Goal: Task Accomplishment & Management: Manage account settings

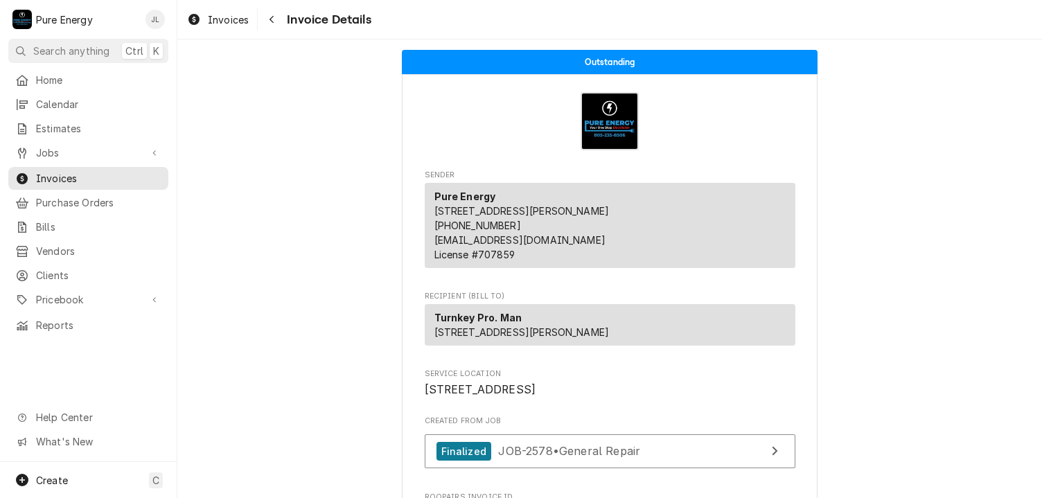
scroll to position [1732, 0]
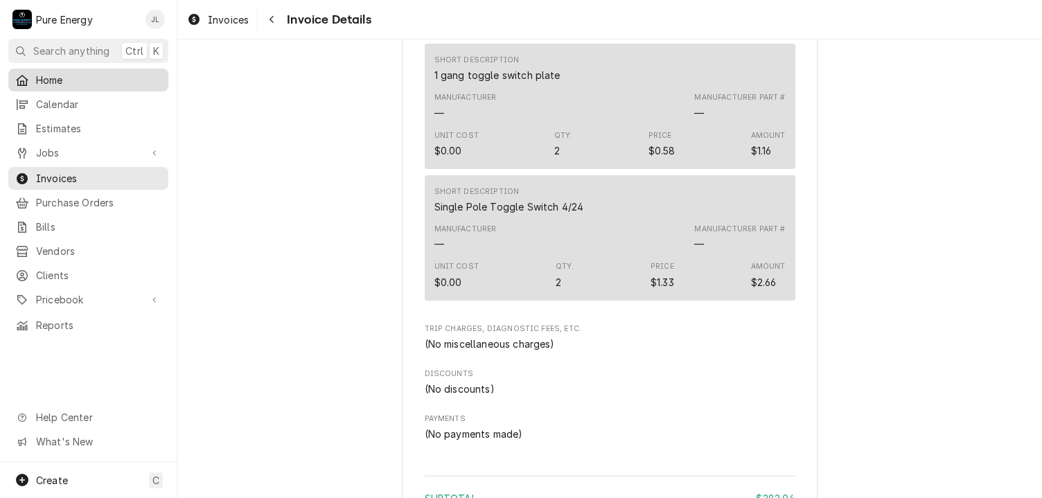
click at [70, 82] on span "Home" at bounding box center [98, 80] width 125 height 15
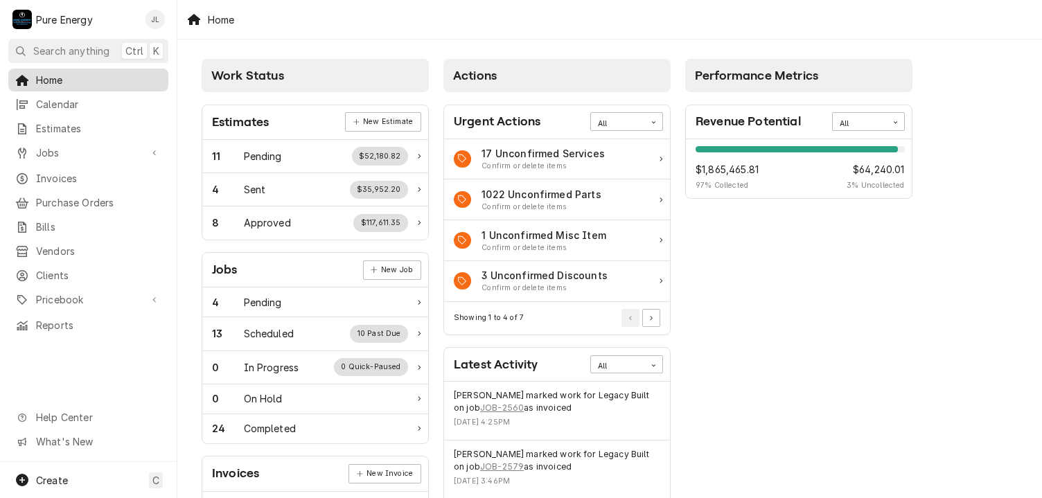
click at [118, 76] on span "Home" at bounding box center [98, 80] width 125 height 15
click at [388, 268] on link "New Job" at bounding box center [392, 269] width 58 height 19
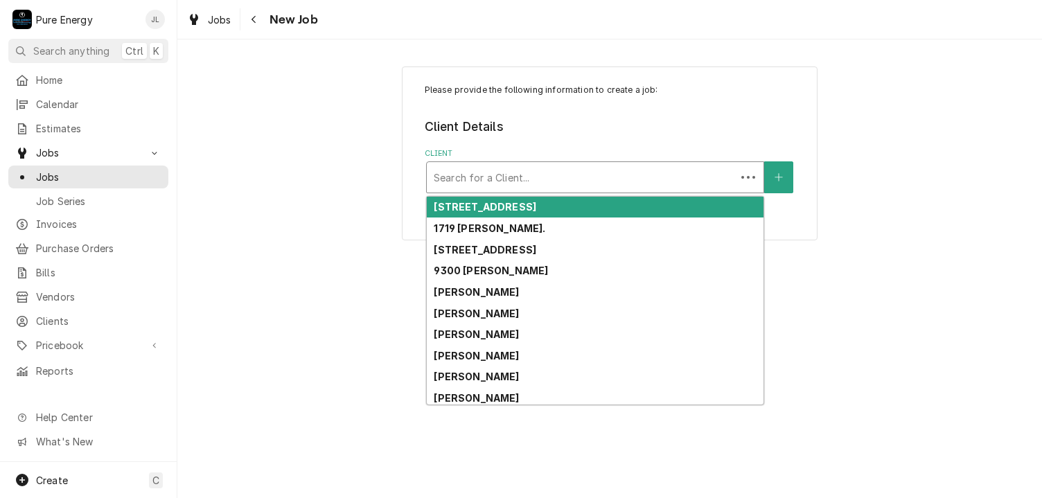
click at [454, 174] on div "Client" at bounding box center [581, 177] width 295 height 25
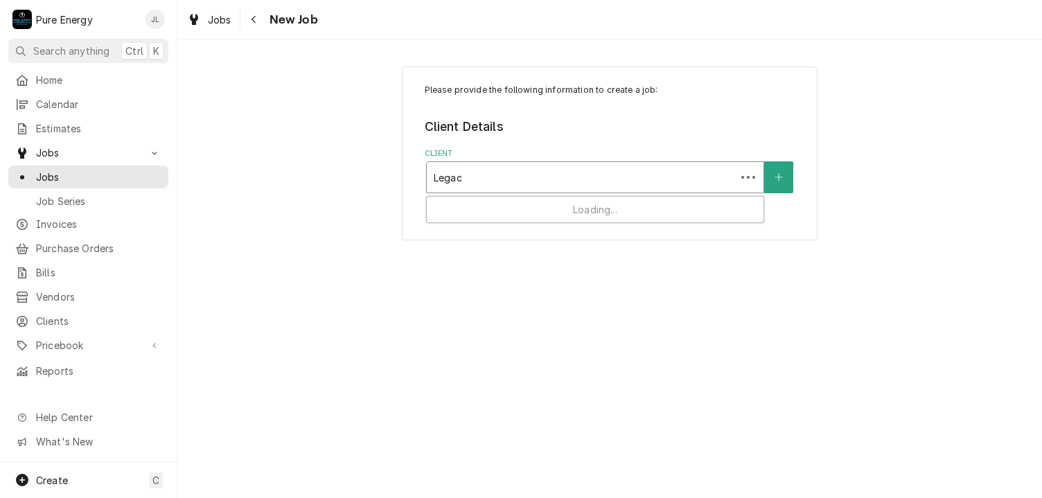
type input "Legacy"
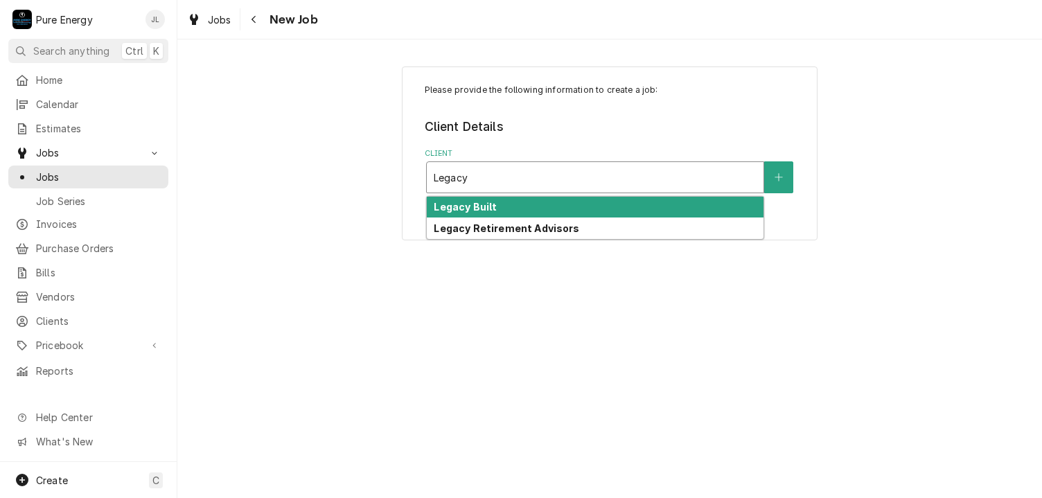
click at [464, 207] on strong "Legacy Built" at bounding box center [465, 207] width 63 height 12
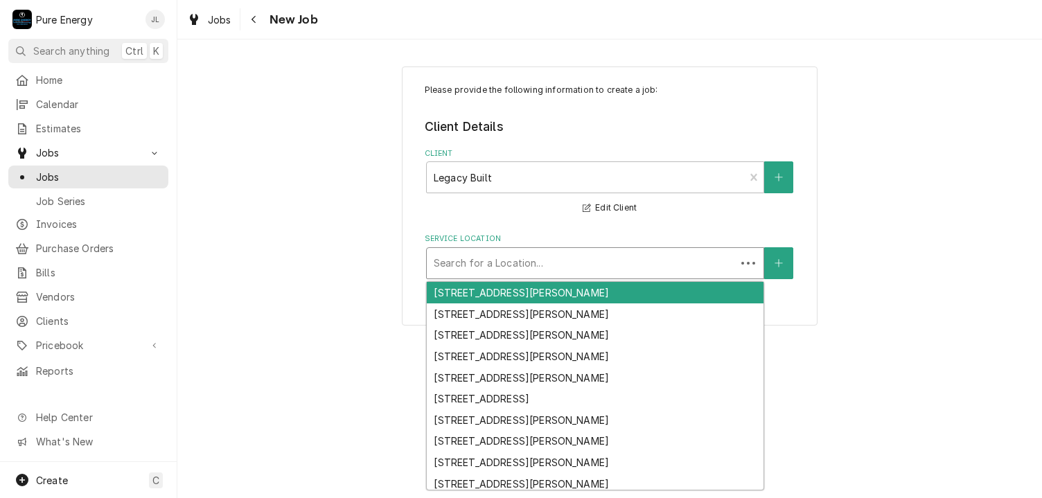
click at [491, 263] on div "Service Location" at bounding box center [581, 263] width 295 height 25
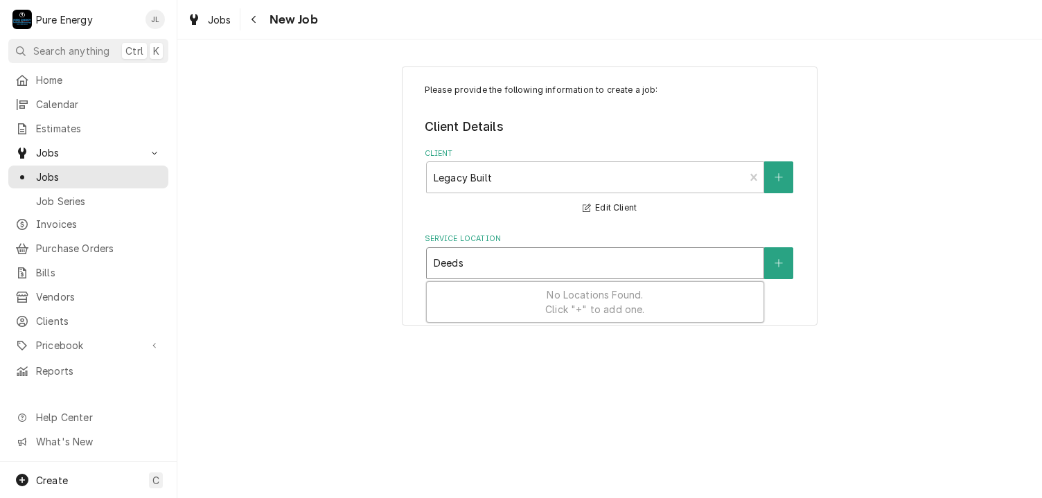
type input "Deeds"
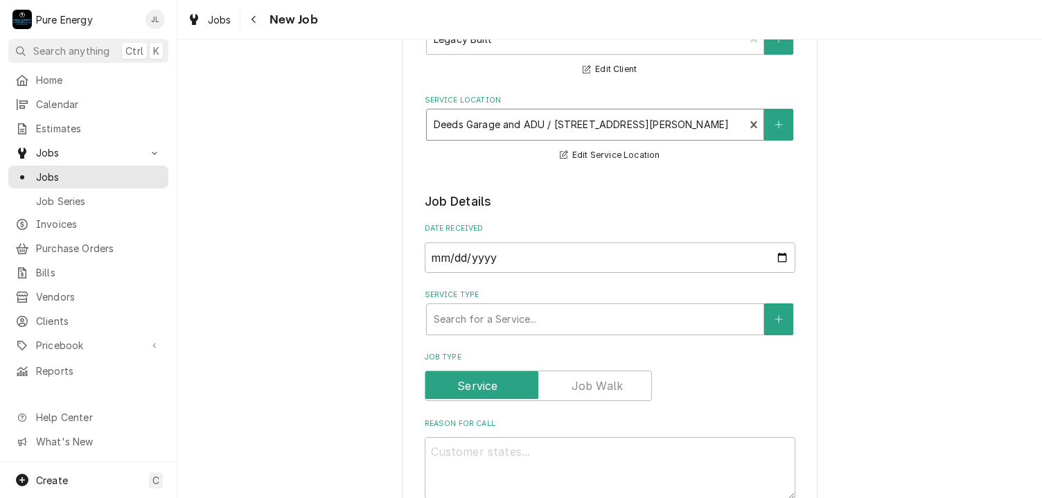
scroll to position [208, 0]
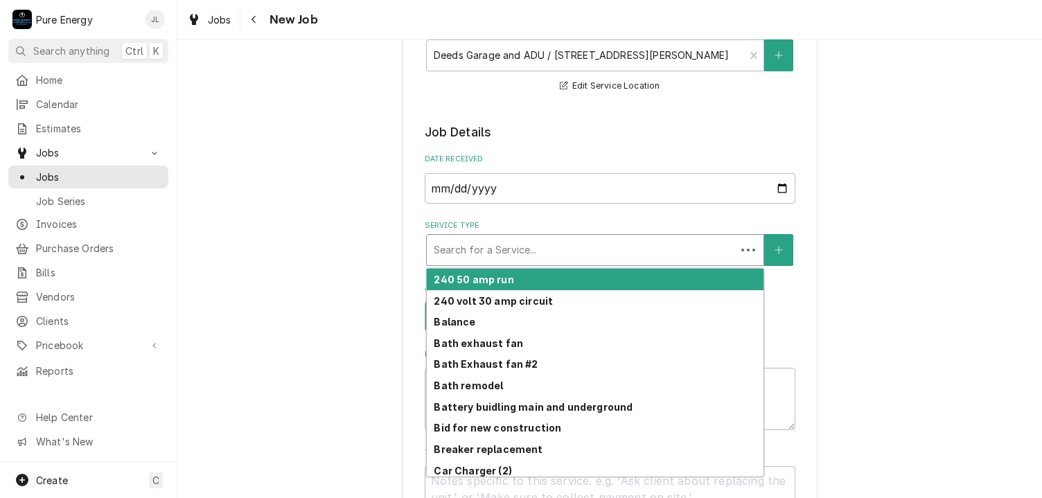
click at [506, 243] on div "Service Type" at bounding box center [581, 250] width 295 height 25
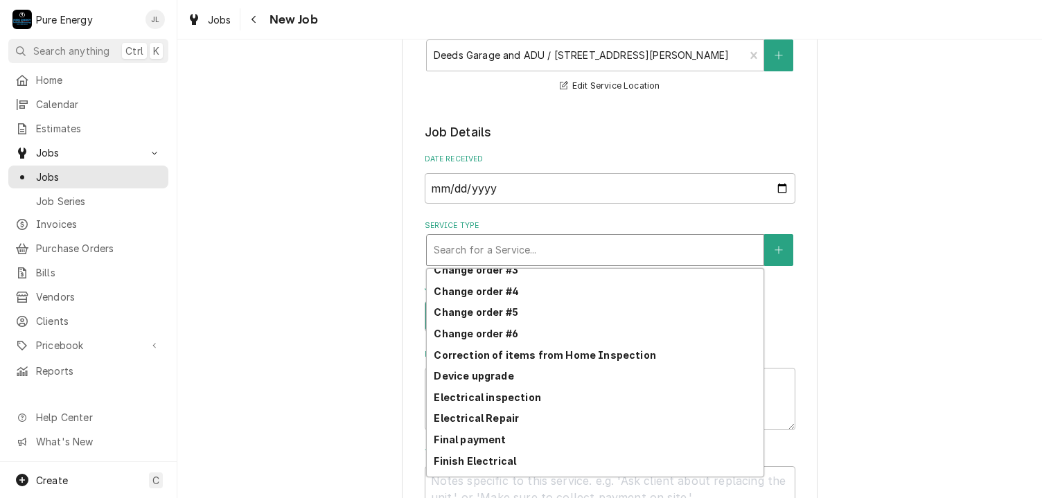
scroll to position [147, 0]
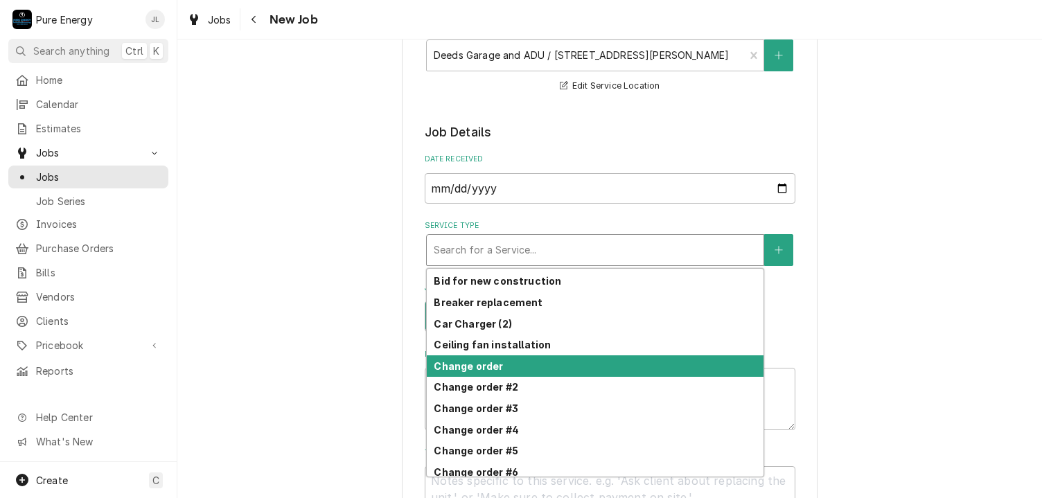
click at [504, 360] on div "Change order" at bounding box center [595, 365] width 337 height 21
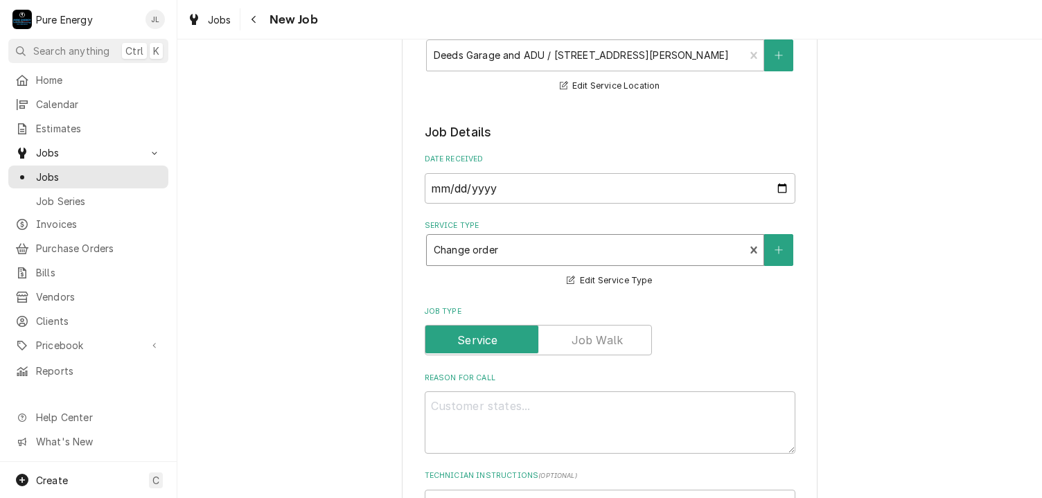
scroll to position [416, 0]
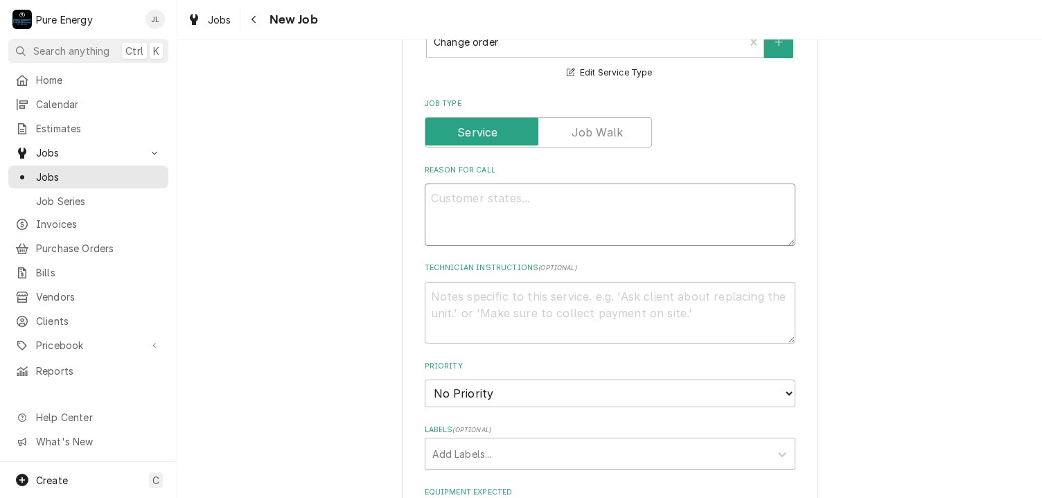
click at [449, 196] on textarea "Reason For Call" at bounding box center [610, 215] width 371 height 62
type textarea "x"
type textarea "W"
type textarea "x"
type textarea "We"
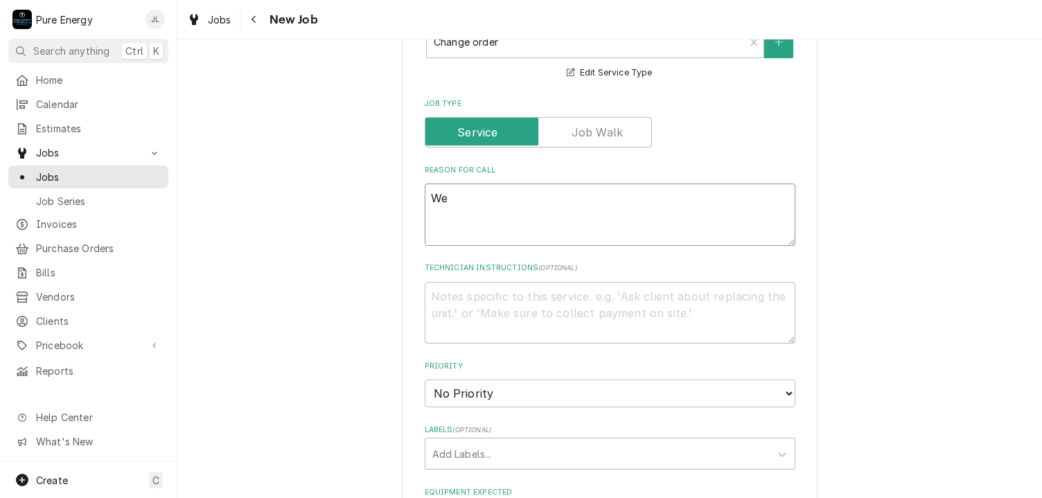
type textarea "x"
type textarea "We"
type textarea "x"
type textarea "We n"
type textarea "x"
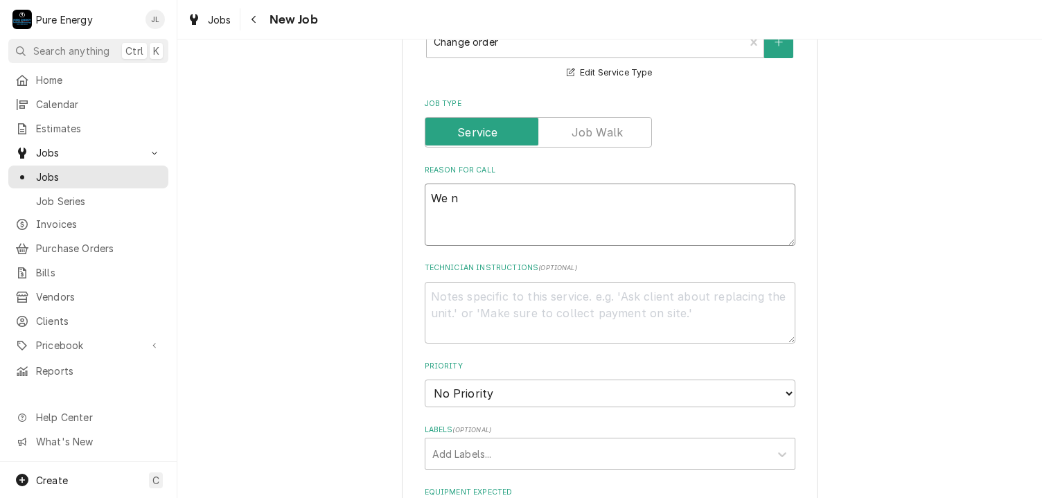
type textarea "We ne"
type textarea "x"
type textarea "We nee"
type textarea "x"
type textarea "We need"
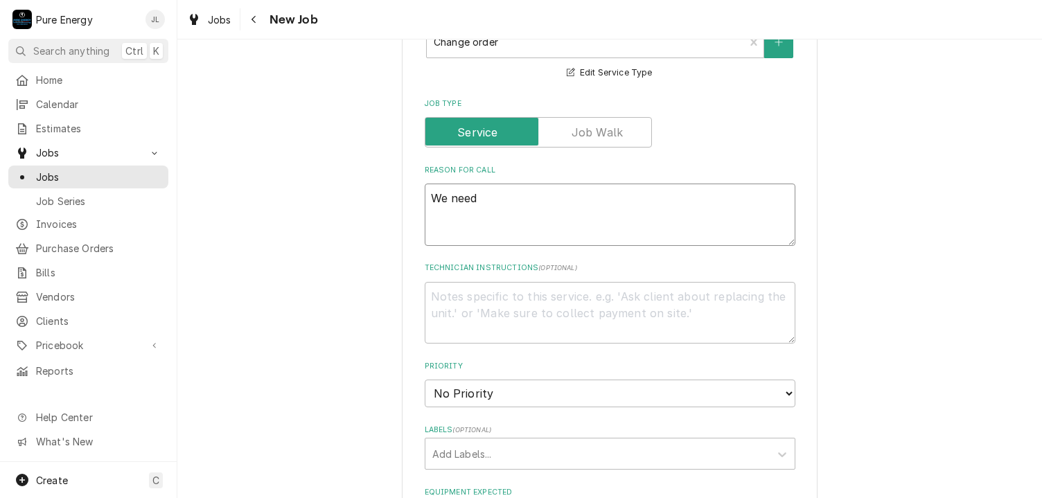
type textarea "x"
type textarea "We need t"
type textarea "x"
type textarea "We need to"
type textarea "x"
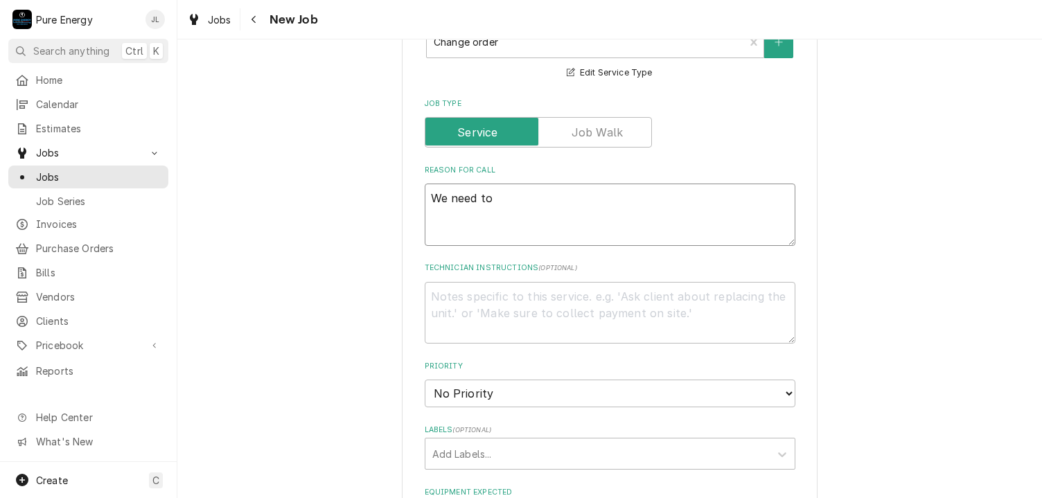
type textarea "We need to"
type textarea "x"
type textarea "We need to g"
type textarea "x"
type textarea "We need to go"
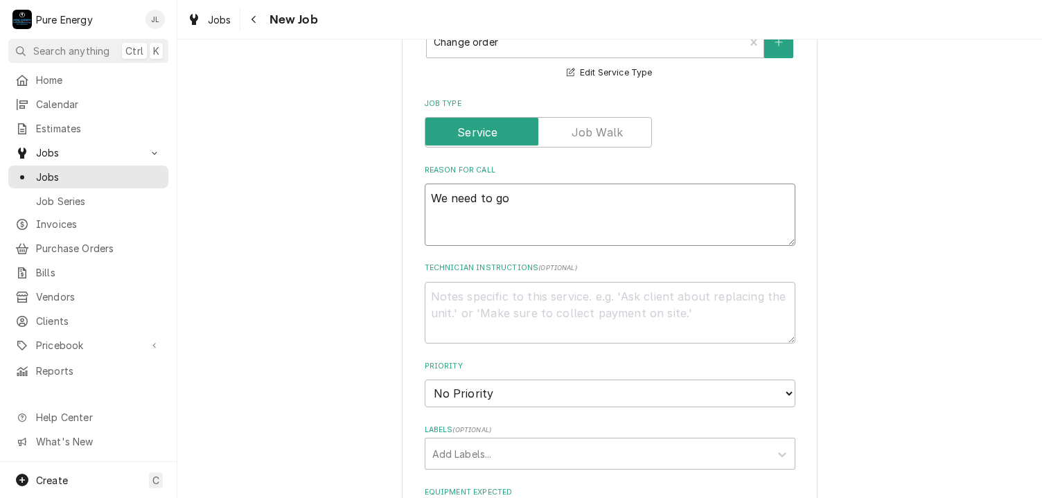
type textarea "x"
type textarea "We need to go"
type textarea "x"
type textarea "We need to go a"
type textarea "x"
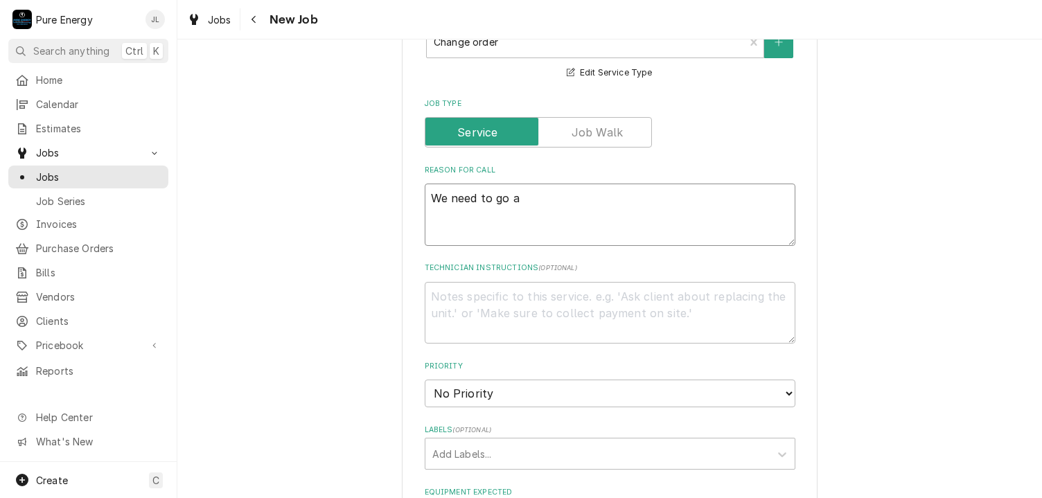
type textarea "We need to go an"
type textarea "x"
type textarea "We need to go and"
type textarea "x"
type textarea "We need to go and"
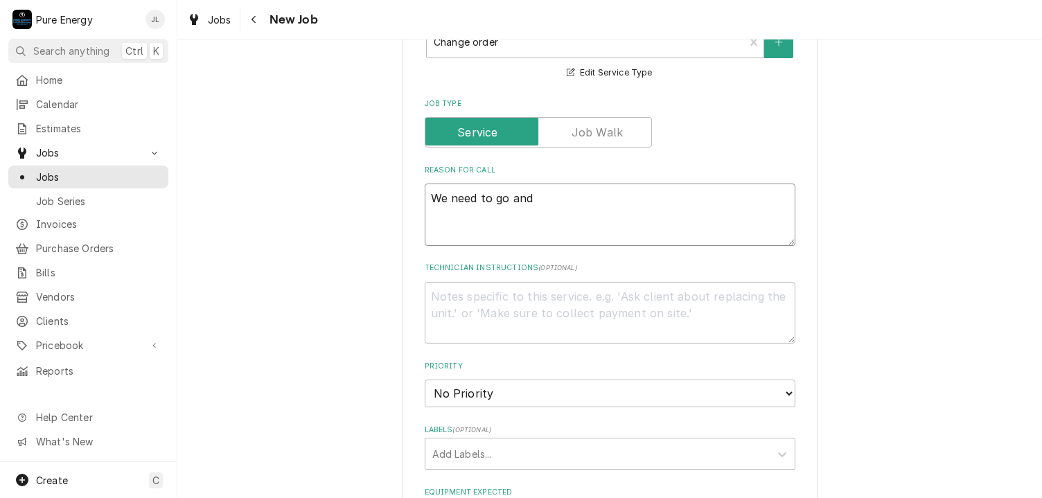
type textarea "x"
type textarea "We need to go and s"
type textarea "x"
type textarea "We need to go and sw"
type textarea "x"
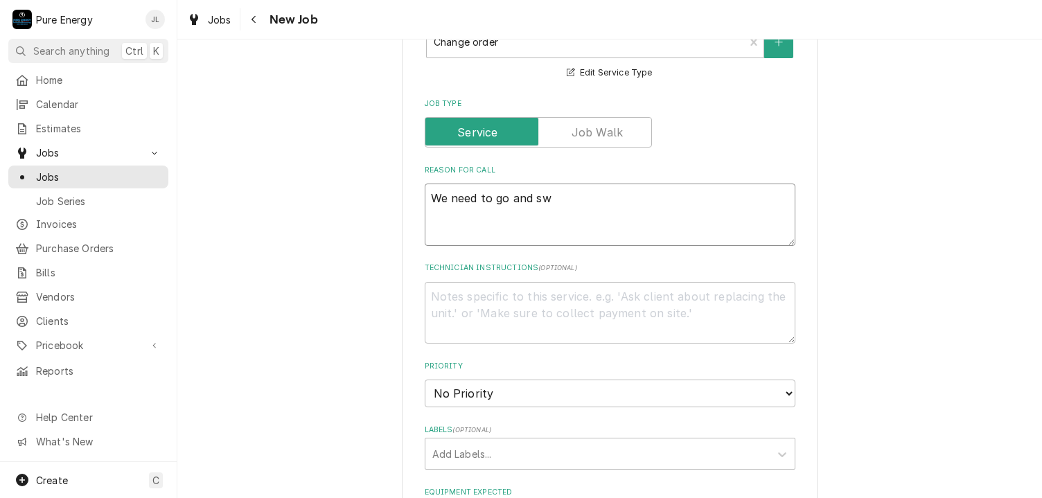
type textarea "We need to go and swa"
type textarea "x"
type textarea "We need to go and swap"
type textarea "x"
type textarea "We need to go and swap"
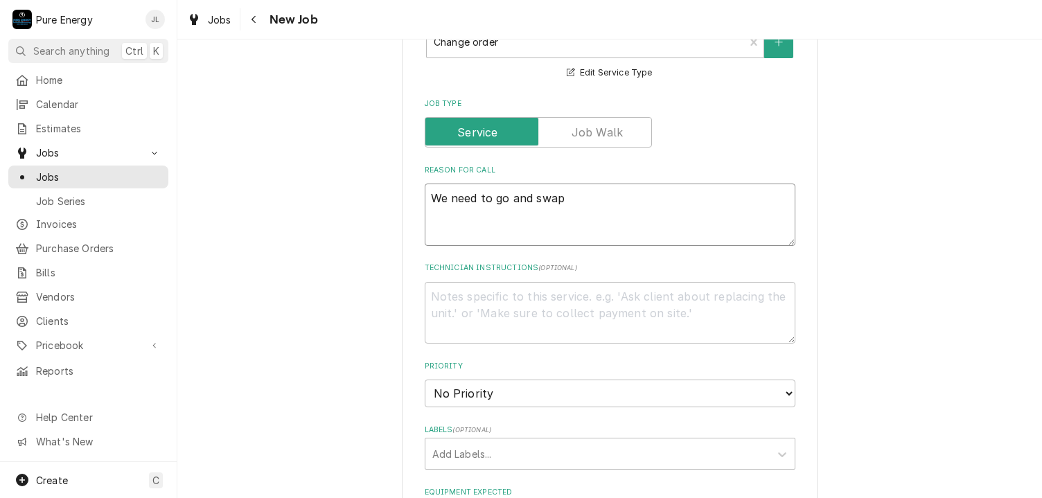
type textarea "x"
type textarea "We need to go and swap o"
type textarea "x"
type textarea "We need to go and swap ou"
type textarea "x"
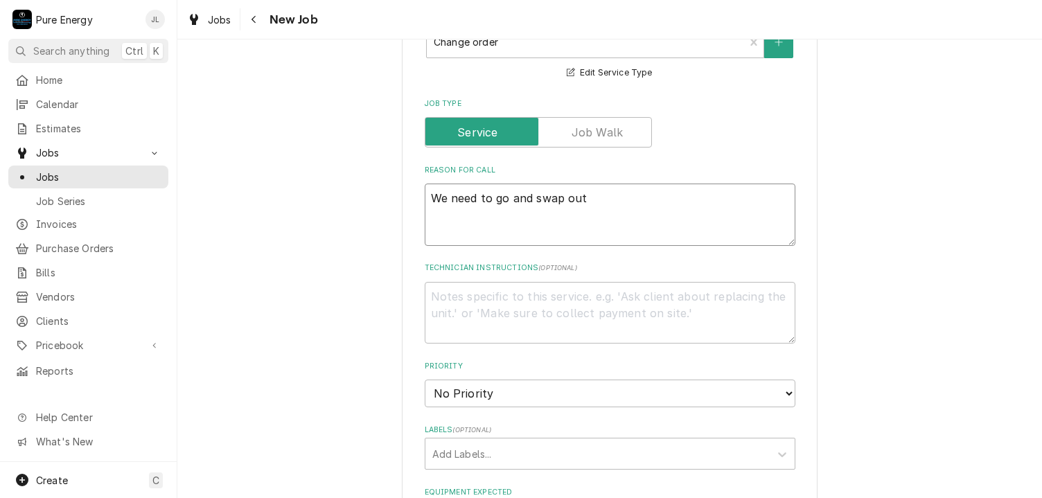
type textarea "We need to go and swap out"
type textarea "x"
type textarea "We need to go and swap out th"
type textarea "x"
type textarea "We need to go and swap out the"
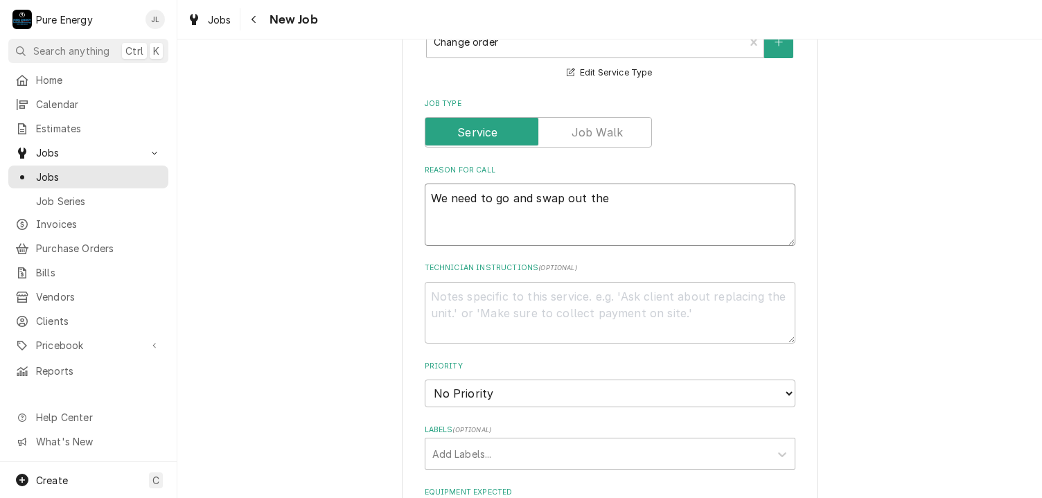
type textarea "x"
type textarea "We need to go and swap out the"
type textarea "x"
type textarea "We need to go and swap out the p"
type textarea "x"
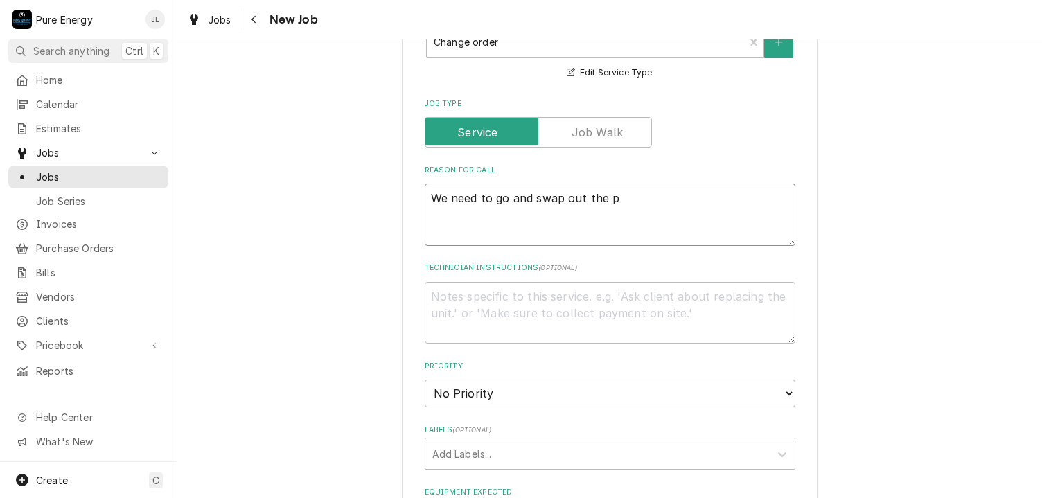
type textarea "We need to go and swap out the pi"
type textarea "x"
type textarea "We need to go and swap out the pip"
type textarea "x"
type textarea "We need to go and swap out the pipc"
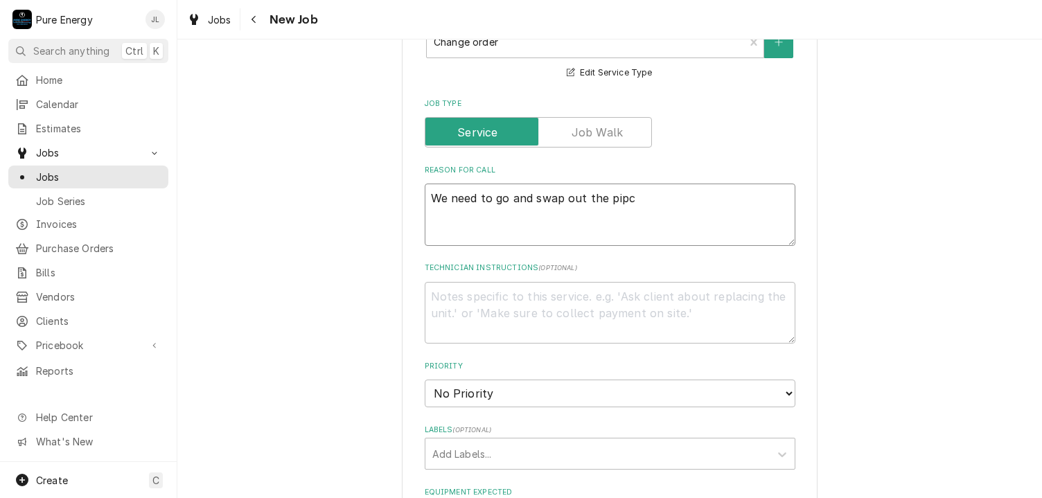
type textarea "x"
type textarea "We need to go and swap out the pip"
type textarea "x"
type textarea "We need to go and swap out the pipe"
type textarea "x"
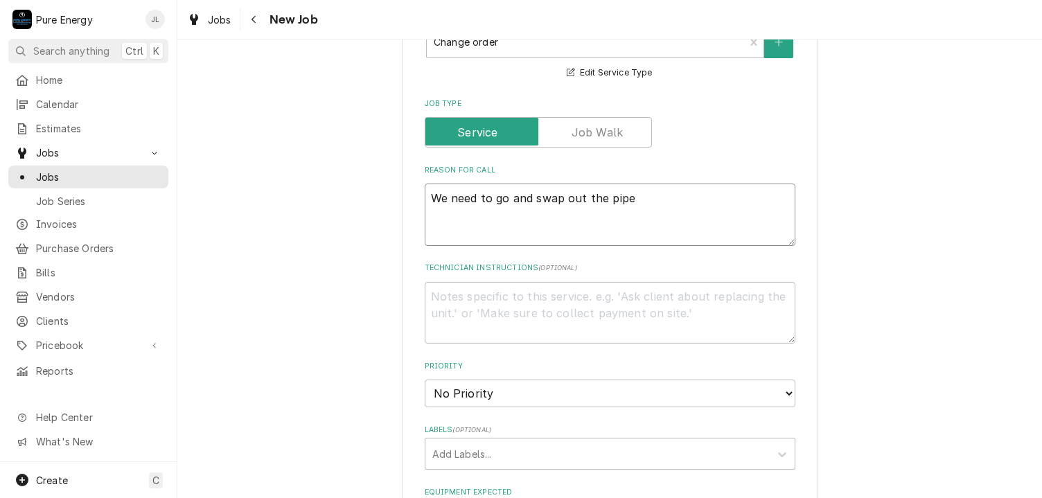
type textarea "We need to go and swap out the pipe"
type textarea "x"
type textarea "We need to go and swap out the pipe w"
type textarea "x"
type textarea "We need to go and swap out the pipe we"
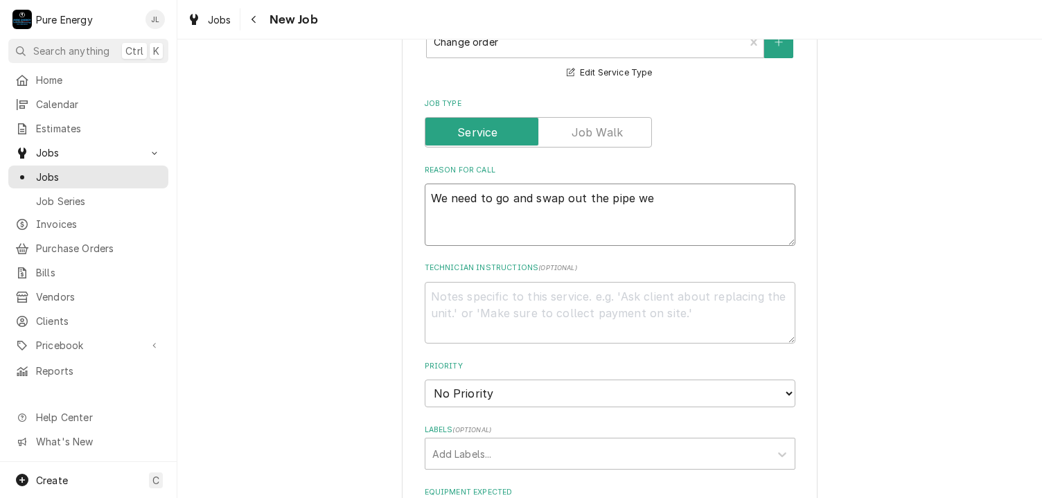
type textarea "x"
type textarea "We need to go and swap out the pipe we"
type textarea "x"
type textarea "We need to go and swap out the pipe we cu"
type textarea "x"
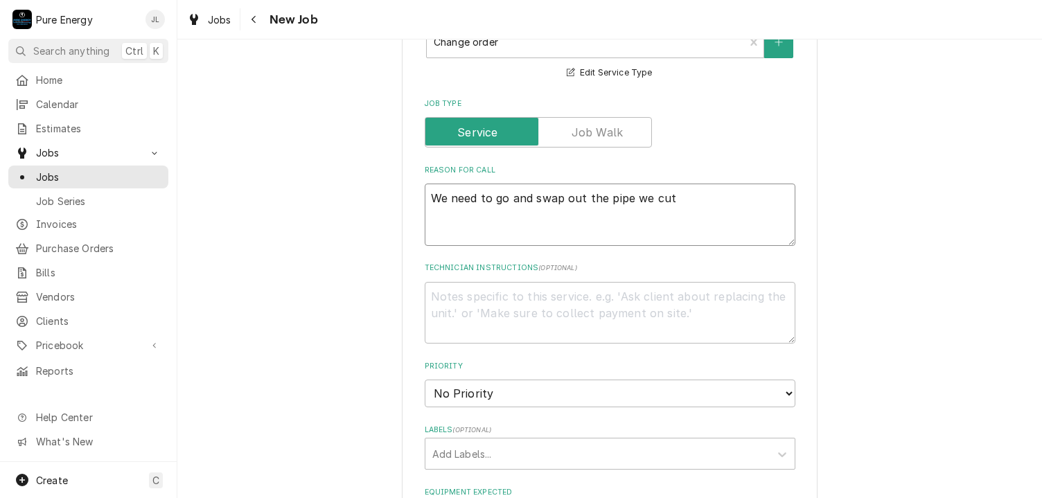
type textarea "We need to go and swap out the pipe we cut"
type textarea "x"
type textarea "We need to go and swap out the pipe we cut a"
type textarea "x"
type textarea "We need to go and swap out the pipe we cut an"
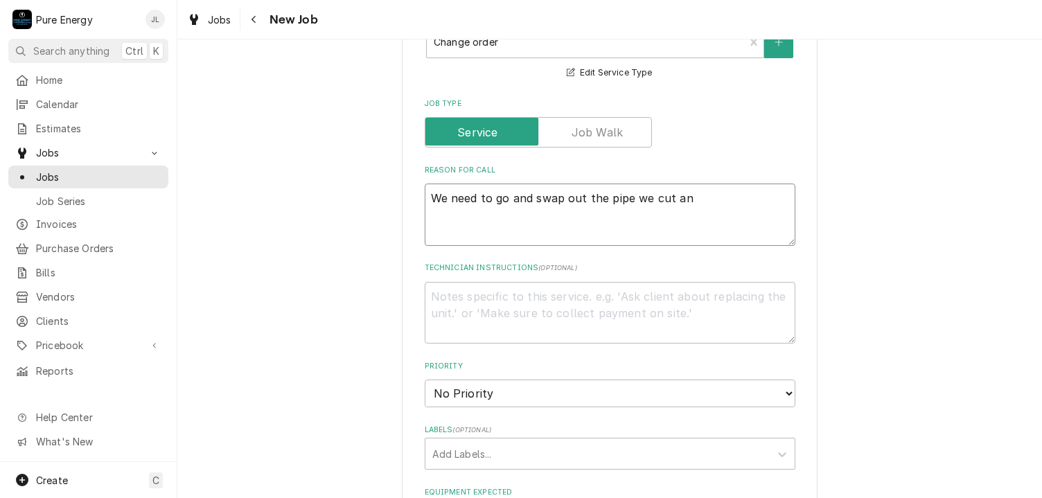
type textarea "x"
type textarea "We need to go and swap out the pipe we cut ant"
type textarea "x"
type textarea "We need to go and swap out the pipe we cut ant"
type textarea "x"
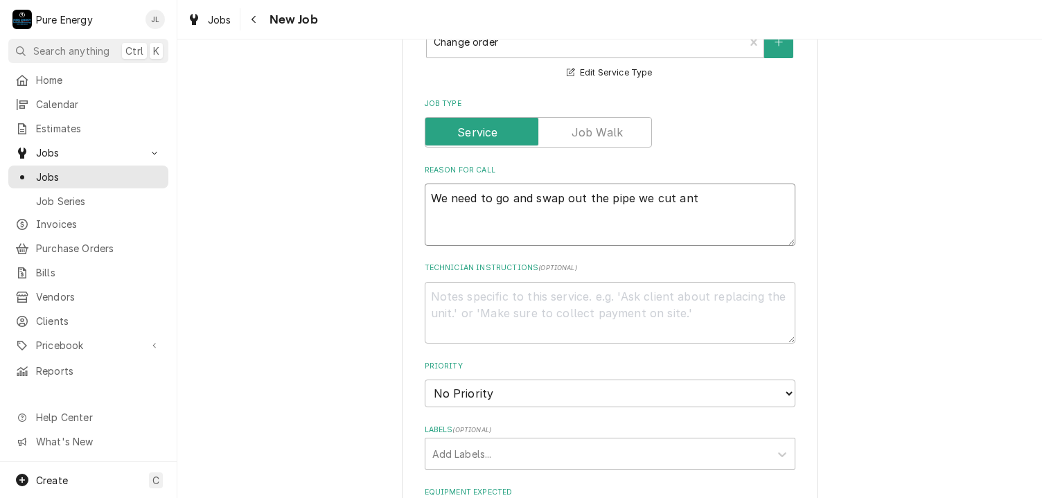
type textarea "We need to go and swap out the pipe we cut ant"
type textarea "x"
type textarea "We need to go and swap out the pipe we cut an"
type textarea "x"
type textarea "We need to go and swap out the pipe we cut and"
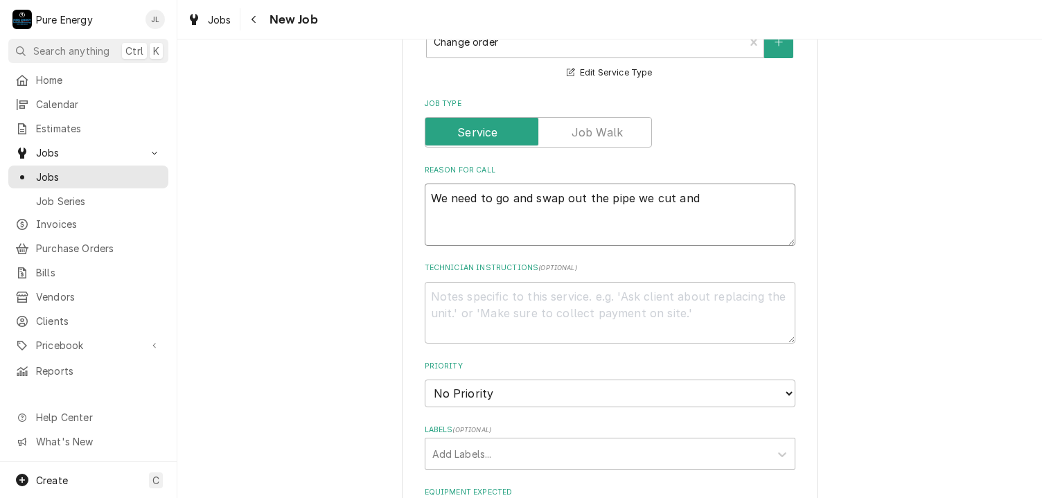
type textarea "x"
type textarea "We need to go and swap out the pipe we cut and t"
type textarea "x"
type textarea "We need to go and swap out the pipe we cut and th"
type textarea "x"
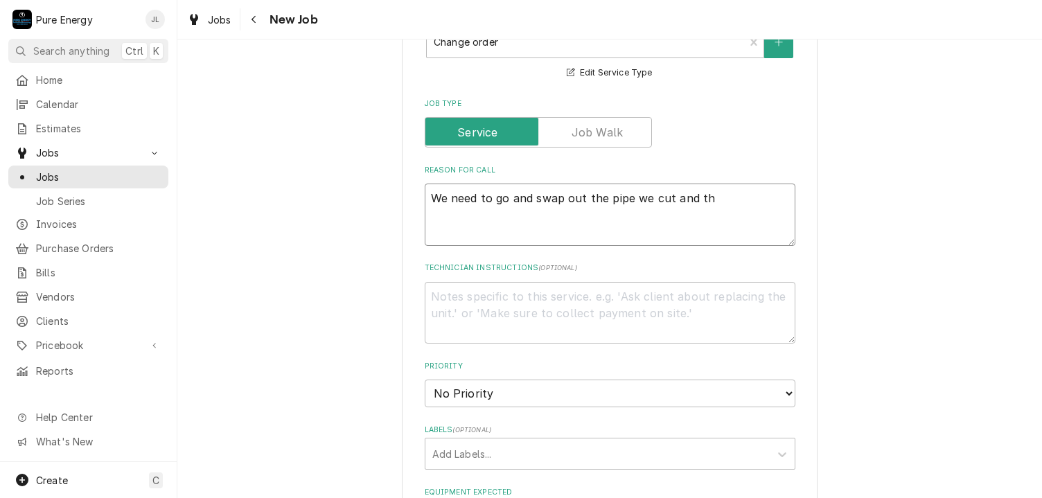
type textarea "We need to go and swap out the pipe we cut and thr"
type textarea "x"
type textarea "We need to go and swap out the pipe we cut and thre"
type textarea "x"
type textarea "We need to go and swap out the pipe we cut and threa"
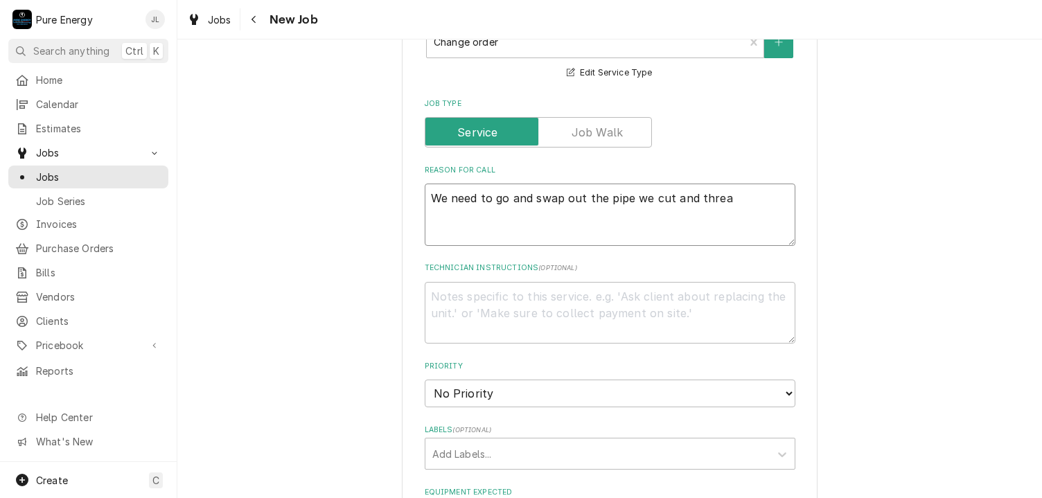
type textarea "x"
type textarea "We need to go and swap out the pipe we cut and thread"
type textarea "x"
type textarea "We need to go and swap out the pipe we cut and threade"
type textarea "x"
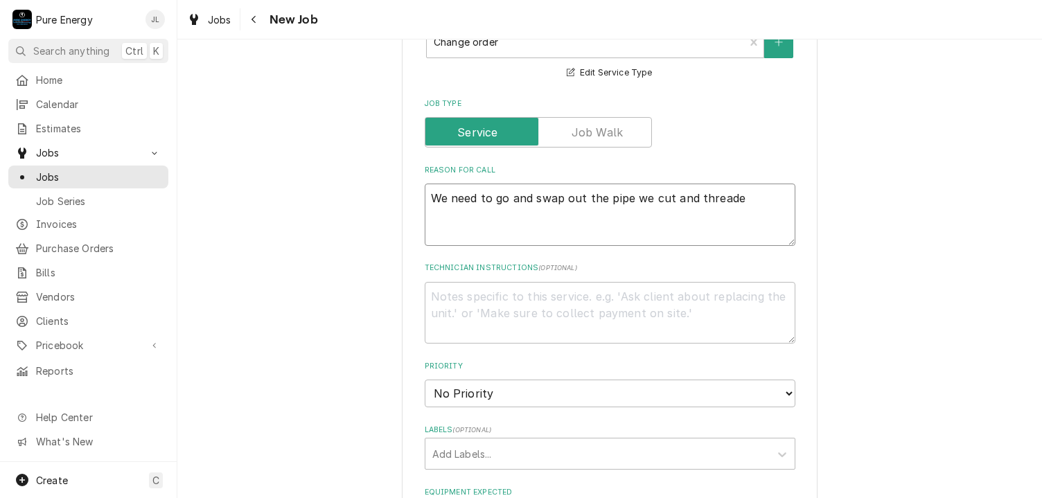
type textarea "We need to go and swap out the pipe we cut and threaded"
type textarea "x"
type textarea "We need to go and swap out the pipe we cut and threaded."
type textarea "x"
type textarea "We need to go and swap out the pipe we cut and threaded."
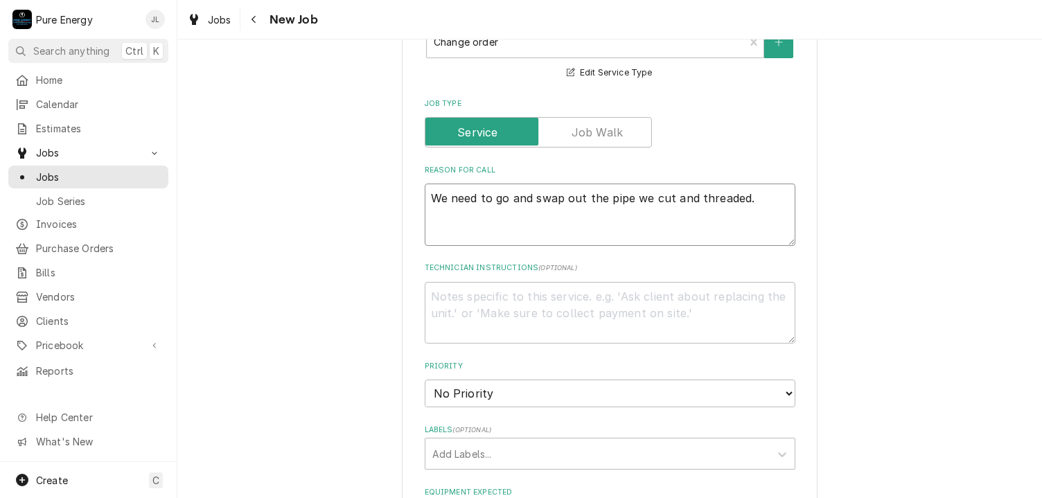
type textarea "x"
type textarea "We need to go and swap out the pipe we cut and threaded."
type textarea "x"
type textarea "We need to go and swap out the pipe we cut and threaded."
type textarea "x"
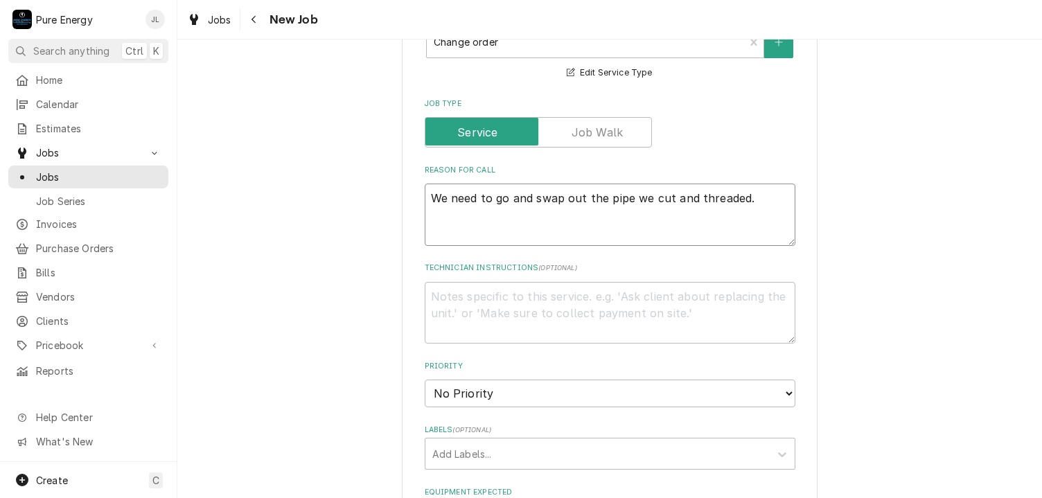
type textarea "We need to go and swap out the pipe we cut and threaded. B"
type textarea "x"
type textarea "We need to go and swap out the pipe we cut and threaded. Br"
type textarea "x"
type textarea "We need to go and swap out the pipe we cut and threaded. Bri"
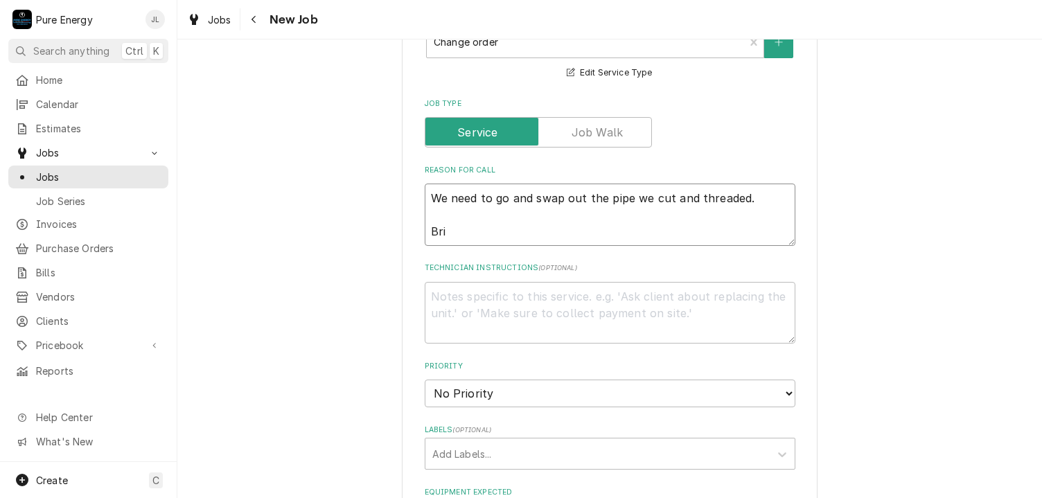
type textarea "x"
type textarea "We need to go and swap out the pipe we cut and threaded. Brin"
type textarea "x"
type textarea "We need to go and swap out the pipe we cut and threaded. Bring"
type textarea "x"
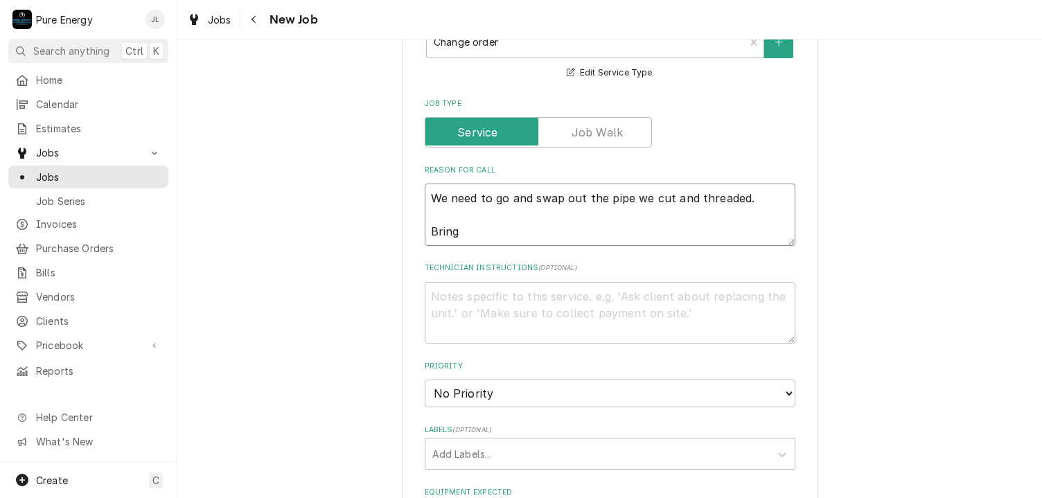
type textarea "We need to go and swap out the pipe we cut and threaded. Bring t"
type textarea "x"
type textarea "We need to go and swap out the pipe we cut and threaded. Bring th"
type textarea "x"
type textarea "We need to go and swap out the pipe we cut and threaded. Bring the"
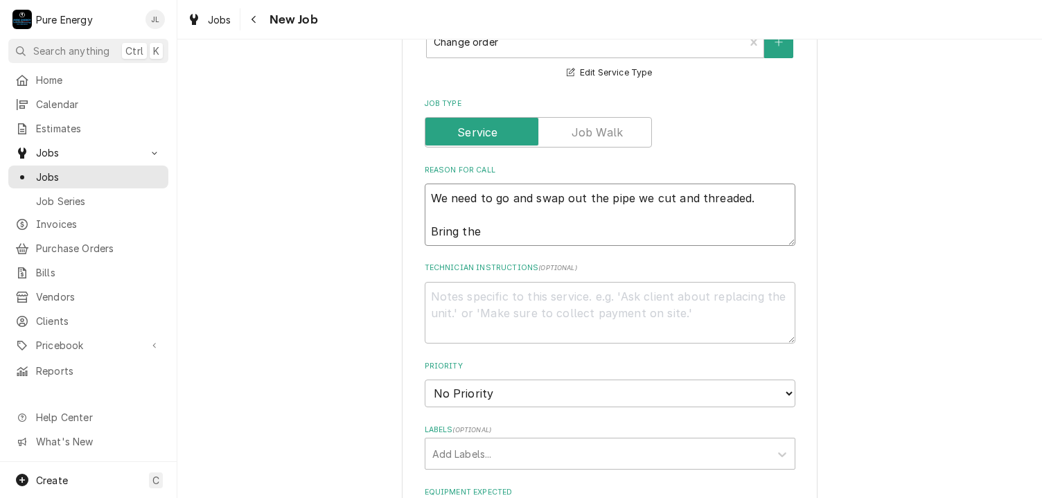
type textarea "x"
type textarea "We need to go and swap out the pipe we cut and threaded. Bring the p"
type textarea "x"
type textarea "We need to go and swap out the pipe we cut and threaded. Bring the"
type textarea "x"
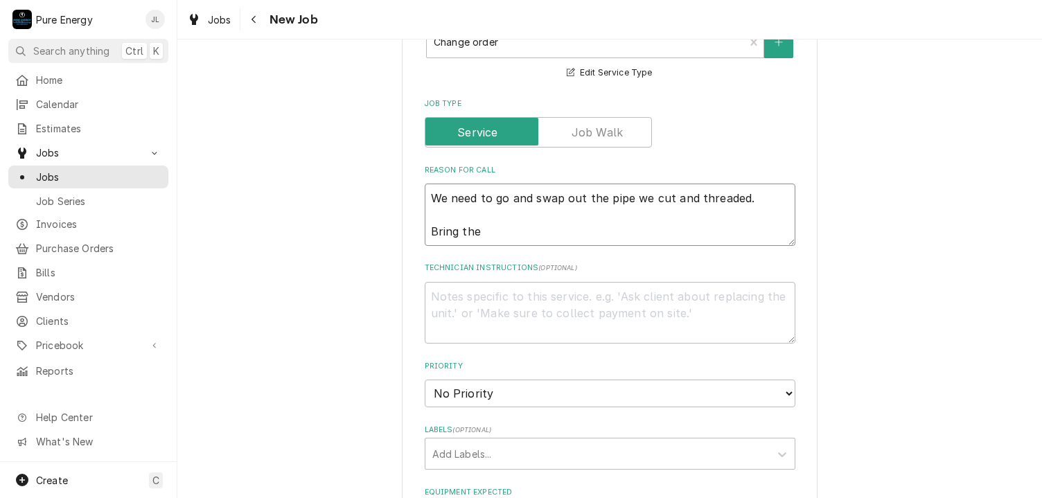
type textarea "We need to go and swap out the pipe we cut and threaded. Bring the r"
type textarea "x"
type textarea "We need to go and swap out the pipe we cut and threaded. Bring the ri"
type textarea "x"
type textarea "We need to go and swap out the pipe we cut and threaded. Bring the rig"
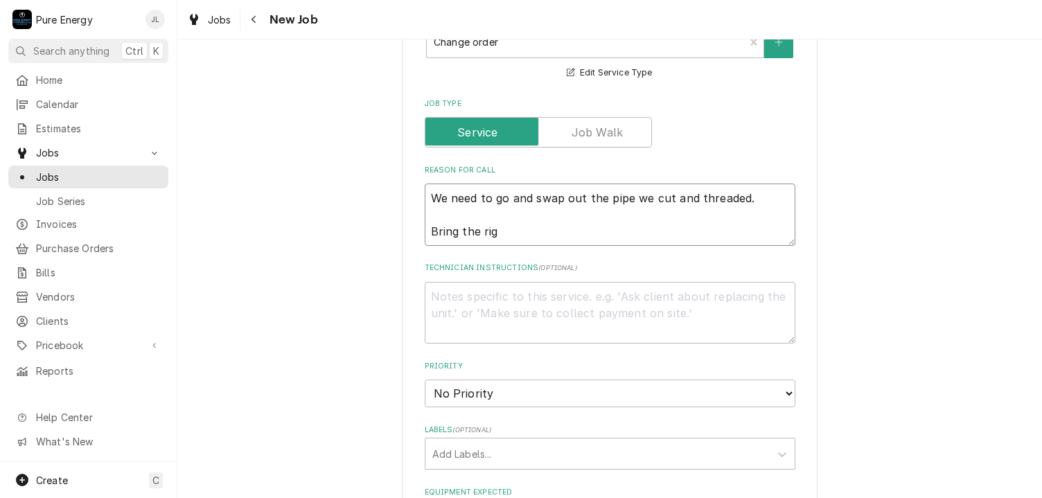
type textarea "x"
type textarea "We need to go and swap out the pipe we cut and threaded. Bring the rigi"
type textarea "x"
type textarea "We need to go and swap out the pipe we cut and threaded. Bring the rigid"
type textarea "x"
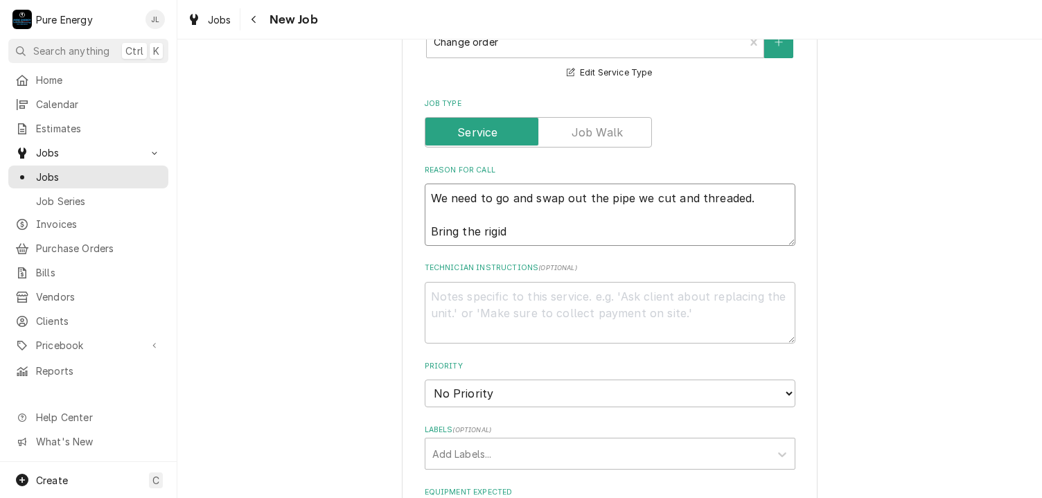
type textarea "We need to go and swap out the pipe we cut and threaded. Bring the rigid"
type textarea "x"
type textarea "We need to go and swap out the pipe we cut and threaded. Bring the rigid c"
type textarea "x"
type textarea "We need to go and swap out the pipe we cut and threaded. Bring the rigid co"
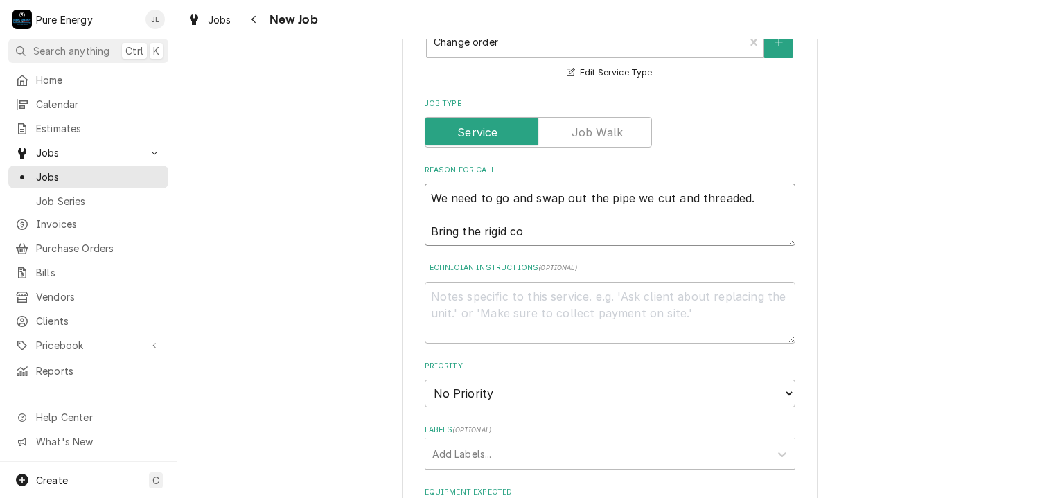
type textarea "x"
type textarea "We need to go and swap out the pipe we cut and threaded. Bring the rigid con"
type textarea "x"
type textarea "We need to go and swap out the pipe we cut and threaded. Bring the rigid condu"
type textarea "x"
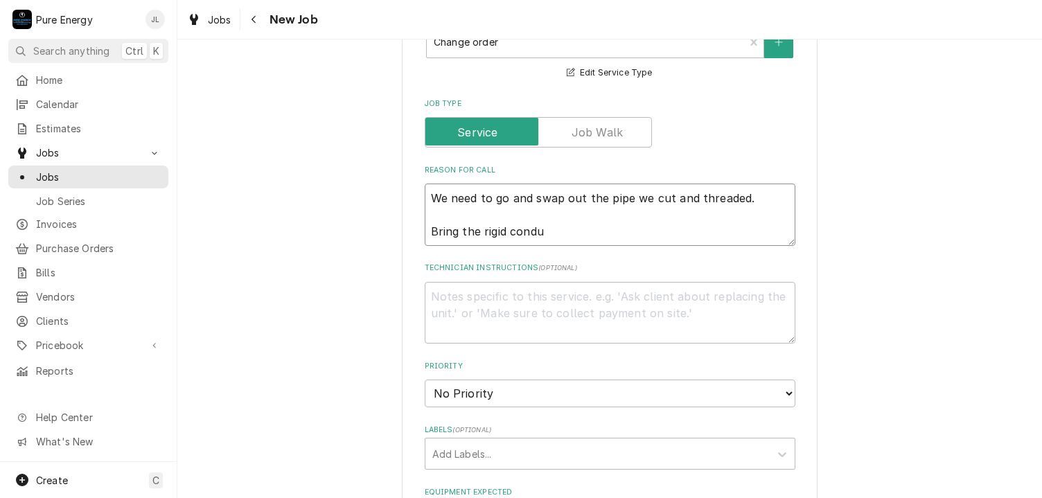
type textarea "We need to go and swap out the pipe we cut and threaded. Bring the rigid condui"
type textarea "x"
type textarea "We need to go and swap out the pipe we cut and threaded. Bring the rigid conduit"
type textarea "x"
type textarea "We need to go and swap out the pipe we cut and threaded. Bring the rigid condui…"
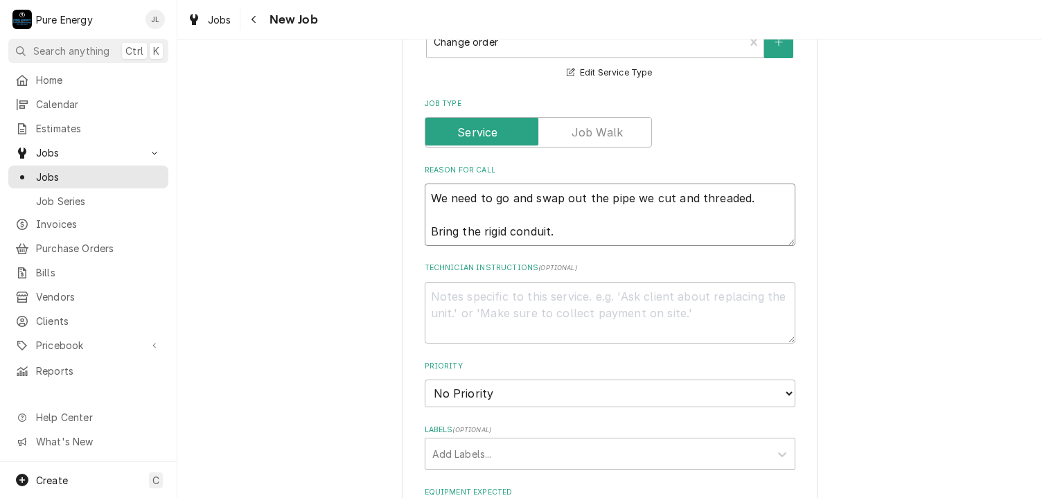
type textarea "x"
type textarea "We need to go and swap out the pipe we cut and threaded. Bring the rigid condui…"
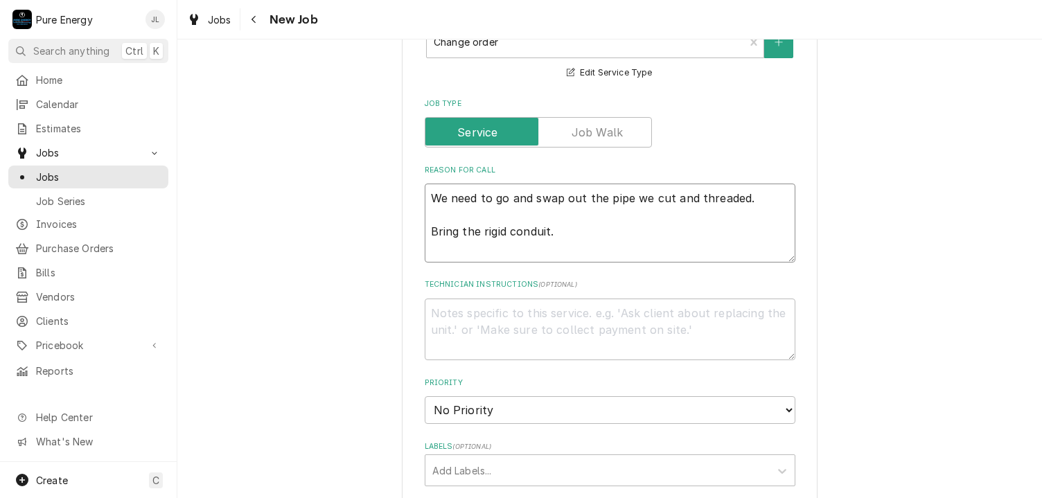
type textarea "x"
type textarea "We need to go and swap out the pipe we cut and threaded. Bring the rigid condui…"
type textarea "x"
type textarea "We need to go and swap out the pipe we cut and threaded. Bring the rigid condui…"
type textarea "x"
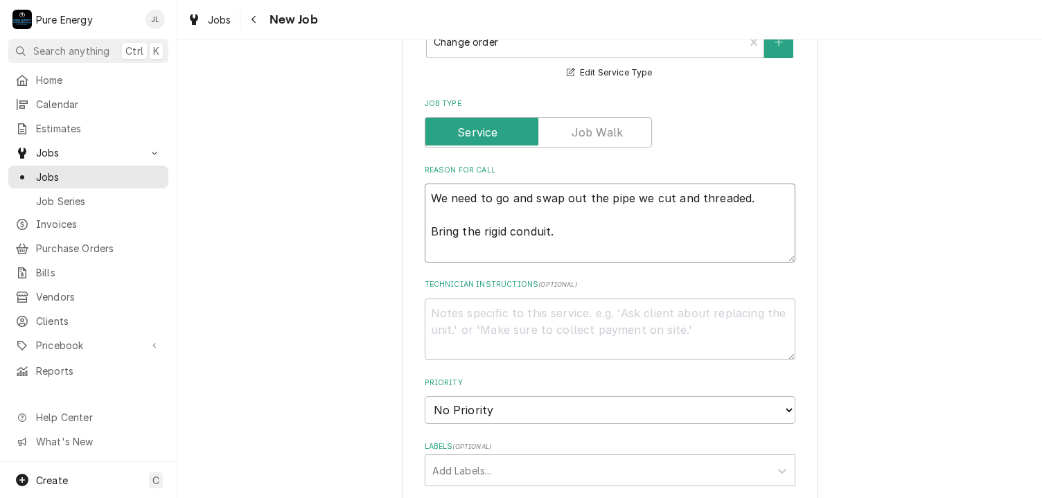
type textarea "We need to go and swap out the pipe we cut and threaded. Bring the rigid condui…"
type textarea "x"
type textarea "We need to go and swap out the pipe we cut and threaded. Bring the rigid condui…"
type textarea "x"
type textarea "We need to go and swap out the pipe we cut and threaded. Bring the rigid condui…"
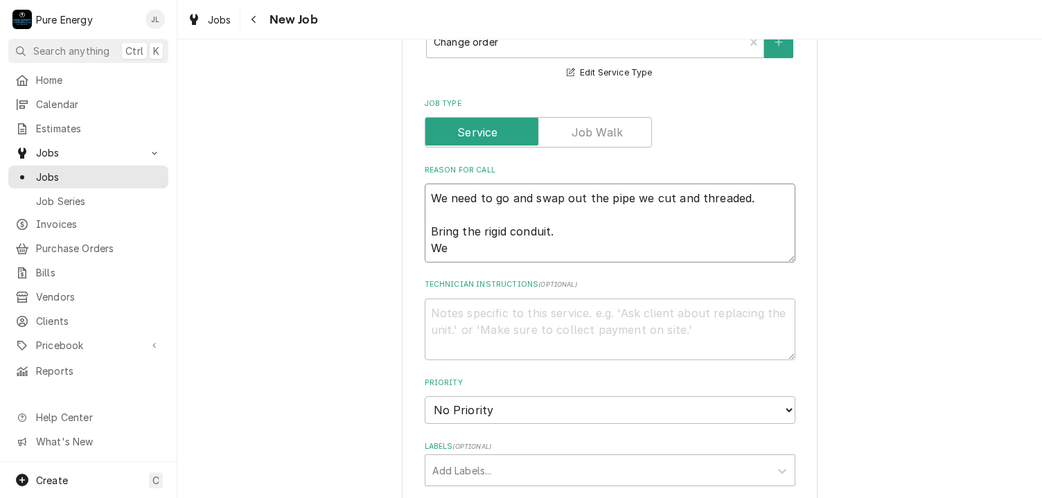
type textarea "x"
type textarea "We need to go and swap out the pipe we cut and threaded. Bring the rigid condui…"
type textarea "x"
type textarea "We need to go and swap out the pipe we cut and threaded. Bring the rigid condui…"
type textarea "x"
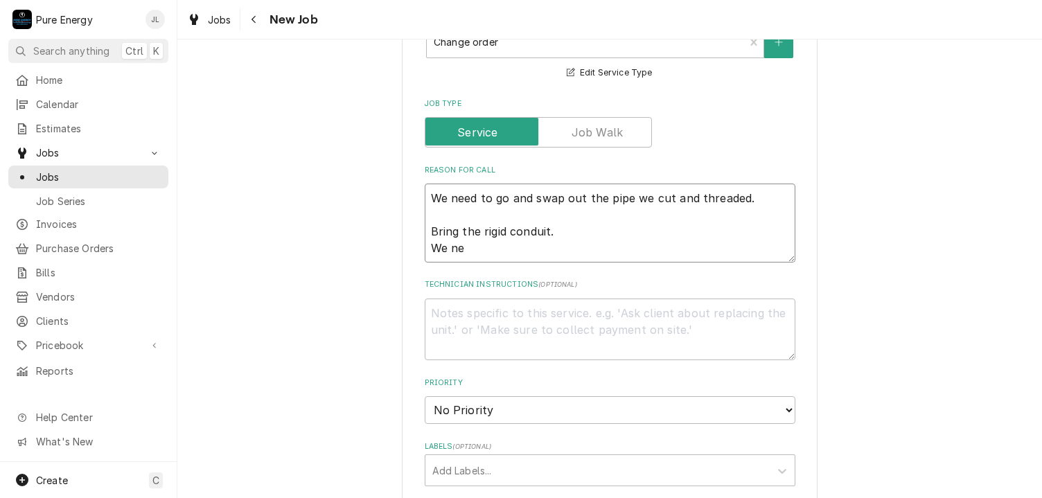
type textarea "We need to go and swap out the pipe we cut and threaded. Bring the rigid condui…"
type textarea "x"
type textarea "We need to go and swap out the pipe we cut and threaded. Bring the rigid condui…"
type textarea "x"
type textarea "We need to go and swap out the pipe we cut and threaded. Bring the rigid condui…"
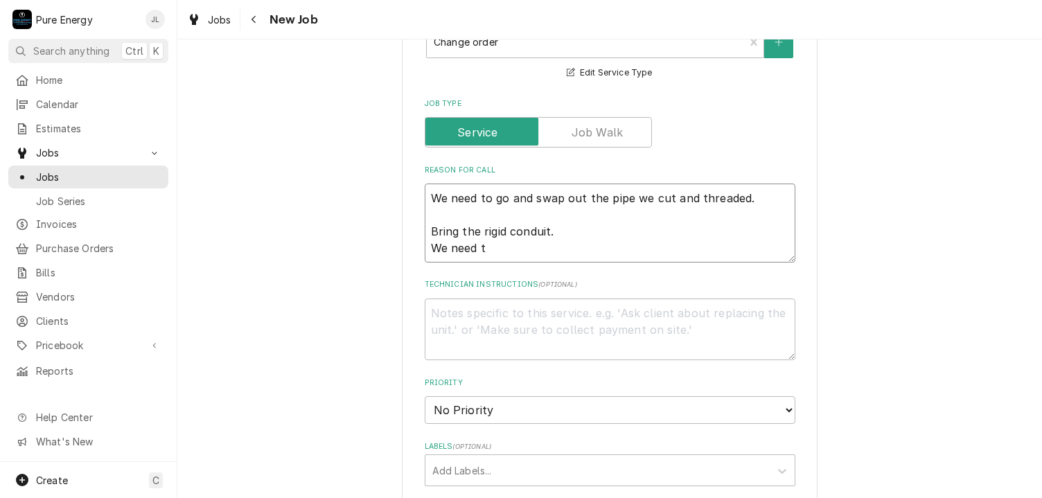
type textarea "x"
type textarea "We need to go and swap out the pipe we cut and threaded. Bring the rigid condui…"
type textarea "x"
type textarea "We need to go and swap out the pipe we cut and threaded. Bring the rigid condui…"
type textarea "x"
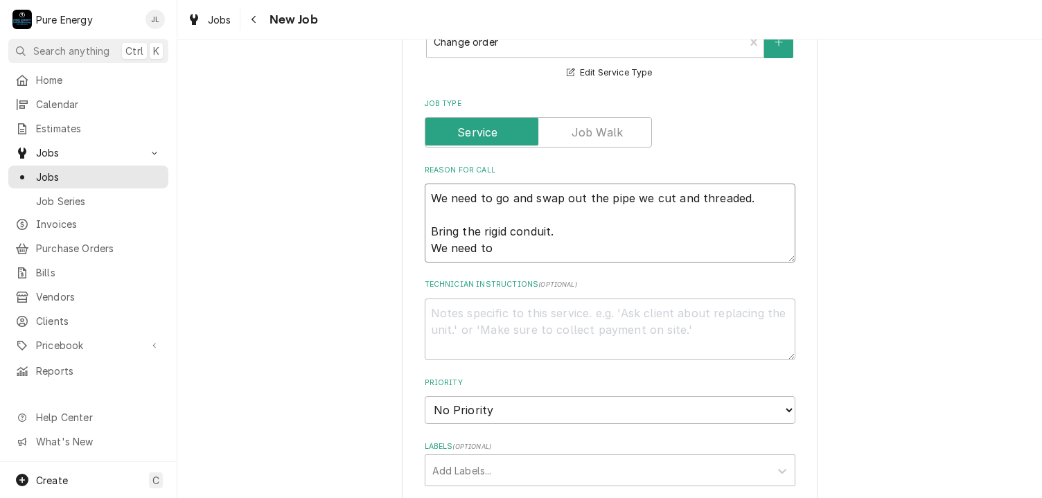
type textarea "We need to go and swap out the pipe we cut and threaded. Bring the rigid condui…"
type textarea "x"
type textarea "We need to go and swap out the pipe we cut and threaded. Bring the rigid condui…"
type textarea "x"
type textarea "We need to go and swap out the pipe we cut and threaded. Bring the rigid condui…"
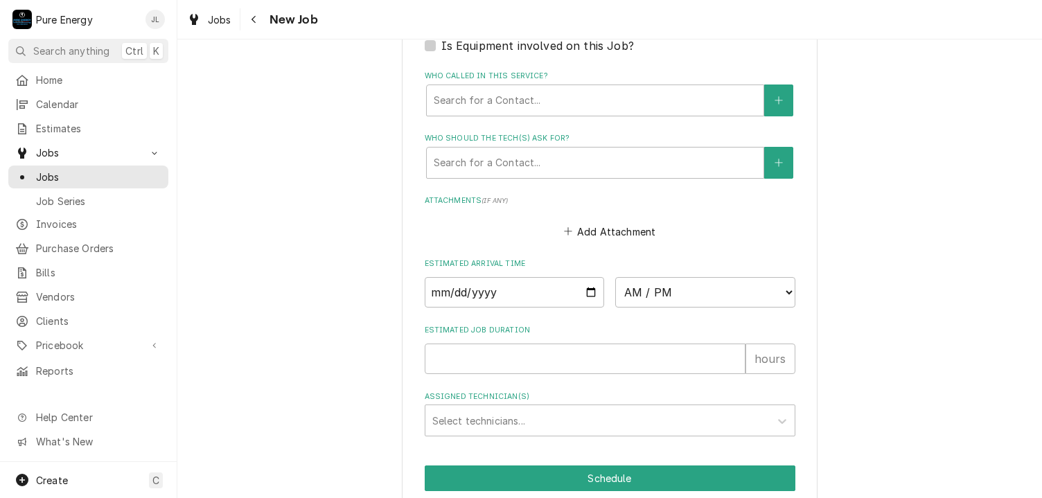
scroll to position [955, 0]
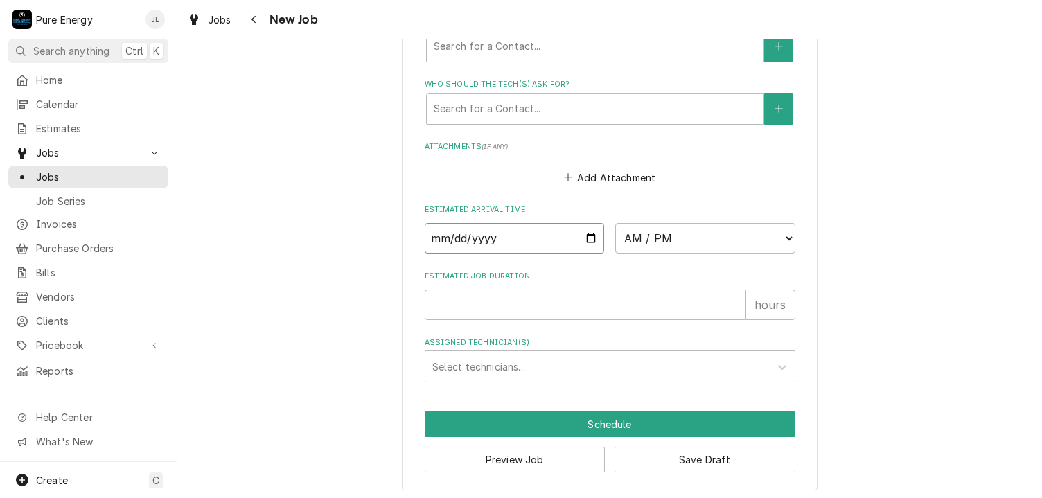
click at [587, 235] on input "Date" at bounding box center [515, 238] width 180 height 30
click at [781, 233] on select "AM / PM 6:00 AM 6:15 AM 6:30 AM 6:45 AM 7:00 AM 7:15 AM 7:30 AM 7:45 AM 8:00 AM…" at bounding box center [705, 238] width 180 height 30
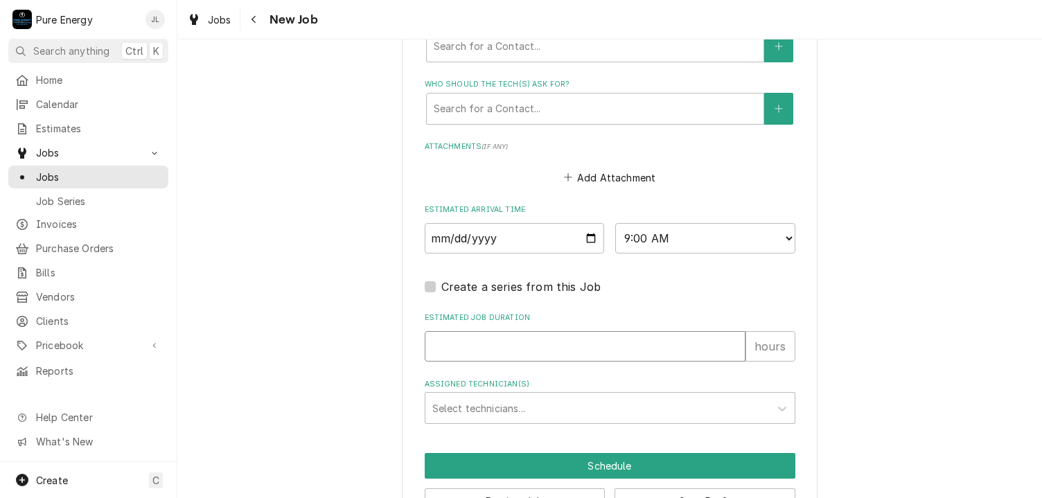
click at [524, 337] on input "Estimated Job Duration" at bounding box center [585, 346] width 321 height 30
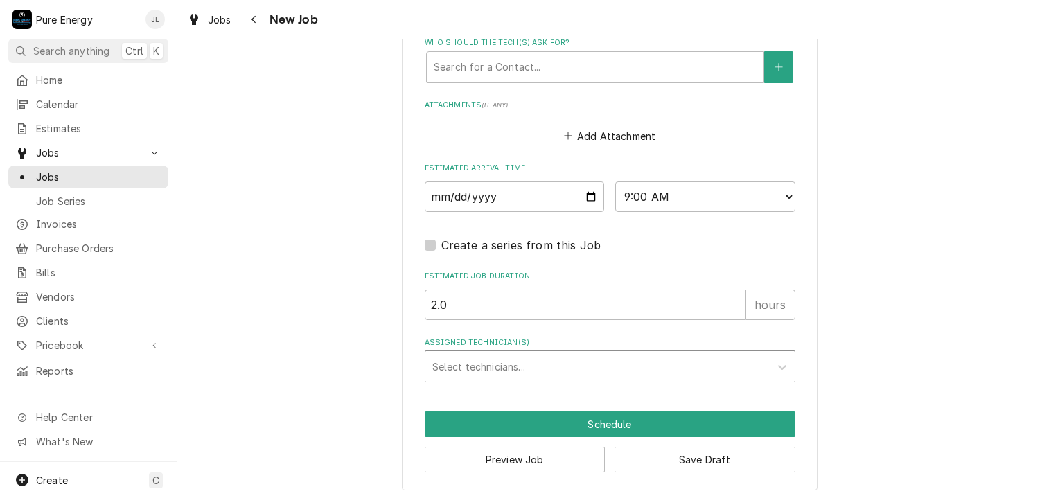
click at [556, 357] on div "Assigned Technician(s)" at bounding box center [597, 366] width 330 height 25
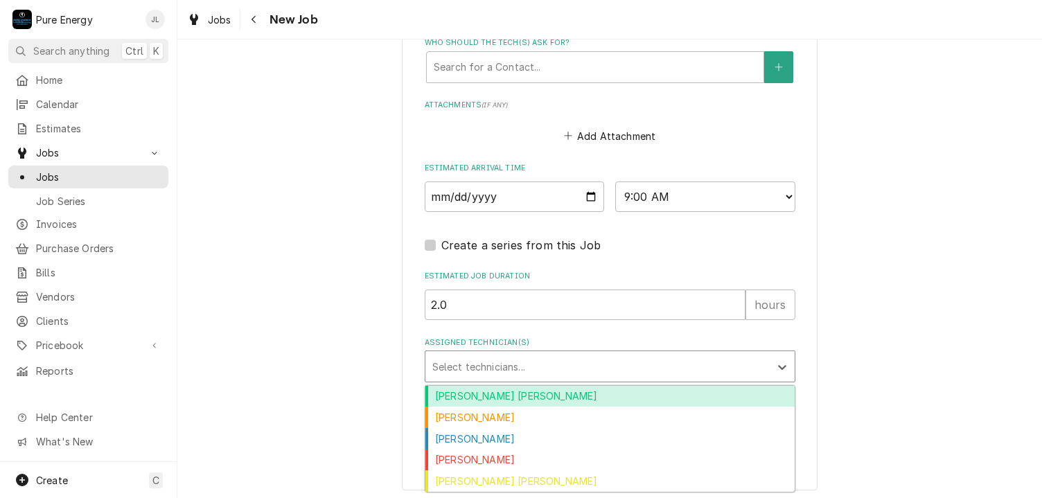
click at [538, 401] on div "Albert Hernandez Soto" at bounding box center [609, 396] width 369 height 21
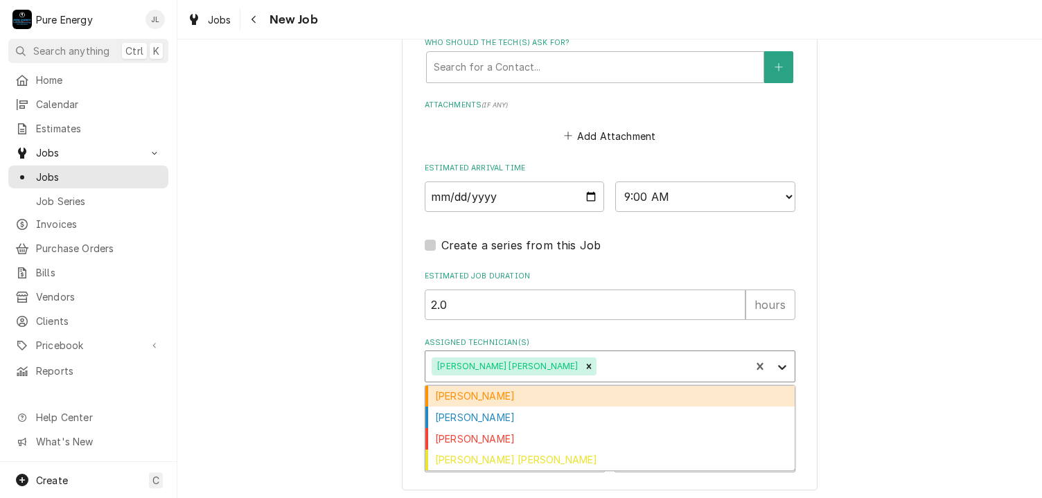
click at [777, 362] on icon "Assigned Technician(s)" at bounding box center [782, 367] width 14 height 14
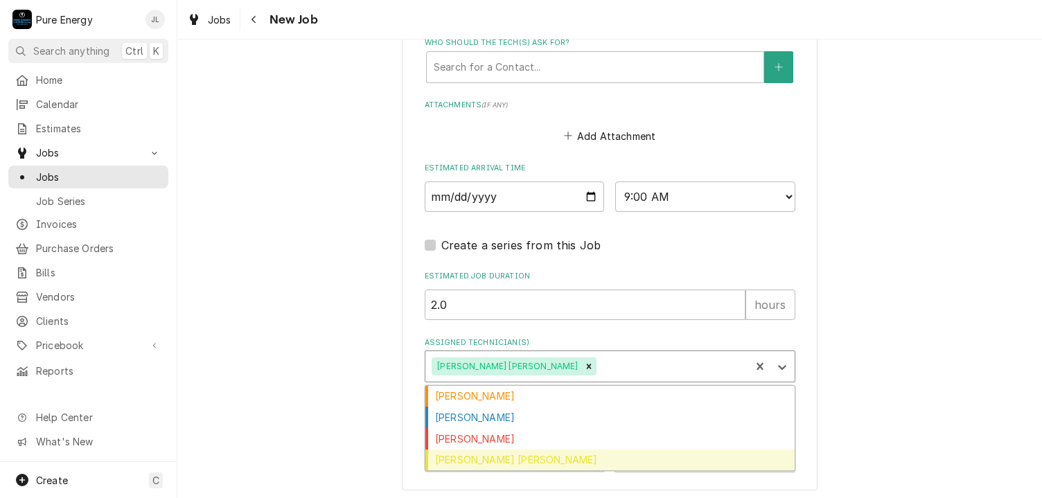
drag, startPoint x: 577, startPoint y: 459, endPoint x: 596, endPoint y: 446, distance: 23.4
click at [577, 457] on div "Rodolfo Hernandez Lorenzo" at bounding box center [609, 460] width 369 height 21
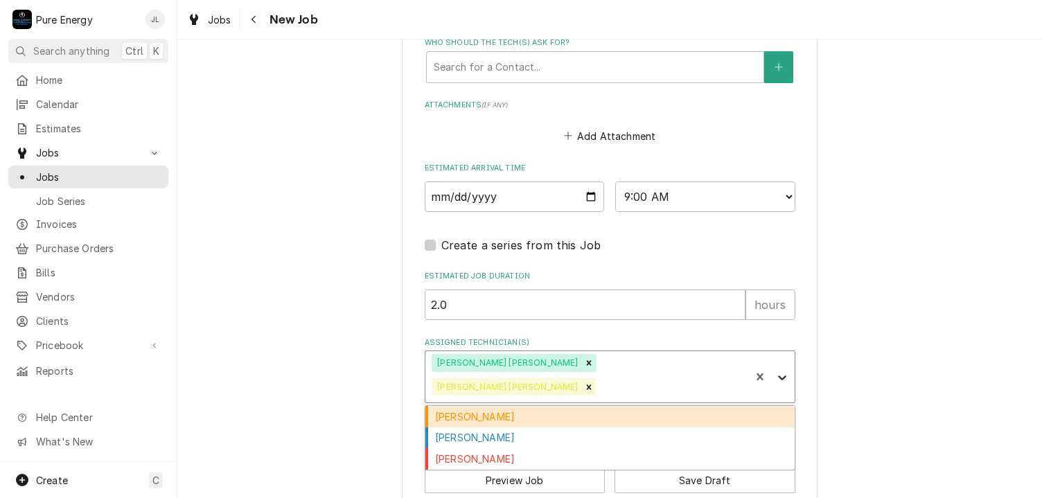
click at [775, 371] on icon "Assigned Technician(s)" at bounding box center [782, 378] width 14 height 14
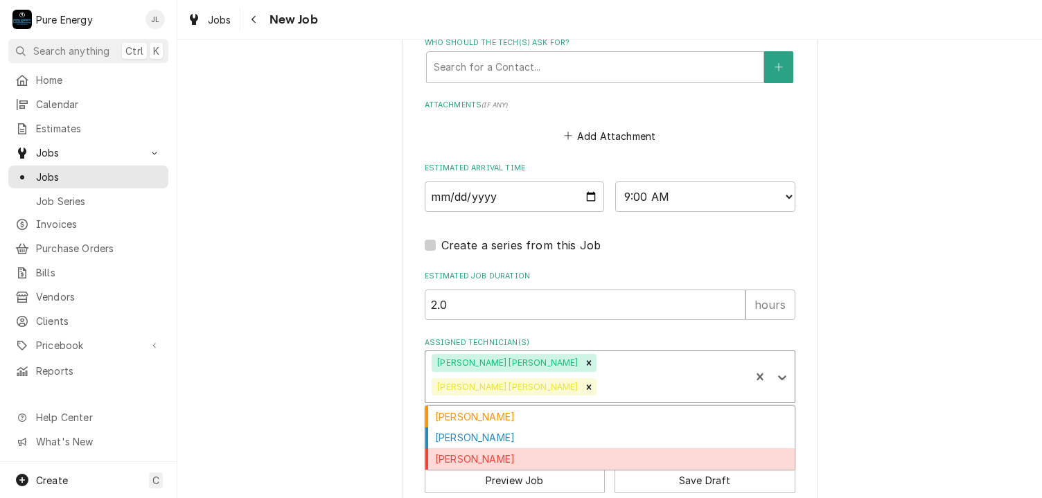
click at [556, 448] on div "James Linnenkamp" at bounding box center [609, 458] width 369 height 21
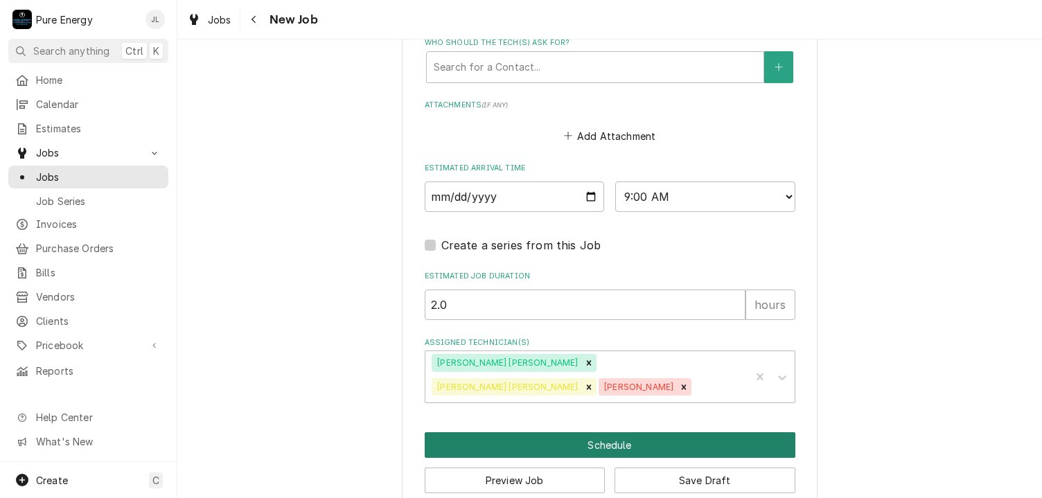
click at [599, 437] on button "Schedule" at bounding box center [610, 445] width 371 height 26
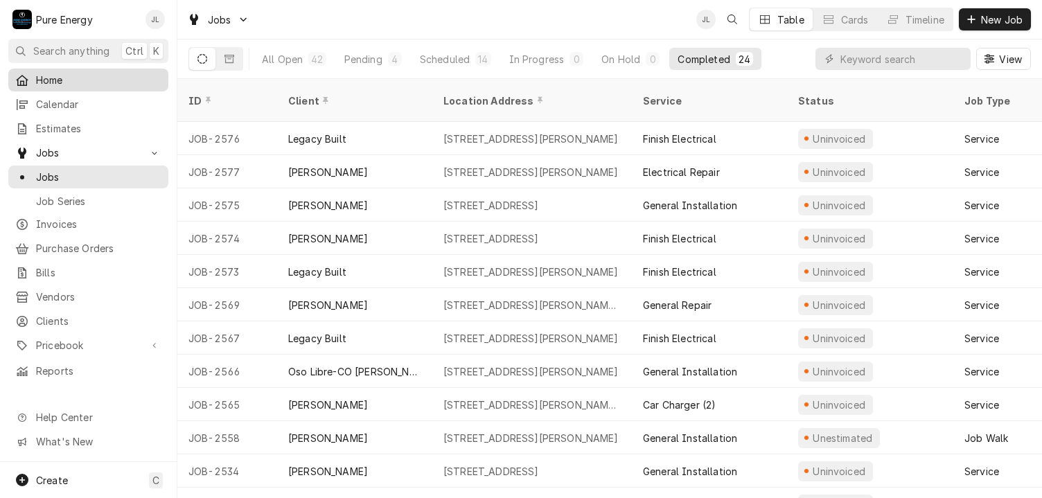
click at [108, 71] on div "Home" at bounding box center [88, 79] width 154 height 17
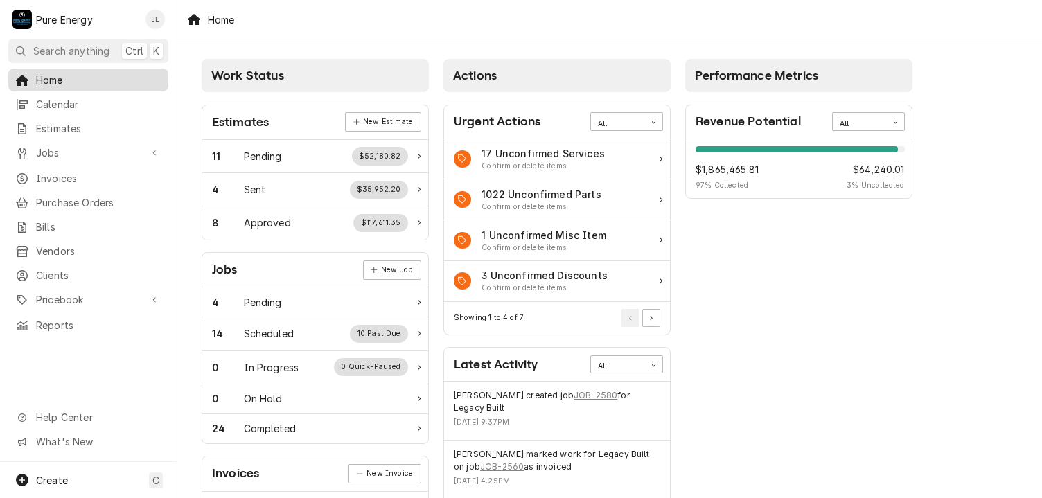
click at [107, 71] on div "Home" at bounding box center [88, 79] width 154 height 17
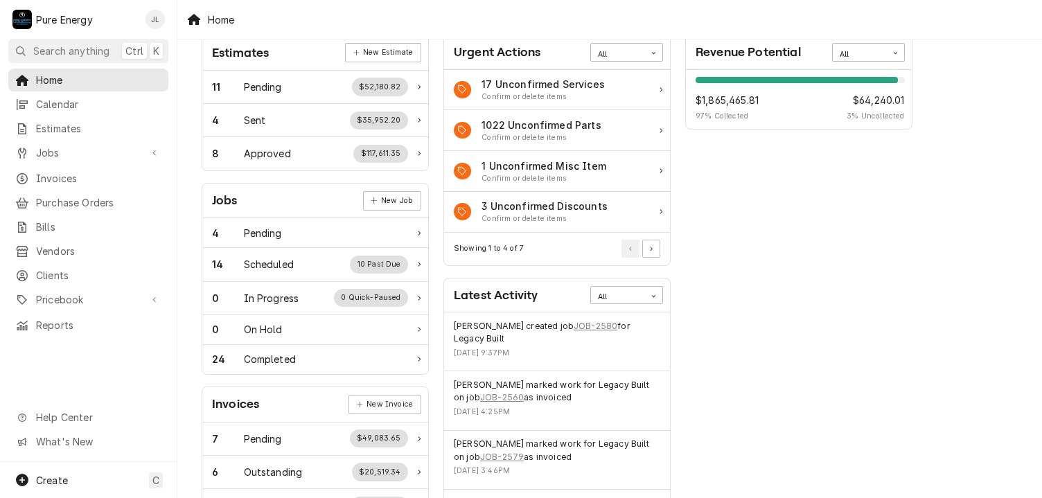
scroll to position [277, 0]
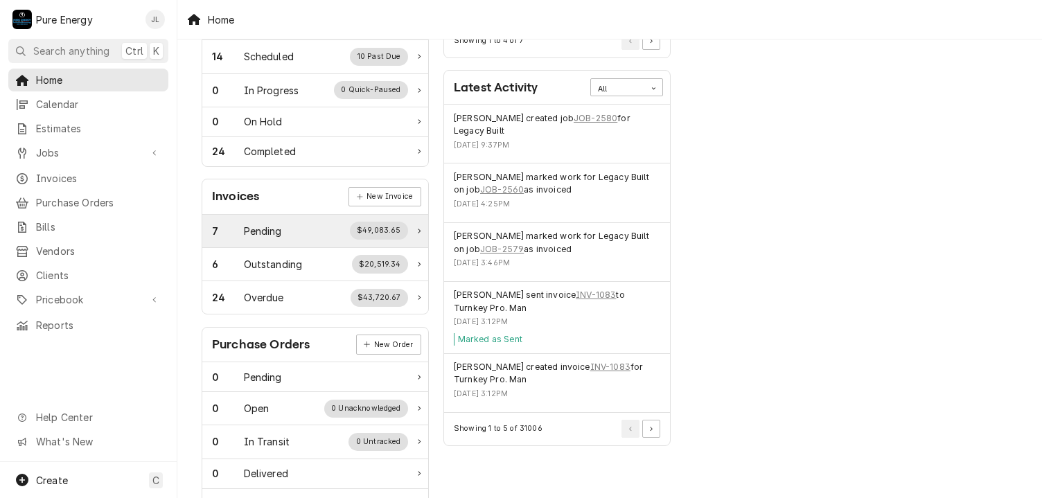
click at [288, 223] on div "7 Pending $49,083.65" at bounding box center [310, 231] width 196 height 18
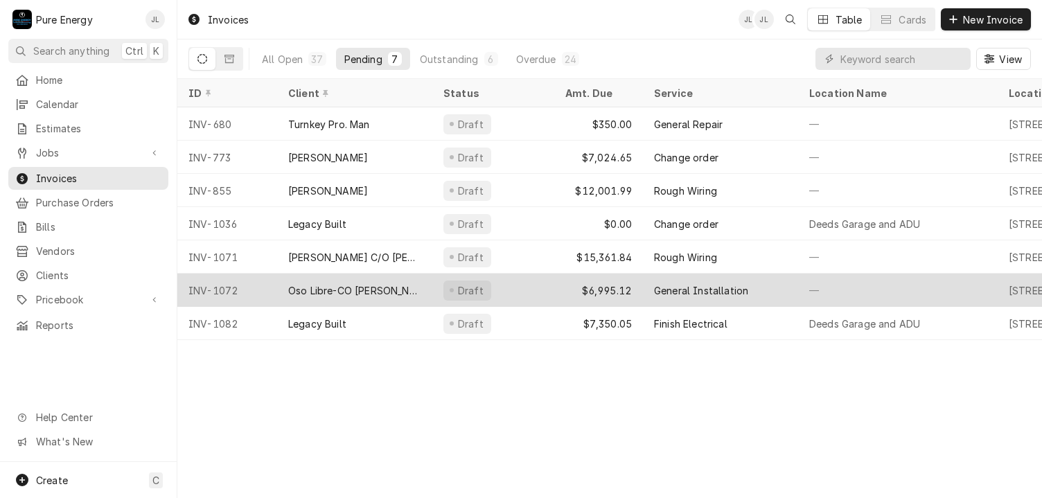
click at [523, 283] on div "Draft" at bounding box center [493, 290] width 122 height 33
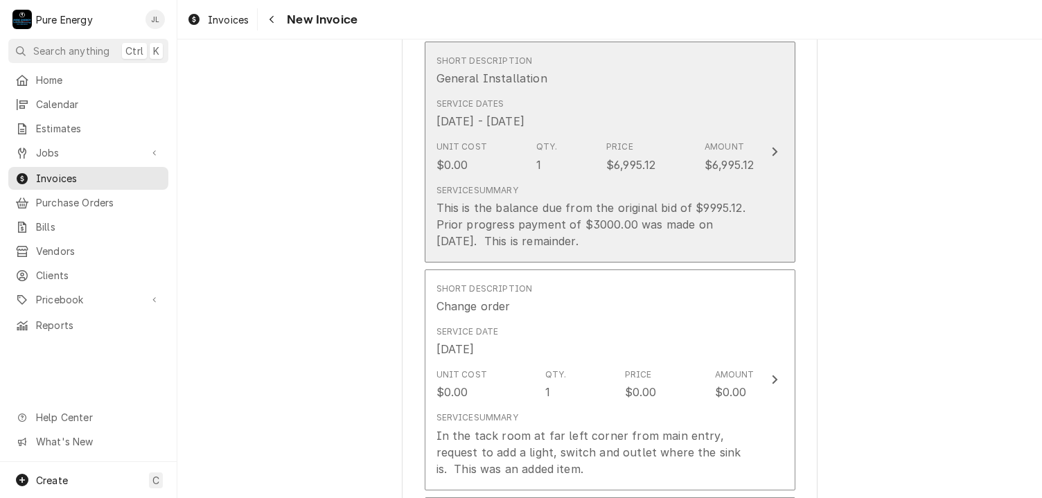
scroll to position [970, 0]
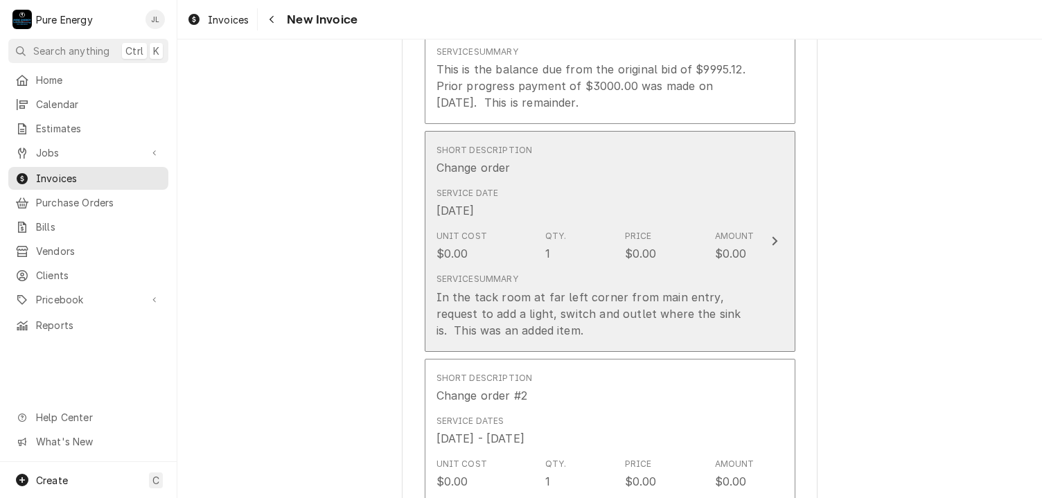
click at [693, 176] on div "Short Description Change order" at bounding box center [595, 160] width 318 height 43
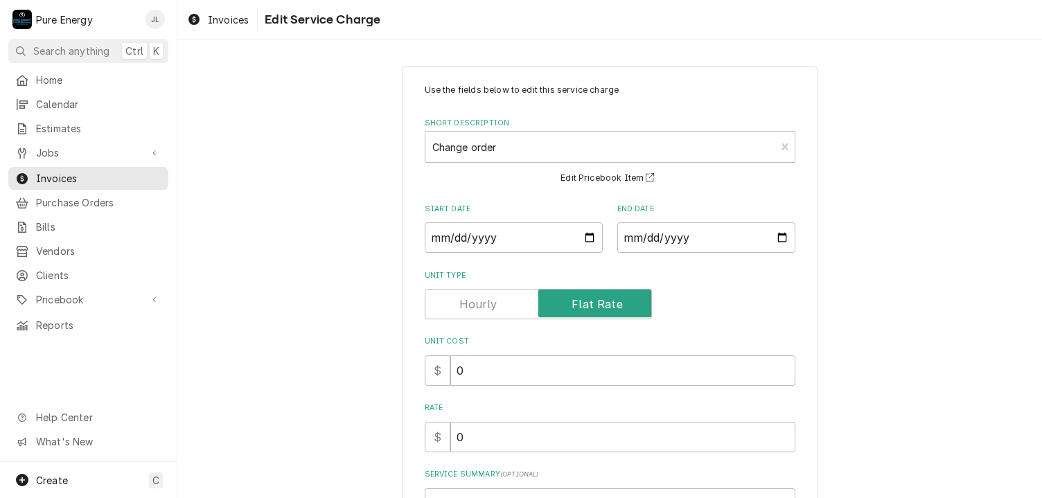
scroll to position [170, 0]
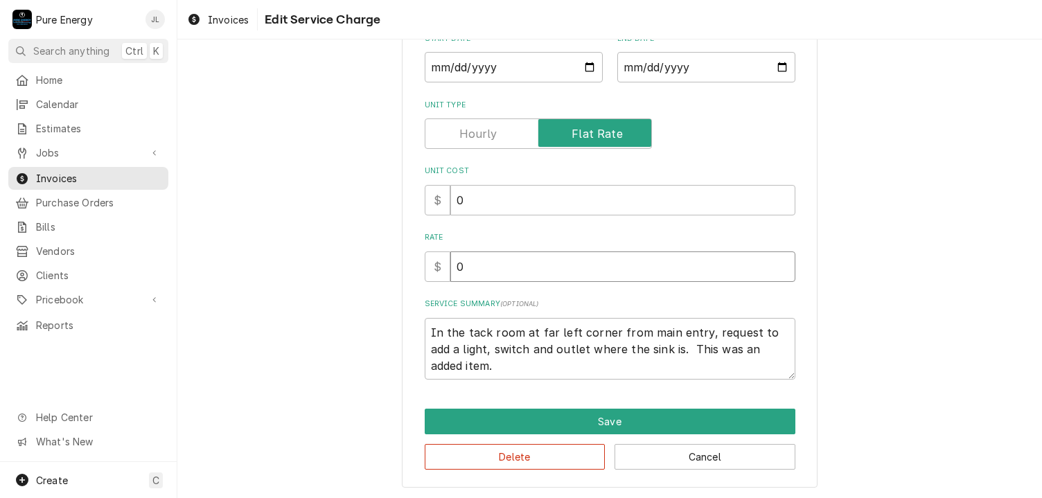
click at [480, 262] on input "0" at bounding box center [622, 266] width 345 height 30
type textarea "x"
type input "4"
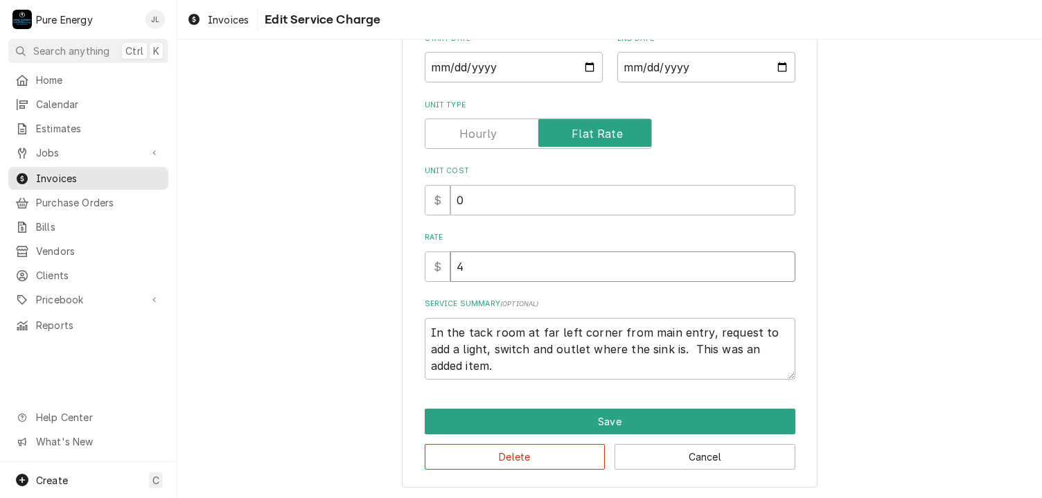
type textarea "x"
type input "49"
type textarea "x"
type input "496"
type textarea "x"
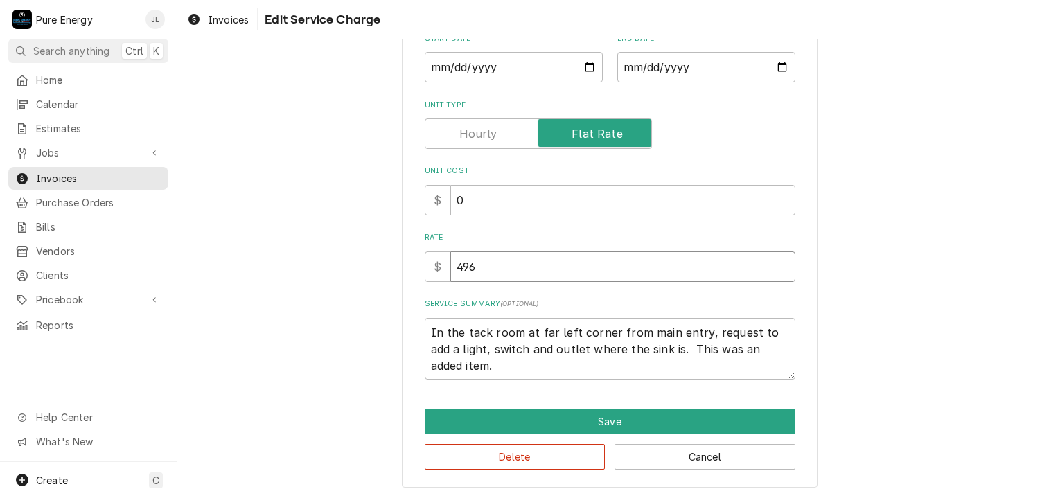
type input "496.4"
type textarea "x"
type input "496.41"
click at [468, 369] on textarea "In the tack room at far left corner from main entry, request to add a light, sw…" at bounding box center [610, 349] width 371 height 62
type textarea "x"
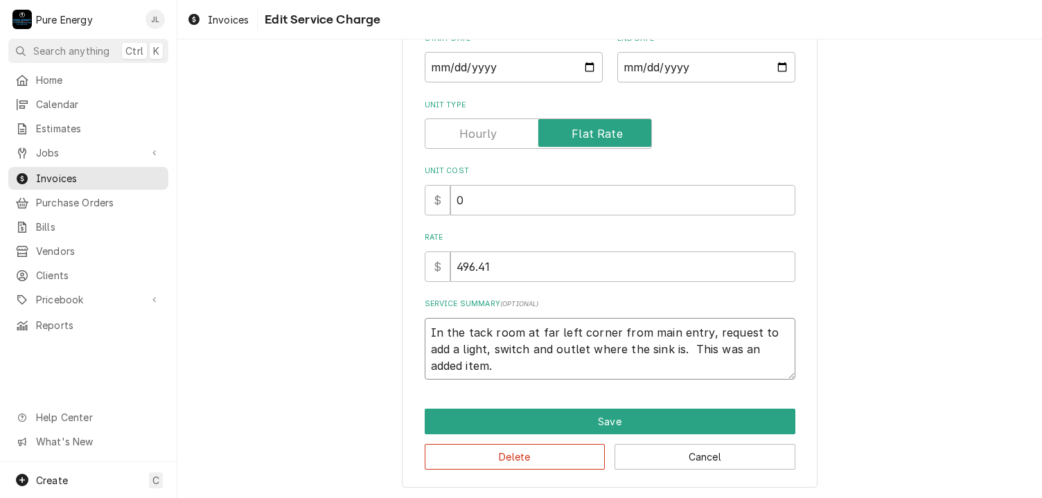
type textarea "In the tack room at far left corner from main entry, request to add a light, sw…"
type textarea "x"
type textarea "In the tack room at far left corner from main entry, request to add a light, sw…"
type textarea "x"
type textarea "In the tack room at far left corner from main entry, request to add a light, sw…"
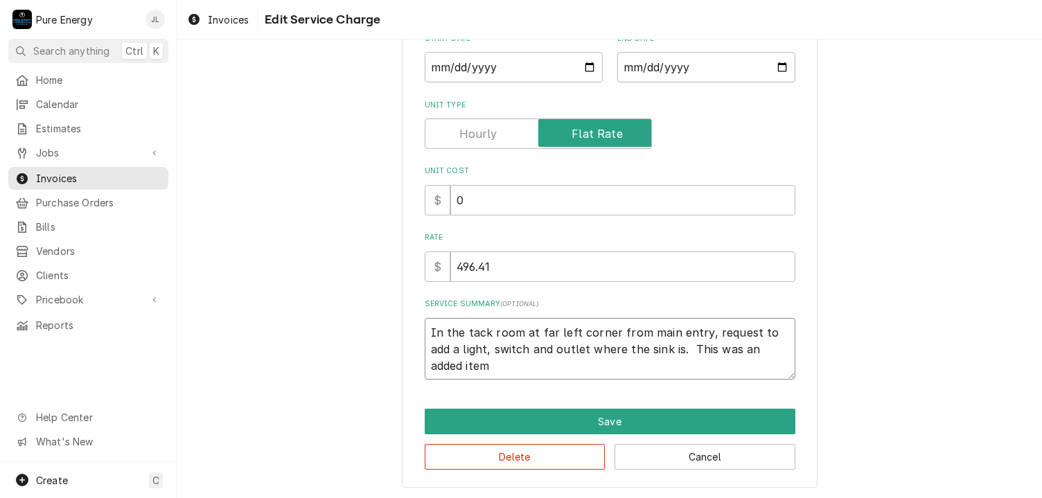
type textarea "x"
type textarea "In the tack room at far left corner from main entry, request to add a light, sw…"
type textarea "x"
type textarea "In the tack room at far left corner from main entry, request to add a light, sw…"
type textarea "x"
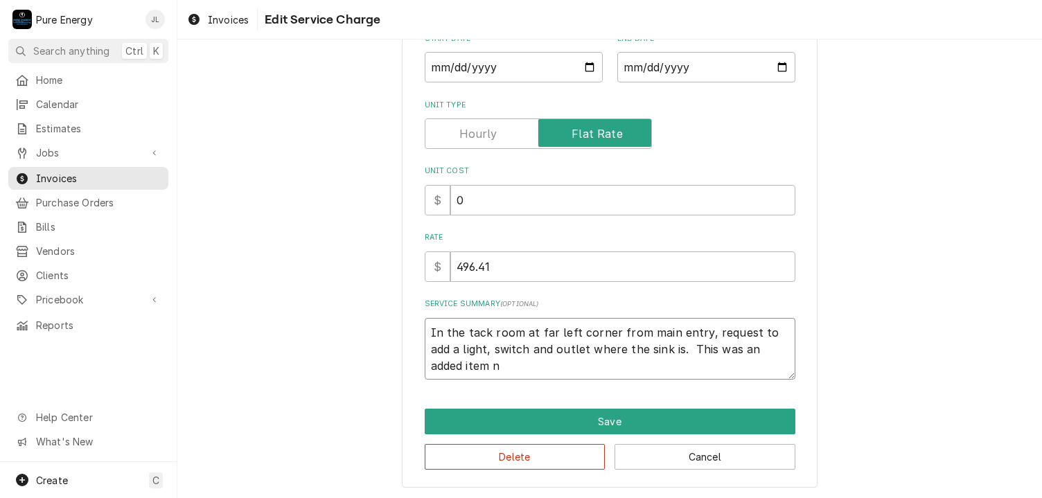
type textarea "In the tack room at far left corner from main entry, request to add a light, sw…"
type textarea "x"
type textarea "In the tack room at far left corner from main entry, request to add a light, sw…"
type textarea "x"
type textarea "In the tack room at far left corner from main entry, request to add a light, sw…"
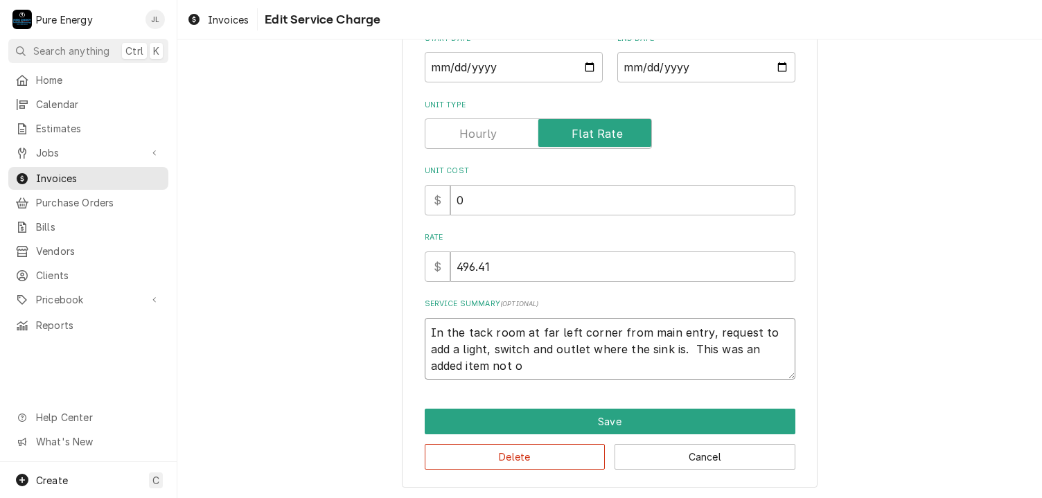
type textarea "x"
type textarea "In the tack room at far left corner from main entry, request to add a light, sw…"
type textarea "x"
type textarea "In the tack room at far left corner from main entry, request to add a light, sw…"
type textarea "x"
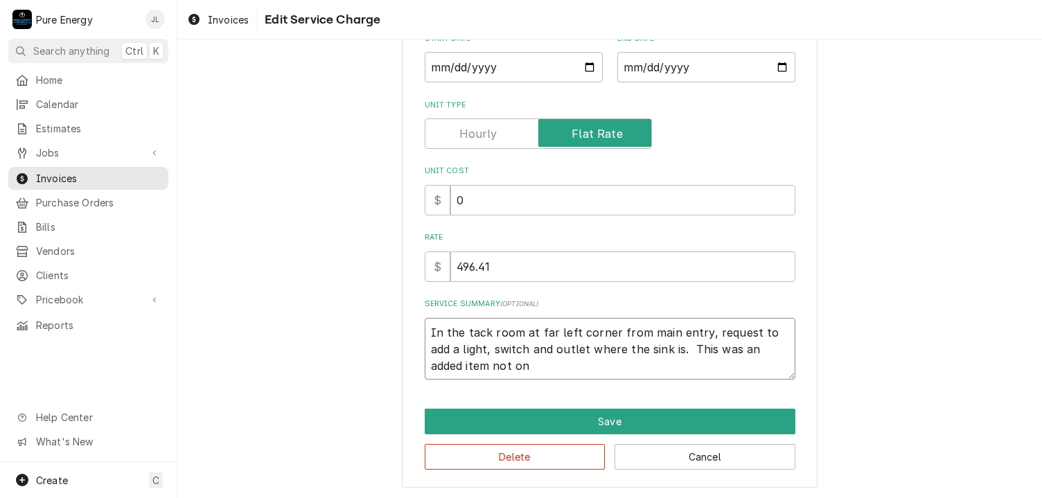
type textarea "In the tack room at far left corner from main entry, request to add a light, sw…"
type textarea "x"
type textarea "In the tack room at far left corner from main entry, request to add a light, sw…"
type textarea "x"
type textarea "In the tack room at far left corner from main entry, request to add a light, sw…"
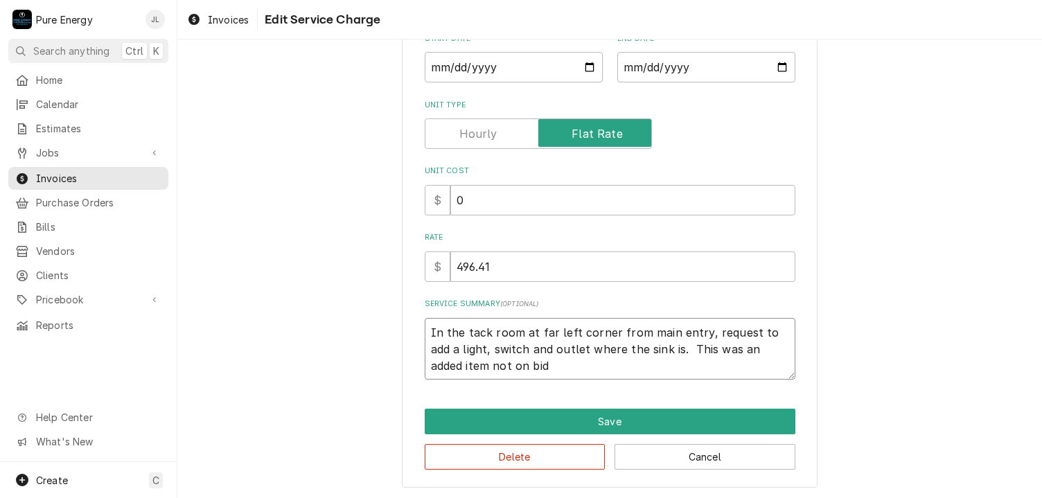
type textarea "x"
type textarea "In the tack room at far left corner from main entry, request to add a light, sw…"
type textarea "x"
type textarea "In the tack room at far left corner from main entry, request to add a light, sw…"
type textarea "x"
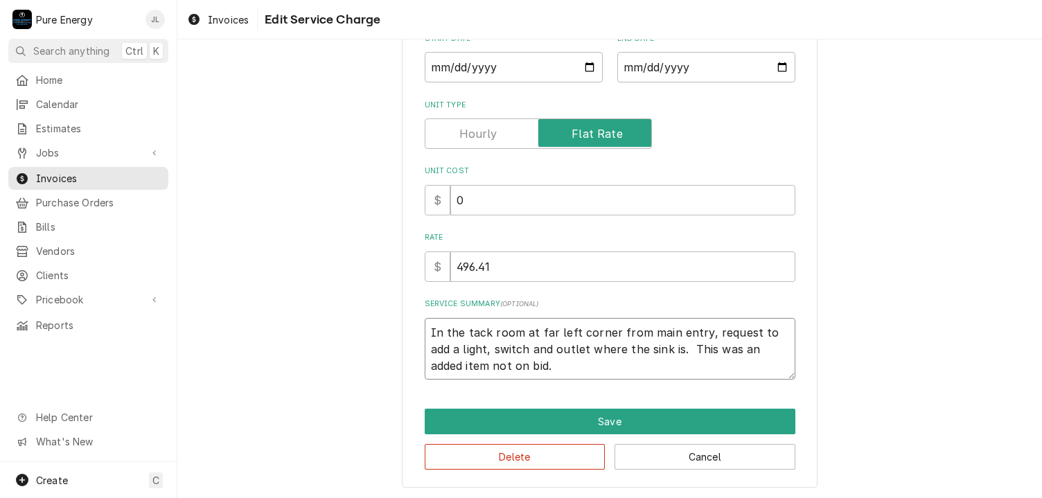
type textarea "In the tack room at far left corner from main entry, request to add a light, sw…"
type textarea "x"
type textarea "In the tack room at far left corner from main entry, request to add a light, sw…"
type textarea "x"
type textarea "In the tack room at far left corner from main entry, request to add a light, sw…"
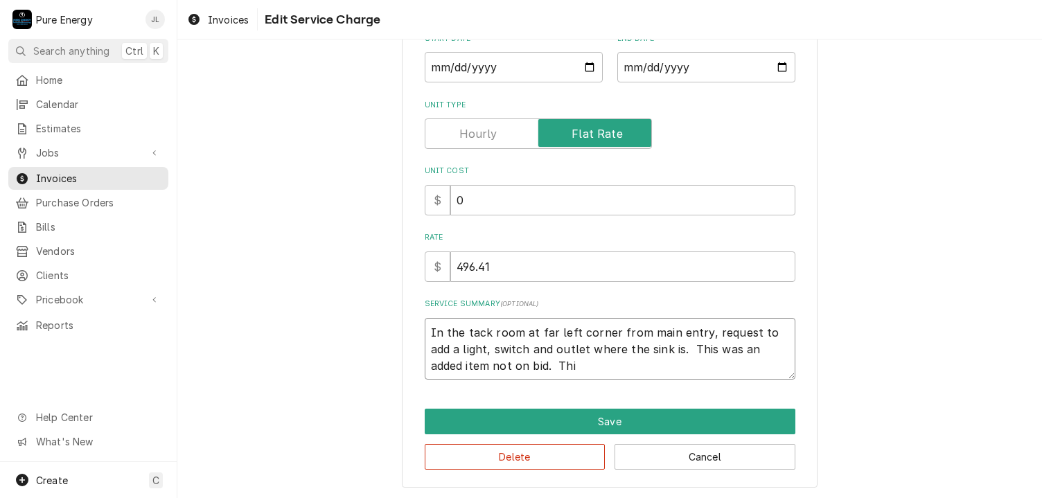
type textarea "x"
type textarea "In the tack room at far left corner from main entry, request to add a light, sw…"
type textarea "x"
type textarea "In the tack room at far left corner from main entry, request to add a light, sw…"
type textarea "x"
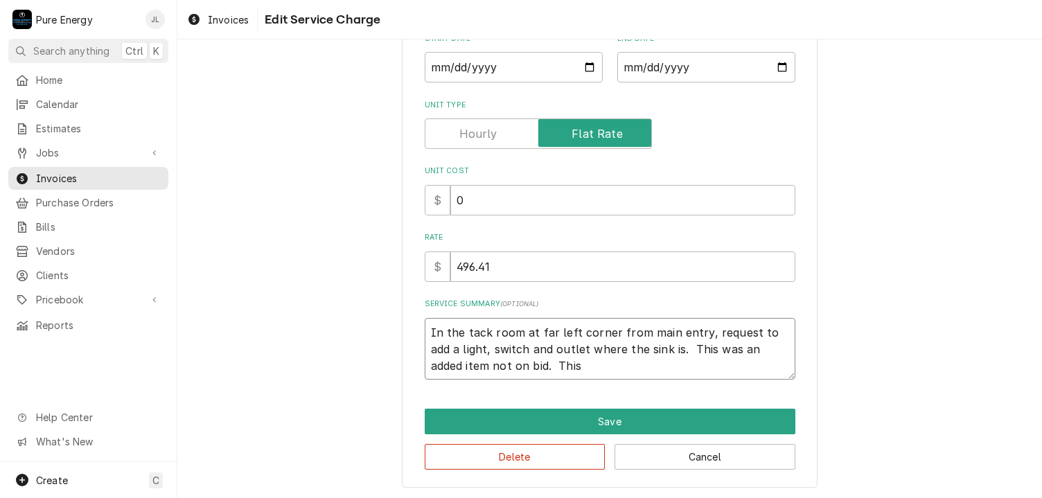
type textarea "In the tack room at far left corner from main entry, request to add a light, sw…"
type textarea "x"
type textarea "In the tack room at far left corner from main entry, request to add a light, sw…"
type textarea "x"
type textarea "In the tack room at far left corner from main entry, request to add a light, sw…"
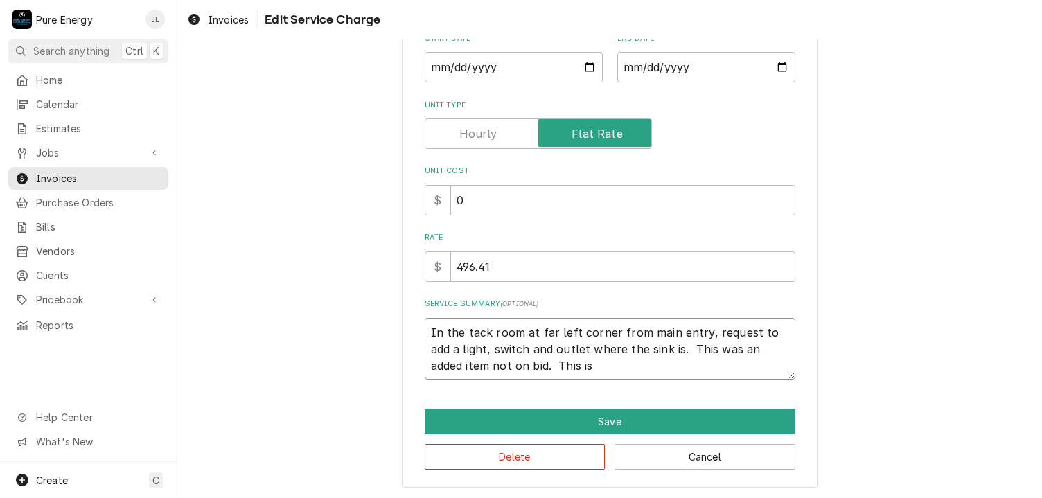
type textarea "x"
type textarea "In the tack room at far left corner from main entry, request to add a light, sw…"
type textarea "x"
type textarea "In the tack room at far left corner from main entry, request to add a light, sw…"
type textarea "x"
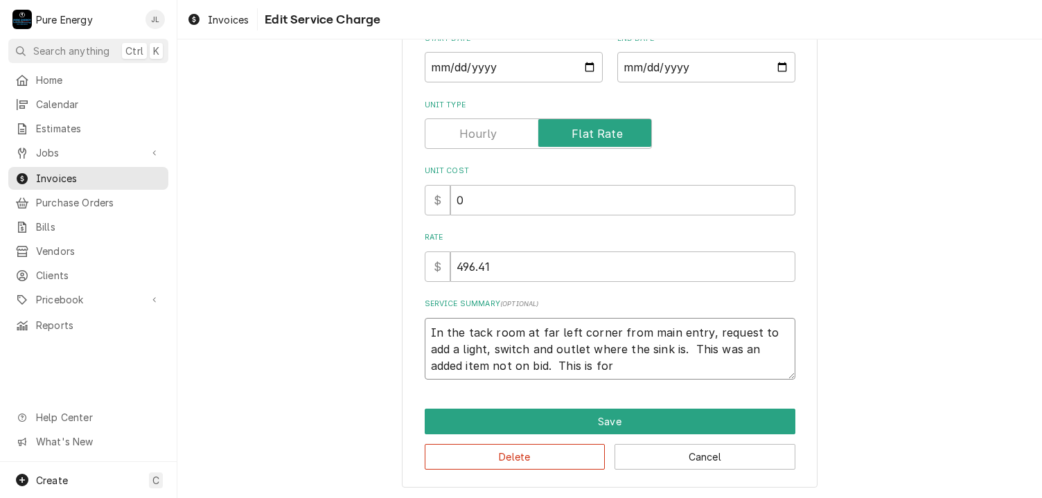
type textarea "In the tack room at far left corner from main entry, request to add a light, sw…"
type textarea "x"
type textarea "In the tack room at far left corner from main entry, request to add a light, sw…"
type textarea "x"
type textarea "In the tack room at far left corner from main entry, request to add a light, sw…"
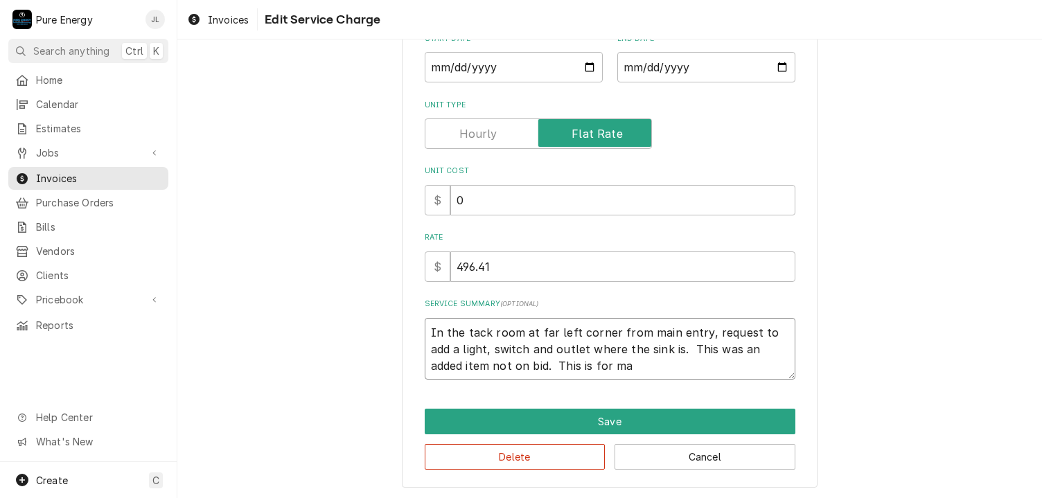
type textarea "x"
type textarea "In the tack room at far left corner from main entry, request to add a light, sw…"
type textarea "x"
type textarea "In the tack room at far left corner from main entry, request to add a light, sw…"
type textarea "x"
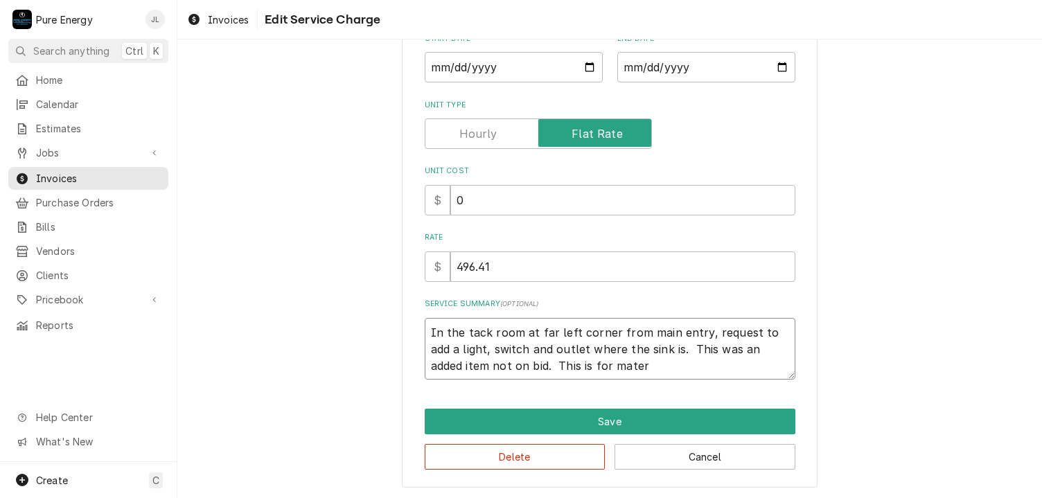
type textarea "In the tack room at far left corner from main entry, request to add a light, sw…"
type textarea "x"
type textarea "In the tack room at far left corner from main entry, request to add a light, sw…"
type textarea "x"
type textarea "In the tack room at far left corner from main entry, request to add a light, sw…"
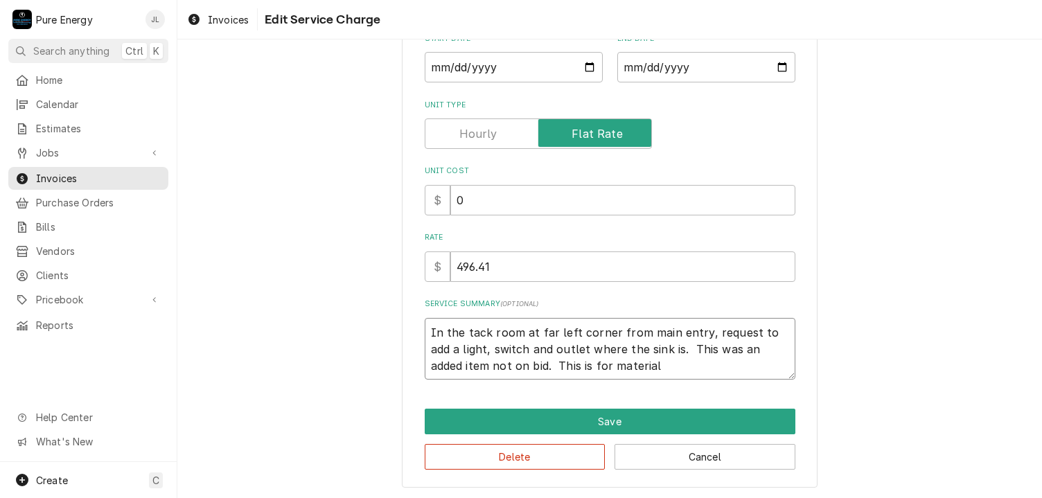
type textarea "x"
type textarea "In the tack room at far left corner from main entry, request to add a light, sw…"
type textarea "x"
type textarea "In the tack room at far left corner from main entry, request to add a light, sw…"
type textarea "x"
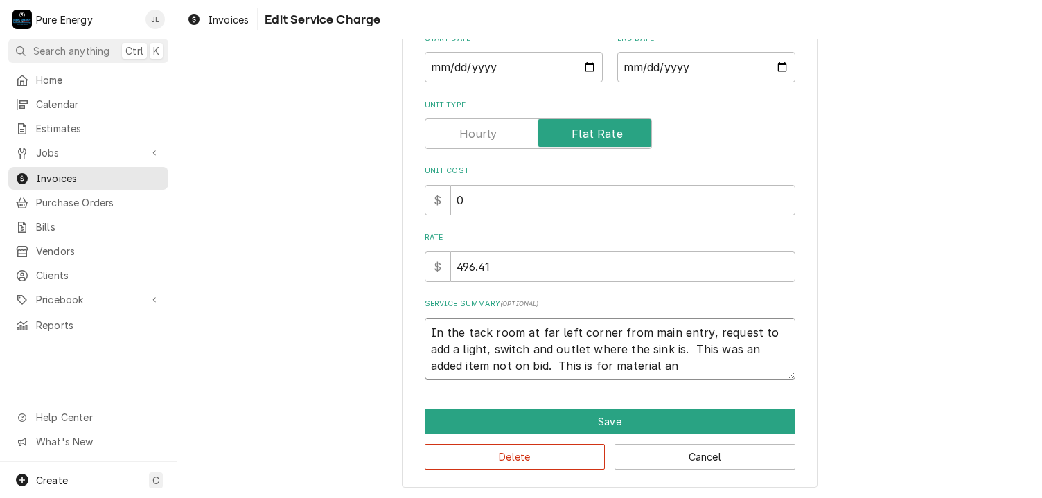
type textarea "In the tack room at far left corner from main entry, request to add a light, sw…"
type textarea "x"
type textarea "In the tack room at far left corner from main entry, request to add a light, sw…"
type textarea "x"
type textarea "In the tack room at far left corner from main entry, request to add a light, sw…"
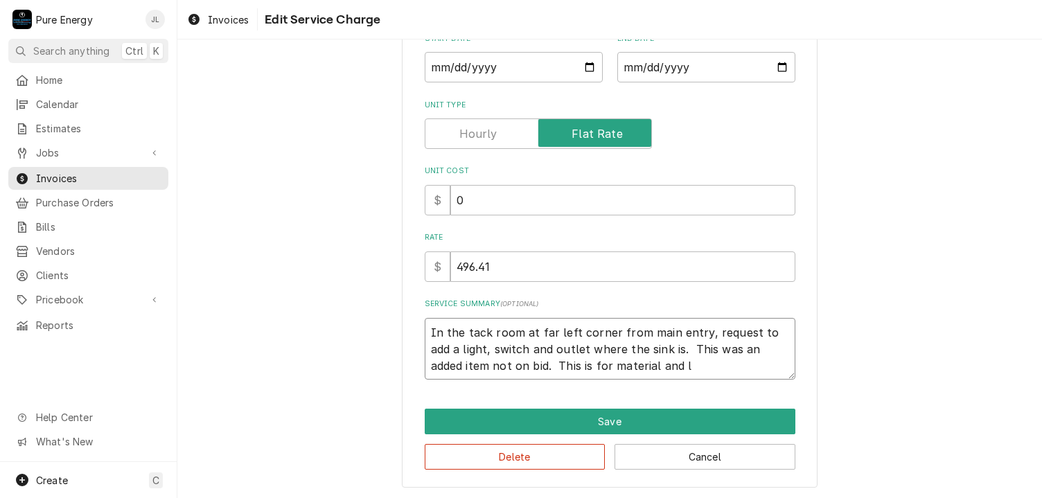
type textarea "x"
type textarea "In the tack room at far left corner from main entry, request to add a light, sw…"
type textarea "x"
type textarea "In the tack room at far left corner from main entry, request to add a light, sw…"
type textarea "x"
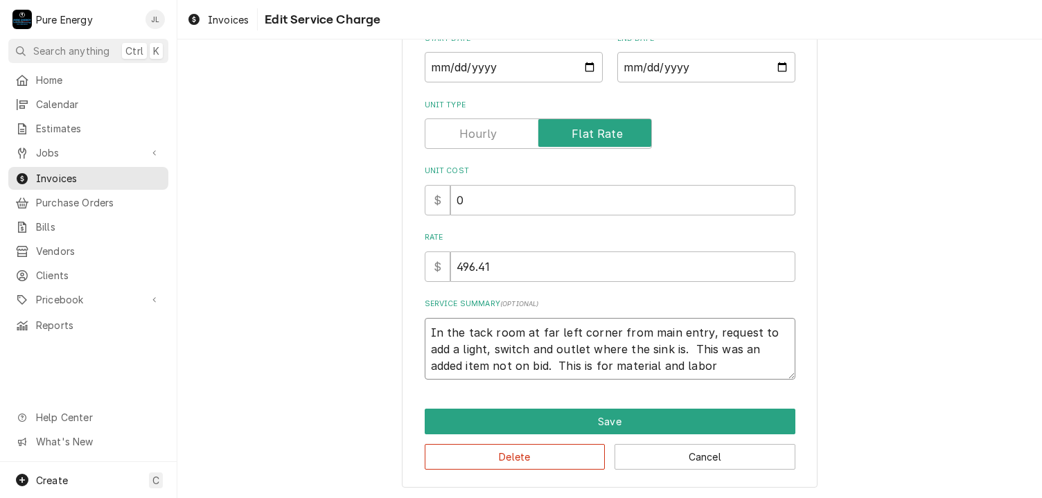
type textarea "In the tack room at far left corner from main entry, request to add a light, sw…"
type textarea "x"
type textarea "In the tack room at far left corner from main entry, request to add a light, sw…"
type textarea "x"
type textarea "In the tack room at far left corner from main entry, request to add a light, sw…"
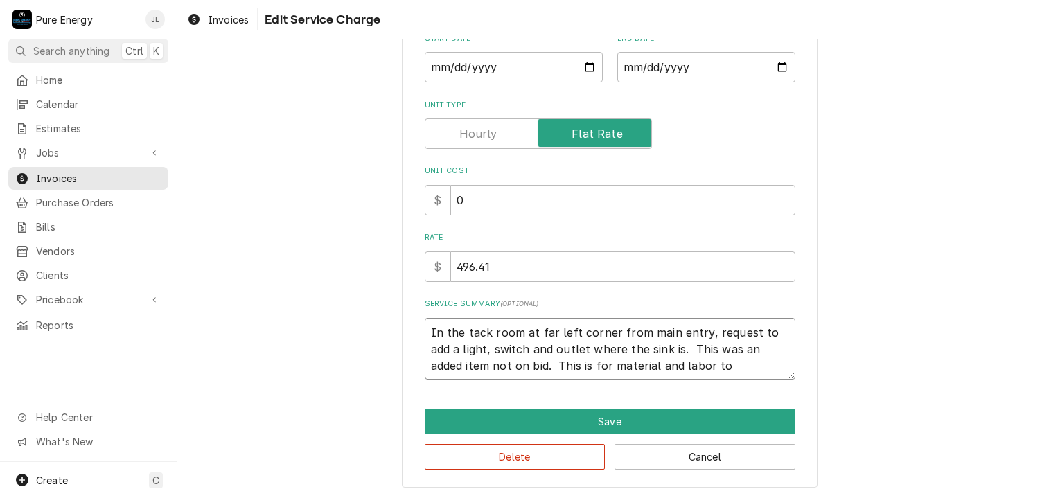
type textarea "x"
type textarea "In the tack room at far left corner from main entry, request to add a light, sw…"
type textarea "x"
type textarea "In the tack room at far left corner from main entry, request to add a light, sw…"
type textarea "x"
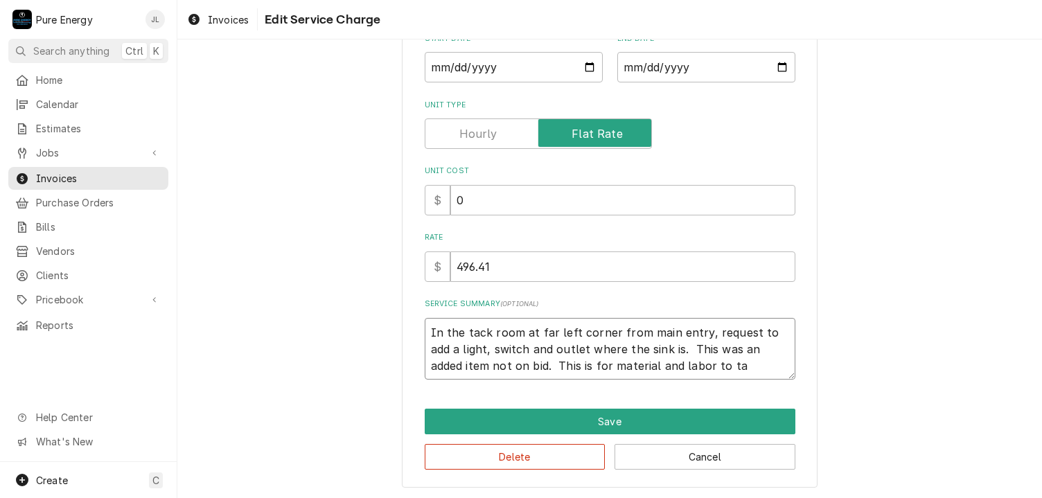
type textarea "In the tack room at far left corner from main entry, request to add a light, sw…"
type textarea "x"
type textarea "In the tack room at far left corner from main entry, request to add a light, sw…"
type textarea "x"
type textarea "In the tack room at far left corner from main entry, request to add a light, sw…"
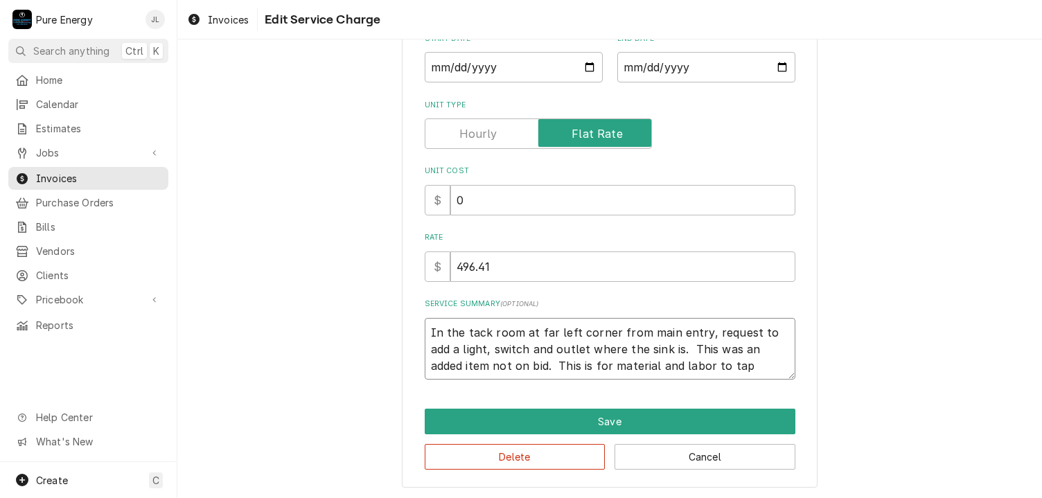
type textarea "x"
type textarea "In the tack room at far left corner from main entry, request to add a light, sw…"
type textarea "x"
type textarea "In the tack room at far left corner from main entry, request to add a light, sw…"
type textarea "x"
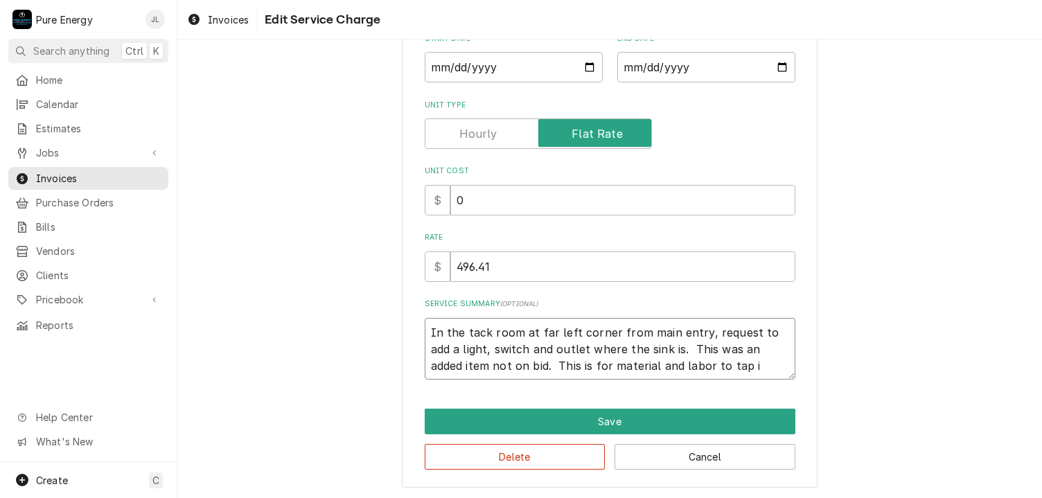
type textarea "In the tack room at far left corner from main entry, request to add a light, sw…"
type textarea "x"
type textarea "In the tack room at far left corner from main entry, request to add a light, sw…"
type textarea "x"
type textarea "In the tack room at far left corner from main entry, request to add a light, sw…"
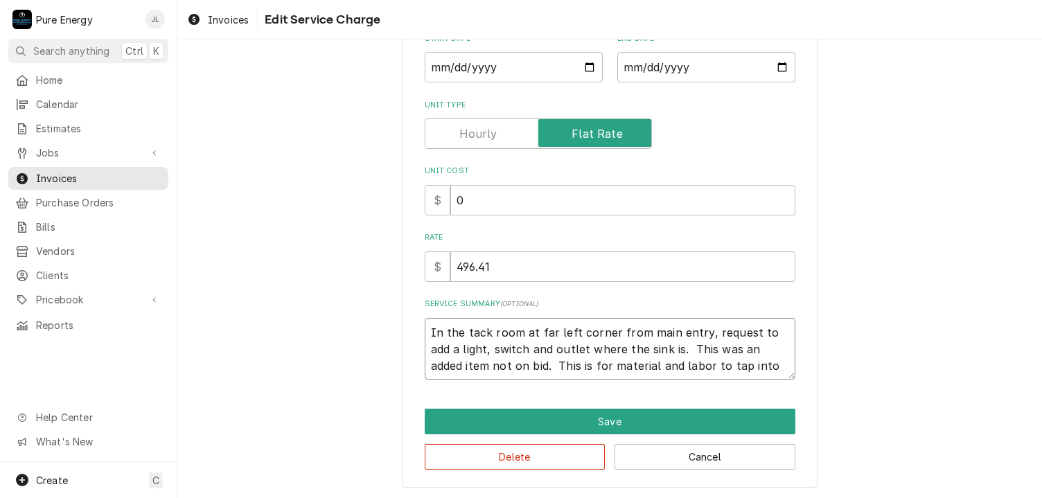
type textarea "x"
type textarea "In the tack room at far left corner from main entry, request to add a light, sw…"
type textarea "x"
type textarea "In the tack room at far left corner from main entry, request to add a light, sw…"
type textarea "x"
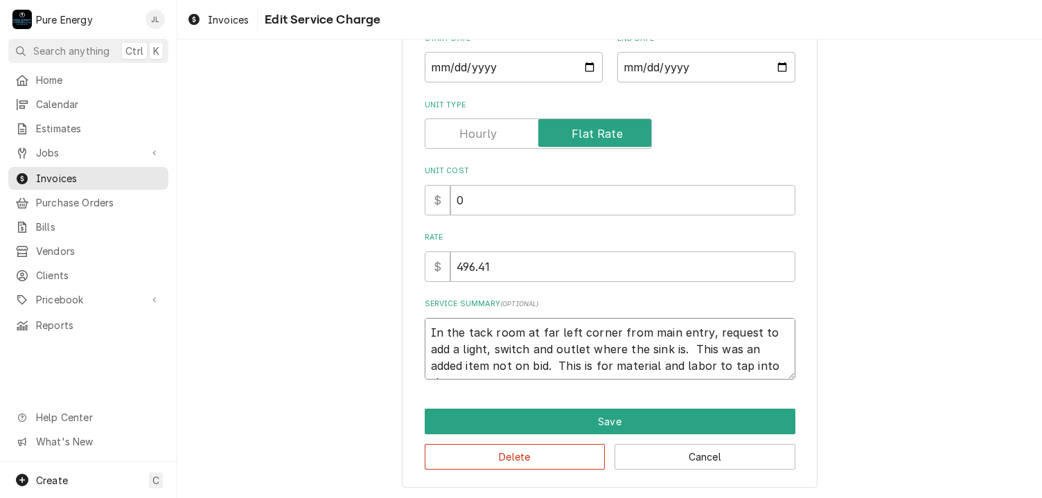
type textarea "In the tack room at far left corner from main entry, request to add a light, sw…"
type textarea "x"
type textarea "In the tack room at far left corner from main entry, request to add a light, sw…"
type textarea "x"
type textarea "In the tack room at far left corner from main entry, request to add a light, sw…"
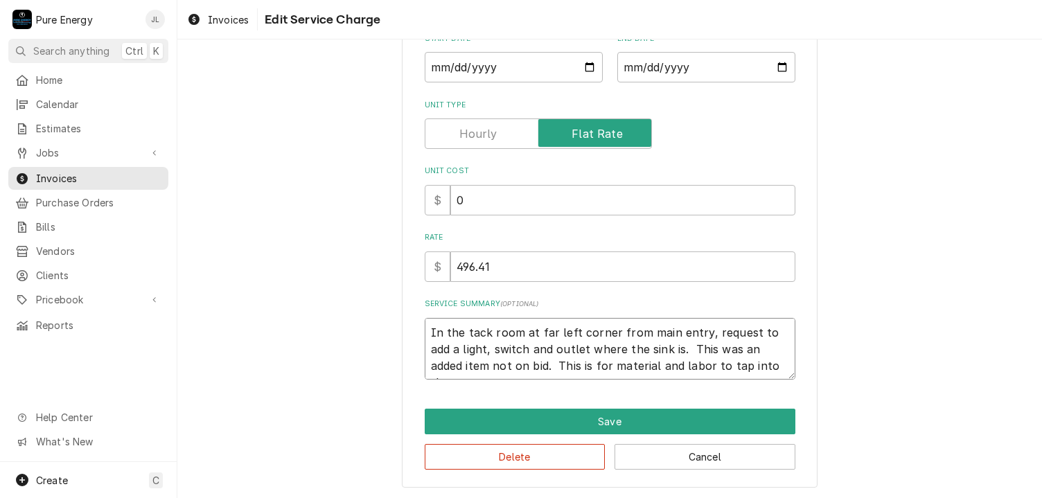
type textarea "x"
type textarea "In the tack room at far left corner from main entry, request to add a light, sw…"
type textarea "x"
type textarea "In the tack room at far left corner from main entry, request to add a light, sw…"
type textarea "x"
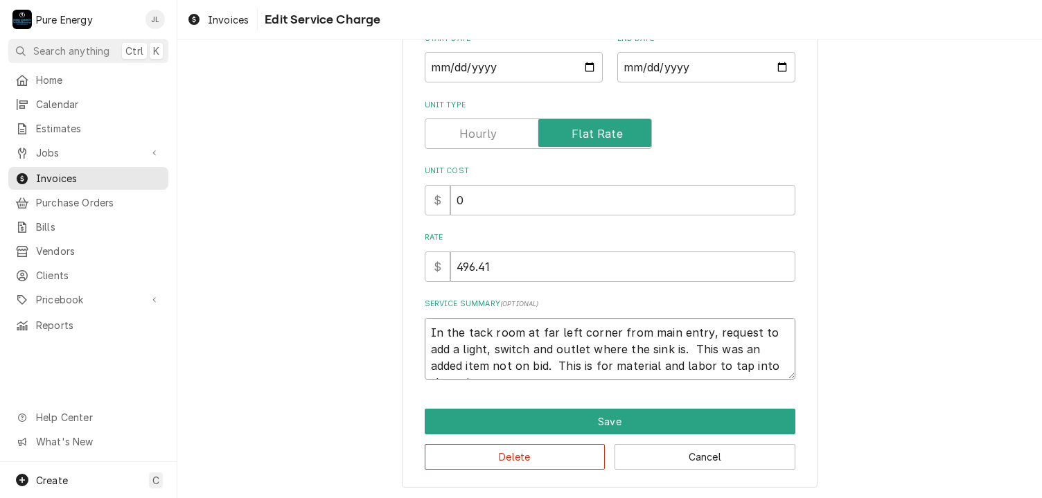
type textarea "In the tack room at far left corner from main entry, request to add a light, sw…"
type textarea "x"
type textarea "In the tack room at far left corner from main entry, request to add a light, sw…"
type textarea "x"
type textarea "In the tack room at far left corner from main entry, request to add a light, sw…"
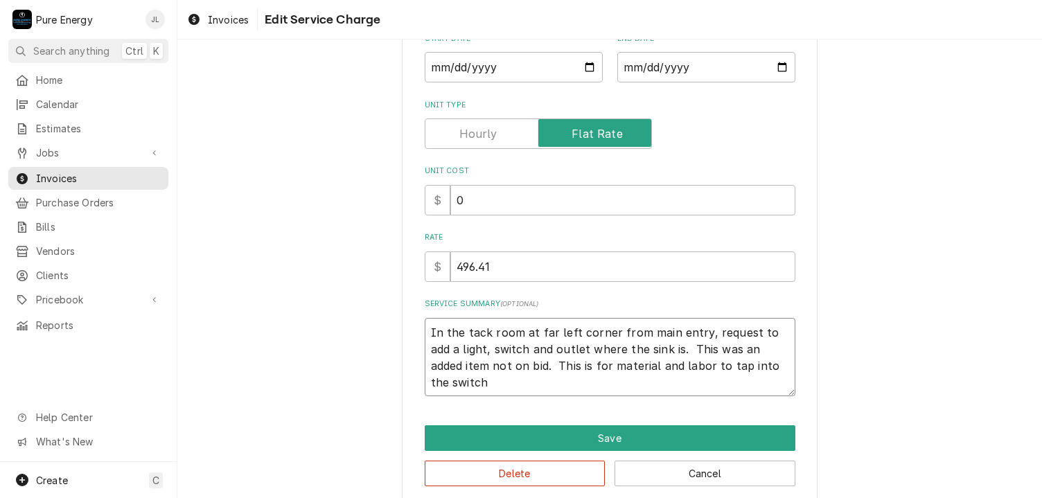
type textarea "x"
type textarea "In the tack room at far left corner from main entry, request to add a light, sw…"
type textarea "x"
type textarea "In the tack room at far left corner from main entry, request to add a light, sw…"
type textarea "x"
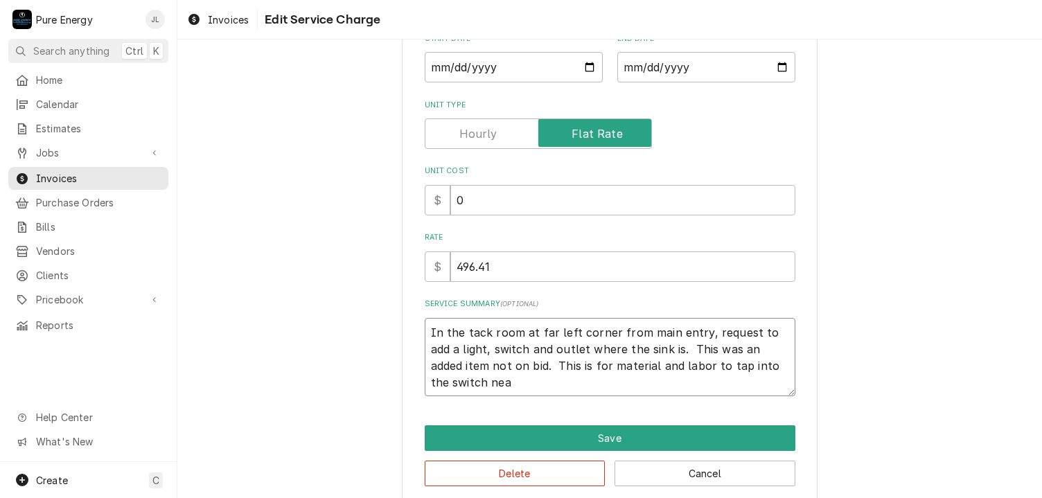
type textarea "In the tack room at far left corner from main entry, request to add a light, sw…"
type textarea "x"
type textarea "In the tack room at far left corner from main entry, request to add a light, sw…"
type textarea "x"
type textarea "In the tack room at far left corner from main entry, request to add a light, sw…"
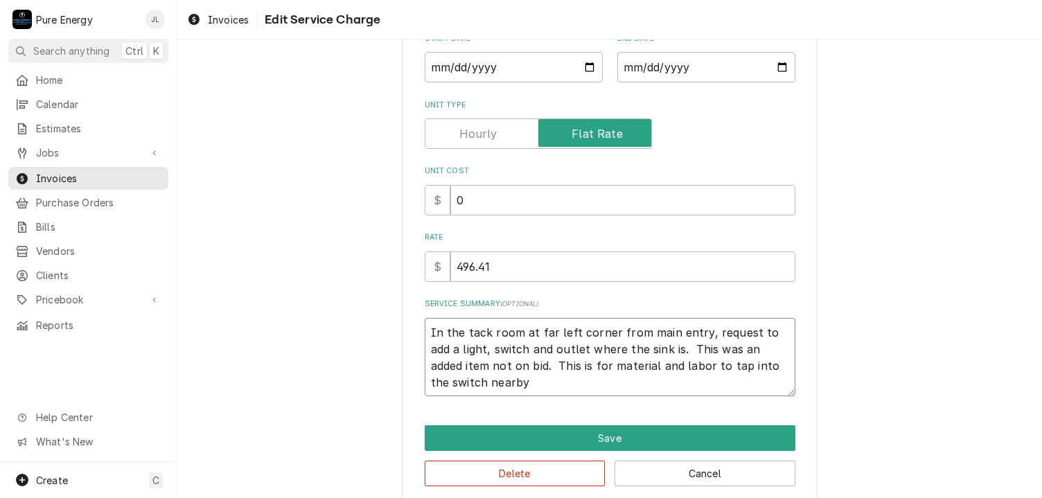
type textarea "x"
type textarea "In the tack room at far left corner from main entry, request to add a light, sw…"
type textarea "x"
type textarea "In the tack room at far left corner from main entry, request to add a light, sw…"
type textarea "x"
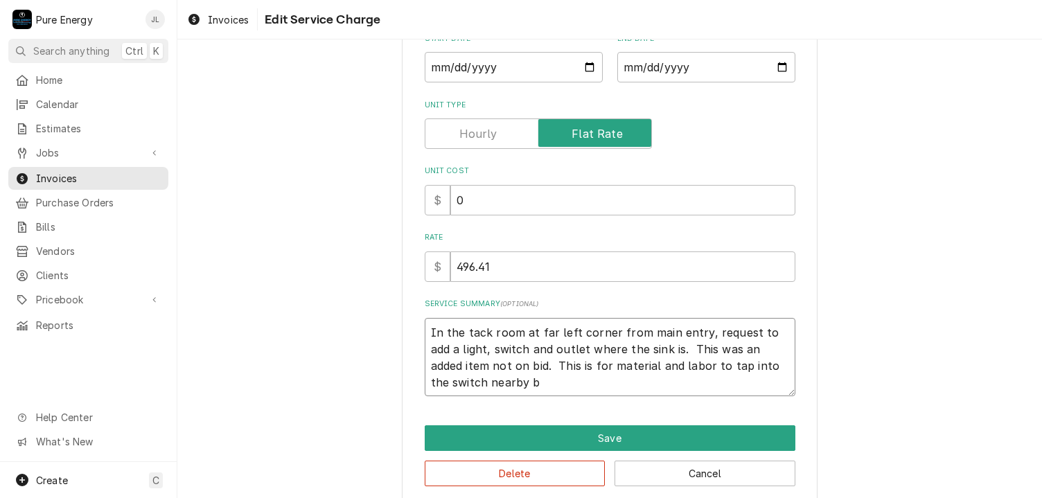
type textarea "In the tack room at far left corner from main entry, request to add a light, sw…"
type textarea "x"
type textarea "In the tack room at far left corner from main entry, request to add a light, sw…"
type textarea "x"
type textarea "In the tack room at far left corner from main entry, request to add a light, sw…"
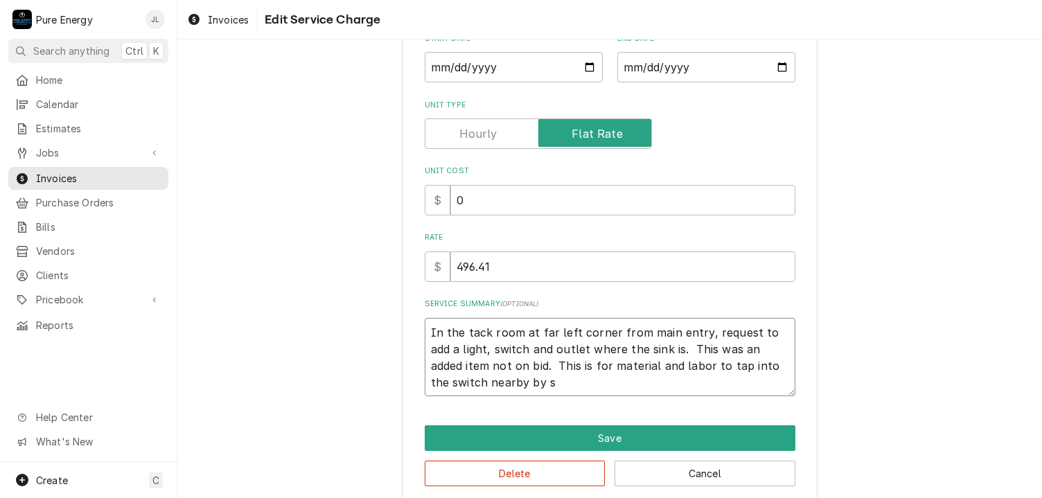
type textarea "x"
type textarea "In the tack room at far left corner from main entry, request to add a light, sw…"
type textarea "x"
type textarea "In the tack room at far left corner from main entry, request to add a light, sw…"
type textarea "x"
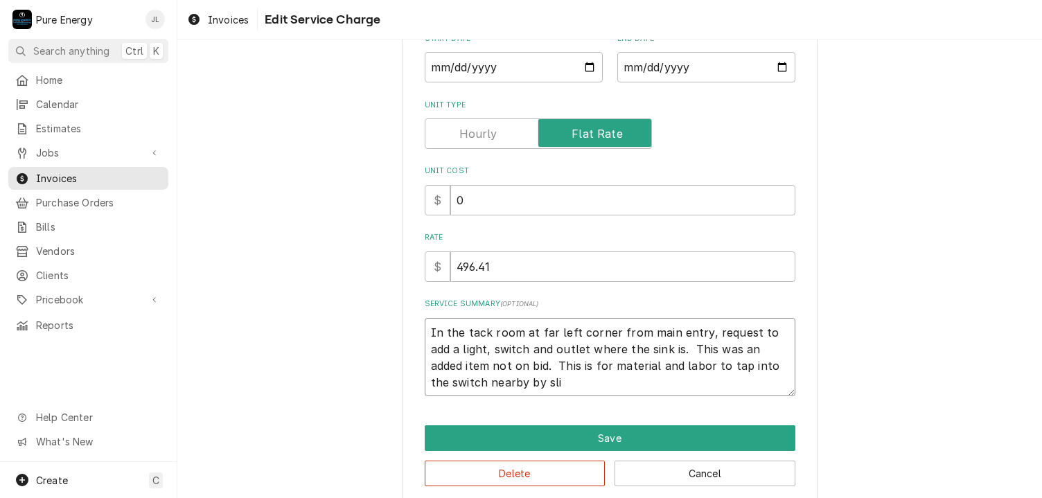
type textarea "In the tack room at far left corner from main entry, request to add a light, sw…"
type textarea "x"
type textarea "In the tack room at far left corner from main entry, request to add a light, sw…"
type textarea "x"
type textarea "In the tack room at far left corner from main entry, request to add a light, sw…"
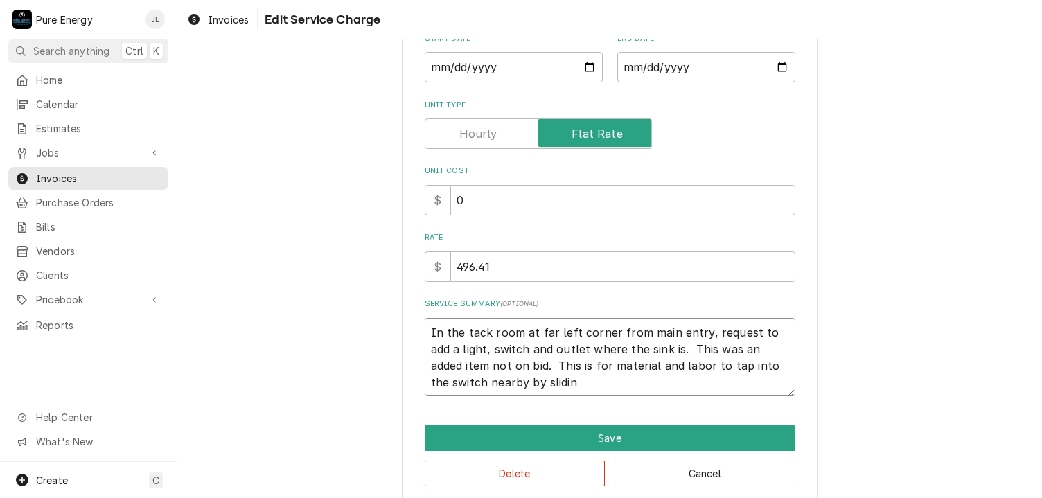
type textarea "x"
type textarea "In the tack room at far left corner from main entry, request to add a light, sw…"
type textarea "x"
type textarea "In the tack room at far left corner from main entry, request to add a light, sw…"
type textarea "x"
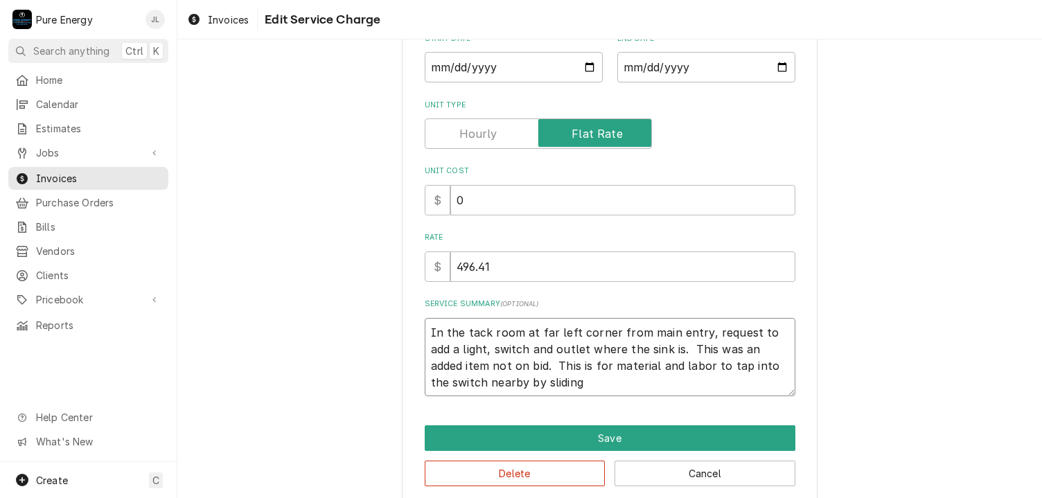
type textarea "In the tack room at far left corner from main entry, request to add a light, sw…"
type textarea "x"
type textarea "In the tack room at far left corner from main entry, request to add a light, sw…"
type textarea "x"
type textarea "In the tack room at far left corner from main entry, request to add a light, sw…"
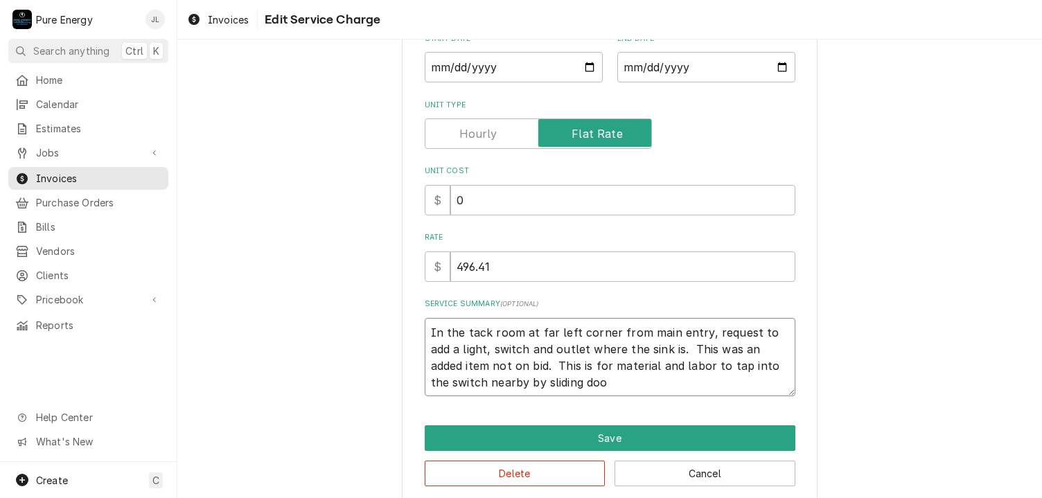
type textarea "x"
type textarea "In the tack room at far left corner from main entry, request to add a light, sw…"
type textarea "x"
type textarea "In the tack room at far left corner from main entry, request to add a light, sw…"
type textarea "x"
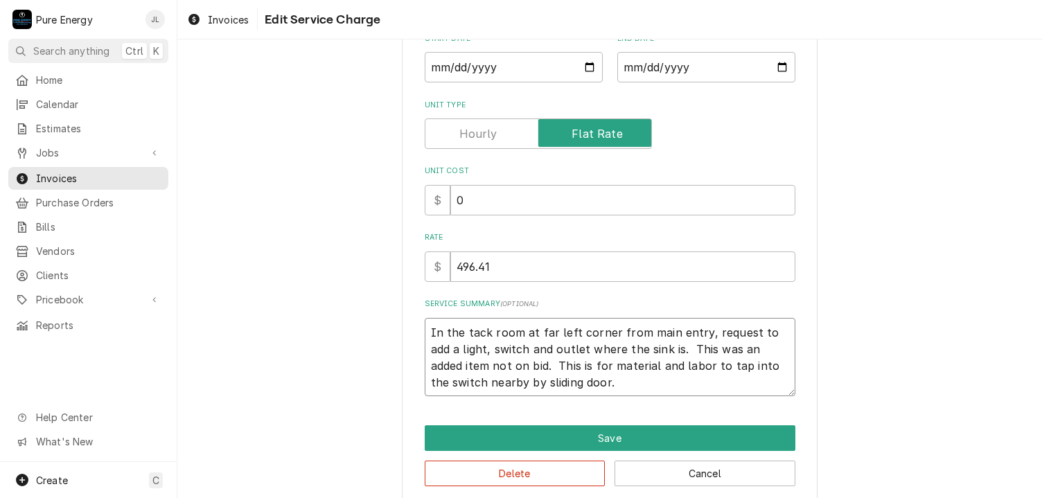
type textarea "In the tack room at far left corner from main entry, request to add a light, sw…"
type textarea "x"
type textarea "In the tack room at far left corner from main entry, request to add a light, sw…"
type textarea "x"
type textarea "In the tack room at far left corner from main entry, request to add a light, sw…"
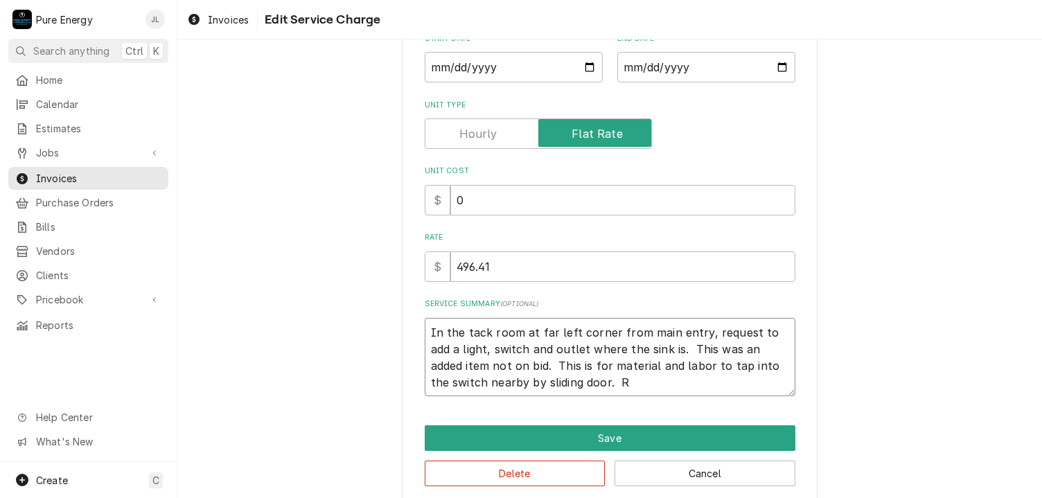
type textarea "x"
type textarea "In the tack room at far left corner from main entry, request to add a light, sw…"
type textarea "x"
type textarea "In the tack room at far left corner from main entry, request to add a light, sw…"
type textarea "x"
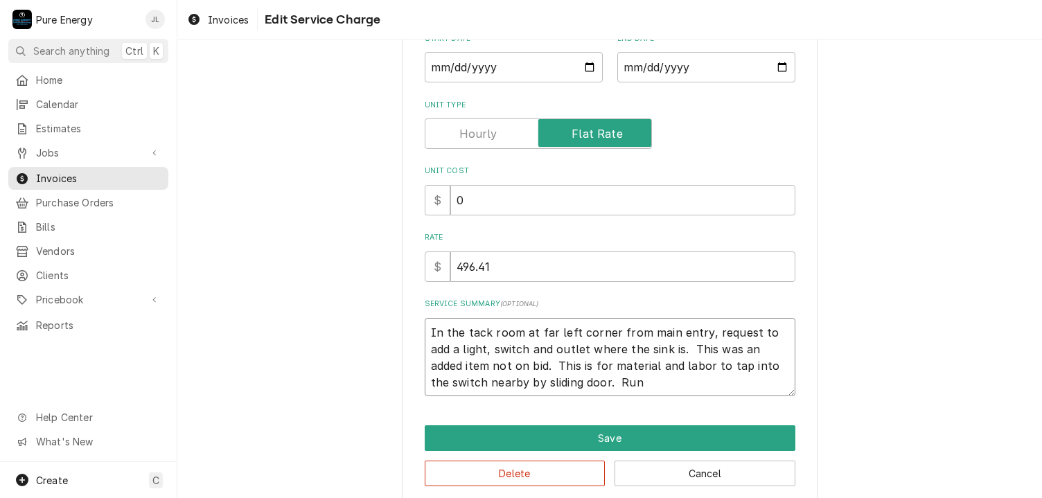
type textarea "In the tack room at far left corner from main entry, request to add a light, sw…"
type textarea "x"
type textarea "In the tack room at far left corner from main entry, request to add a light, sw…"
type textarea "x"
type textarea "In the tack room at far left corner from main entry, request to add a light, sw…"
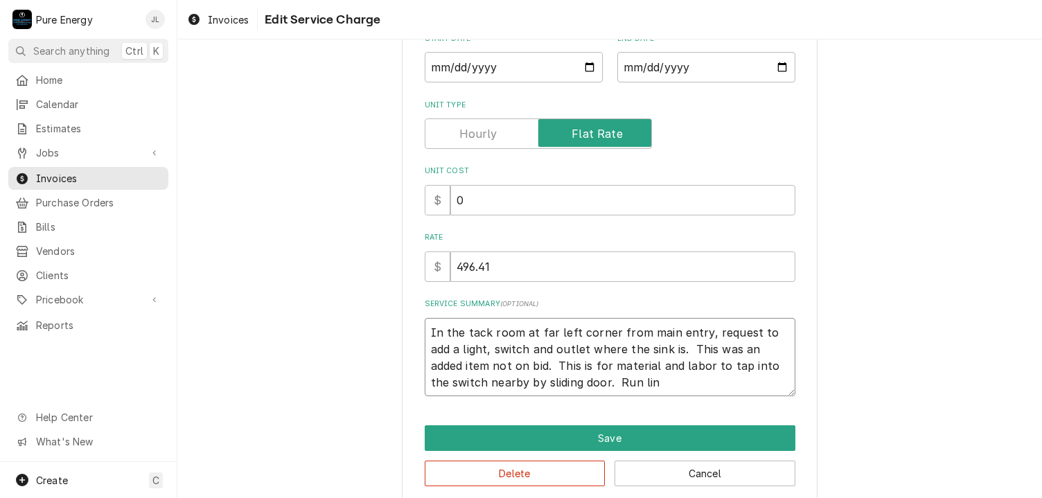
type textarea "x"
type textarea "In the tack room at far left corner from main entry, request to add a light, sw…"
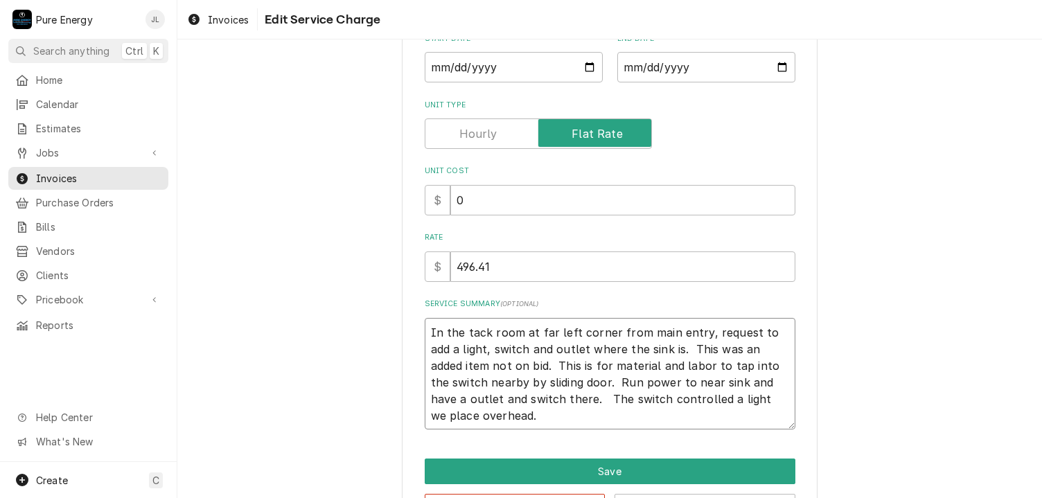
scroll to position [220, 0]
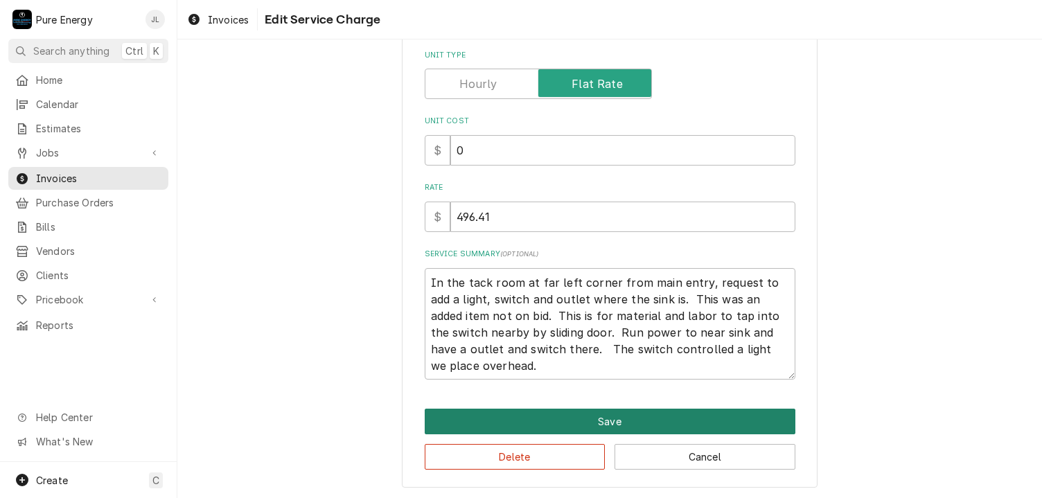
click at [525, 421] on button "Save" at bounding box center [610, 422] width 371 height 26
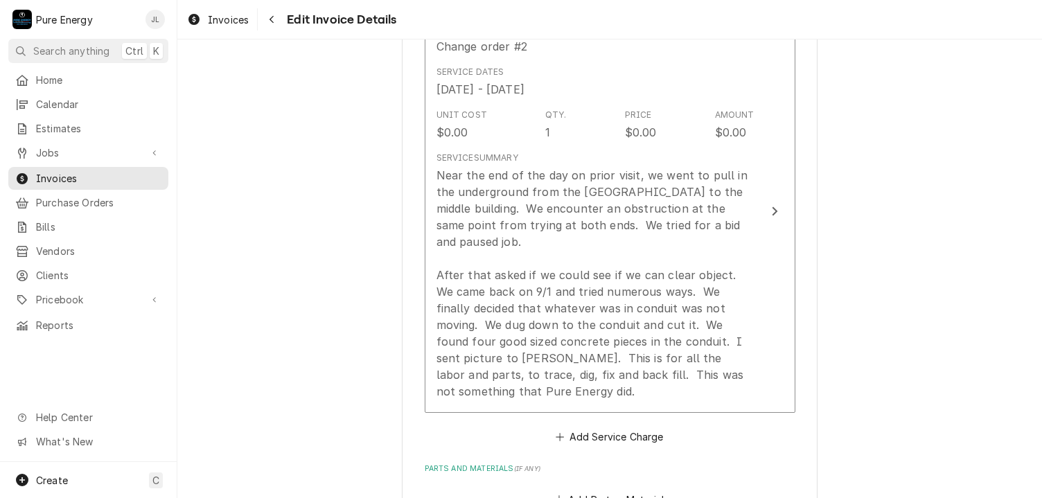
scroll to position [1438, 0]
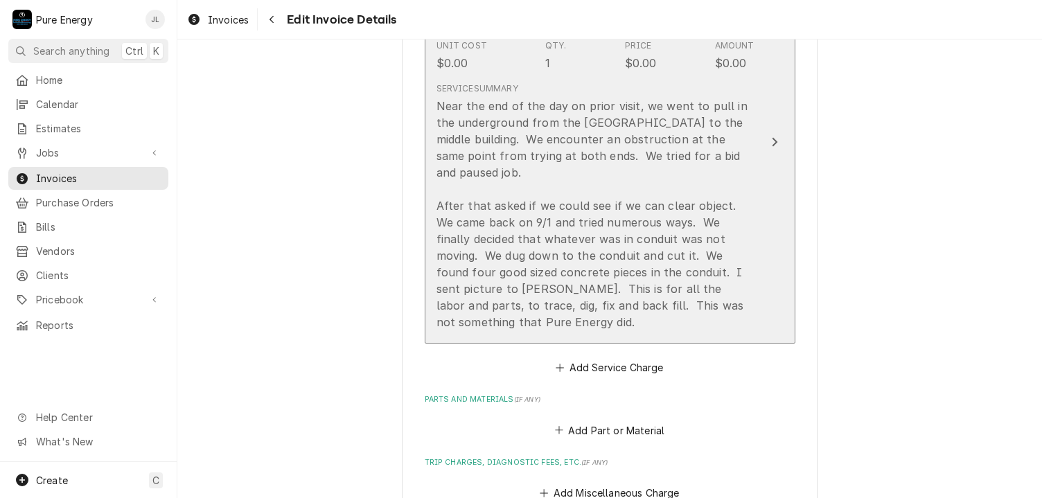
drag, startPoint x: 718, startPoint y: 224, endPoint x: 621, endPoint y: 306, distance: 127.4
click at [621, 306] on div "Near the end of the day on prior visit, we went to pull in the underground from…" at bounding box center [595, 214] width 318 height 233
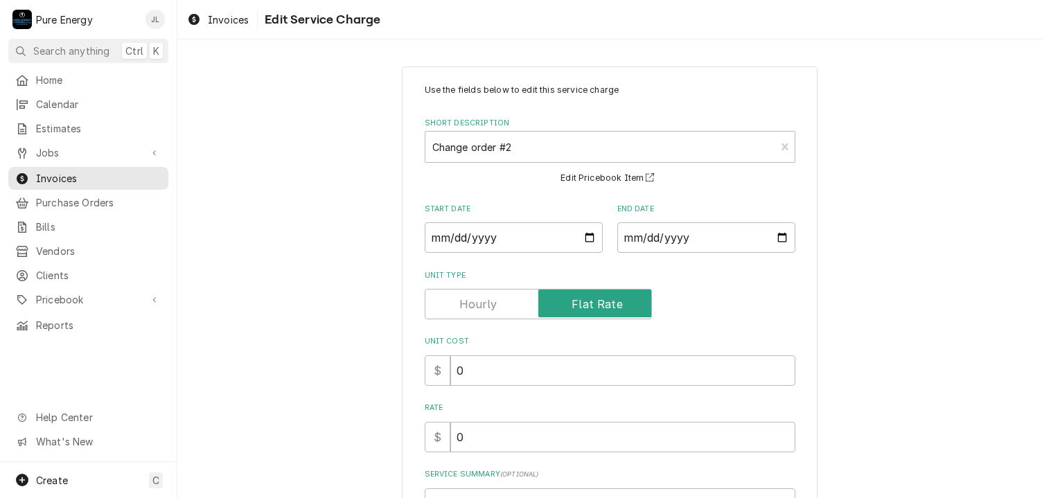
click at [629, 306] on div "Use the fields below to edit this service charge Short Description Change order…" at bounding box center [610, 392] width 371 height 616
click at [474, 434] on input "0" at bounding box center [622, 437] width 345 height 30
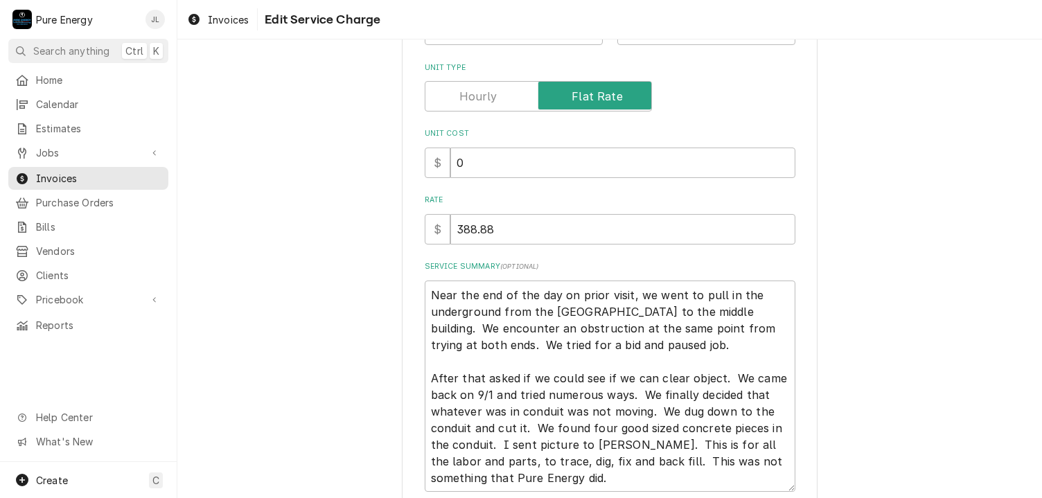
scroll to position [320, 0]
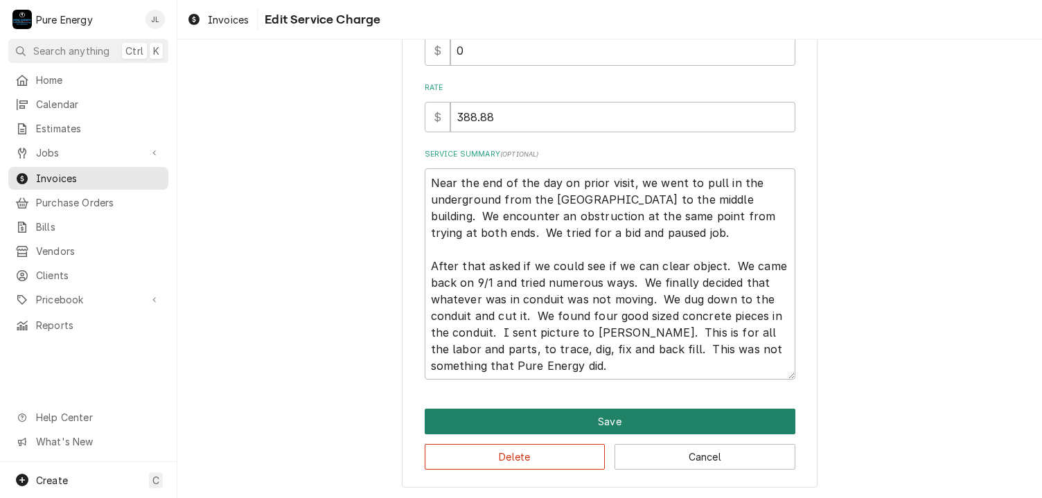
click at [547, 415] on button "Save" at bounding box center [610, 422] width 371 height 26
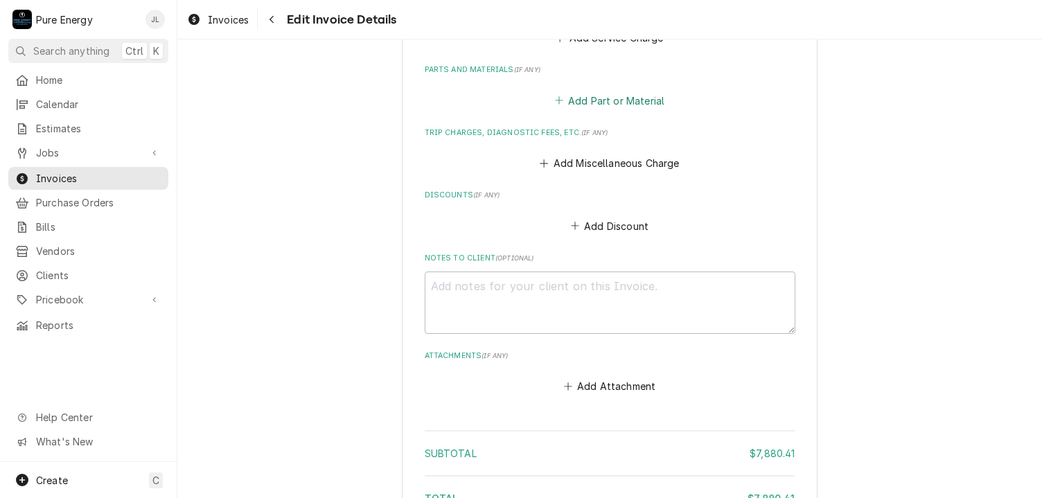
scroll to position [2026, 0]
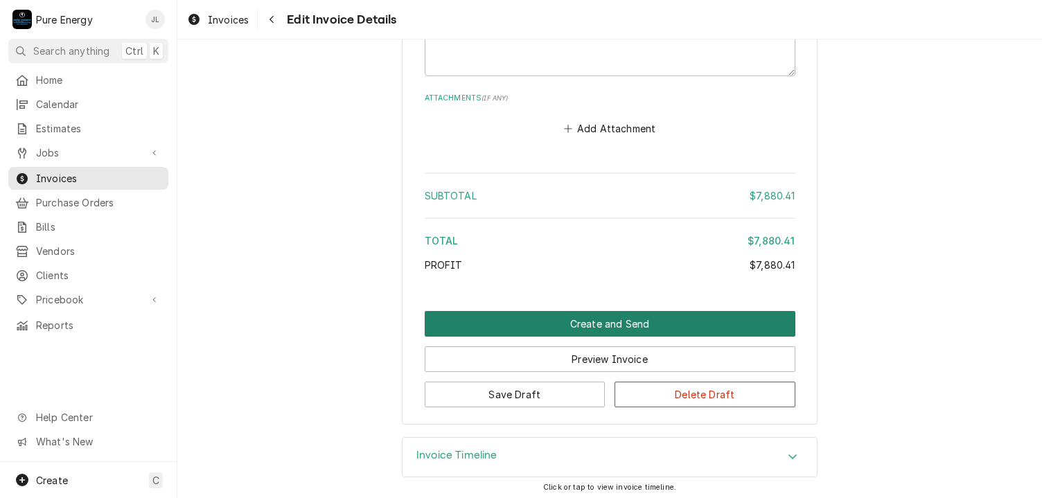
click at [569, 319] on button "Create and Send" at bounding box center [610, 324] width 371 height 26
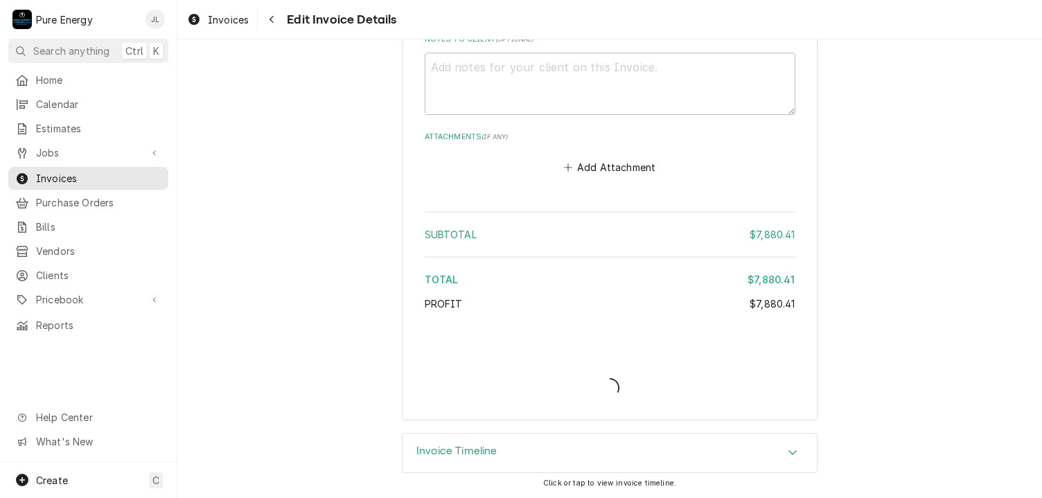
scroll to position [1983, 0]
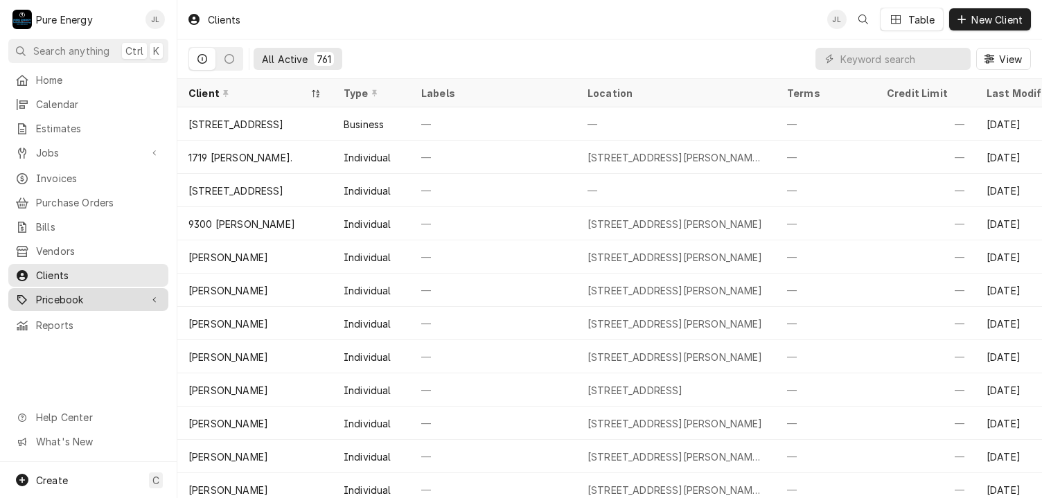
click at [71, 293] on span "Pricebook" at bounding box center [88, 299] width 105 height 15
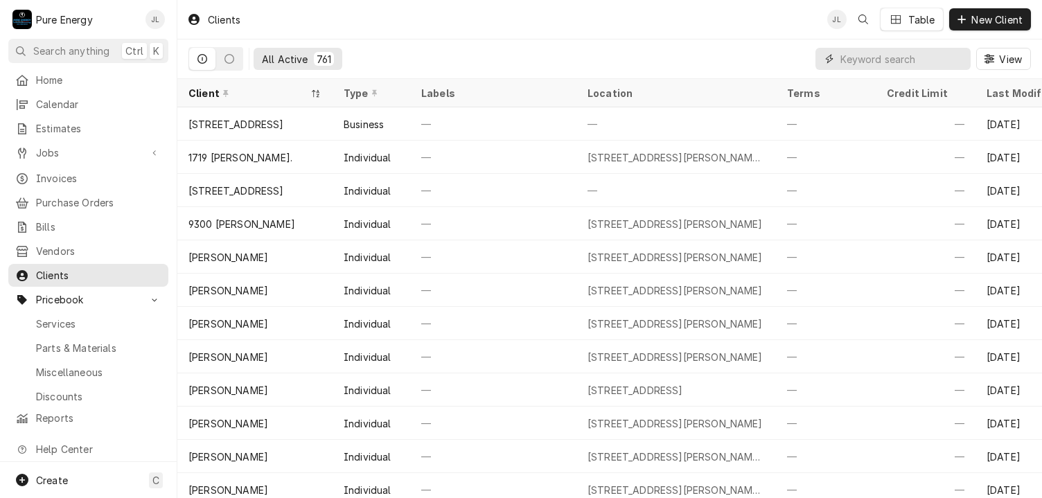
click at [879, 57] on input "Dynamic Content Wrapper" at bounding box center [901, 59] width 123 height 22
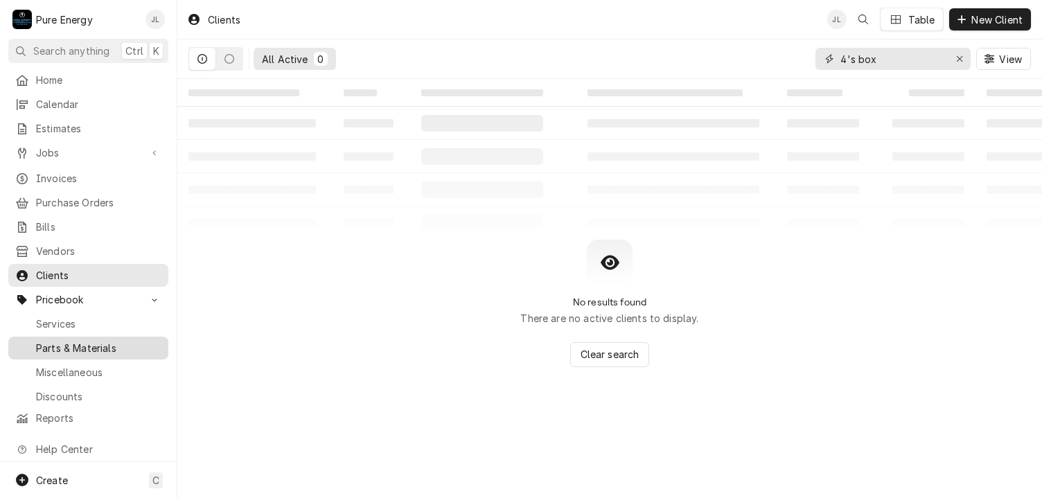
type input "4's box"
click at [94, 341] on span "Parts & Materials" at bounding box center [98, 348] width 125 height 15
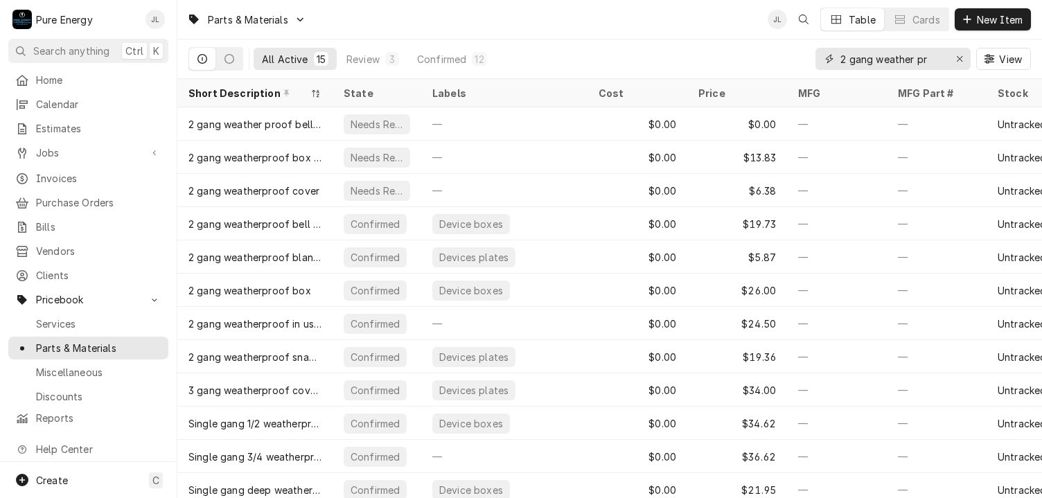
click at [938, 56] on input "2 gang weather pr" at bounding box center [892, 59] width 104 height 22
type input "2"
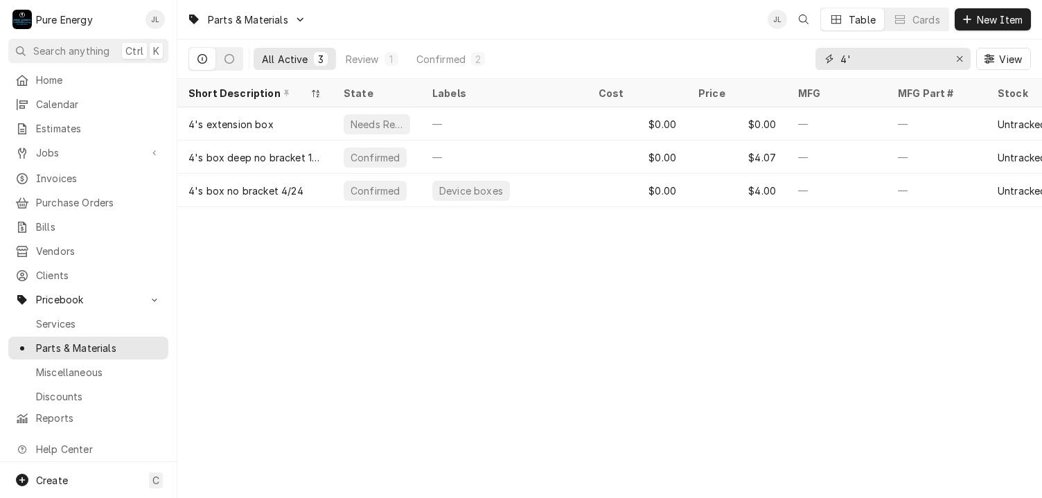
type input "4"
type input "12-2 Flex"
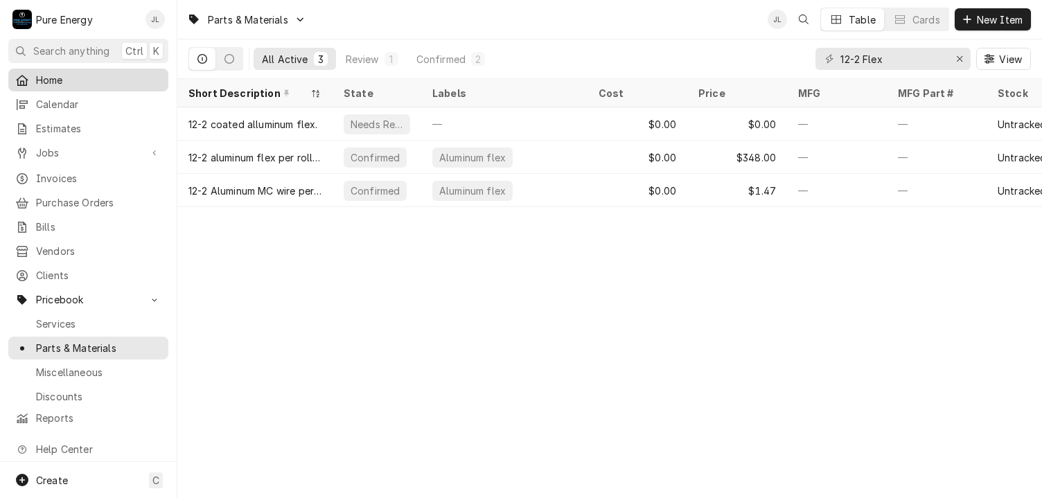
click at [70, 74] on span "Home" at bounding box center [98, 80] width 125 height 15
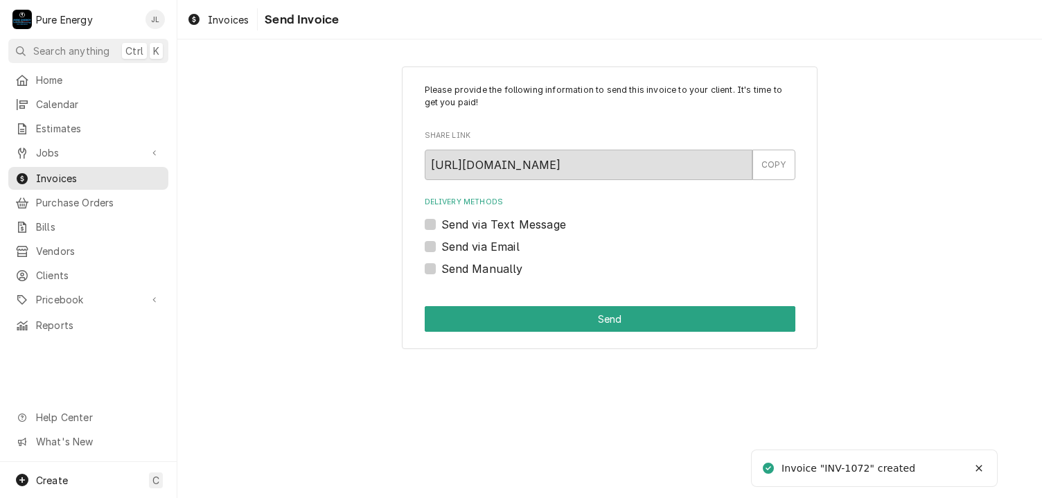
click at [441, 268] on label "Send Manually" at bounding box center [482, 268] width 82 height 17
click at [441, 268] on input "Send Manually" at bounding box center [626, 275] width 371 height 30
checkbox input "true"
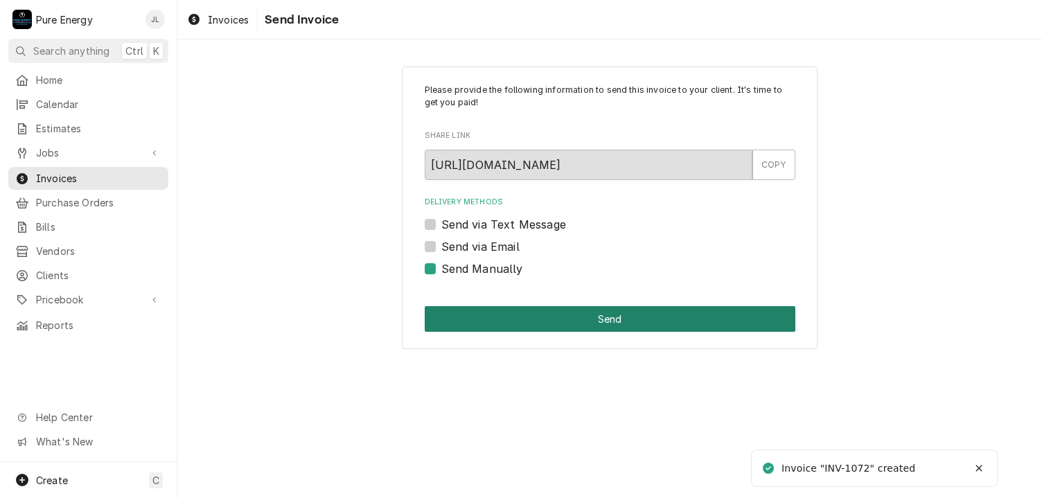
click at [632, 315] on button "Send" at bounding box center [610, 319] width 371 height 26
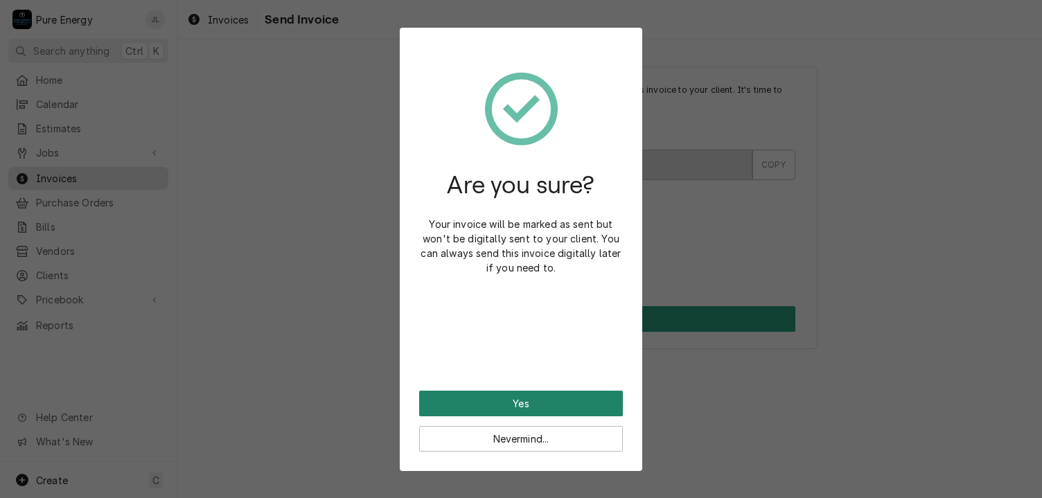
click at [513, 400] on button "Yes" at bounding box center [521, 404] width 204 height 26
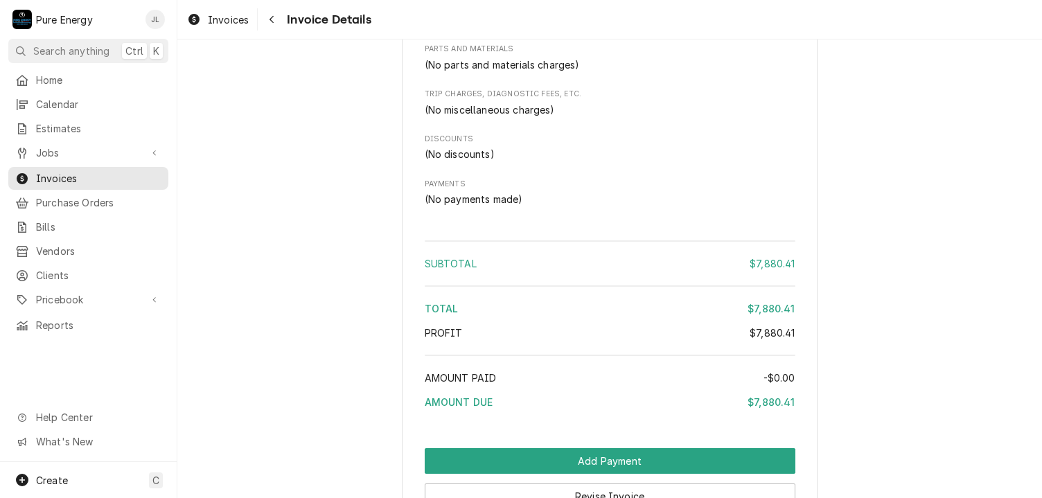
scroll to position [1675, 0]
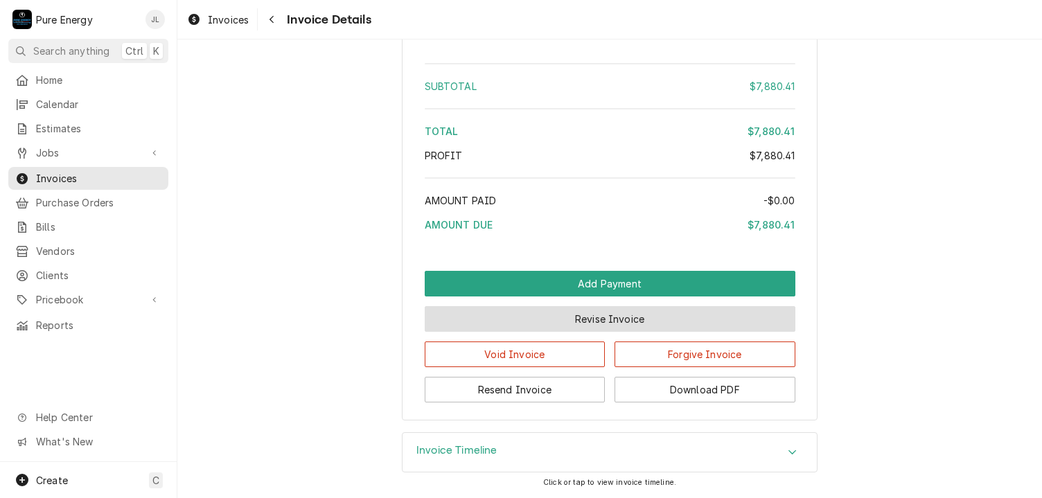
click at [597, 319] on button "Revise Invoice" at bounding box center [610, 319] width 371 height 26
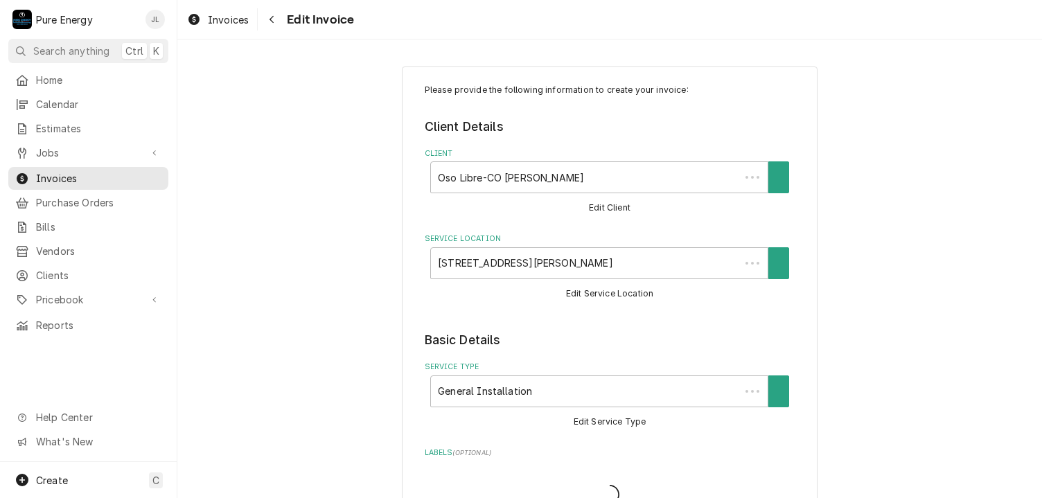
type textarea "x"
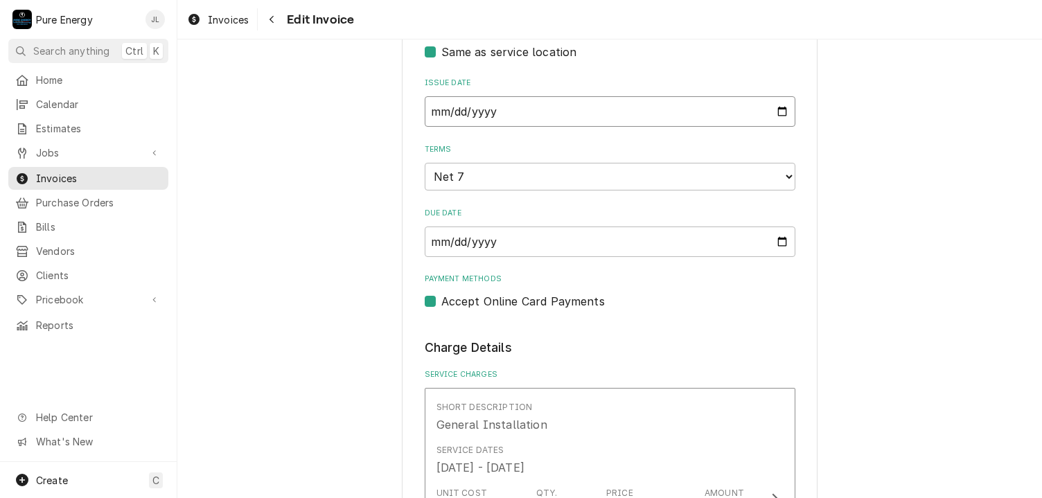
click at [781, 105] on input "2025-09-02" at bounding box center [610, 111] width 371 height 30
type input "2025-09-18"
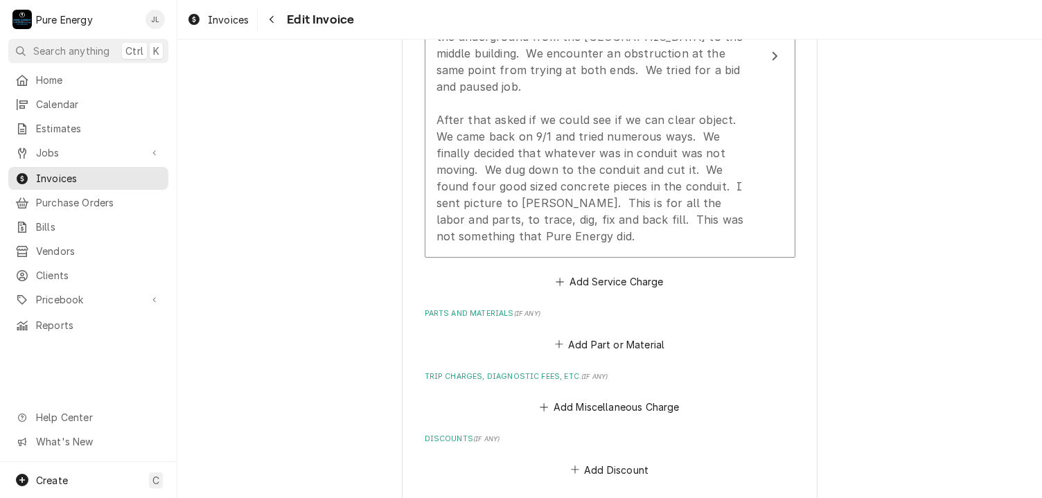
scroll to position [1955, 0]
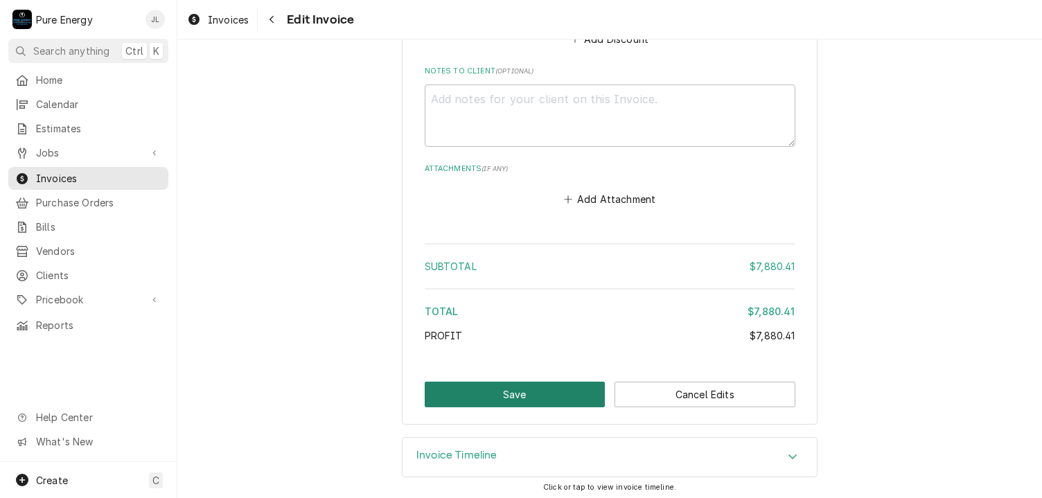
click at [541, 393] on button "Save" at bounding box center [515, 395] width 181 height 26
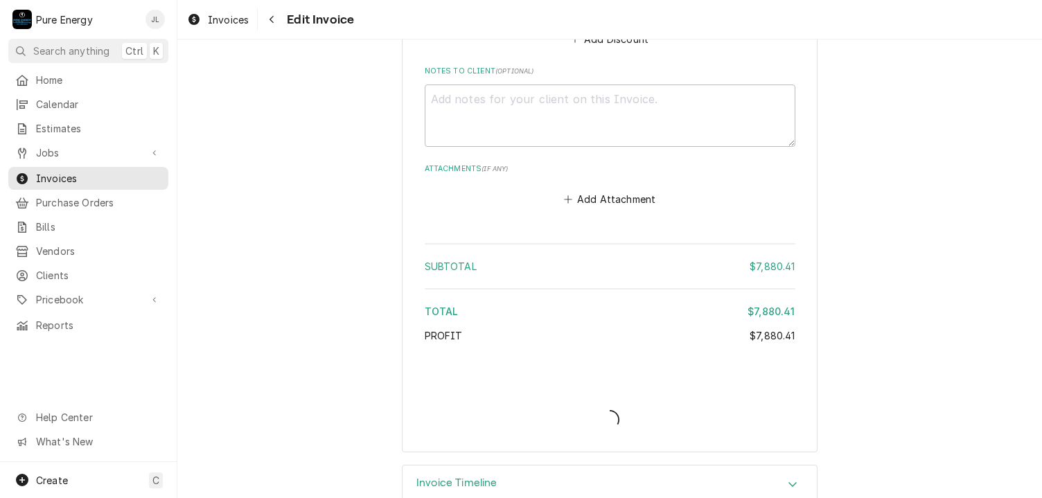
type textarea "x"
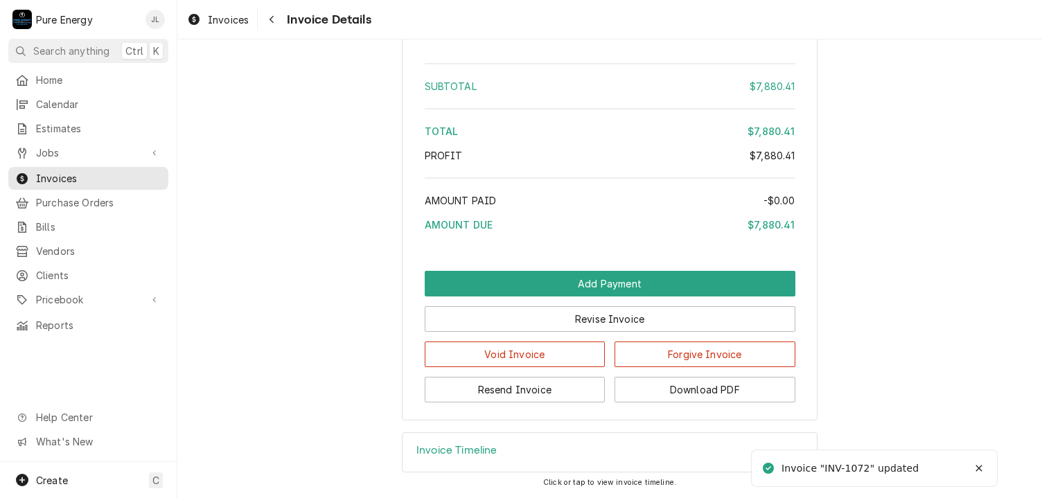
scroll to position [1675, 0]
click at [678, 387] on button "Download PDF" at bounding box center [704, 390] width 181 height 26
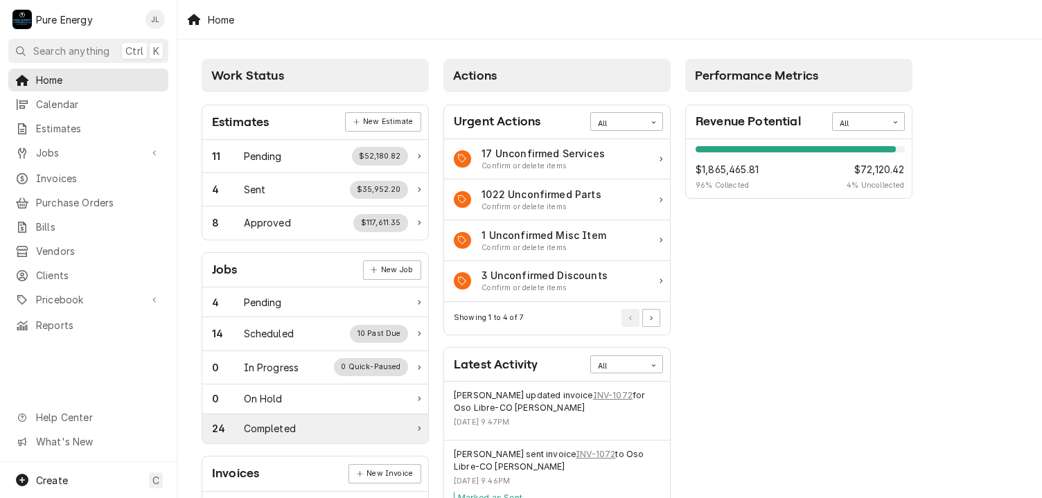
click at [299, 429] on div "24 Completed" at bounding box center [310, 428] width 196 height 15
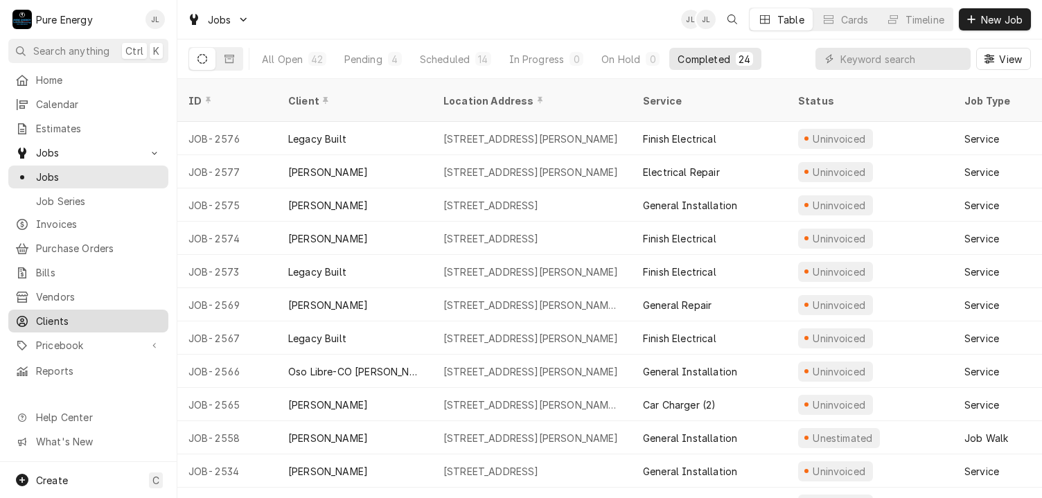
click at [80, 314] on span "Clients" at bounding box center [98, 321] width 125 height 15
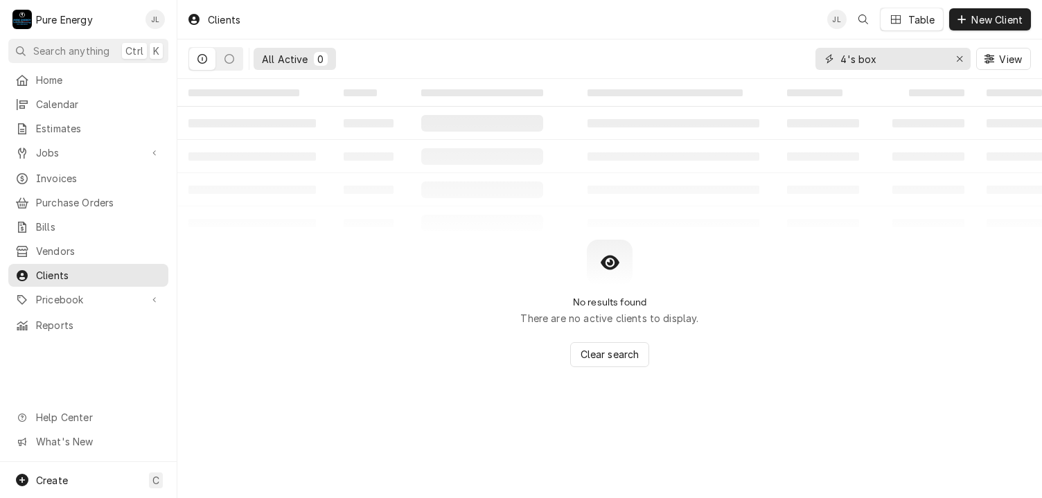
click at [881, 63] on input "4's box" at bounding box center [892, 59] width 104 height 22
type input "4"
type input "R"
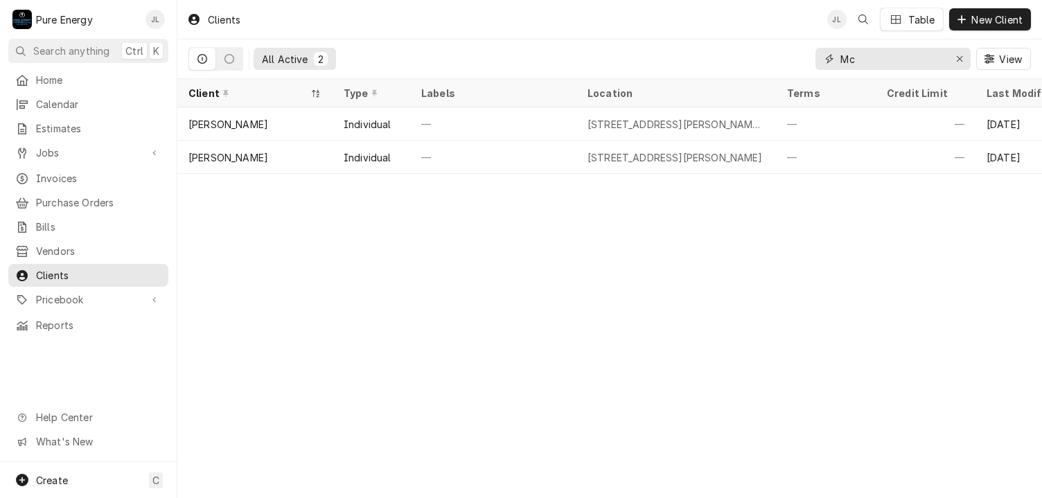
type input "M"
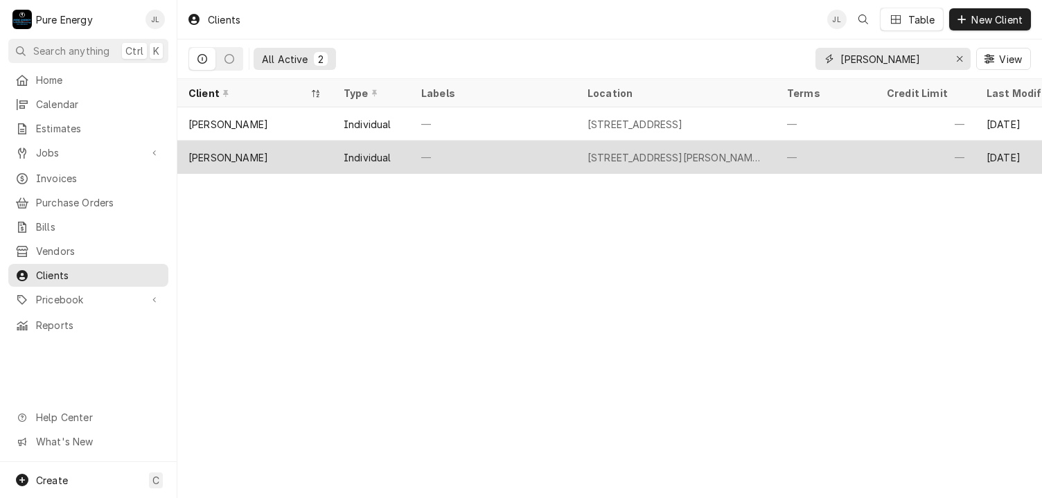
type input "Bob mc"
click at [546, 163] on div "—" at bounding box center [493, 157] width 166 height 33
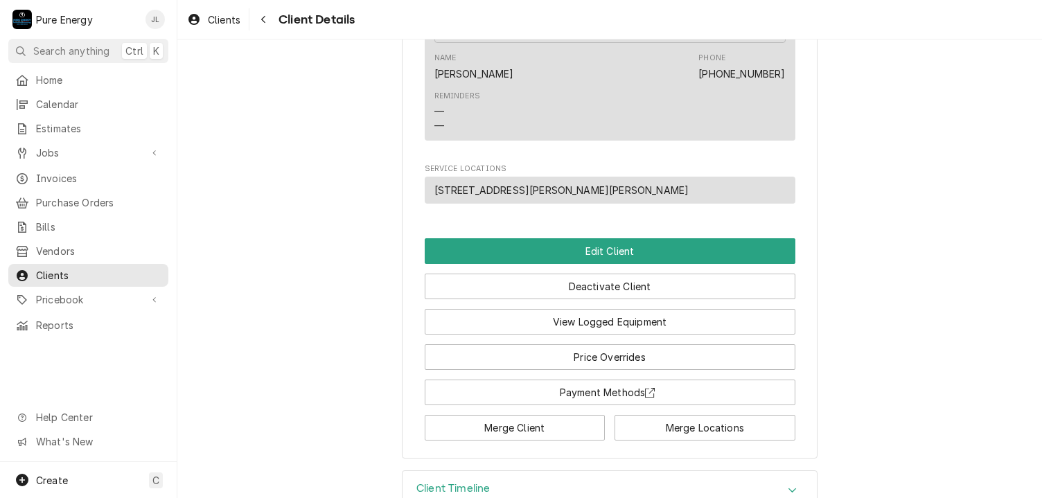
scroll to position [520, 0]
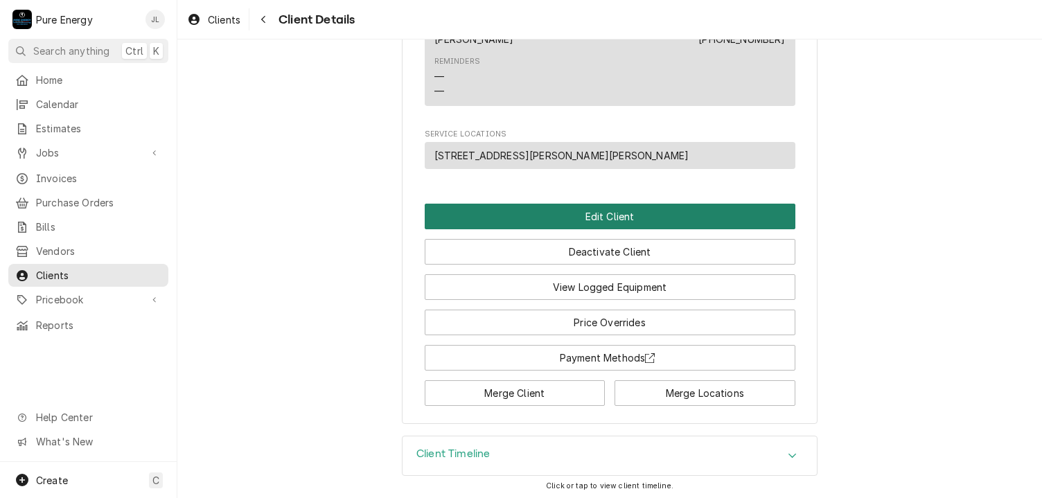
click at [585, 204] on button "Edit Client" at bounding box center [610, 217] width 371 height 26
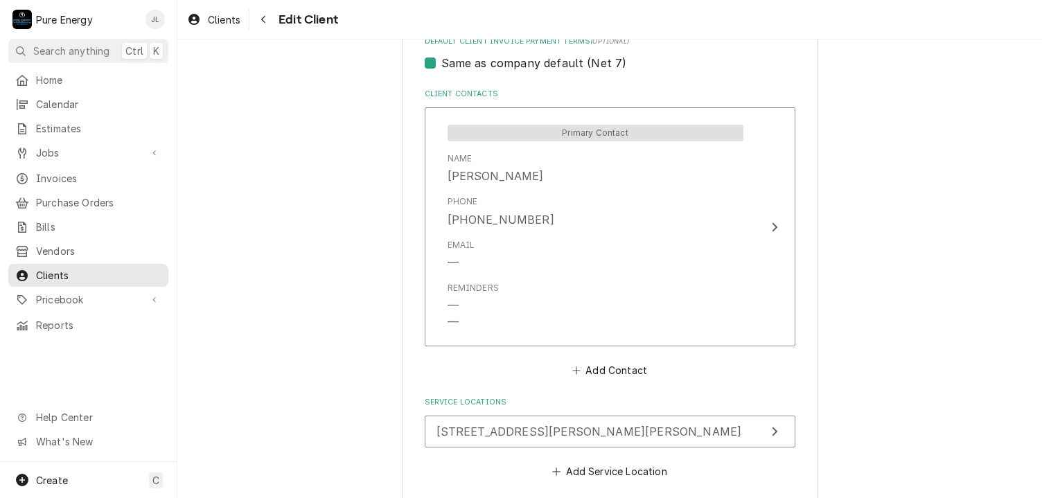
scroll to position [757, 0]
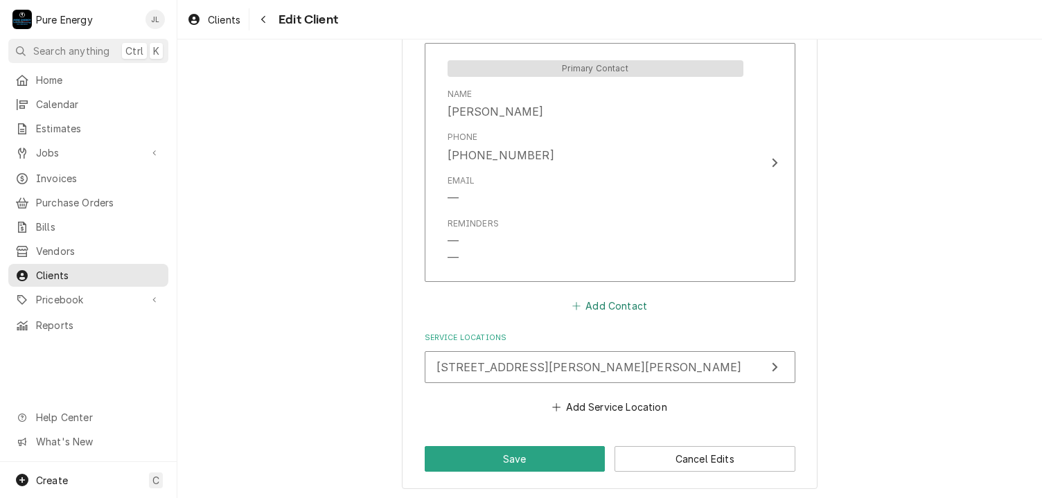
click at [597, 299] on button "Add Contact" at bounding box center [609, 305] width 80 height 19
type textarea "x"
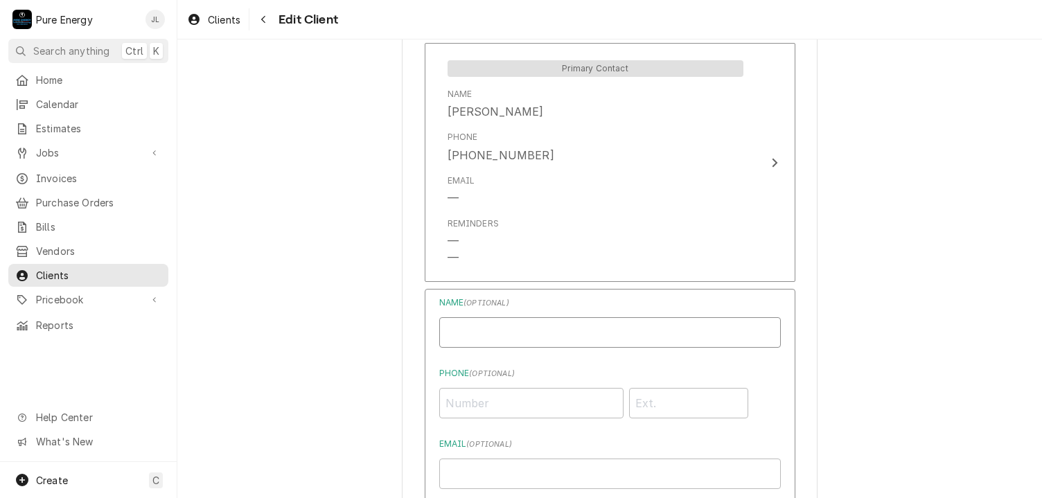
click at [574, 332] on input "Individual Name" at bounding box center [610, 332] width 342 height 30
type input "[PERSON_NAME] ([PERSON_NAME]) [PERSON_NAME]"
click at [506, 400] on input "Phone ( optional )" at bounding box center [531, 403] width 184 height 30
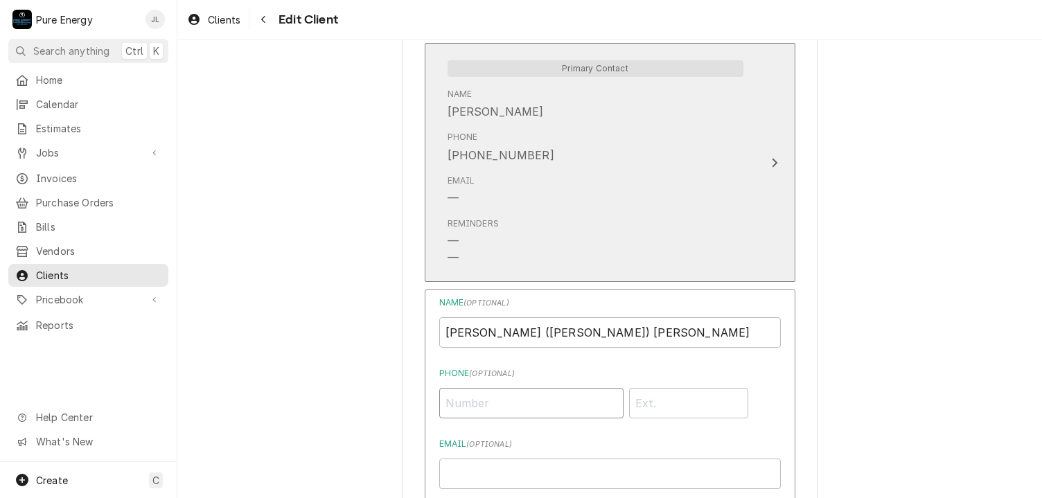
scroll to position [826, 0]
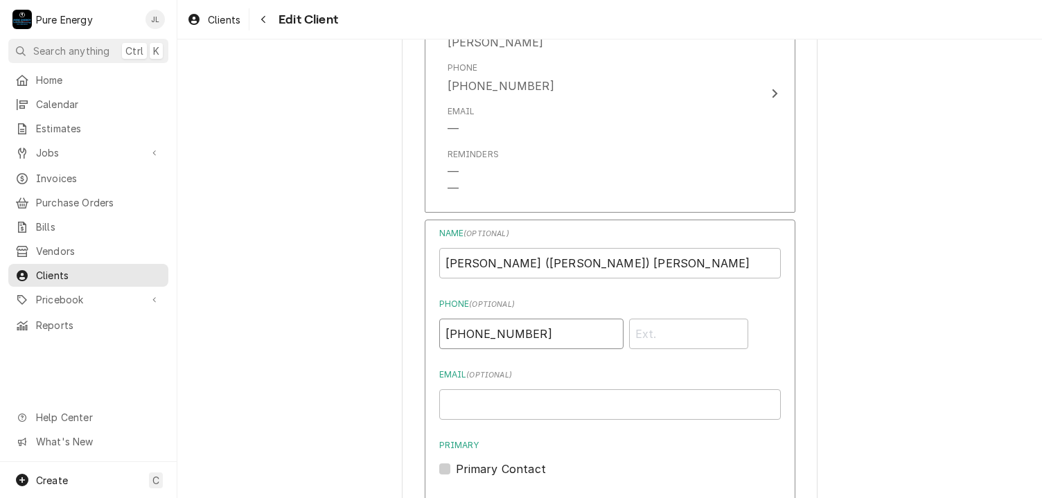
type input "[PHONE_NUMBER]"
click at [503, 400] on input "Email ( optional )" at bounding box center [610, 404] width 342 height 30
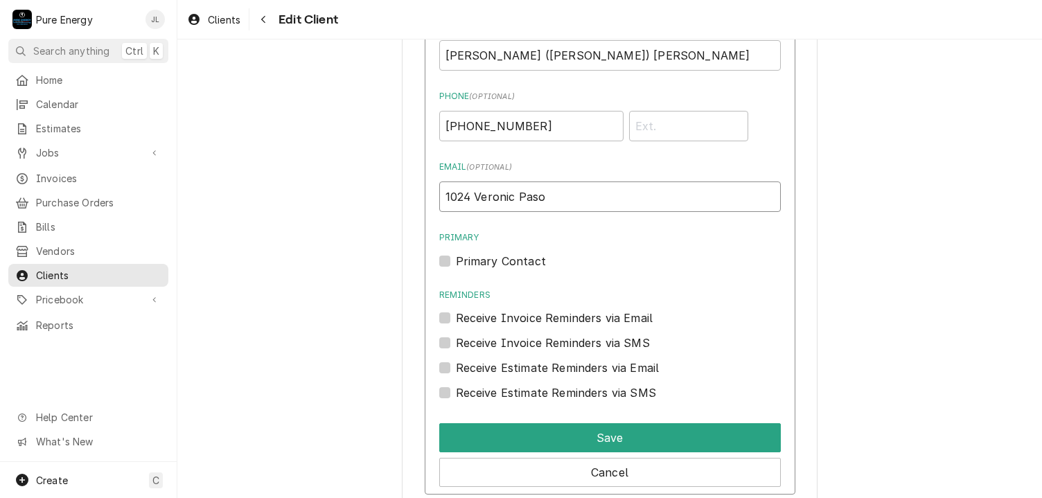
scroll to position [965, 0]
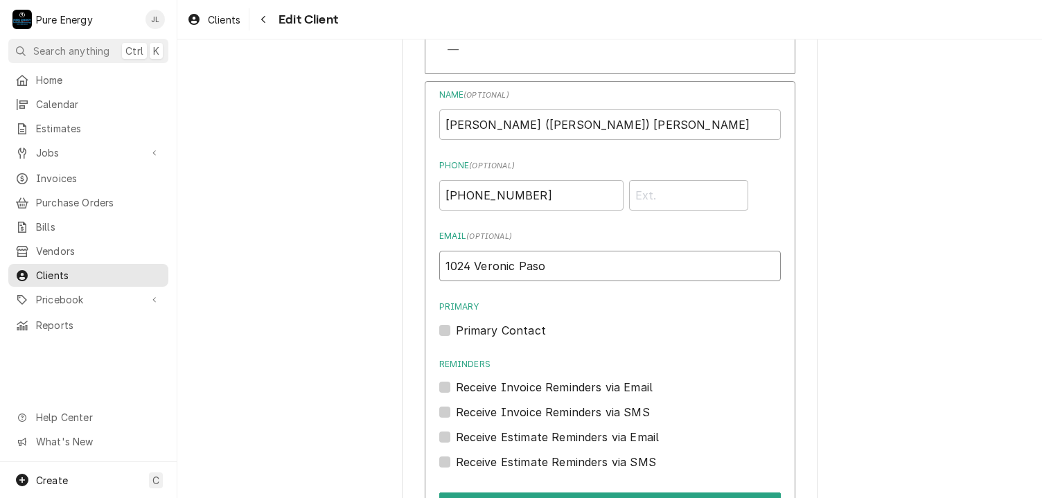
click at [512, 269] on input "1024 Veronic Paso" at bounding box center [610, 266] width 342 height 30
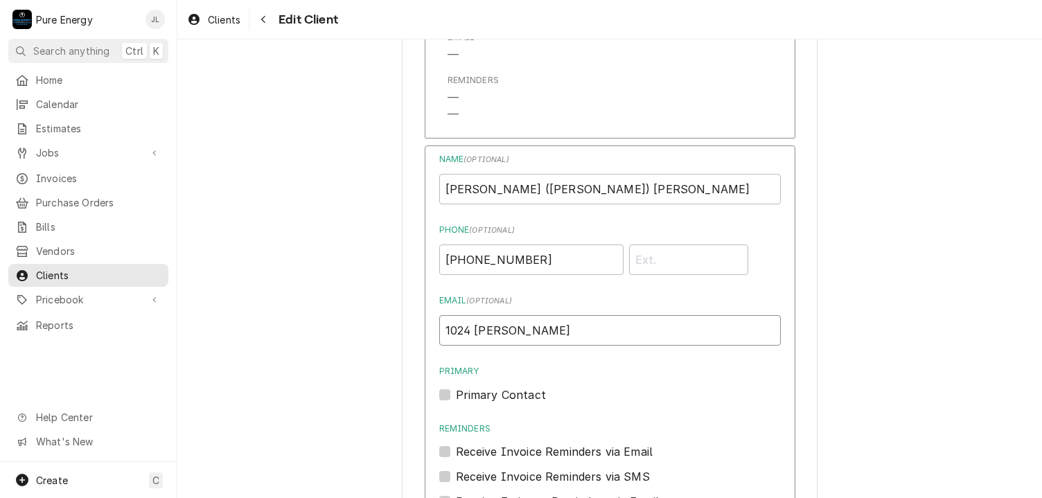
scroll to position [1220, 0]
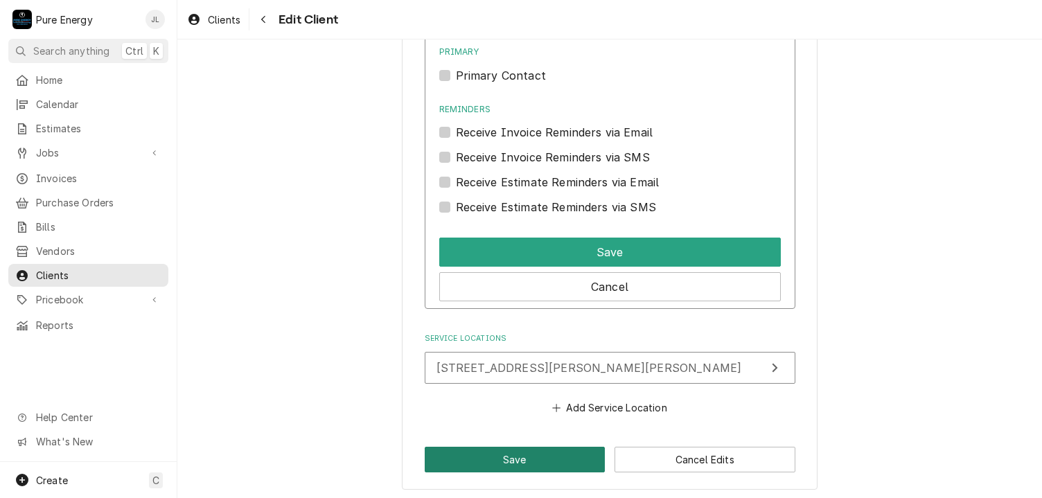
type input "1024 [PERSON_NAME]"
click at [565, 450] on button "Save" at bounding box center [515, 460] width 181 height 26
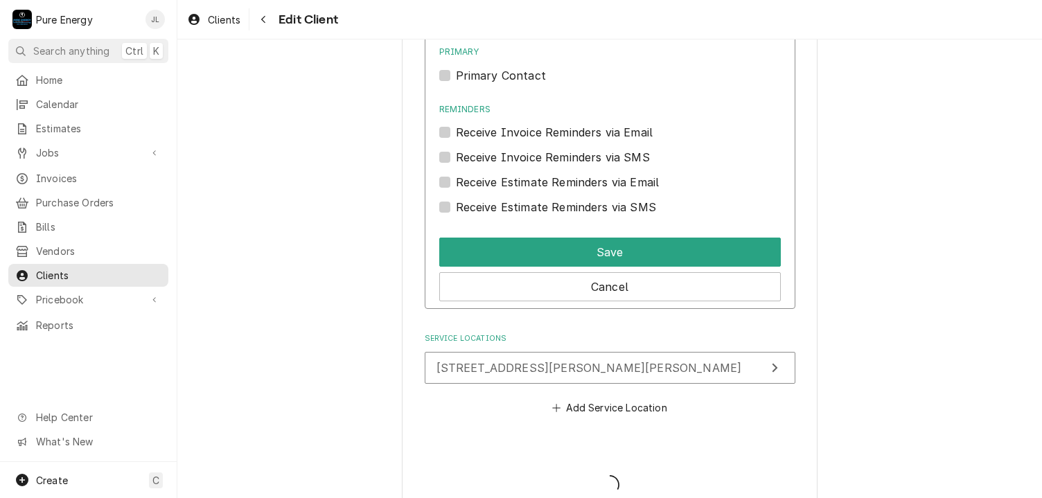
type textarea "x"
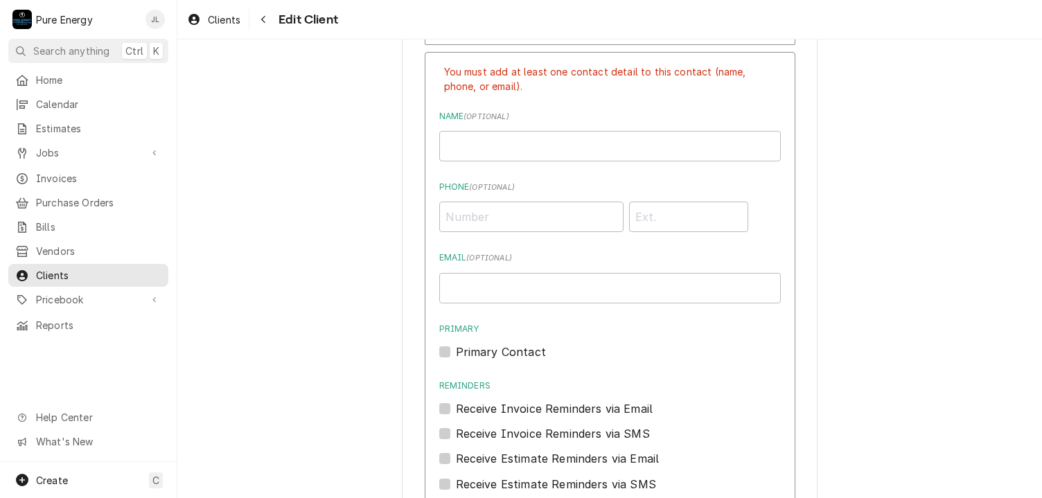
scroll to position [956, 0]
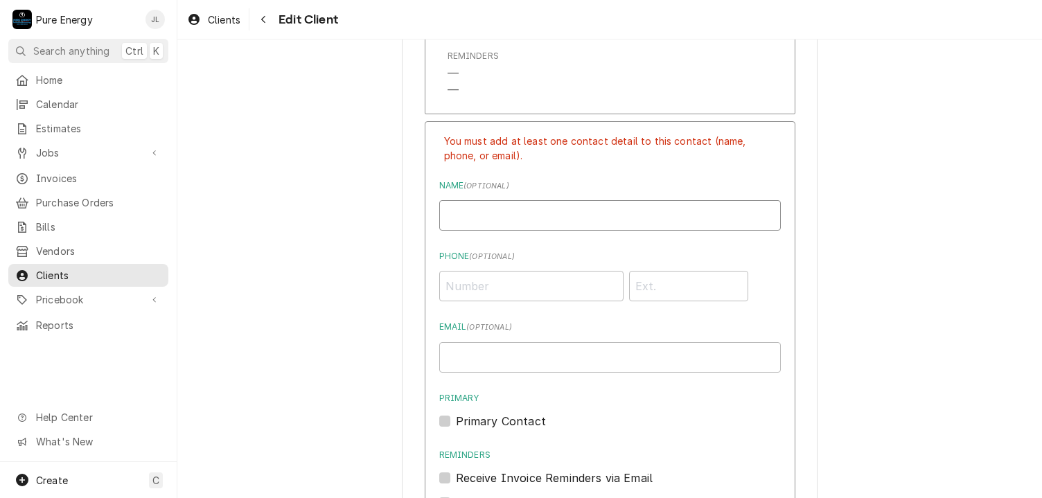
click at [563, 223] on input "Individual Name" at bounding box center [610, 215] width 342 height 30
type input "[PERSON_NAME] ([PERSON_NAME]) [PERSON_NAME]"
click at [465, 284] on input "Phone ( optional )" at bounding box center [531, 286] width 184 height 30
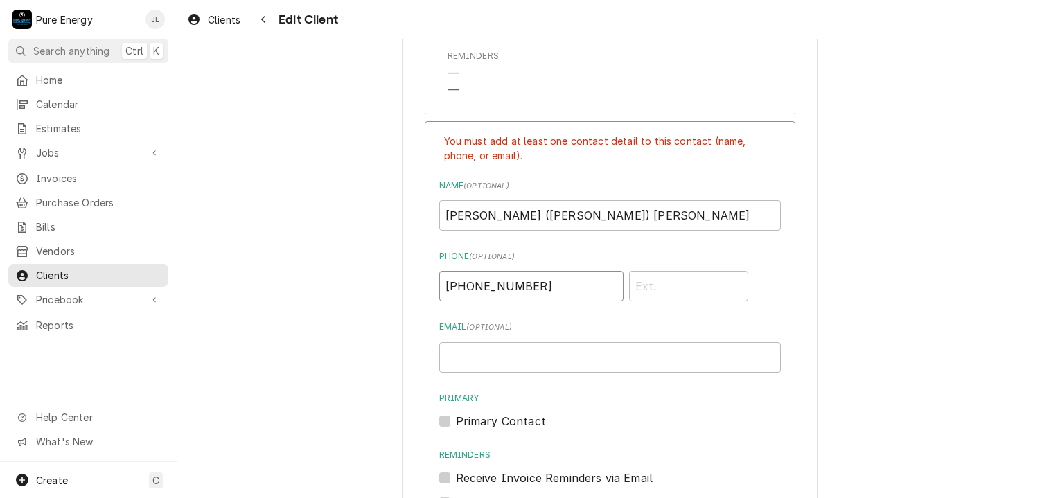
type input "[PHONE_NUMBER]"
click at [477, 351] on input "Email ( optional )" at bounding box center [610, 357] width 342 height 30
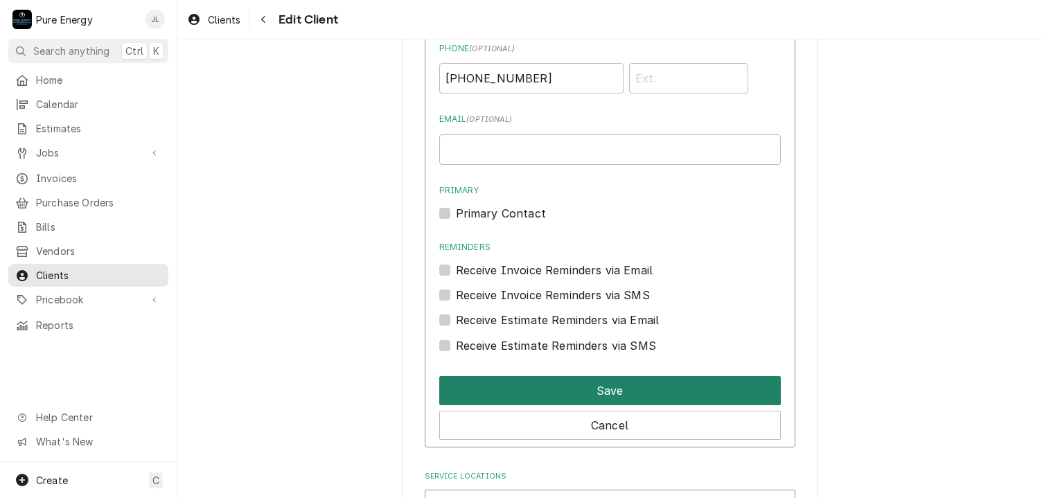
click at [532, 384] on button "Save" at bounding box center [610, 390] width 342 height 29
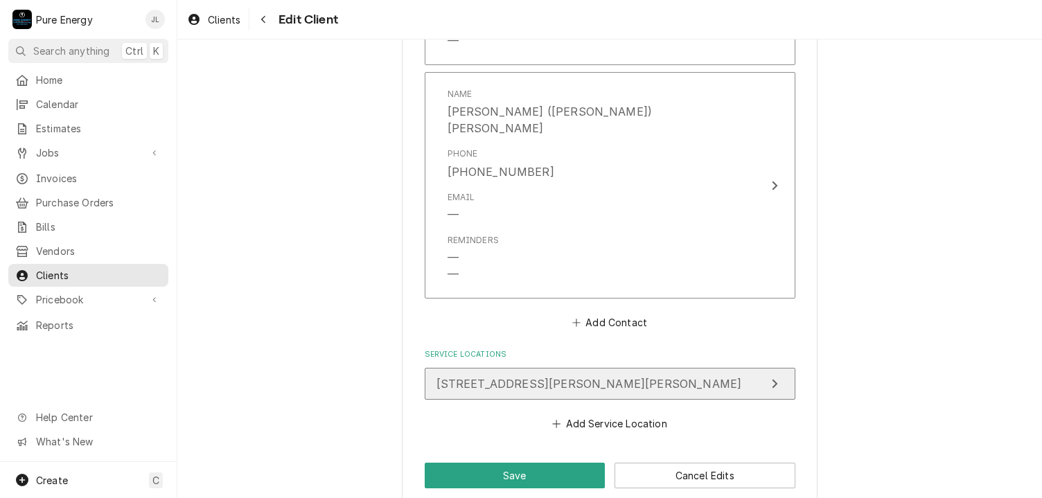
click at [533, 380] on div "[STREET_ADDRESS][PERSON_NAME][PERSON_NAME]" at bounding box center [610, 387] width 371 height 39
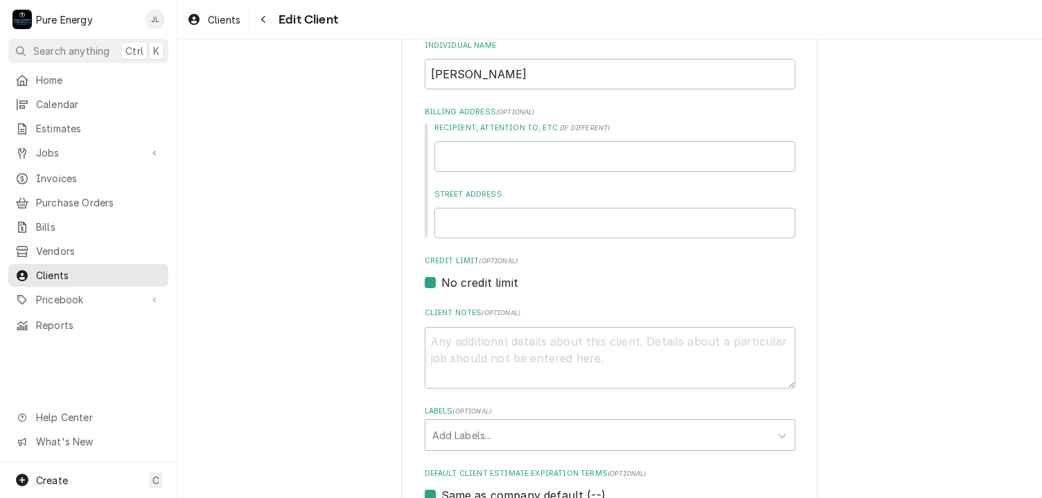
scroll to position [139, 0]
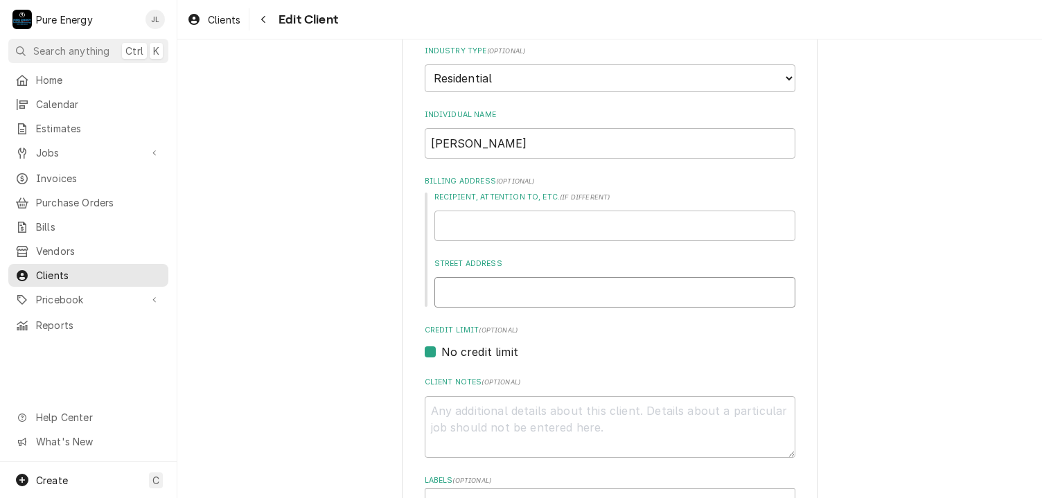
click at [520, 293] on input "Street Address" at bounding box center [614, 292] width 361 height 30
type textarea "x"
type input "1"
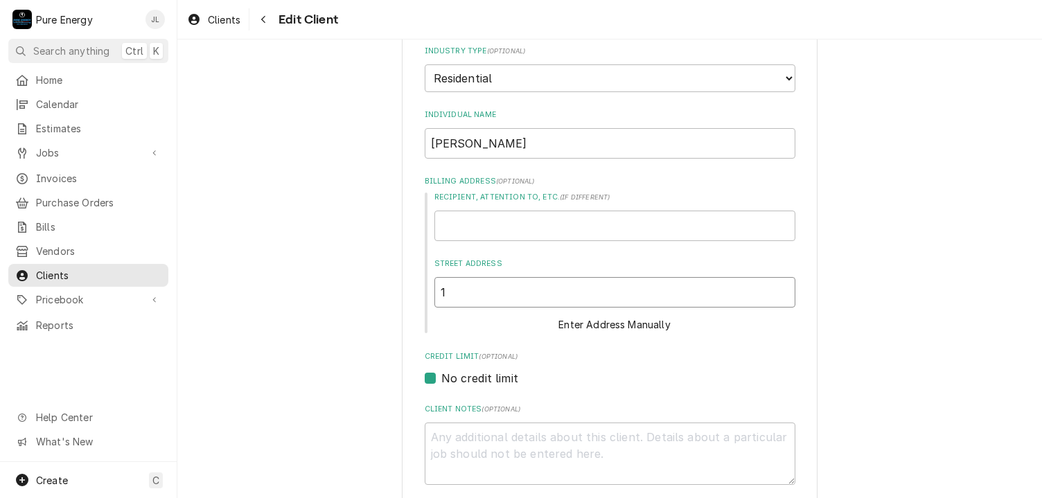
type textarea "x"
type input "10"
type textarea "x"
type input "102"
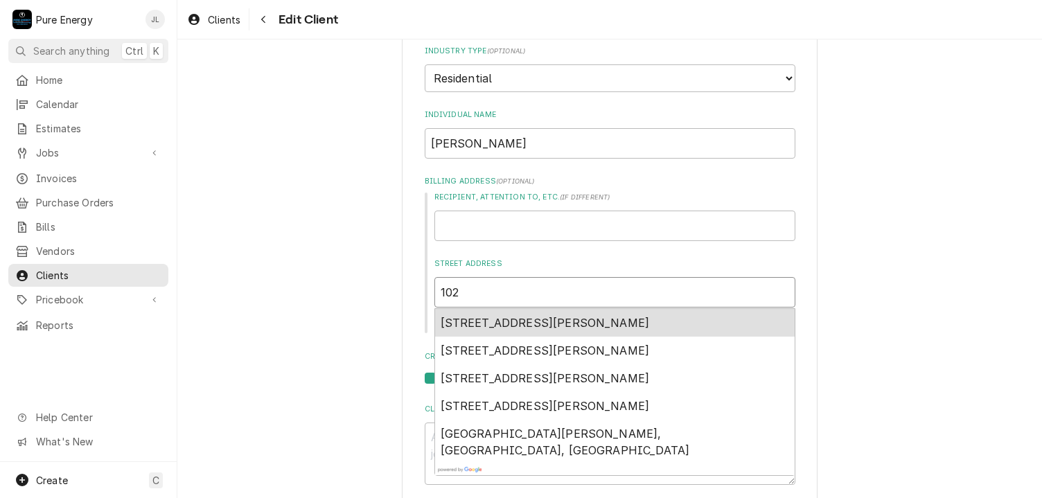
type textarea "x"
type input "1024"
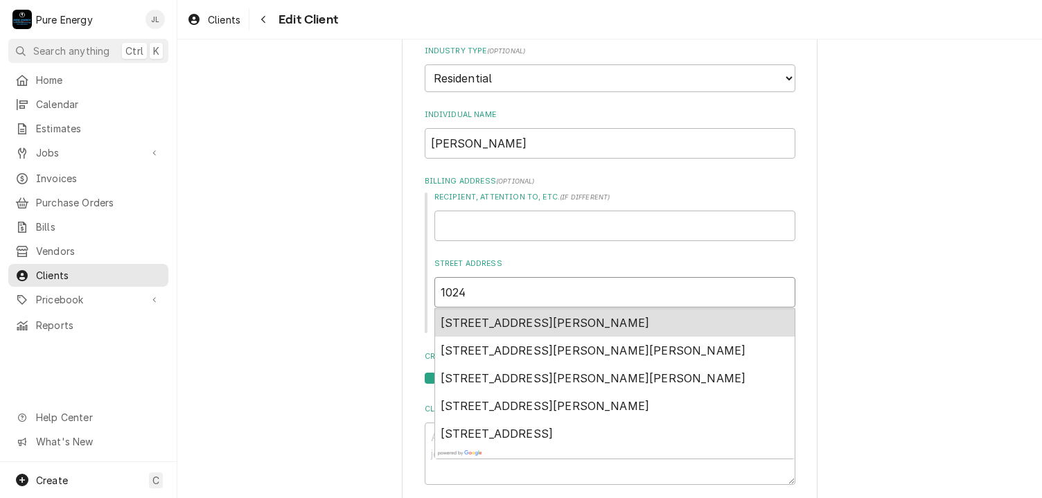
type textarea "x"
type input "1024"
type textarea "x"
type input "1024 V"
type textarea "x"
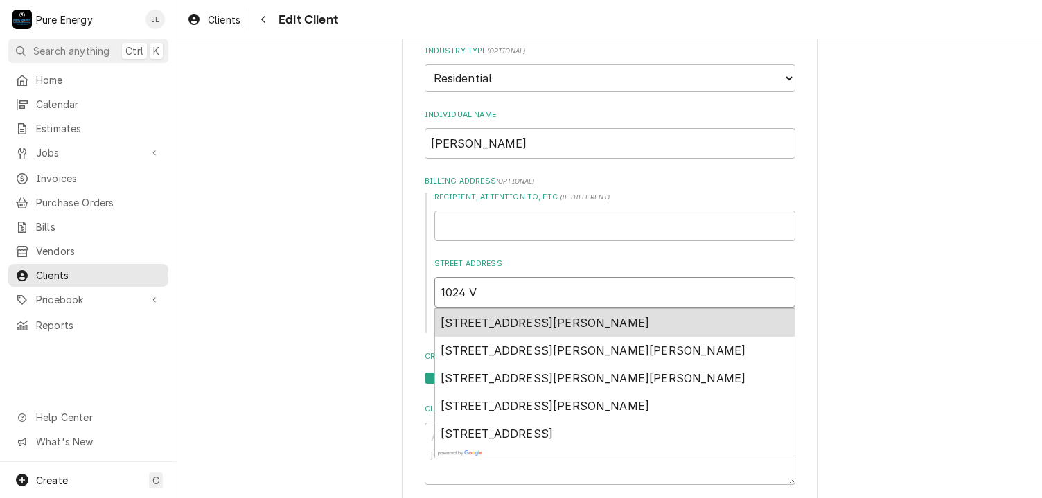
type input "1024 Ve"
type textarea "x"
type input "1024 Ver"
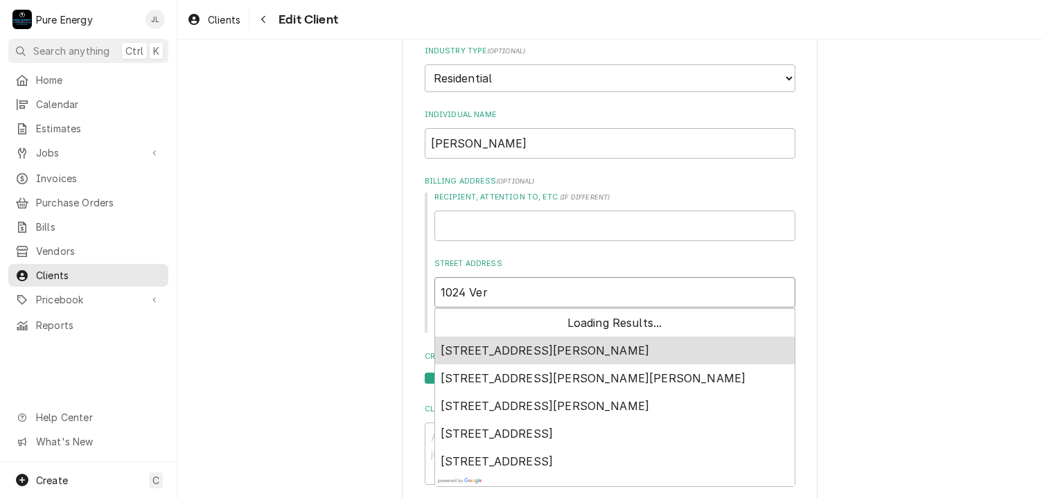
type textarea "x"
type input "1024 Vero"
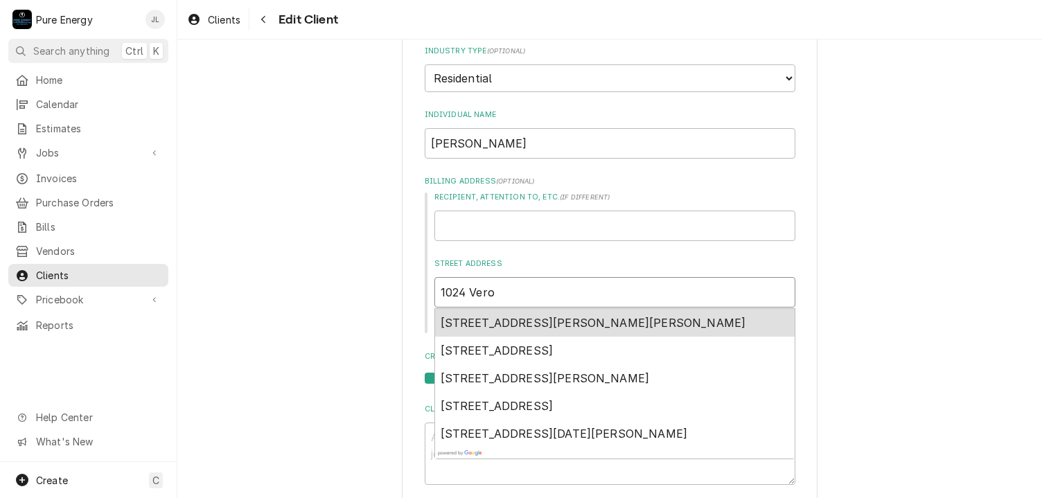
type textarea "x"
type input "1024 Veron"
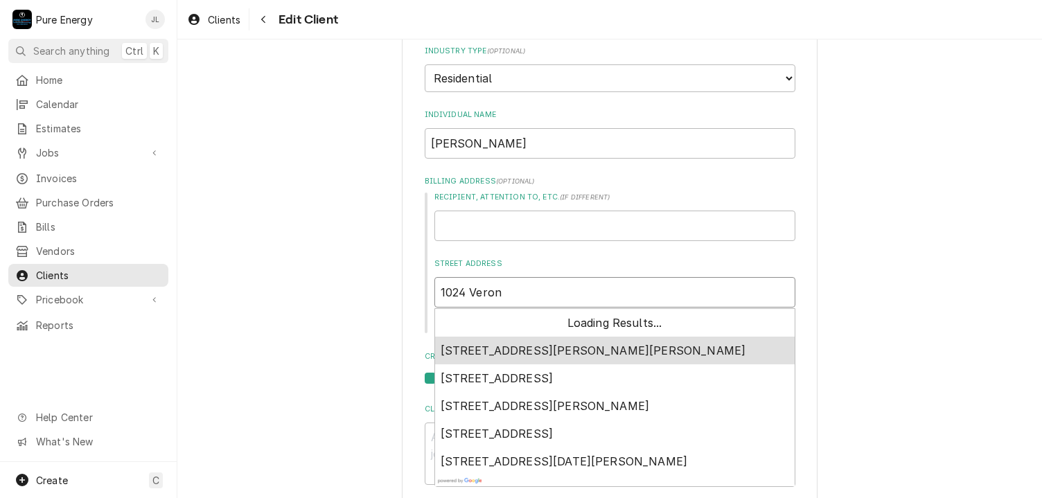
type textarea "x"
type input "1024 Veroni"
type textarea "x"
type input "1024 Veronic"
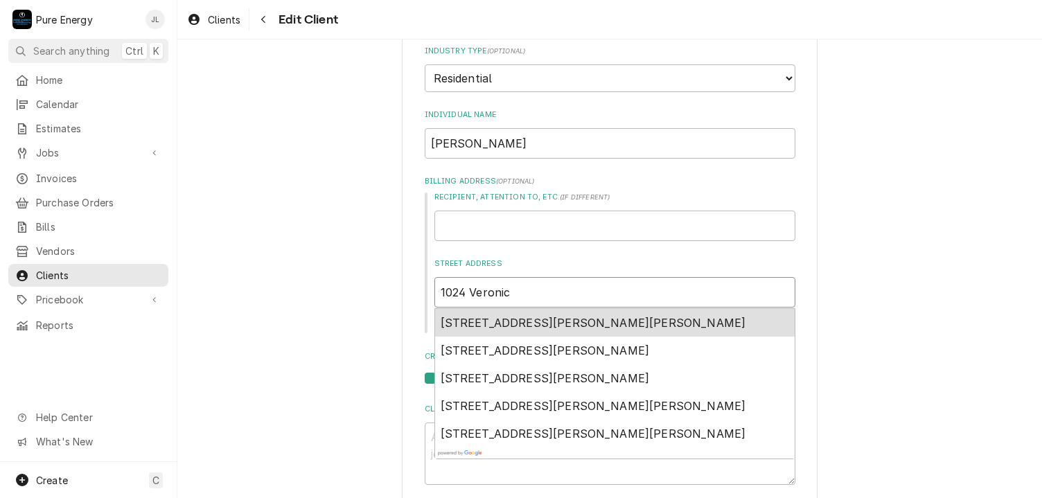
type textarea "x"
type input "1024 Veronica"
click at [519, 321] on span "1024 Veronica Drive, Paso Robles, CA, USA" at bounding box center [594, 323] width 306 height 14
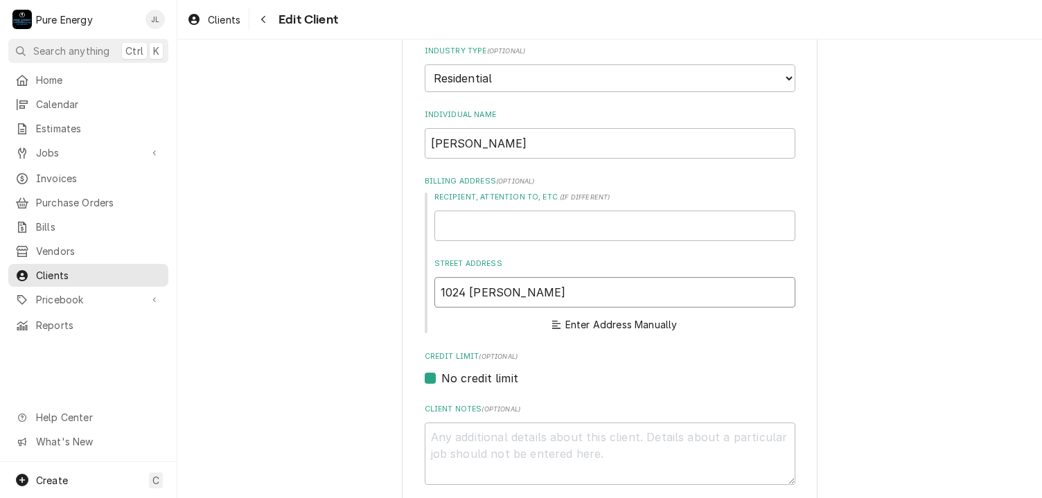
type textarea "x"
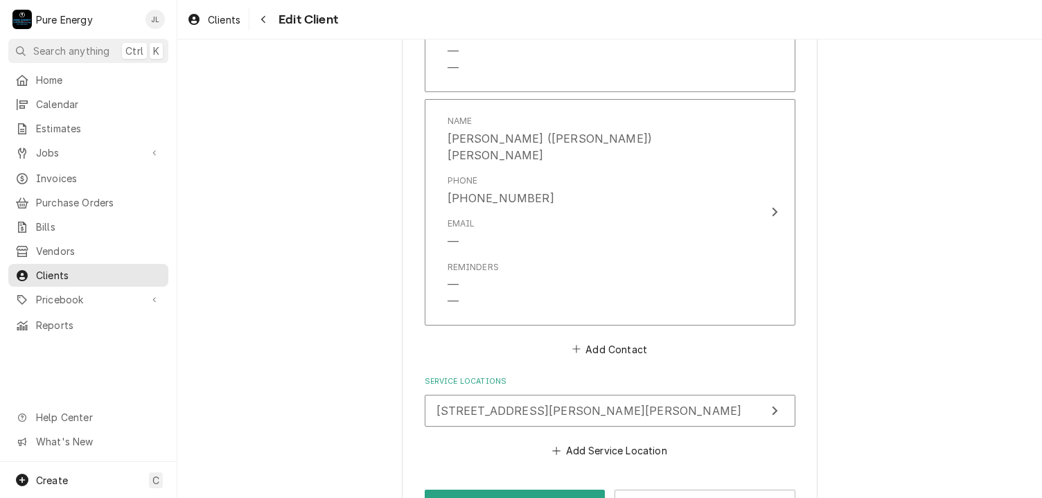
scroll to position [1205, 0]
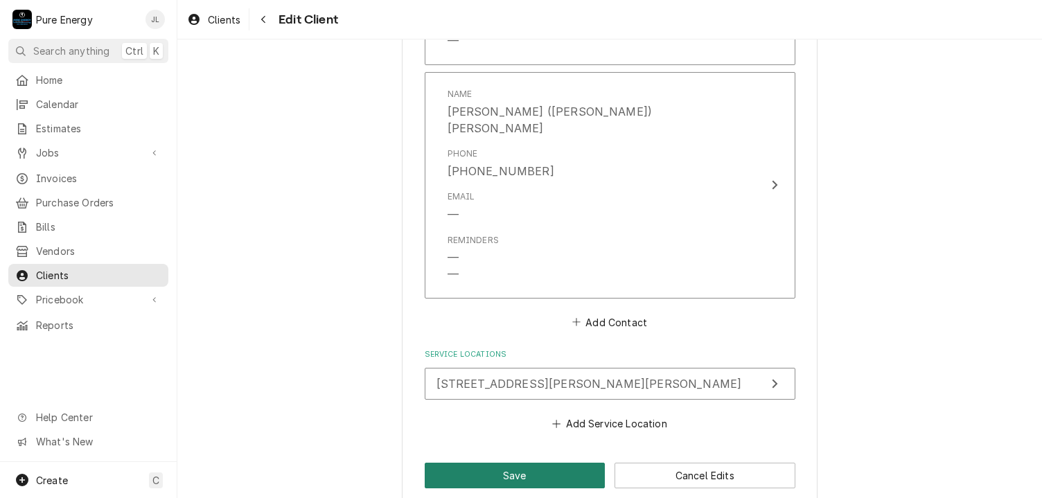
type input "1024 Veronica Dr"
click at [556, 463] on button "Save" at bounding box center [515, 476] width 181 height 26
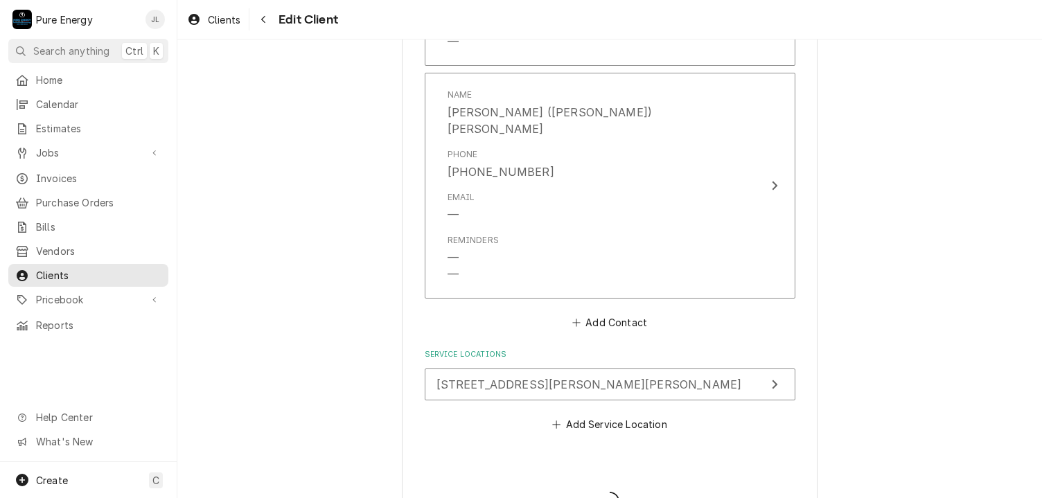
type textarea "x"
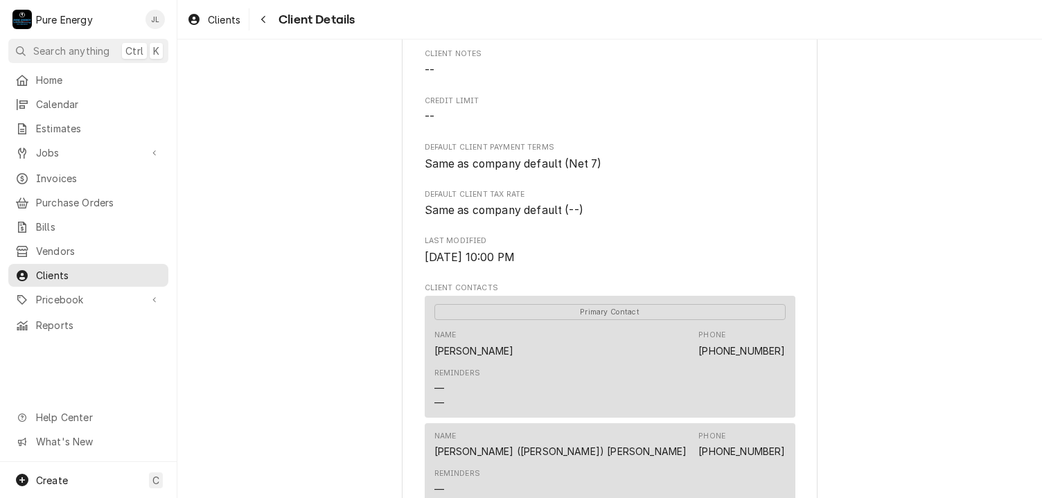
scroll to position [277, 0]
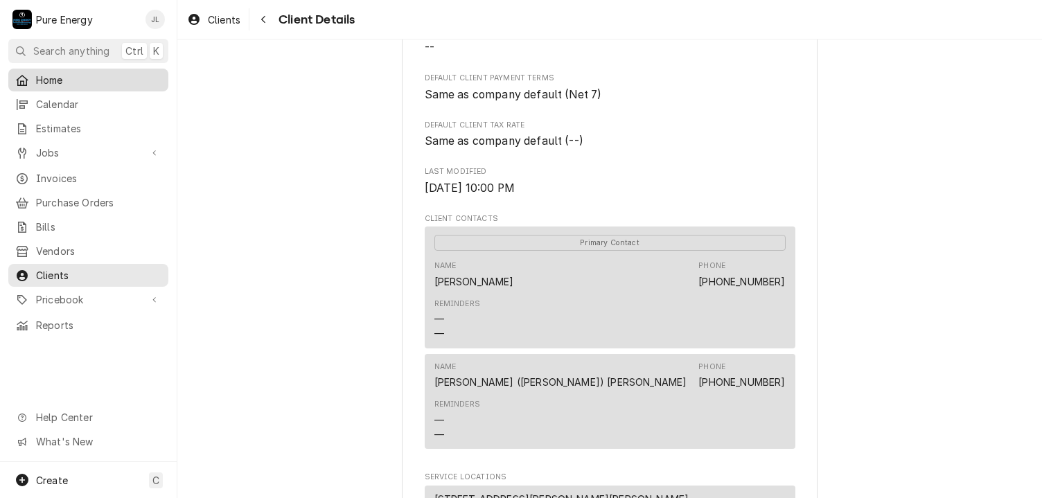
click at [112, 83] on span "Home" at bounding box center [98, 80] width 125 height 15
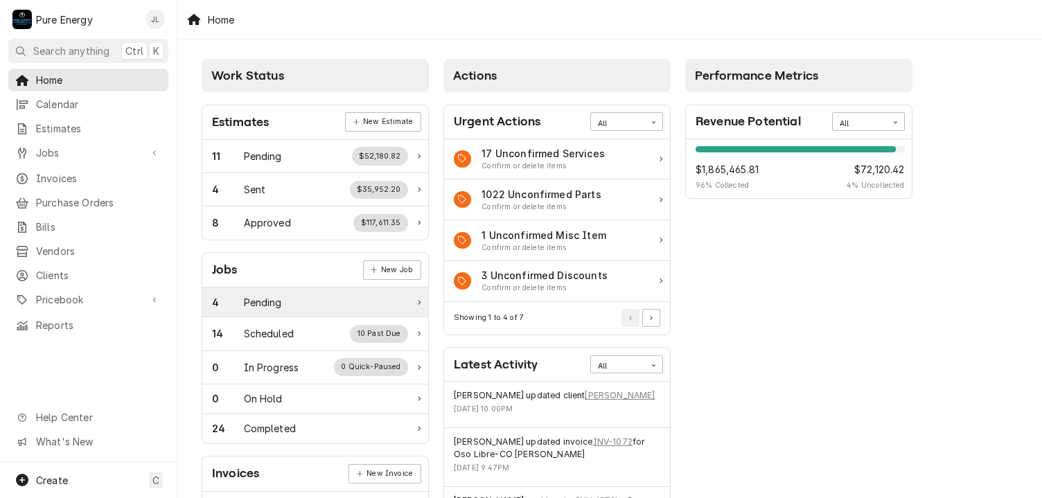
scroll to position [139, 0]
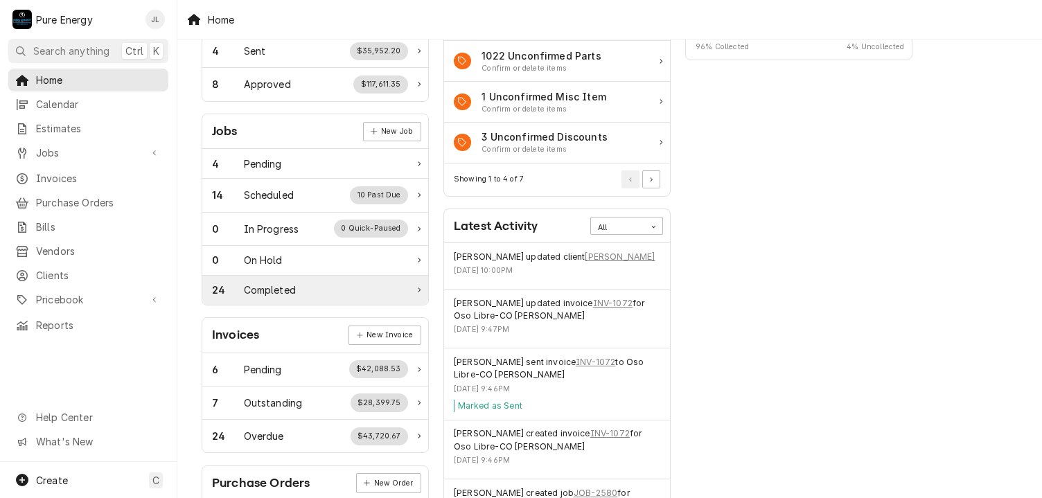
click at [270, 285] on div "Completed" at bounding box center [270, 290] width 52 height 15
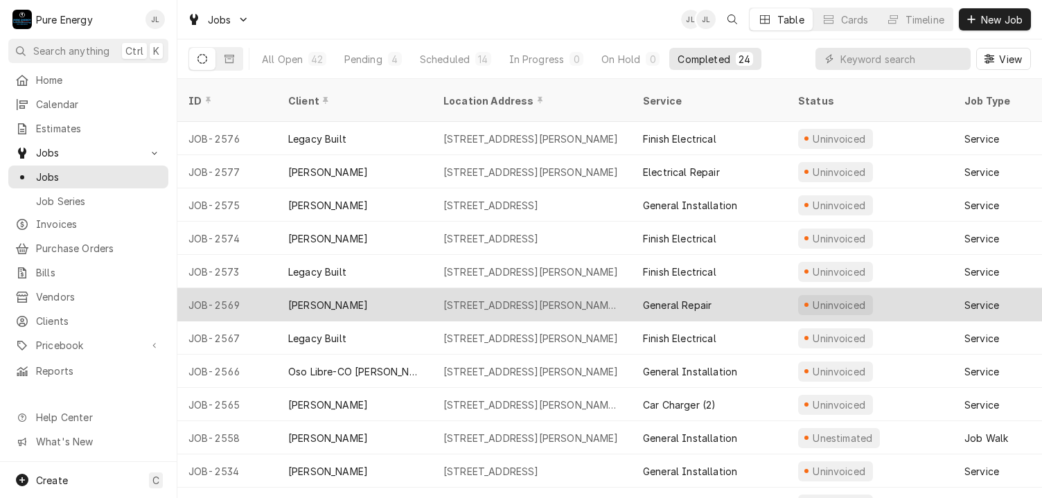
click at [769, 288] on div "General Repair" at bounding box center [709, 304] width 155 height 33
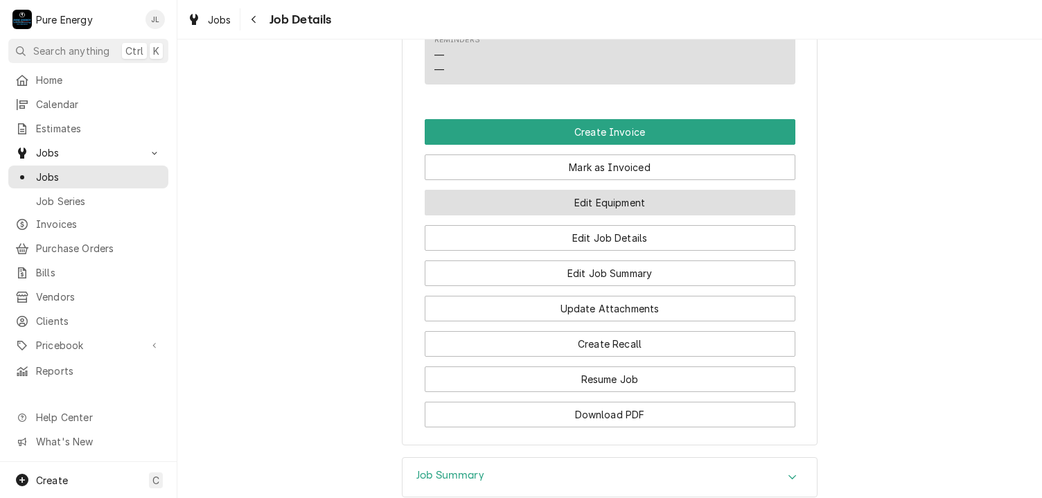
scroll to position [1068, 0]
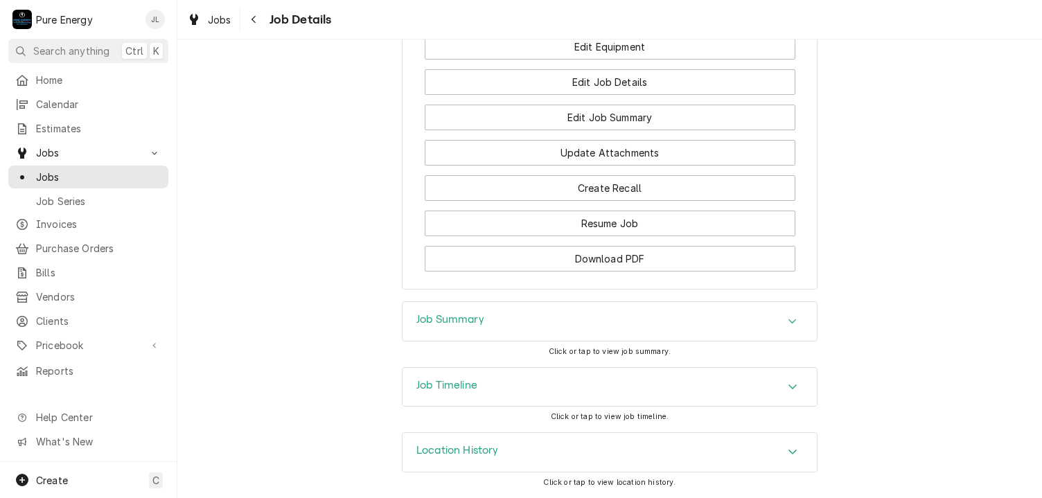
click at [582, 326] on div "Job Summary" at bounding box center [609, 321] width 414 height 39
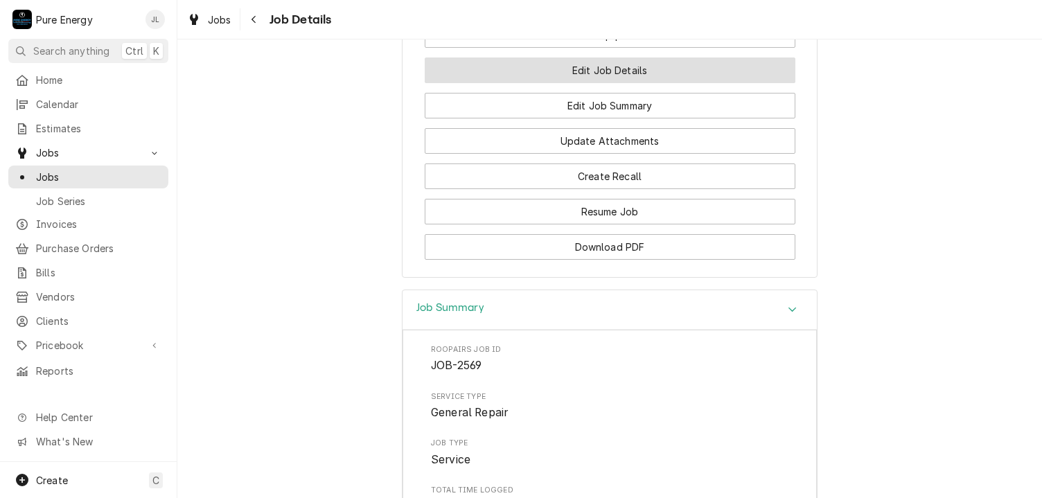
scroll to position [860, 0]
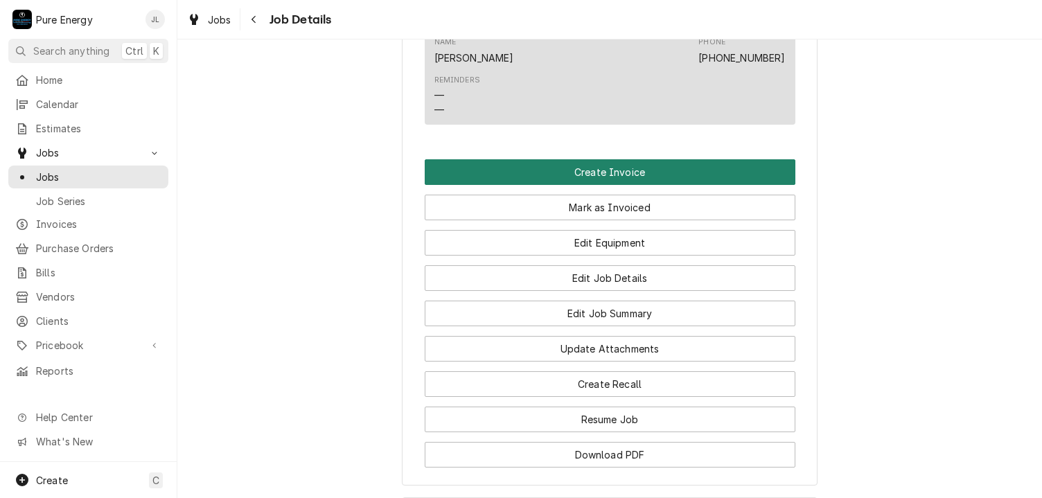
click at [629, 185] on button "Create Invoice" at bounding box center [610, 172] width 371 height 26
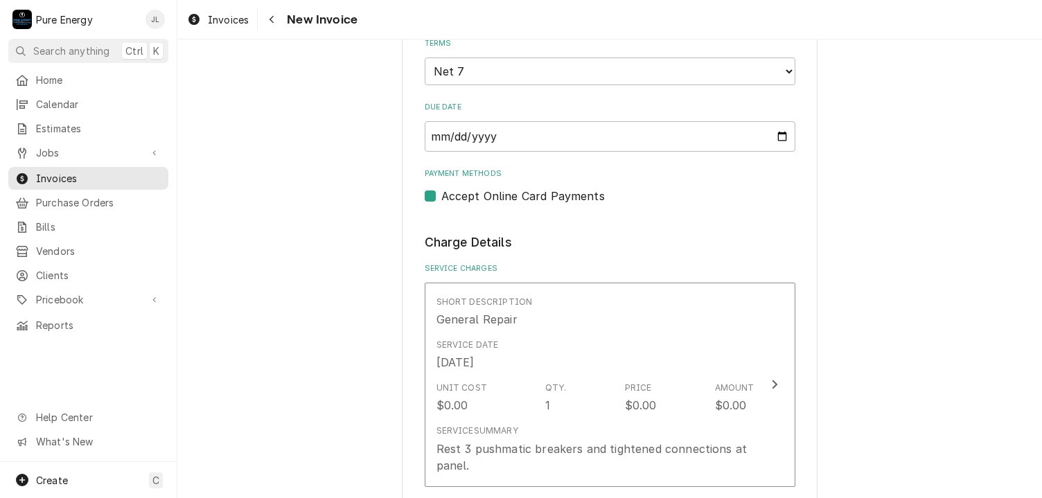
scroll to position [1108, 0]
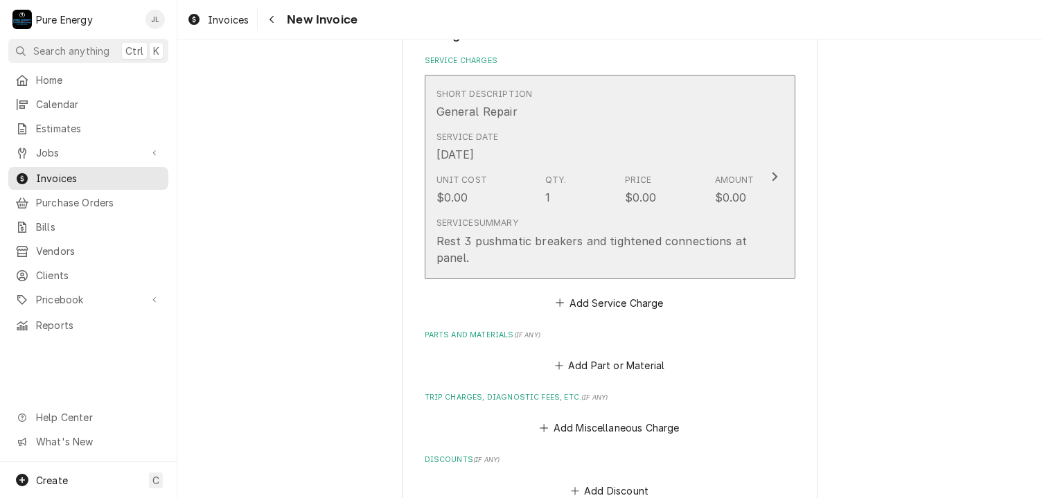
click at [547, 113] on div "Short Description General Repair" at bounding box center [595, 103] width 318 height 43
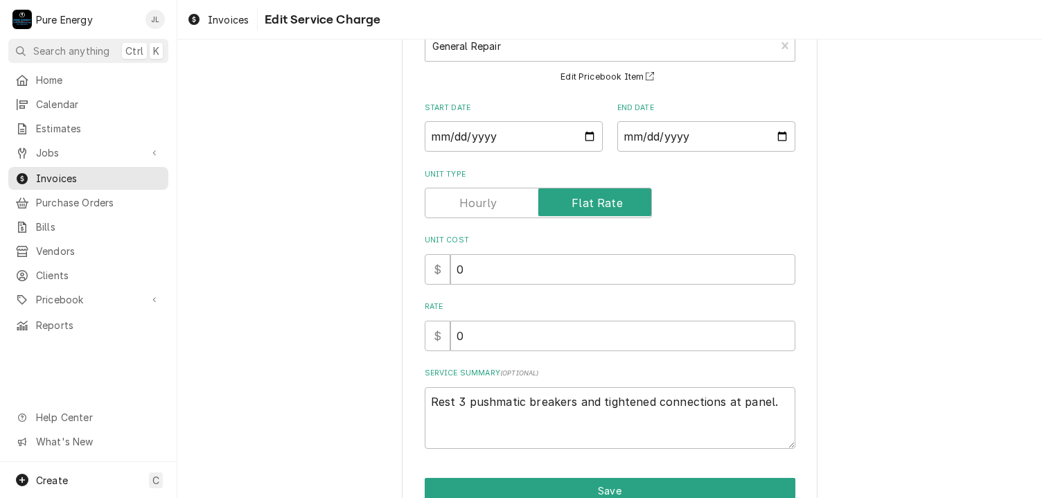
scroll to position [170, 0]
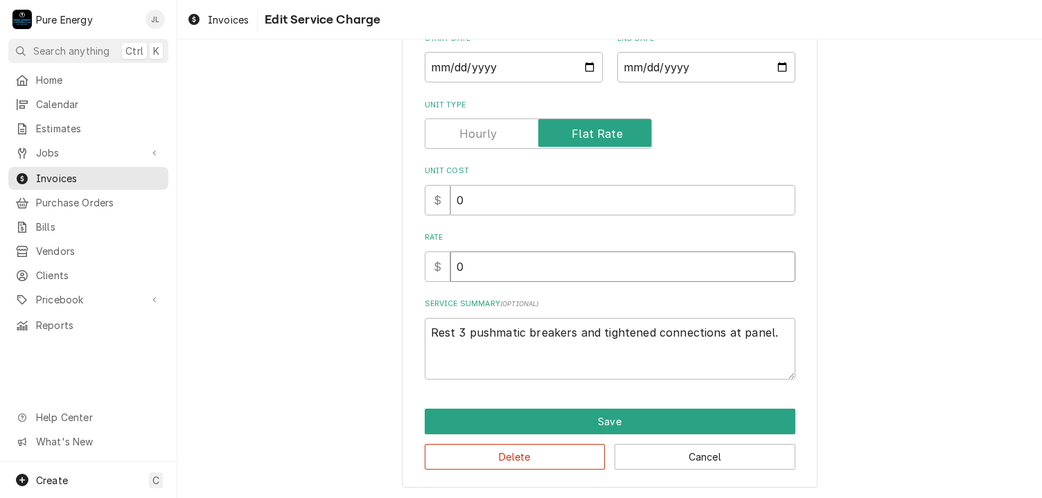
click at [507, 269] on input "0" at bounding box center [622, 266] width 345 height 30
type textarea "x"
type input "1"
type textarea "x"
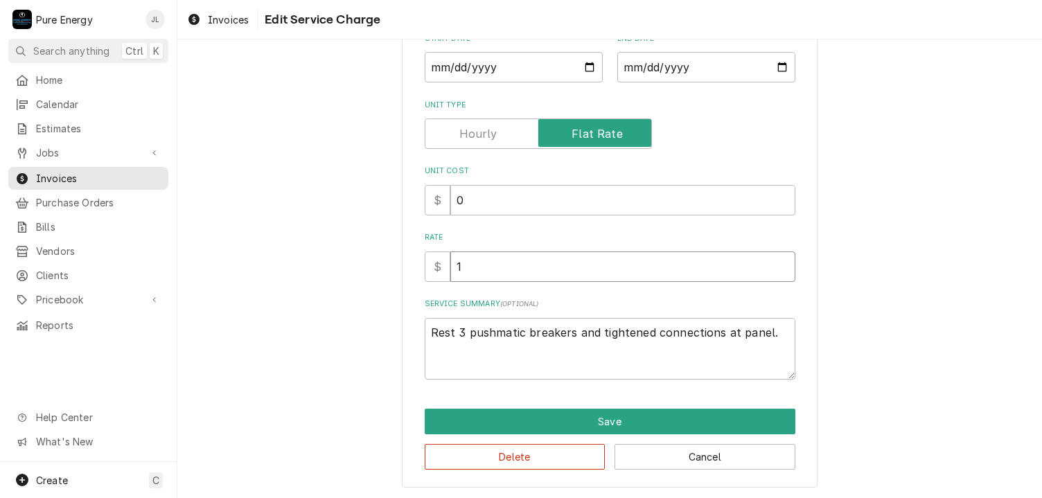
type input "18"
type textarea "x"
type input "186"
type textarea "x"
type input "186.2"
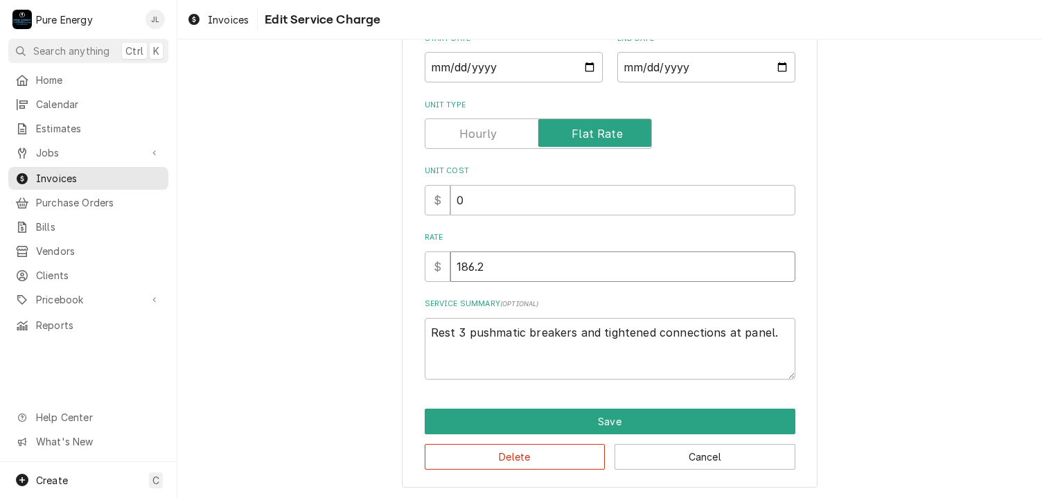
type textarea "x"
type input "186.20"
drag, startPoint x: 424, startPoint y: 333, endPoint x: 423, endPoint y: 340, distance: 7.0
click at [425, 334] on textarea "Rest 3 pushmatic breakers and tightened connections at panel." at bounding box center [610, 349] width 371 height 62
type textarea "x"
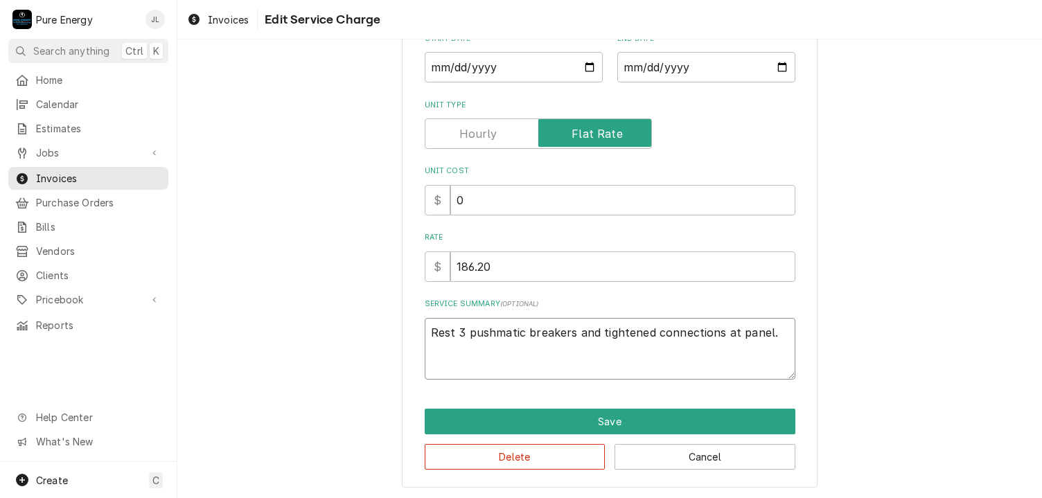
type textarea "[PERSON_NAME] 3 pushmatic breakers and tightened connections at panel."
type textarea "x"
type textarea "OwRest 3 pushmatic breakers and tightened connections at panel."
type textarea "x"
type textarea "OwnRest 3 pushmatic breakers and tightened connections at panel."
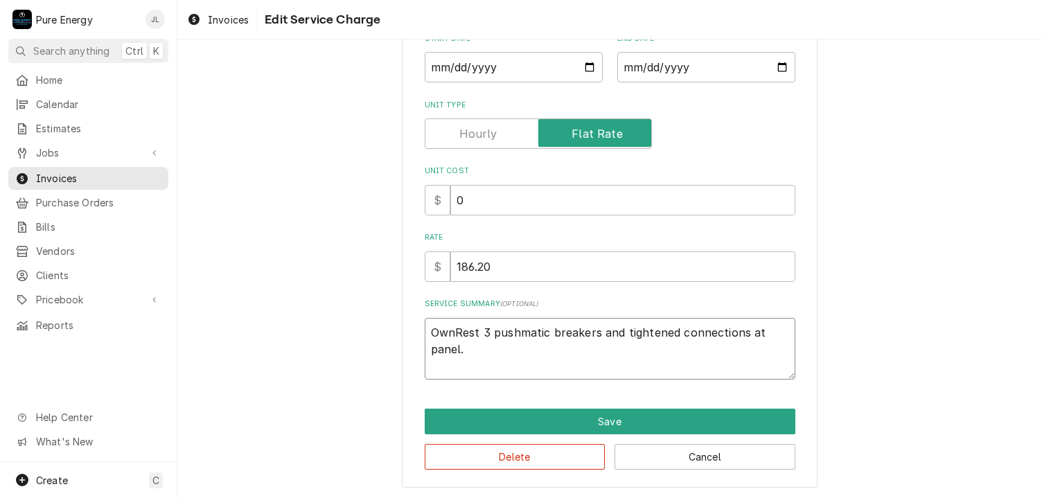
type textarea "x"
type textarea "OwneRest 3 pushmatic breakers and tightened connections at panel."
type textarea "x"
type textarea "Owner Rest 3 pushmatic breakers and tightened connections at panel."
type textarea "x"
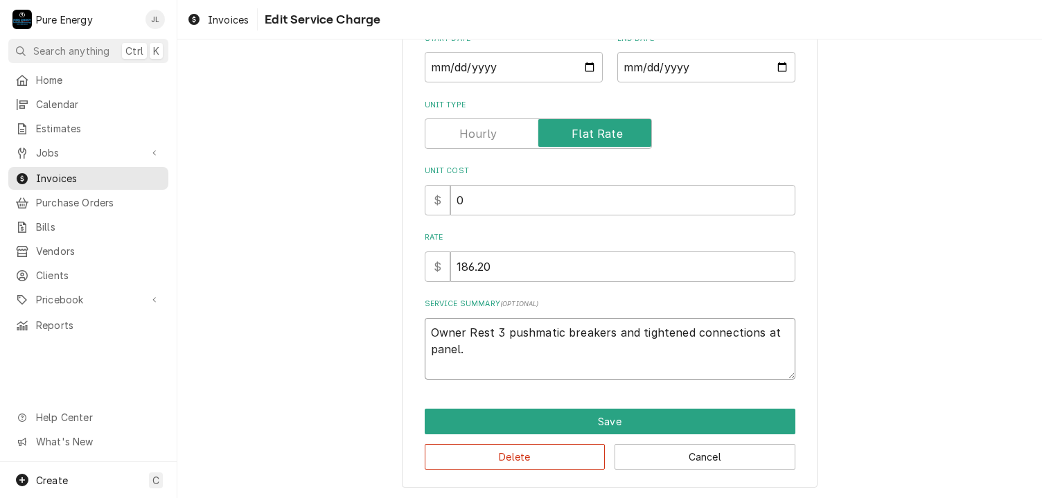
type textarea "Owner rRest 3 pushmatic breakers and tightened connections at panel."
type textarea "x"
type textarea "Owner reRest 3 pushmatic breakers and tightened connections at panel."
type textarea "x"
type textarea "Owner repRest 3 pushmatic breakers and tightened connections at panel."
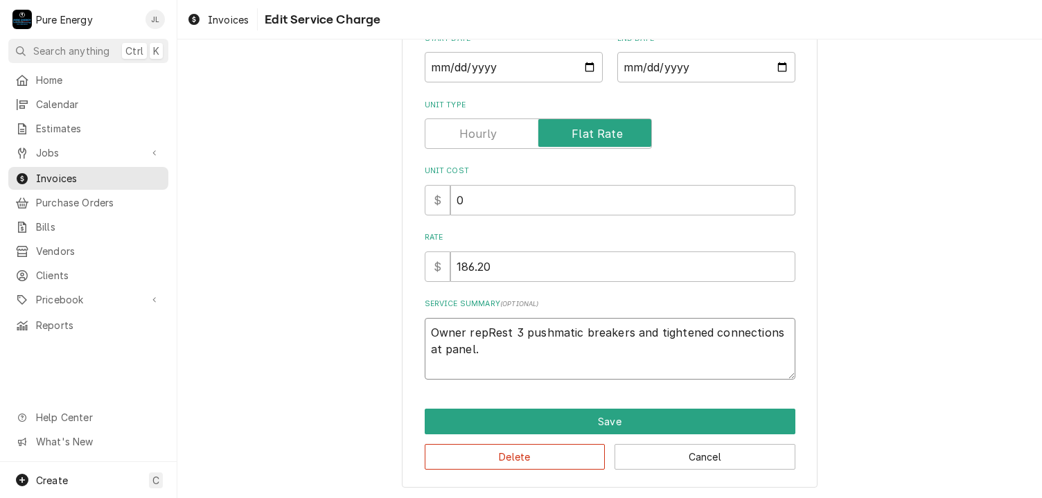
type textarea "x"
type textarea "Owner repoRest 3 pushmatic breakers and tightened connections at panel."
type textarea "x"
type textarea "Owner repotRest 3 pushmatic breakers and tightened connections at panel."
type textarea "x"
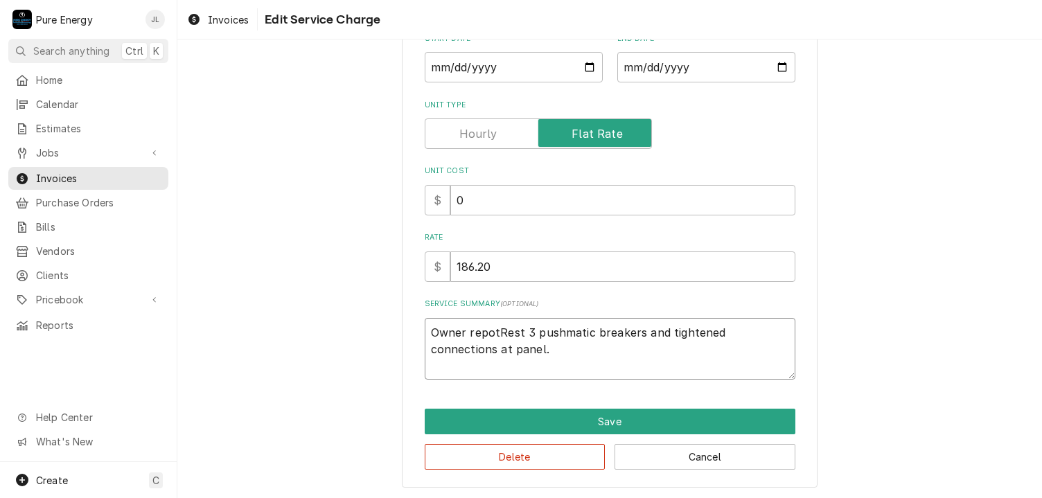
type textarea "Owner repotrRest 3 pushmatic breakers and tightened connections at panel."
type textarea "x"
type textarea "Owner repotRest 3 pushmatic breakers and tightened connections at panel."
type textarea "x"
type textarea "Owner repoRest 3 pushmatic breakers and tightened connections at panel."
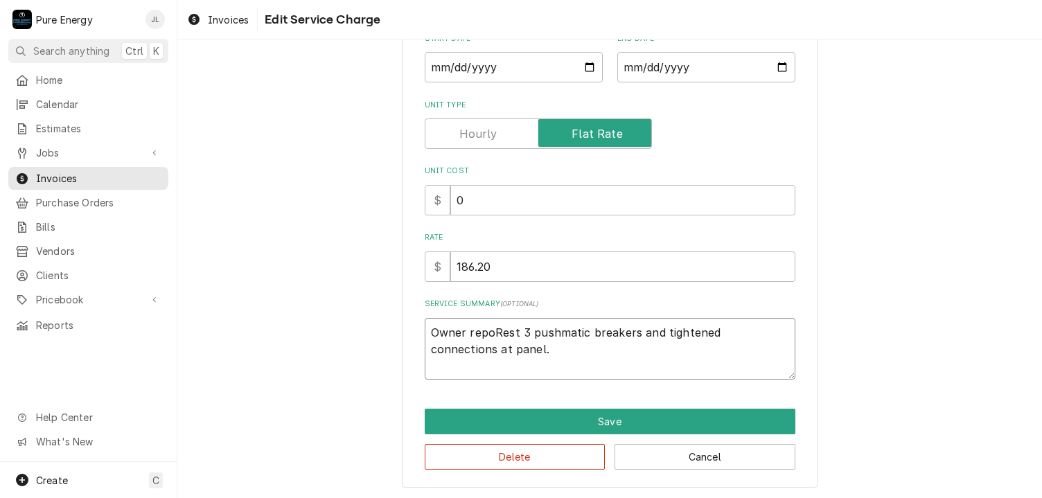
type textarea "x"
type textarea "Owner reporRest 3 pushmatic breakers and tightened connections at panel."
type textarea "x"
type textarea "Owner report Rest 3 pushmatic breakers and tightened connections at panel."
type textarea "x"
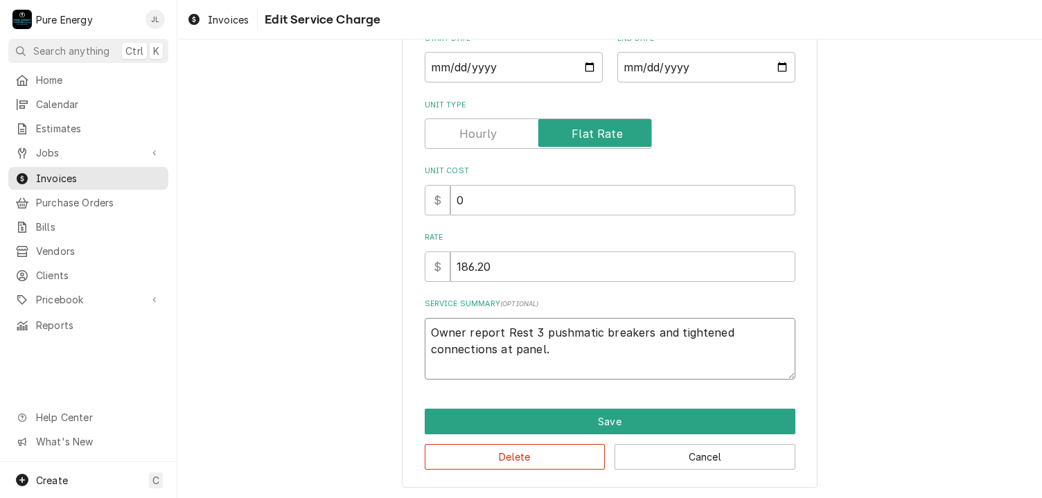
type textarea "Owner report aRest 3 pushmatic breakers and tightened connections at panel."
type textarea "x"
type textarea "Owner report a Rest 3 pushmatic breakers and tightened connections at panel."
type textarea "x"
type textarea "Owner report a fRest 3 pushmatic breakers and tightened connections at panel."
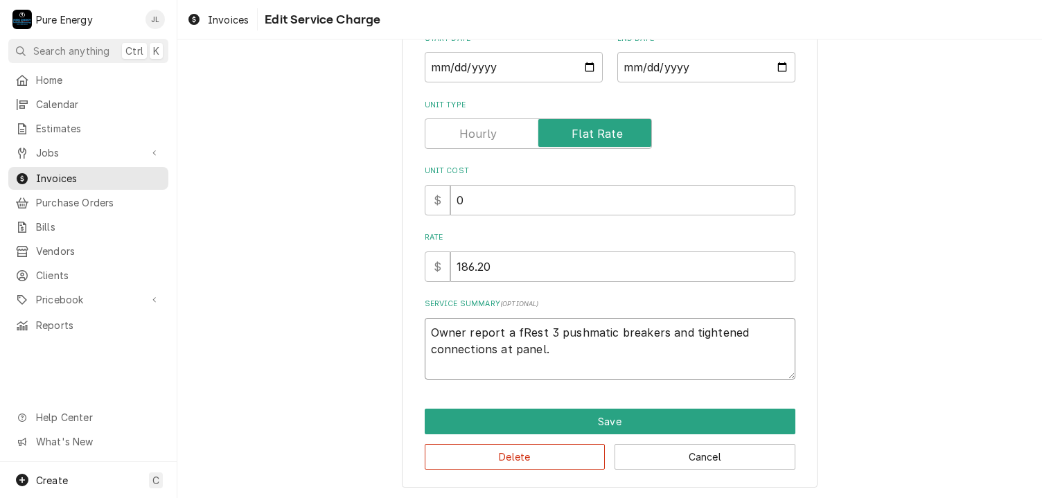
type textarea "x"
type textarea "Owner report a feRest 3 pushmatic breakers and tightened connections at panel."
type textarea "x"
type textarea "Owner report a few Rest 3 pushmatic breakers and tightened connections at panel."
type textarea "x"
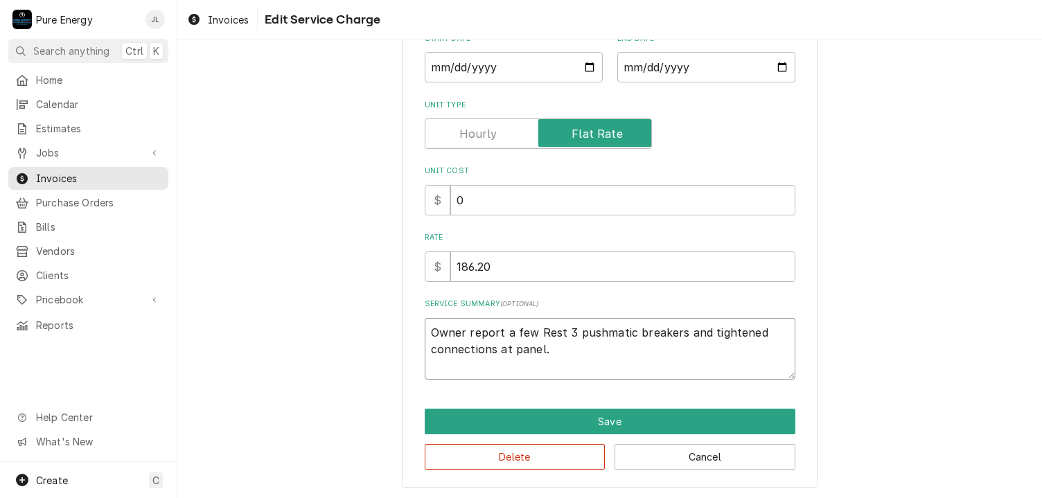
type textarea "Owner report a few aRest 3 pushmatic breakers and tightened connections at pane…"
type textarea "x"
type textarea "Owner report a few arRest 3 pushmatic breakers and tightened connections at pan…"
type textarea "x"
type textarea "Owner report a few areRest 3 pushmatic breakers and tightened connections at pa…"
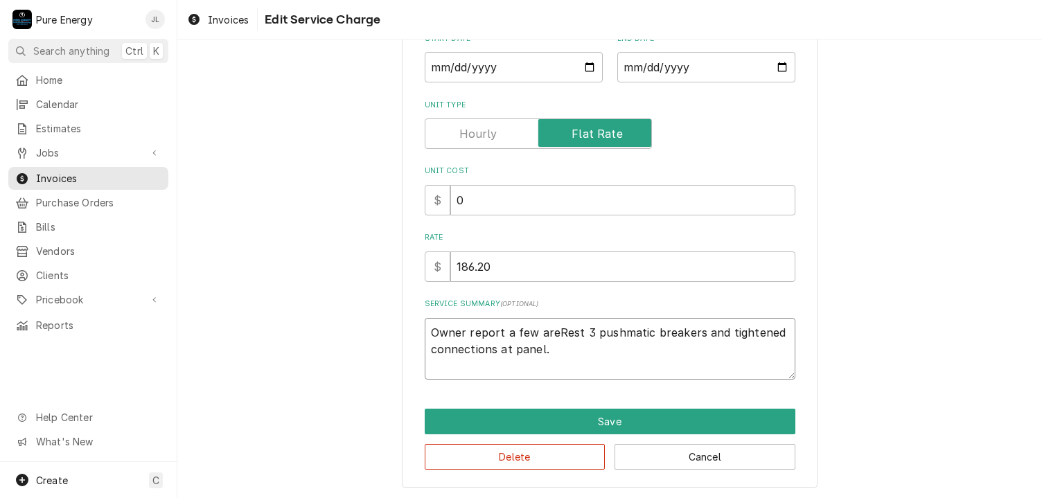
type textarea "x"
type textarea "Owner report a few areaRest 3 pushmatic breakers and tightened connections at p…"
type textarea "x"
type textarea "Owner report a few areas Rest 3 pushmatic breakers and tightened connections at…"
type textarea "x"
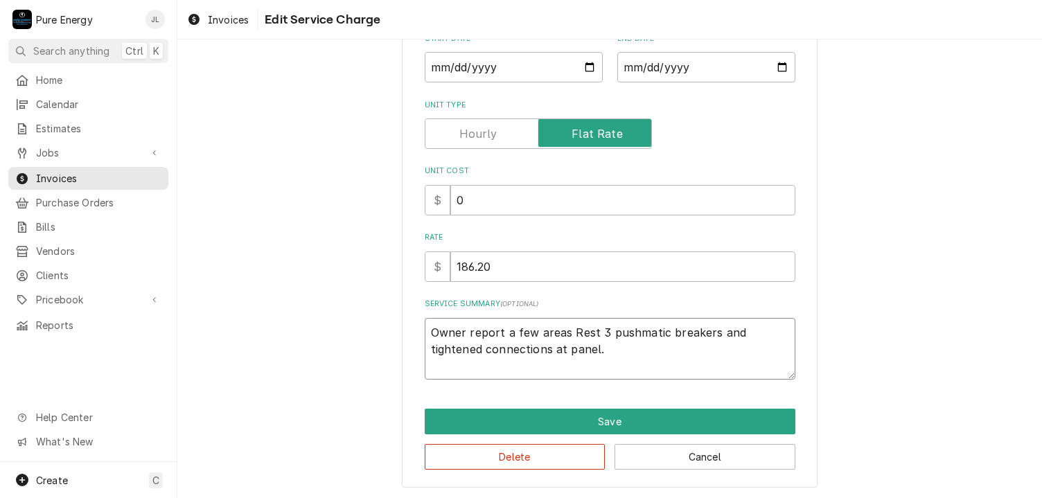
type textarea "Owner report a few areas iRest 3 pushmatic breakers and tightened connections a…"
type textarea "x"
type textarea "Owner report a few areas inRest 3 pushmatic breakers and tightened connections …"
type textarea "x"
type textarea "Owner report a few areas in Rest 3 pushmatic breakers and tightened connections…"
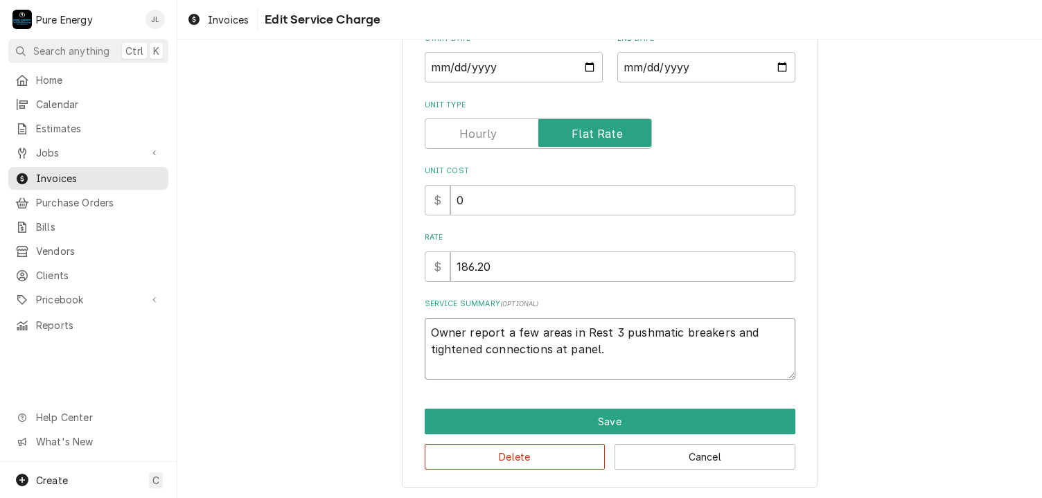
type textarea "x"
type textarea "Owner report a few areas in hRest 3 pushmatic breakers and tightened connection…"
type textarea "x"
type textarea "Owner report a few areas in hoRest 3 pushmatic breakers and tightened connectio…"
type textarea "x"
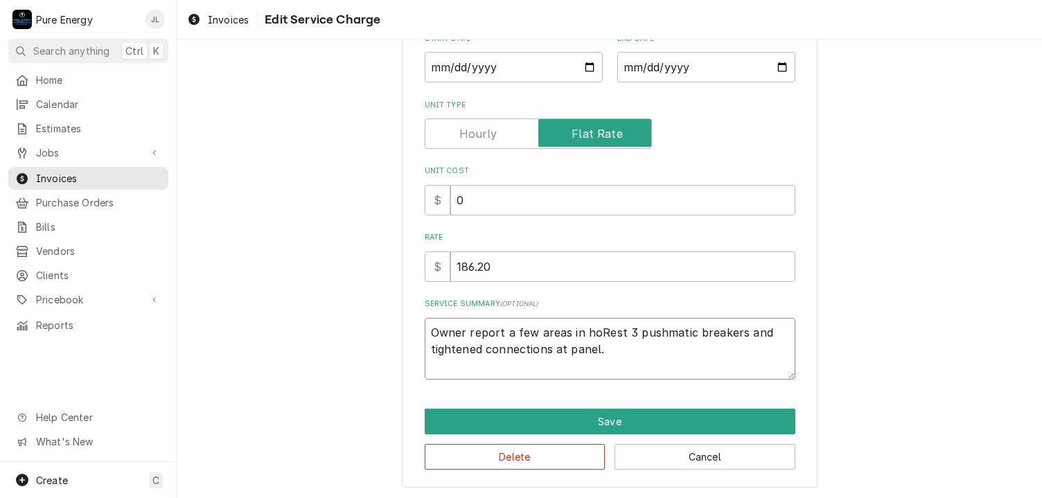
type textarea "Owner report a few areas in homRest 3 pushmatic breakers and tightened connecti…"
type textarea "x"
type textarea "Owner report a few areas in homeRest 3 pushmatic breakers and tightened connect…"
type textarea "x"
type textarea "Owner report a few areas in home Rest 3 pushmatic breakers and tightened connec…"
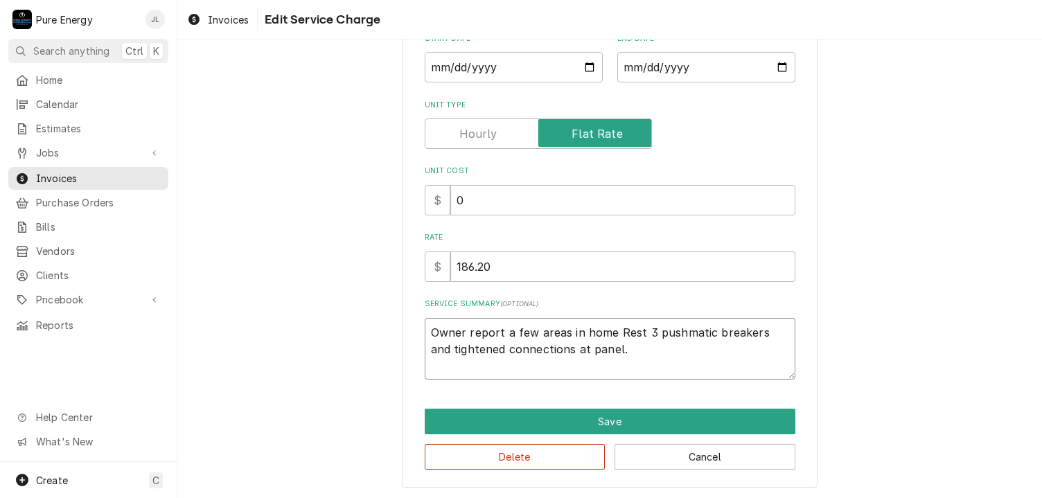
type textarea "x"
type textarea "Owner report a few areas in home hRest 3 pushmatic breakers and tightened conne…"
type textarea "x"
type textarea "Owner report a few areas in home Rest 3 pushmatic breakers and tightened connec…"
type textarea "x"
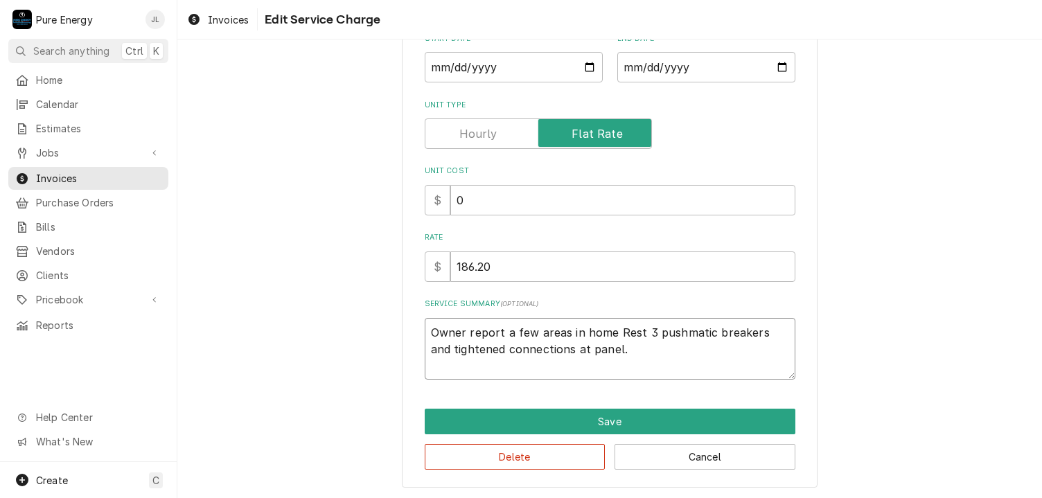
type textarea "Owner report a few areas in home oRest 3 pushmatic breakers and tightened conne…"
type textarea "x"
type textarea "Owner report a few areas in home ouRest 3 pushmatic breakers and tightened conn…"
type textarea "x"
type textarea "Owner report a few areas in home outRest 3 pushmatic breakers and tightened con…"
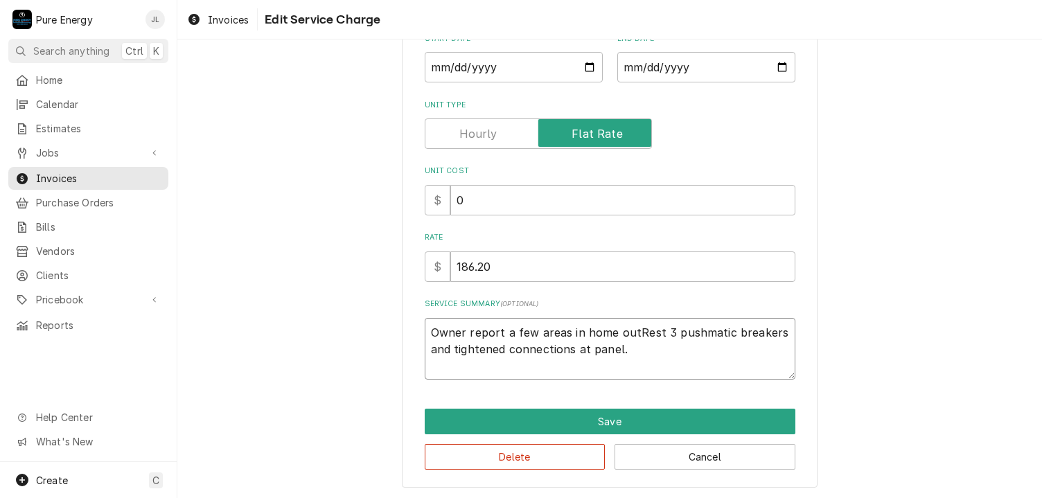
type textarea "x"
type textarea "Owner report a few areas in home out. Rest 3 pushmatic breakers and tightened c…"
type textarea "x"
type textarea "Owner report a few areas in home out. Rest 3 pushmatic breakers and tightened c…"
type textarea "x"
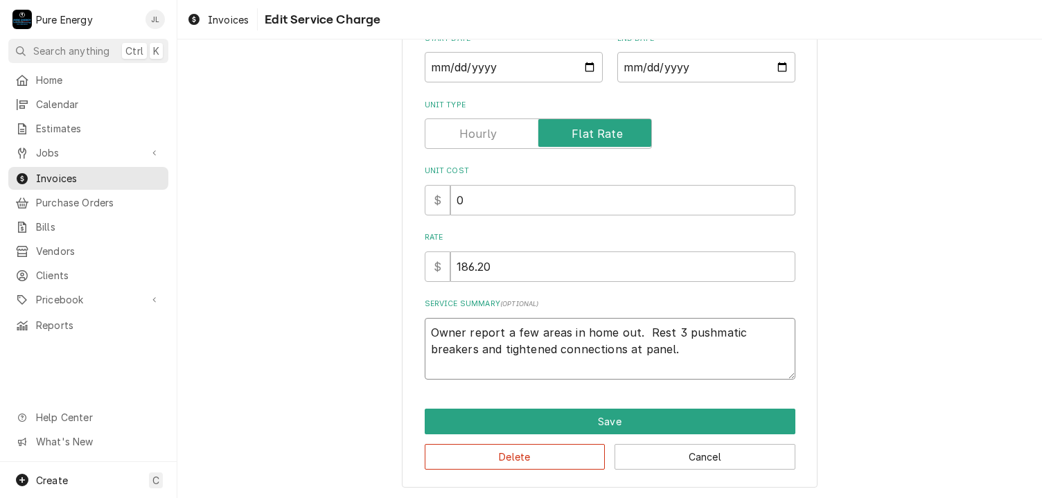
type textarea "Owner report a few areas in home out. WRest 3 pushmatic breakers and tightened …"
type textarea "x"
type textarea "Owner report a few areas in home out. WeRest 3 pushmatic breakers and tightened…"
type textarea "x"
type textarea "Owner report a few areas in home out. We Rest 3 pushmatic breakers and tightene…"
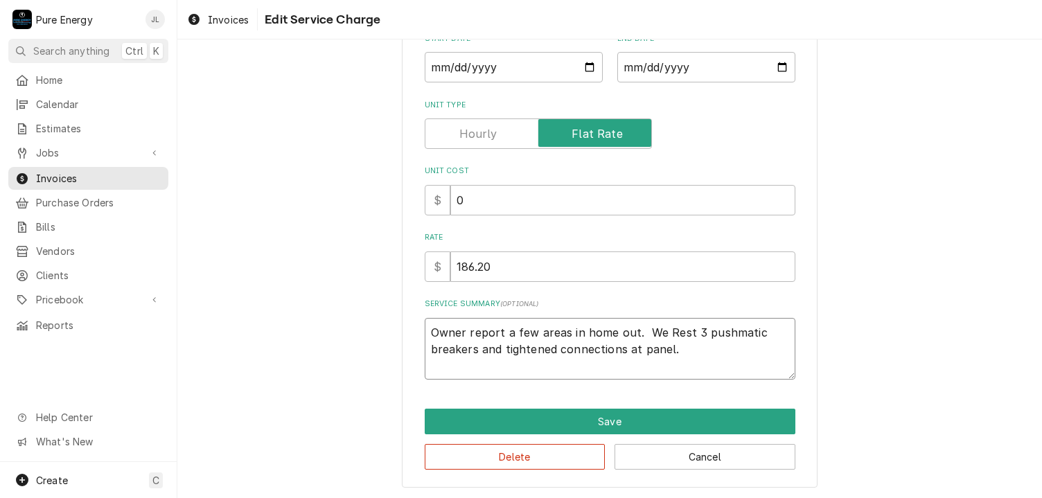
type textarea "x"
type textarea "Owner report a few areas in home out. We chRest 3 pushmatic breakers and tighte…"
type textarea "x"
type textarea "Owner report a few areas in home out. We cheRest 3 pushmatic breakers and tight…"
type textarea "x"
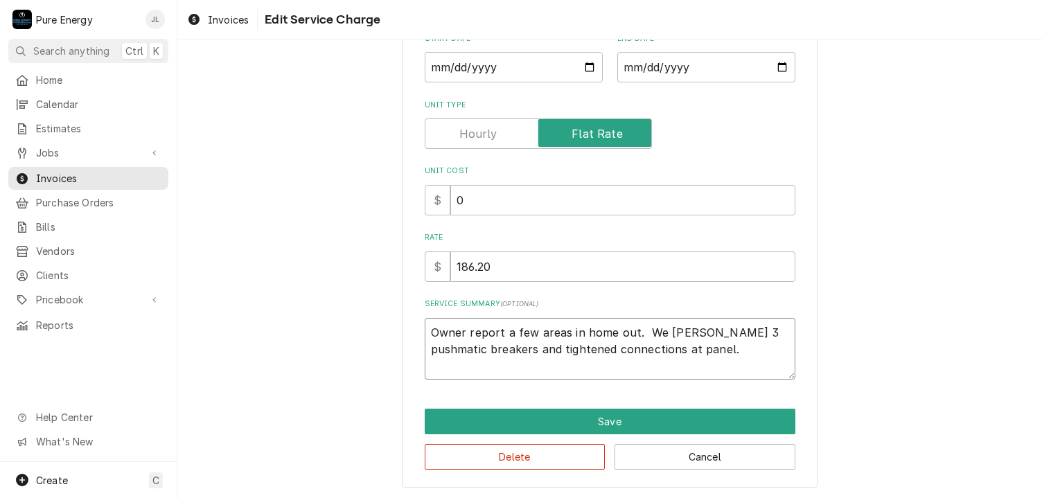
type textarea "Owner report a few areas in home out. We checRest 3 pushmatic breakers and tigh…"
type textarea "x"
type textarea "Owner report a few areas in home out. We checkRest 3 pushmatic breakers and tig…"
type textarea "x"
type textarea "Owner report a few areas in home out. We checkeRest 3 pushmatic breakers and ti…"
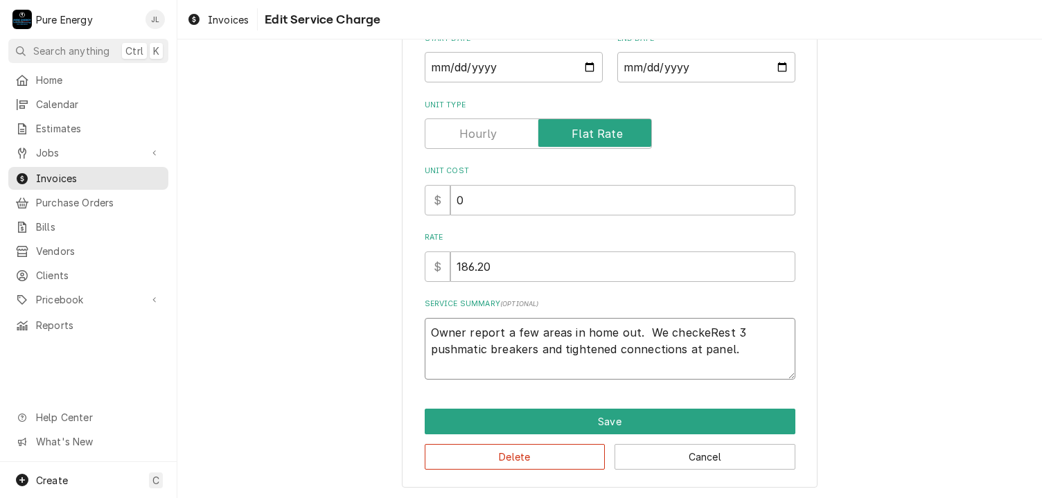
type textarea "x"
type textarea "Owner report a few areas in home out. We checkedRest 3 pushmatic breakers and t…"
type textarea "x"
type textarea "Owner report a few areas in home out. We checked Rest 3 pushmatic breakers and …"
type textarea "x"
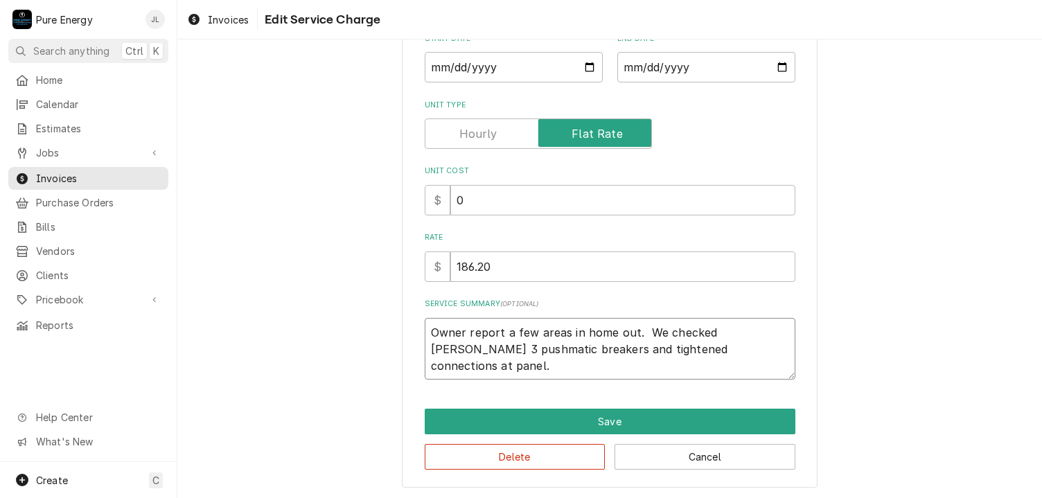
type textarea "Owner report a few areas in home out. We checked thRest 3 pushmatic breakers an…"
type textarea "x"
type textarea "Owner report a few areas in home out. We checked theRest 3 pushmatic breakers a…"
type textarea "x"
type textarea "Owner report a few areas in home out. We checked the Rest 3 pushmatic breakers …"
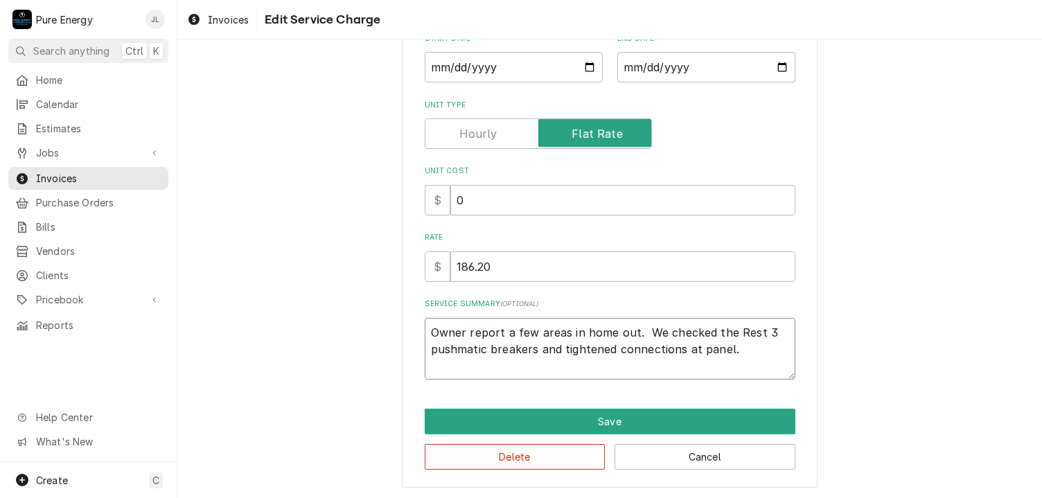
type textarea "x"
type textarea "Owner report a few areas in home out. We checked the bRest 3 pushmatic breakers…"
type textarea "x"
type textarea "Owner report a few areas in home out. We checked the brRest 3 pushmatic breaker…"
type textarea "x"
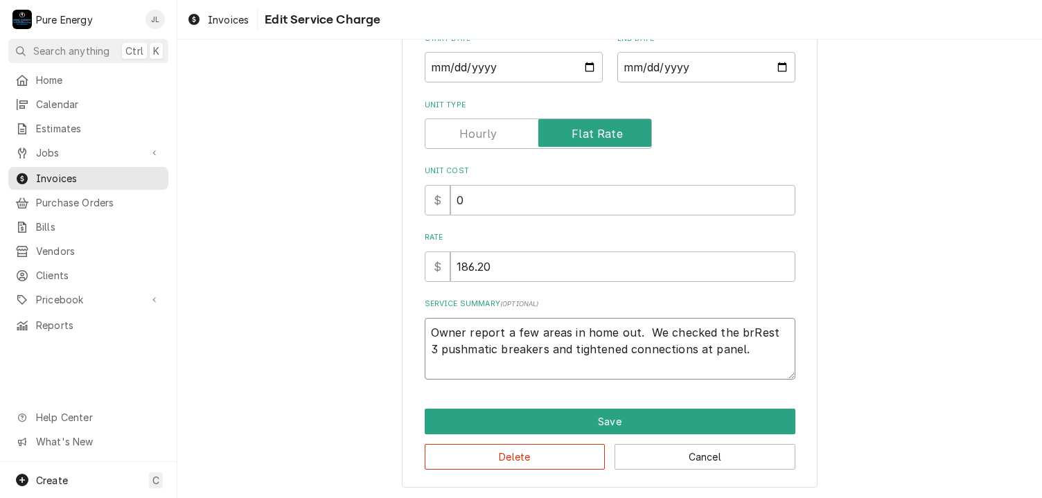
type textarea "Owner report a few areas in home out. We checked the breRest 3 pushmatic breake…"
type textarea "x"
type textarea "Owner report a few areas in home out. We checked the breakRest 3 pushmatic brea…"
type textarea "x"
type textarea "Owner report a few areas in home out. We checked the breakeRest 3 pushmatic bre…"
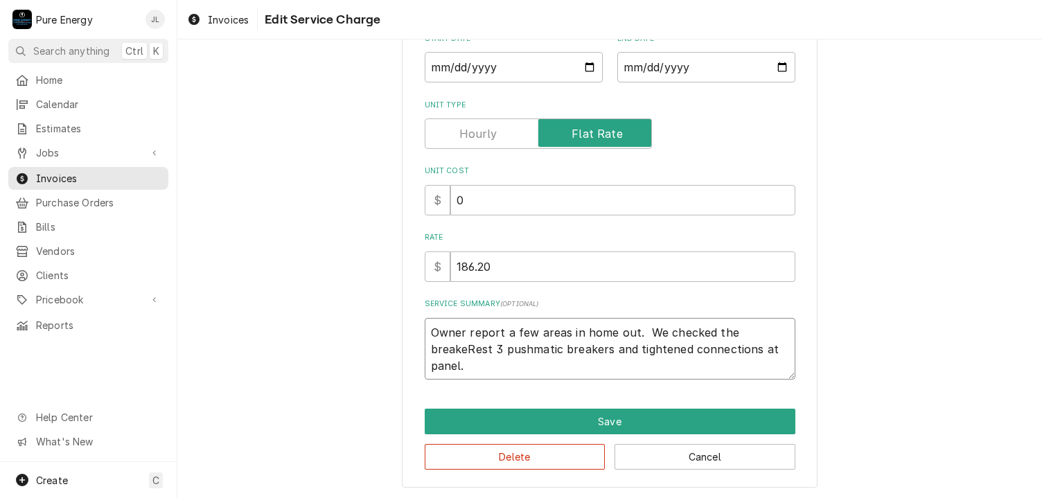
type textarea "x"
type textarea "Owner report a few areas in home out. We checked the breakerRest 3 pushmatic br…"
type textarea "x"
type textarea "Owner report a few areas in home out. We checked the breakersRest 3 pushmatic b…"
type textarea "x"
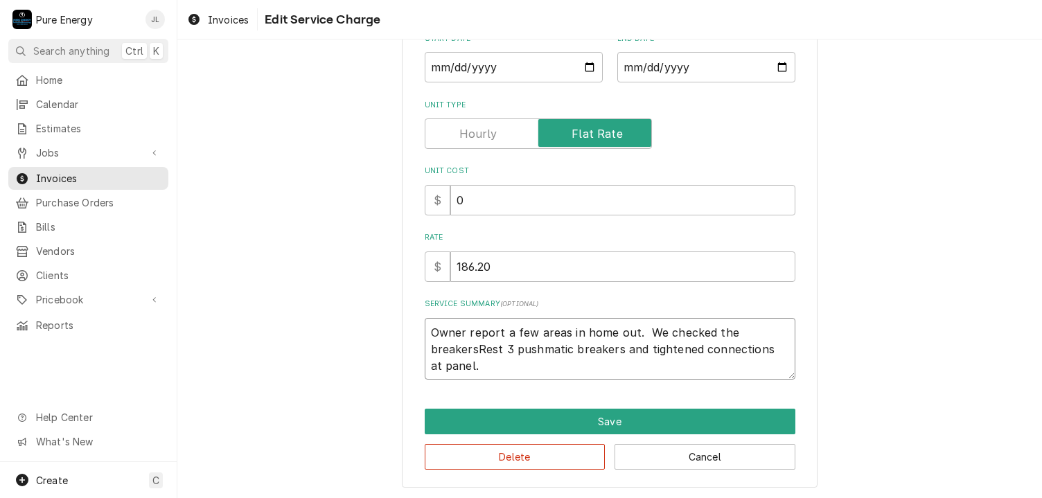
type textarea "Owner report a few areas in home out. We checked the breakers Rest 3 pushmatic …"
type textarea "x"
type textarea "Owner report a few areas in home out. We checked the breakers wRest 3 pushmatic…"
type textarea "x"
type textarea "Owner report a few areas in home out. We checked the breakers wiRest 3 pushmati…"
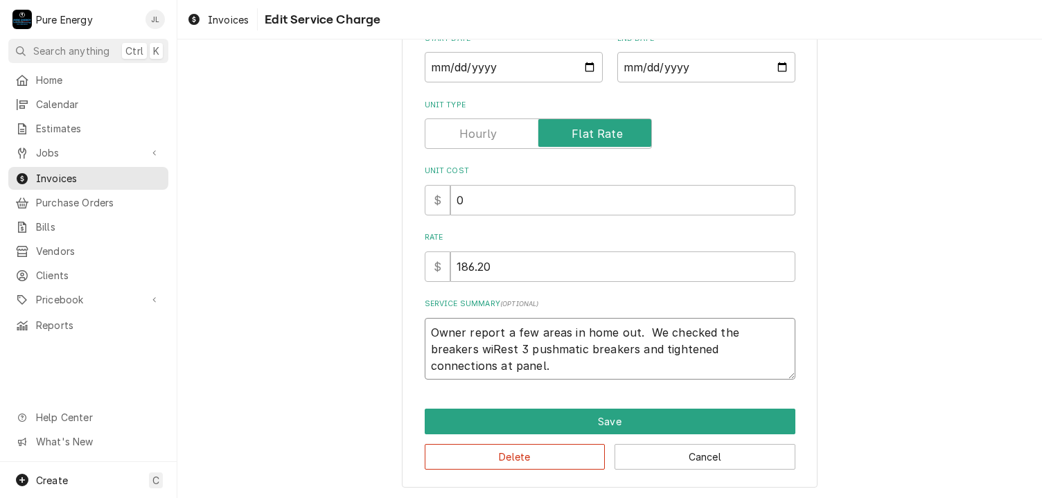
type textarea "x"
type textarea "Owner report a few areas in home out. We checked the breakers witRest 3 pushmat…"
type textarea "x"
type textarea "Owner report a few areas in home out. We checked the breakers withRest 3 pushma…"
type textarea "x"
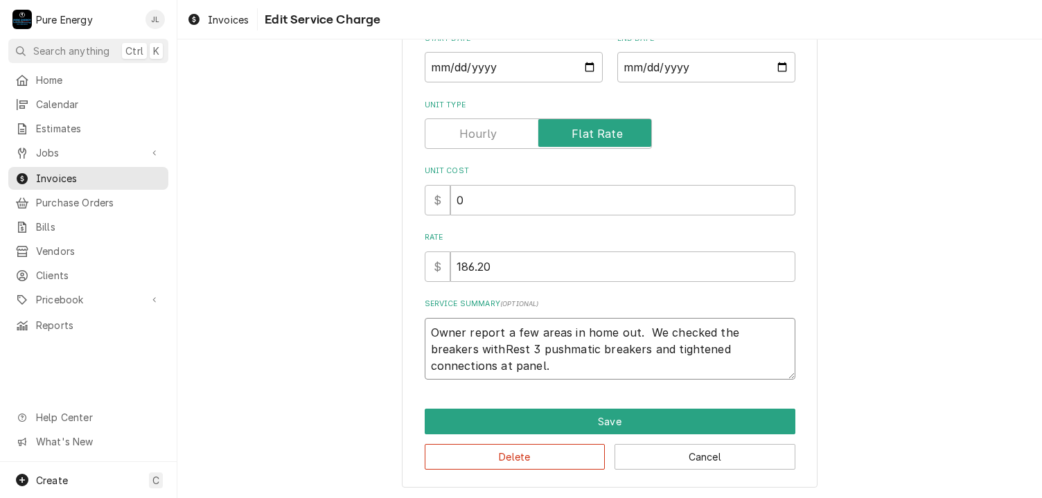
type textarea "Owner report a few areas in home out. We checked the breakers with Rest 3 pushm…"
type textarea "x"
type textarea "Owner report a few areas in home out. We checked the breakers with aRest 3 push…"
type textarea "x"
type textarea "Owner report a few areas in home out. We checked the breakers with a Rest 3 pus…"
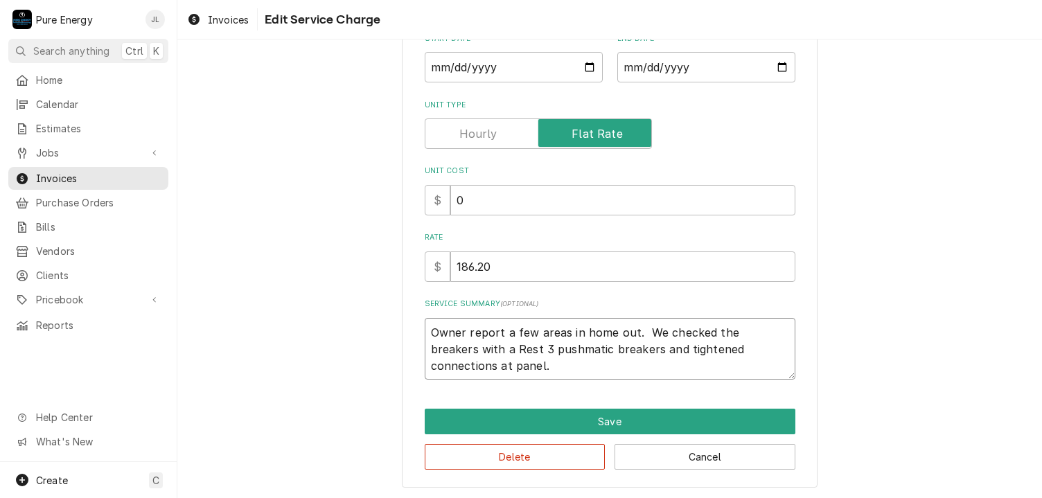
type textarea "x"
type textarea "Owner report a few areas in home out. We checked the breakers with a tRest 3 pu…"
type textarea "x"
type textarea "Owner report a few areas in home out. We checked the breakers with a teRest 3 p…"
type textarea "x"
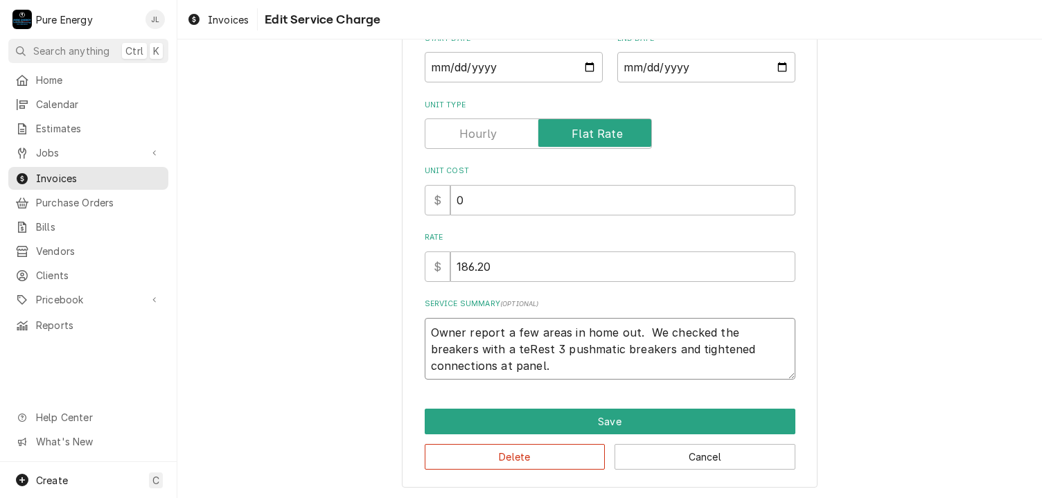
type textarea "Owner report a few areas in home out. We checked the breakers with a tesRest 3 …"
type textarea "x"
type textarea "Owner report a few areas in home out. We checked the breakers with a testRest 3…"
type textarea "x"
type textarea "Owner report a few areas in home out. We checked the breakers with a testeRest …"
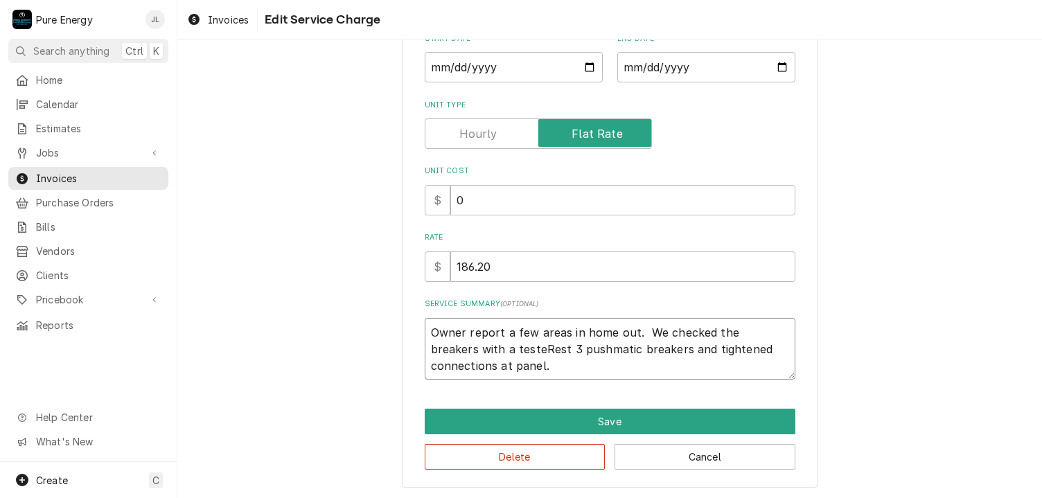
type textarea "x"
type textarea "Owner report a few areas in home out. We checked the breakers with a testerRest…"
type textarea "x"
type textarea "Owner report a few areas in home out. We checked the breakers with a tester Res…"
type textarea "x"
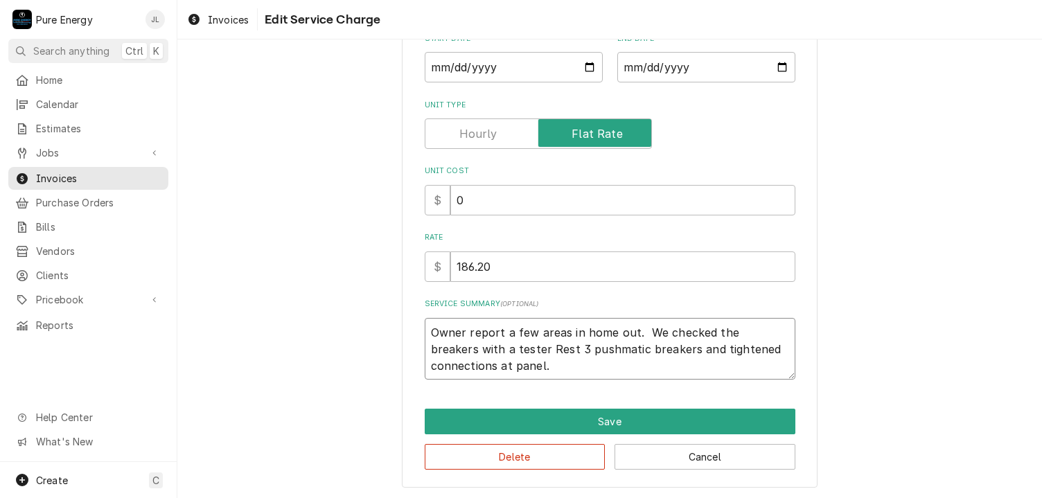
type textarea "Owner report a few areas in home out. We checked the breakers with a tester bRe…"
type textarea "x"
type textarea "Owner report a few areas in home out. We checked the breakers with a tester beR…"
type textarea "x"
type textarea "Owner report a few areas in home out. We checked the breakers with a tester bef…"
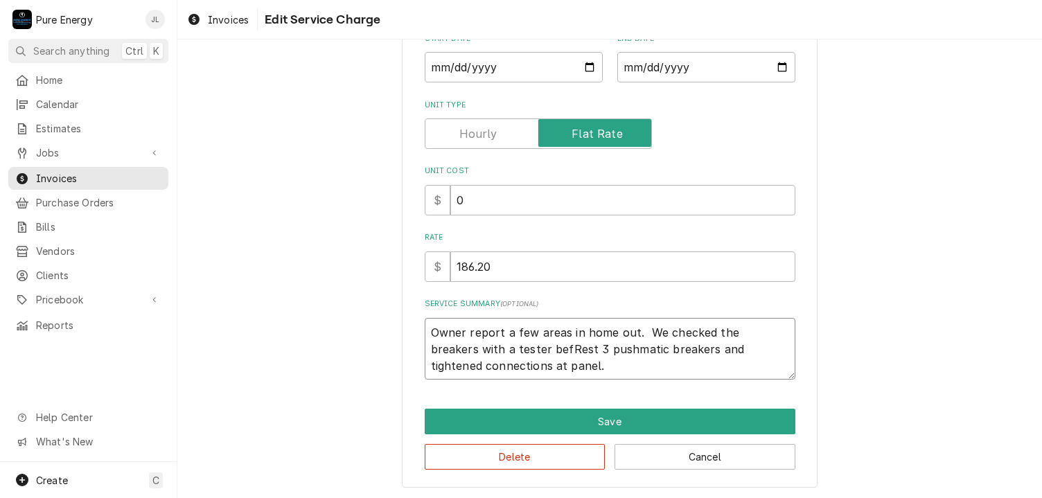
type textarea "x"
type textarea "Owner report a few areas in home out. We checked the breakers with a tester bef…"
type textarea "x"
type textarea "Owner report a few areas in home out. We checked the breakers with a tester bef…"
type textarea "x"
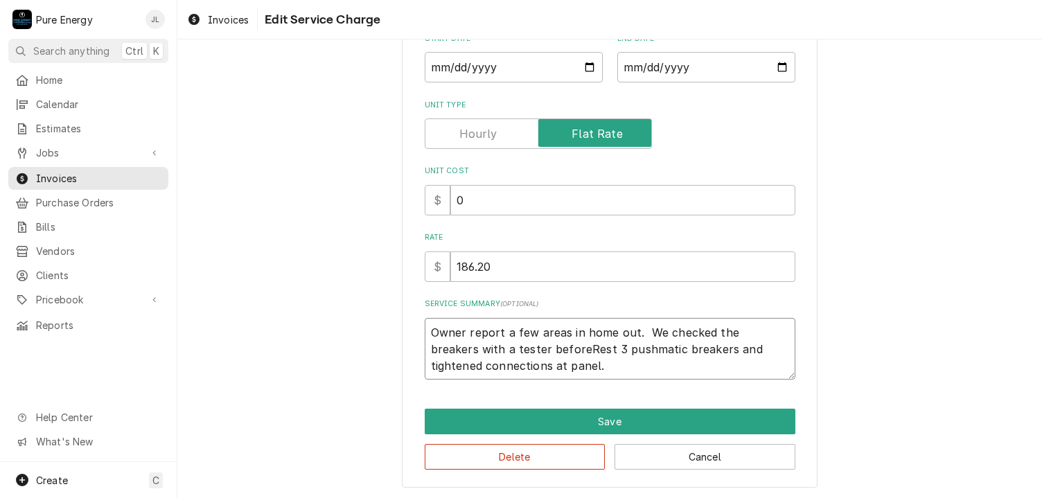
type textarea "Owner report a few areas in home out. We checked the breakers with a tester bef…"
type textarea "x"
type textarea "Owner report a few areas in home out. We checked the breakers with a tester bef…"
type textarea "x"
type textarea "Owner report a few areas in home out. We checked the breakers with a tester bef…"
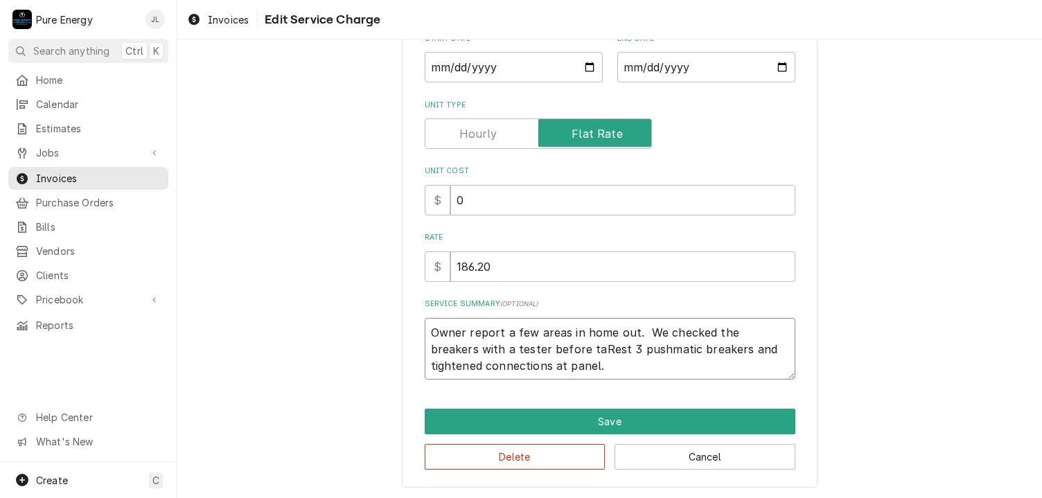
type textarea "x"
type textarea "Owner report a few areas in home out. We checked the breakers with a tester bef…"
type textarea "x"
type textarea "Owner report a few areas in home out. We checked the breakers with a tester bef…"
type textarea "x"
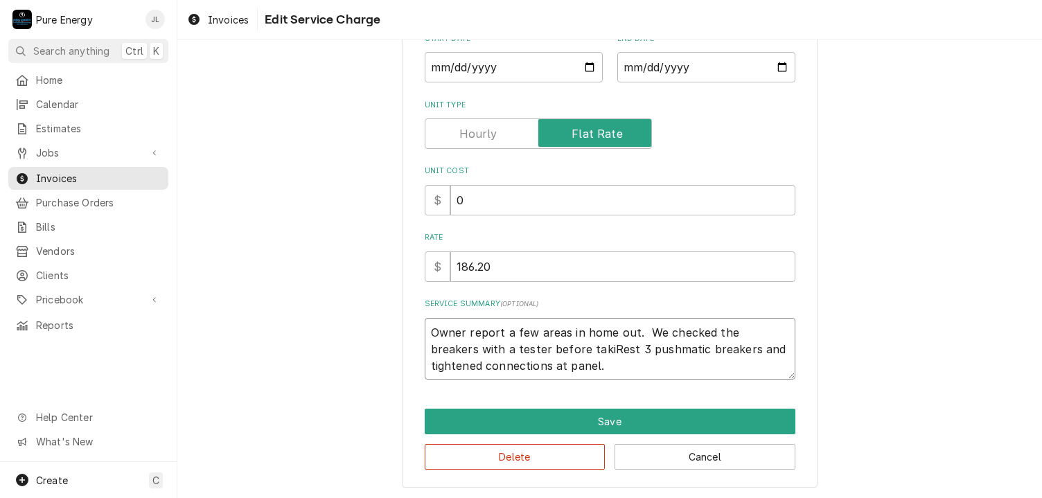
type textarea "Owner report a few areas in home out. We checked the breakers with a tester bef…"
type textarea "x"
type textarea "Owner report a few areas in home out. We checked the breakers with a tester bef…"
type textarea "x"
type textarea "Owner report a few areas in home out. We checked the breakers with a tester bef…"
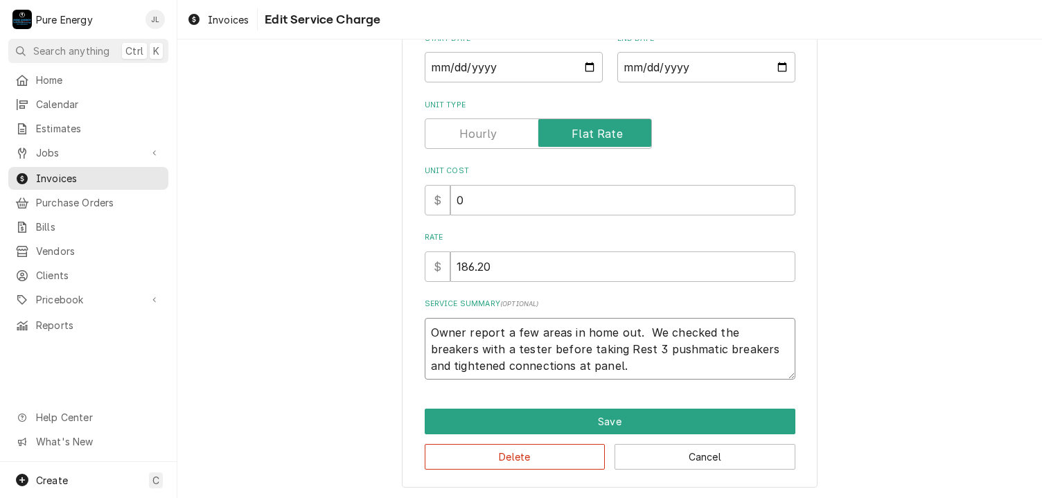
type textarea "x"
type textarea "Owner report a few areas in home out. We checked the breakers with a tester bef…"
type textarea "x"
type textarea "Owner report a few areas in home out. We checked the breakers with a tester bef…"
type textarea "x"
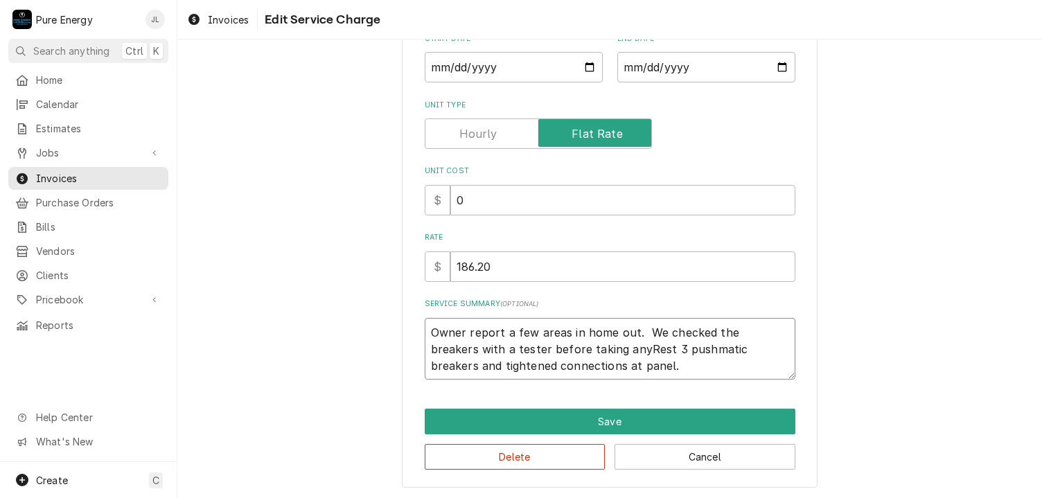
type textarea "Owner report a few areas in home out. We checked the breakers with a tester bef…"
type textarea "x"
type textarea "Owner report a few areas in home out. We checked the breakers with a tester bef…"
type textarea "x"
type textarea "Owner report a few areas in home out. We checked the breakers with a tester bef…"
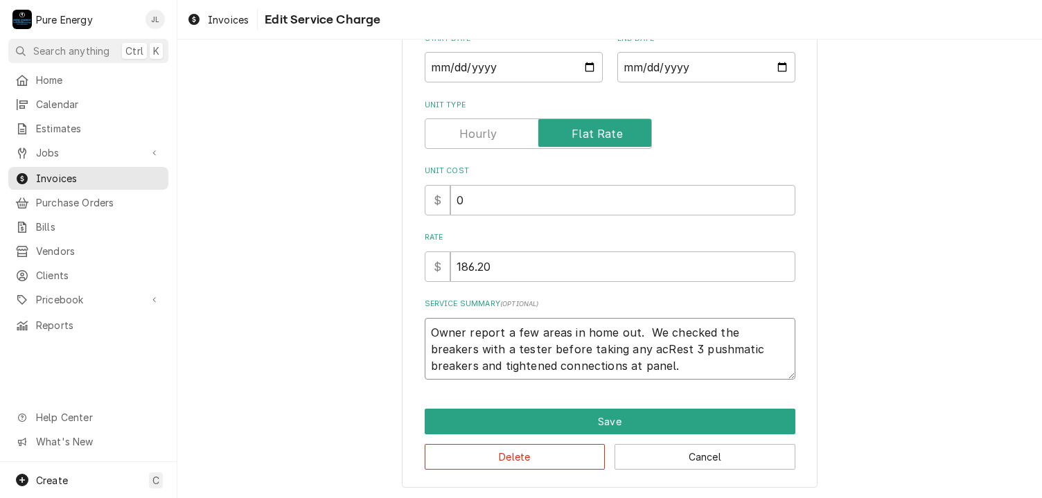
type textarea "x"
type textarea "Owner report a few areas in home out. We checked the breakers with a tester bef…"
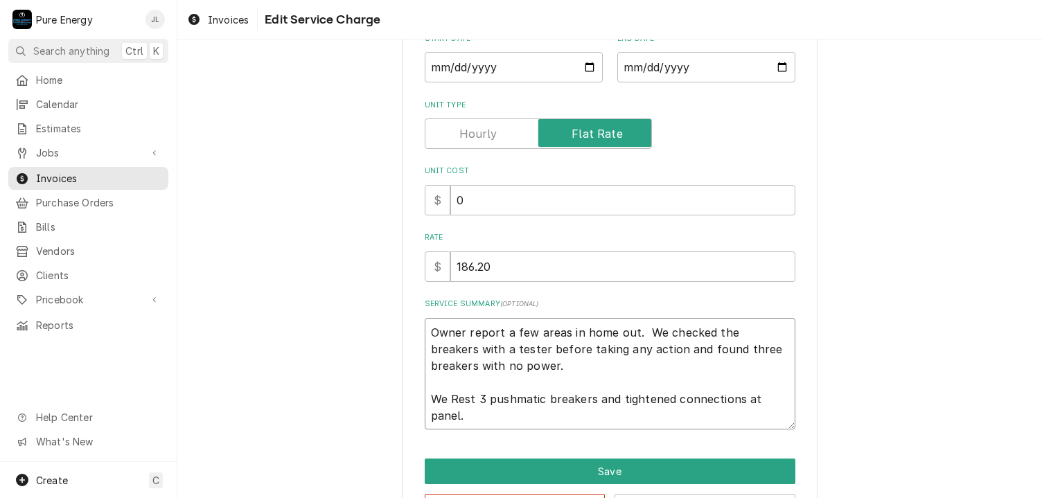
click at [452, 400] on textarea "Owner report a few areas in home out. We checked the breakers with a tester bef…" at bounding box center [610, 374] width 371 height 112
click at [463, 402] on textarea "Owner report a few areas in home out. We checked the breakers with a tester bef…" at bounding box center [610, 374] width 371 height 112
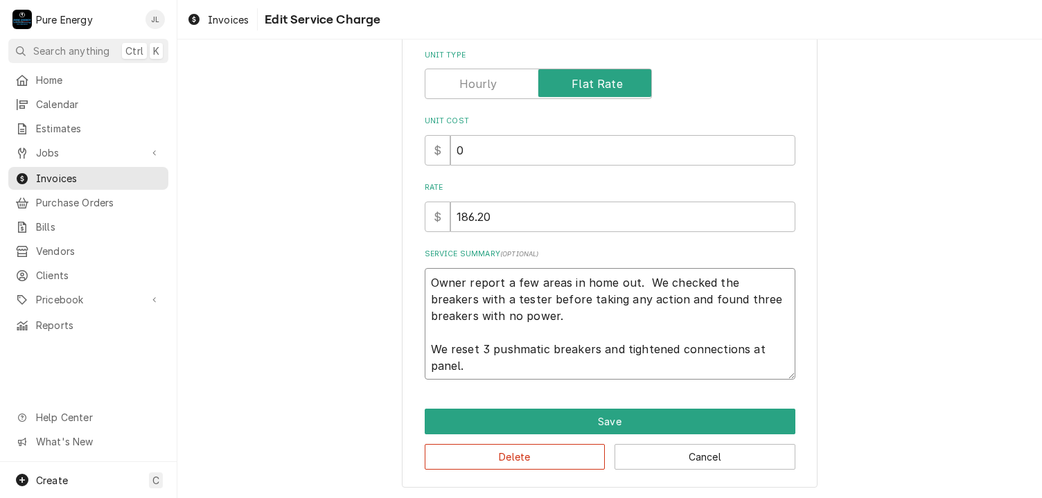
click at [619, 348] on textarea "Owner report a few areas in home out. We checked the breakers with a tester bef…" at bounding box center [610, 324] width 371 height 112
click at [779, 346] on textarea "Owner report a few areas in home out. We checked the breakers with a tester bef…" at bounding box center [610, 324] width 371 height 112
drag, startPoint x: 554, startPoint y: 362, endPoint x: 554, endPoint y: 402, distance: 40.9
click at [554, 371] on textarea "Owner report a few areas in home out. We checked the breakers with a tester bef…" at bounding box center [610, 324] width 371 height 112
click at [551, 372] on textarea "Owner report a few areas in home out. We checked the breakers with a tester bef…" at bounding box center [610, 324] width 371 height 112
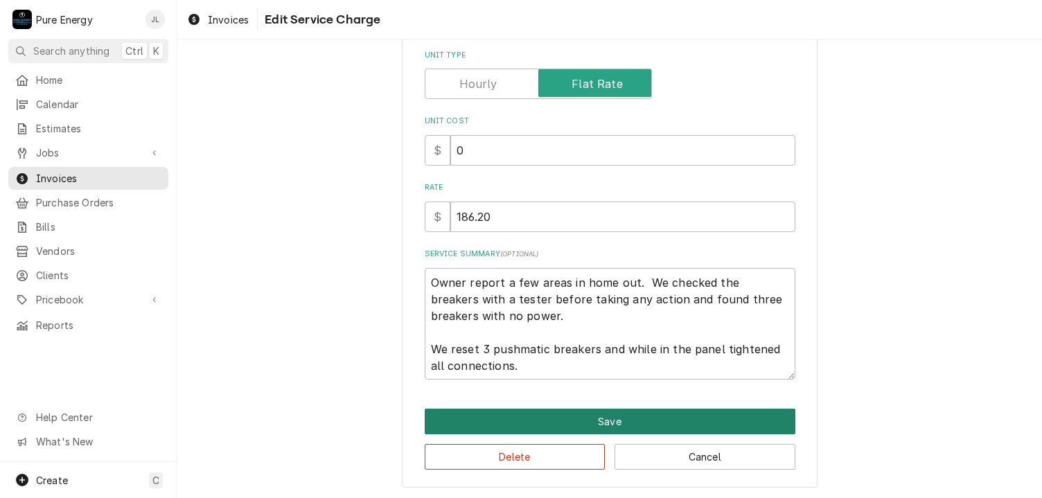
click at [556, 418] on button "Save" at bounding box center [610, 422] width 371 height 26
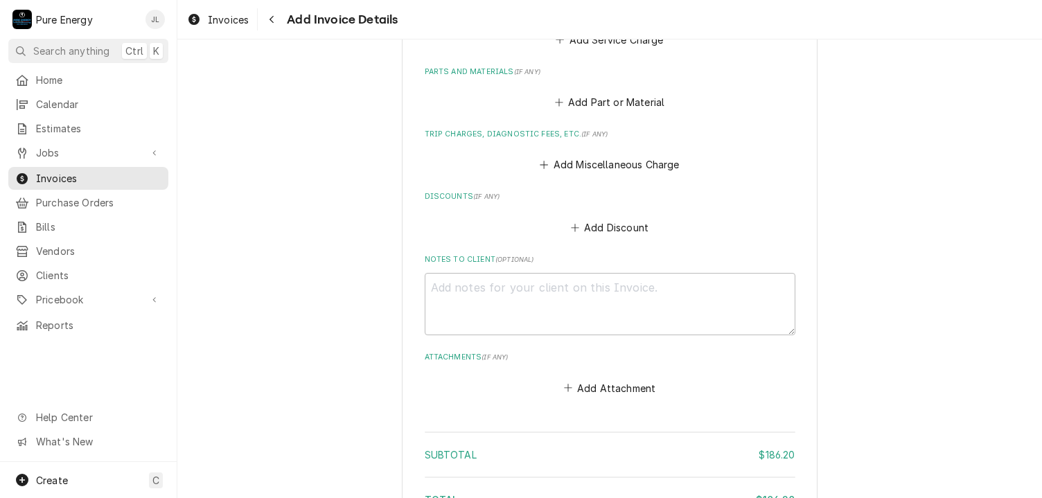
scroll to position [1597, 0]
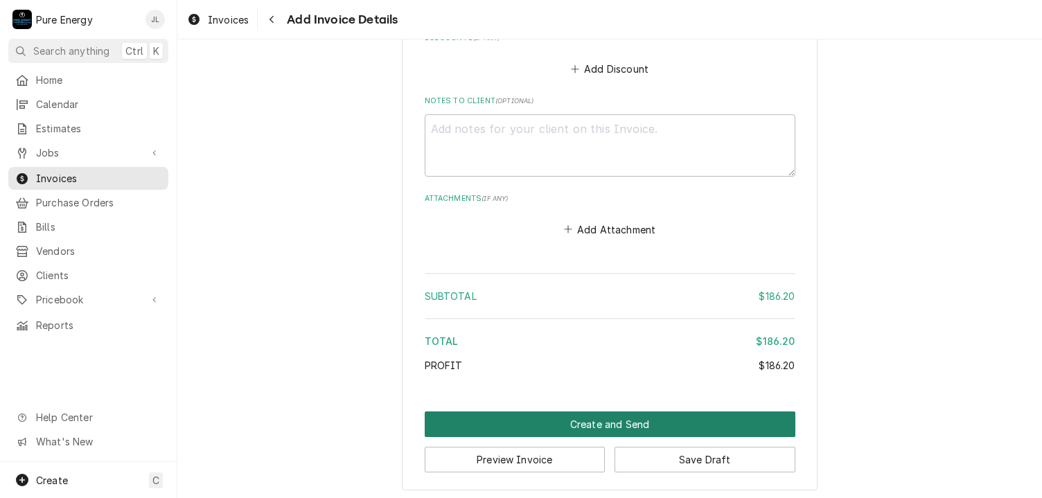
click at [597, 421] on button "Create and Send" at bounding box center [610, 424] width 371 height 26
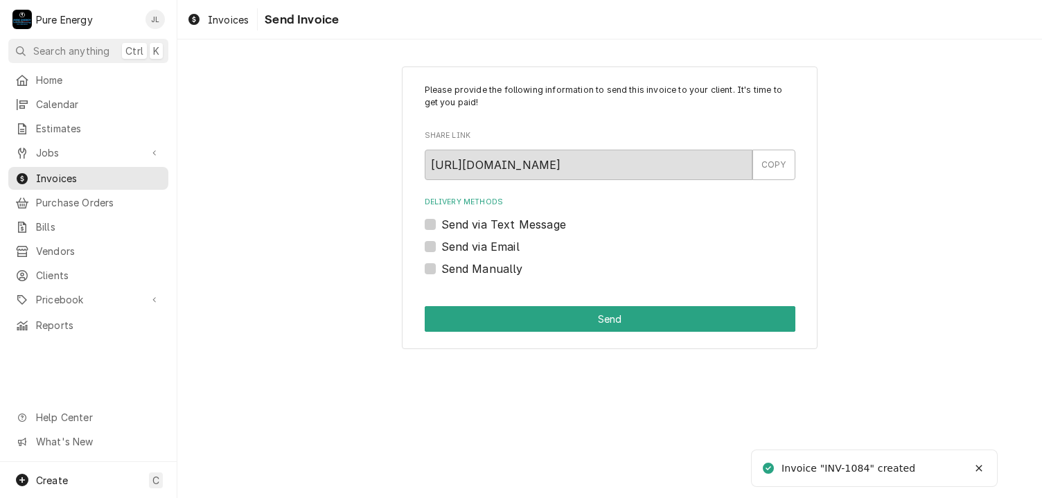
click at [441, 268] on label "Send Manually" at bounding box center [482, 268] width 82 height 17
click at [441, 268] on input "Send Manually" at bounding box center [626, 275] width 371 height 30
checkbox input "true"
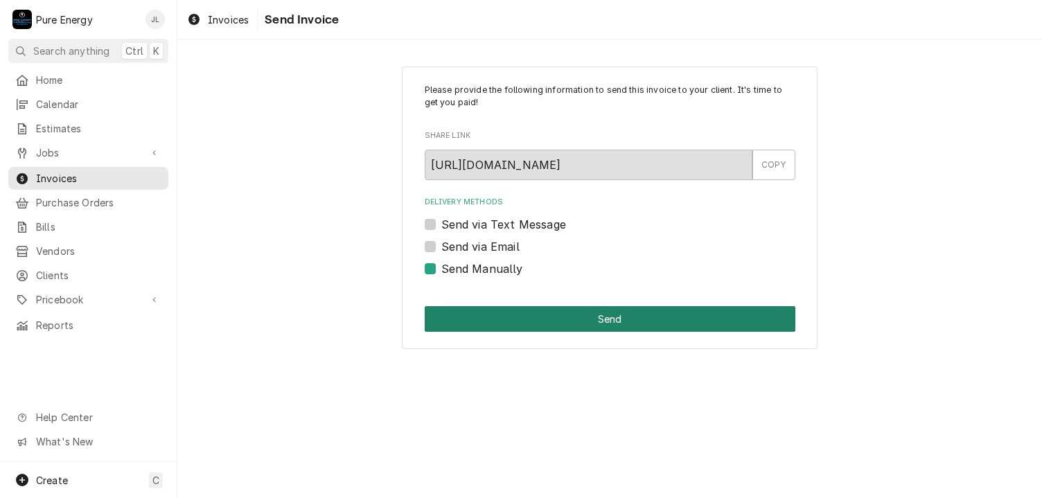
click at [635, 310] on button "Send" at bounding box center [610, 319] width 371 height 26
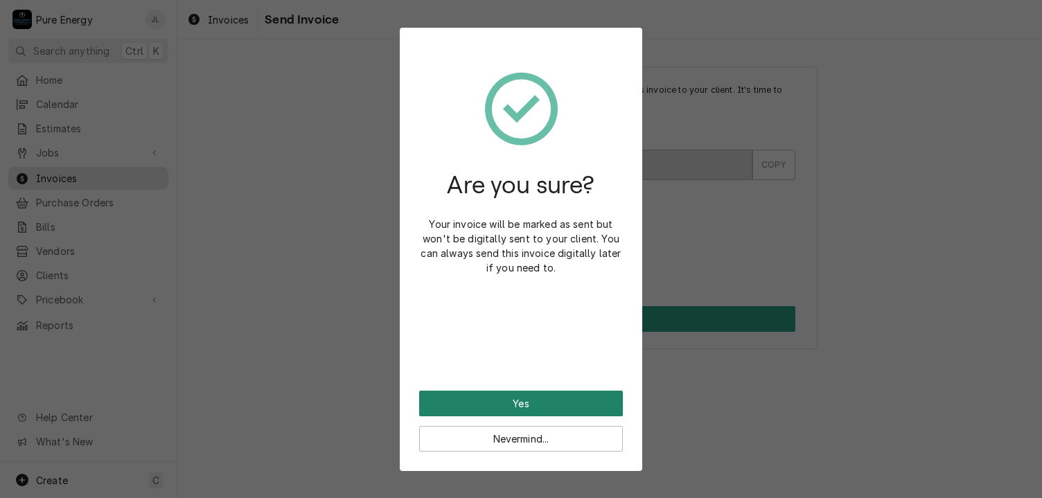
click at [580, 404] on button "Yes" at bounding box center [521, 404] width 204 height 26
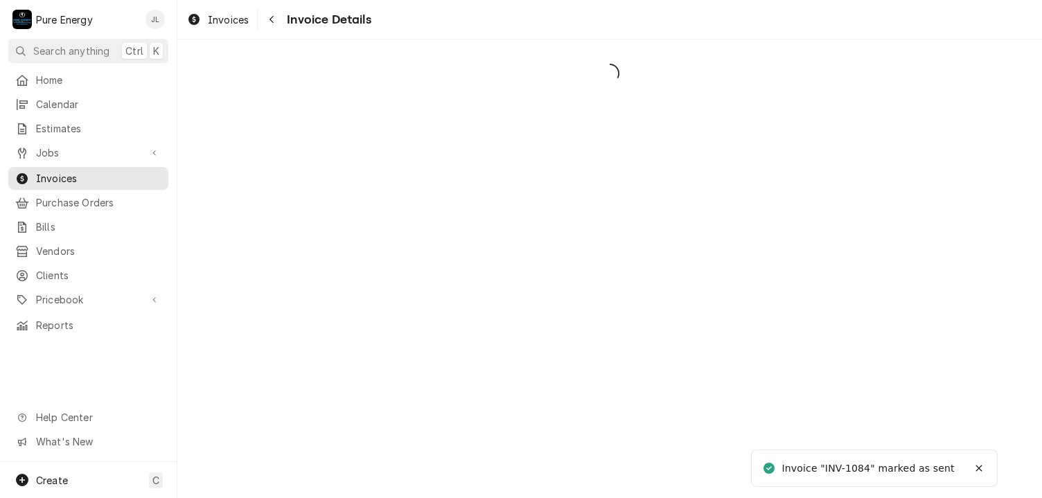
click at [675, 299] on div "Dynamic Content Wrapper" at bounding box center [609, 268] width 865 height 459
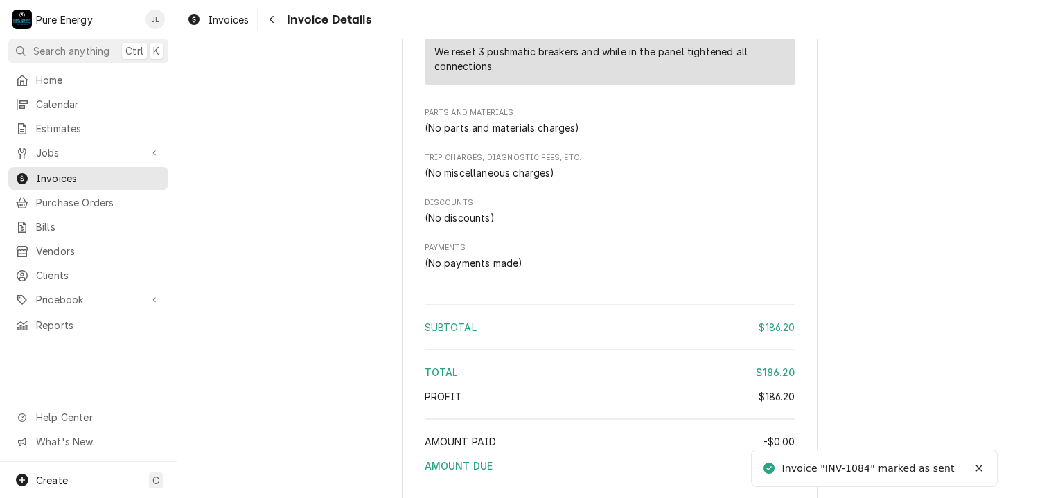
scroll to position [1253, 0]
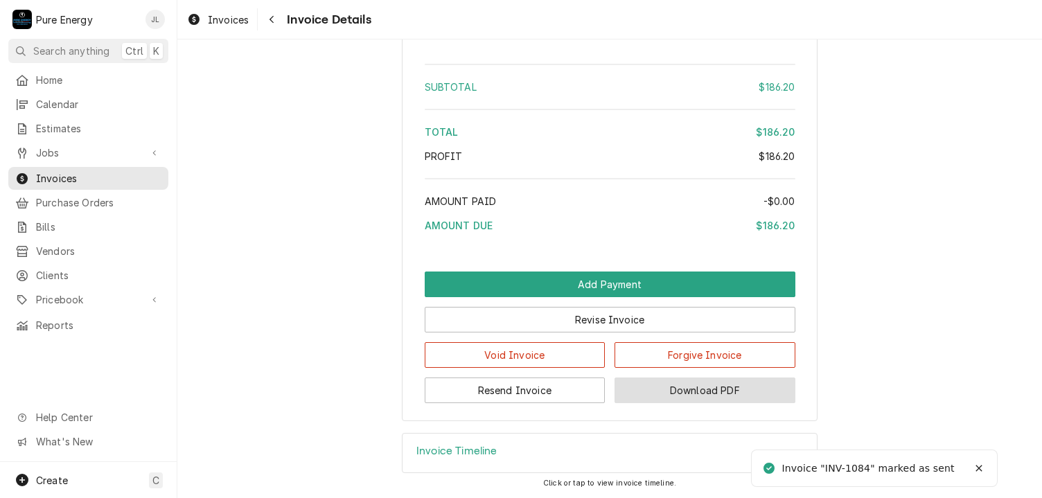
click at [696, 387] on button "Download PDF" at bounding box center [704, 391] width 181 height 26
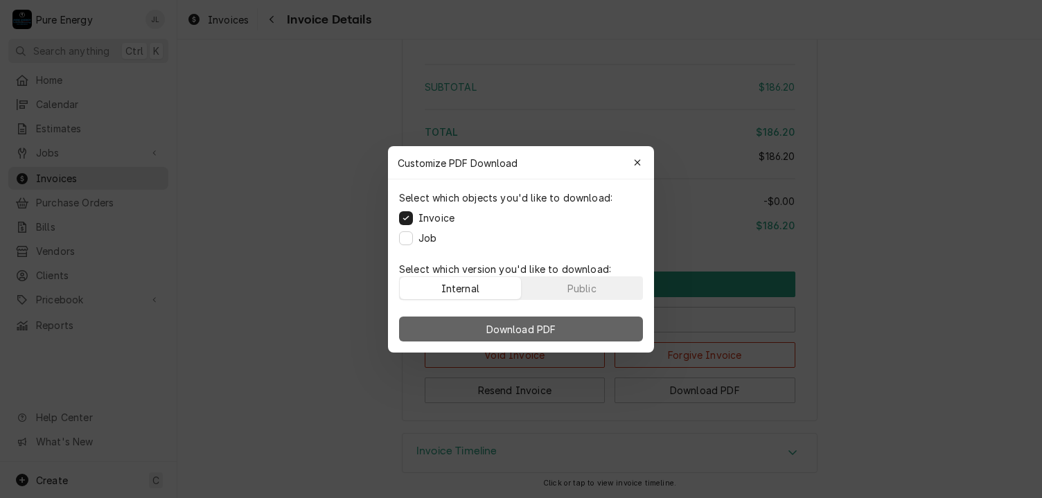
click at [557, 324] on span "Download PDF" at bounding box center [522, 328] width 76 height 15
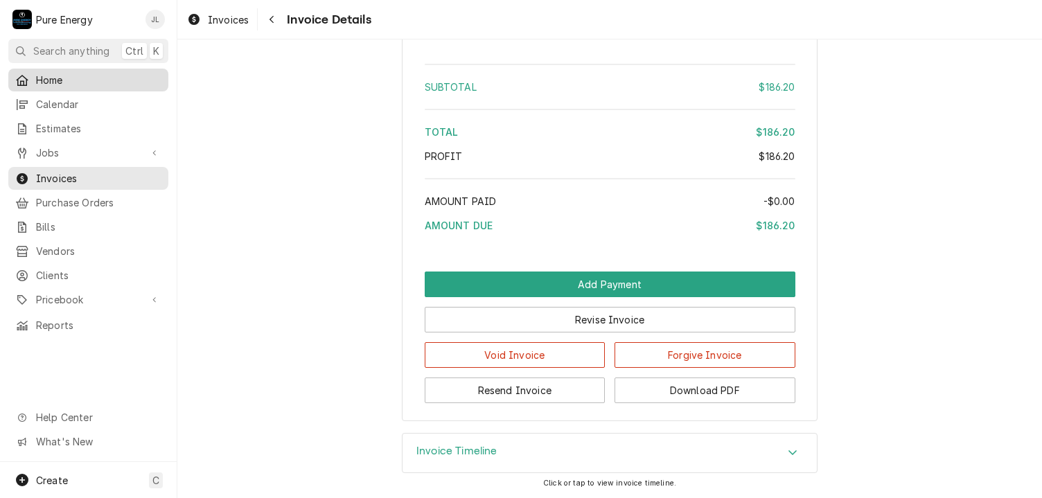
click at [73, 74] on span "Home" at bounding box center [98, 80] width 125 height 15
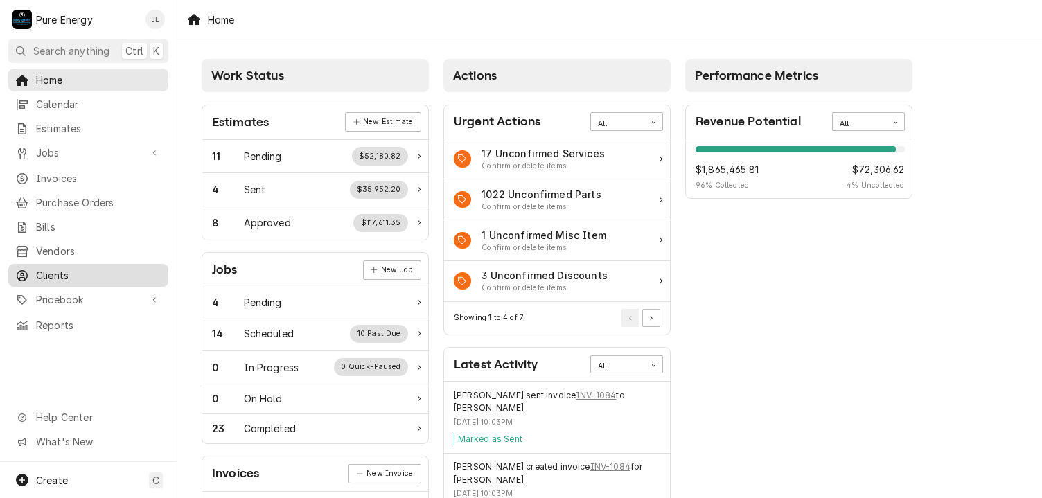
click at [86, 268] on span "Clients" at bounding box center [98, 275] width 125 height 15
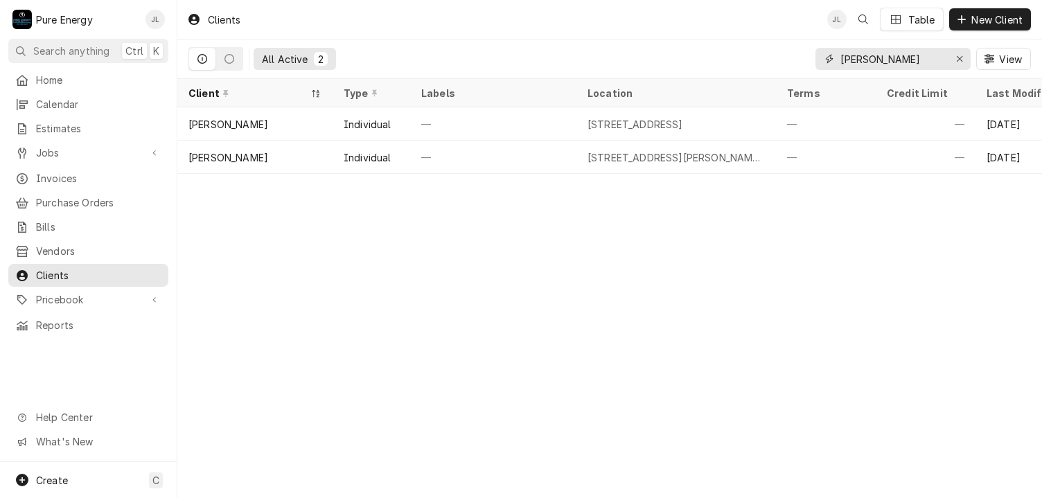
drag, startPoint x: 890, startPoint y: 56, endPoint x: 818, endPoint y: 49, distance: 71.7
click at [818, 49] on div "Bob mc" at bounding box center [892, 59] width 155 height 22
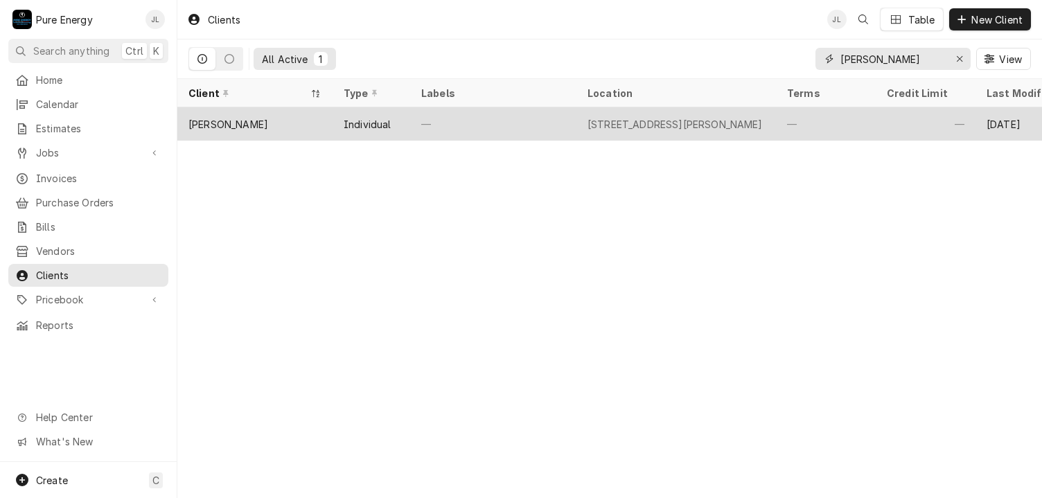
type input "Wendy nim"
click at [654, 118] on div "[STREET_ADDRESS][PERSON_NAME]" at bounding box center [674, 124] width 175 height 15
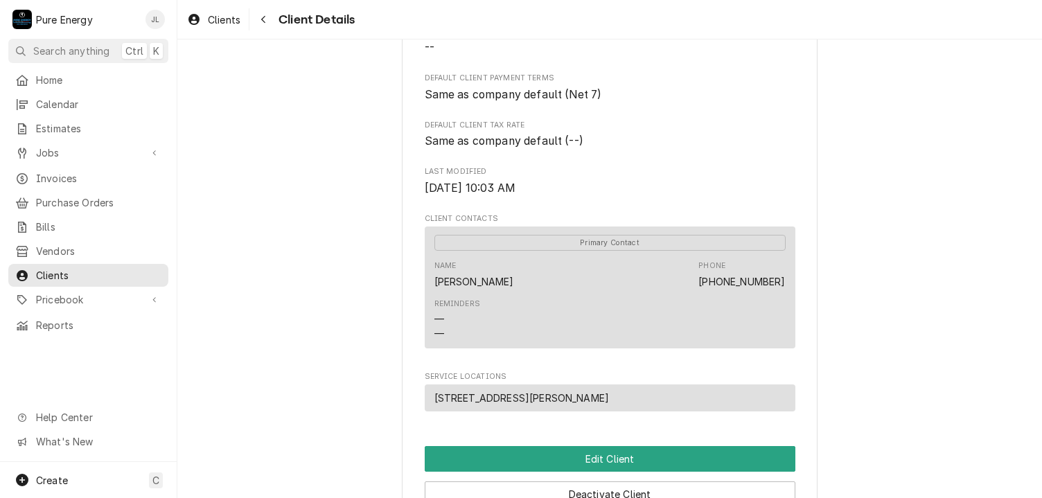
scroll to position [346, 0]
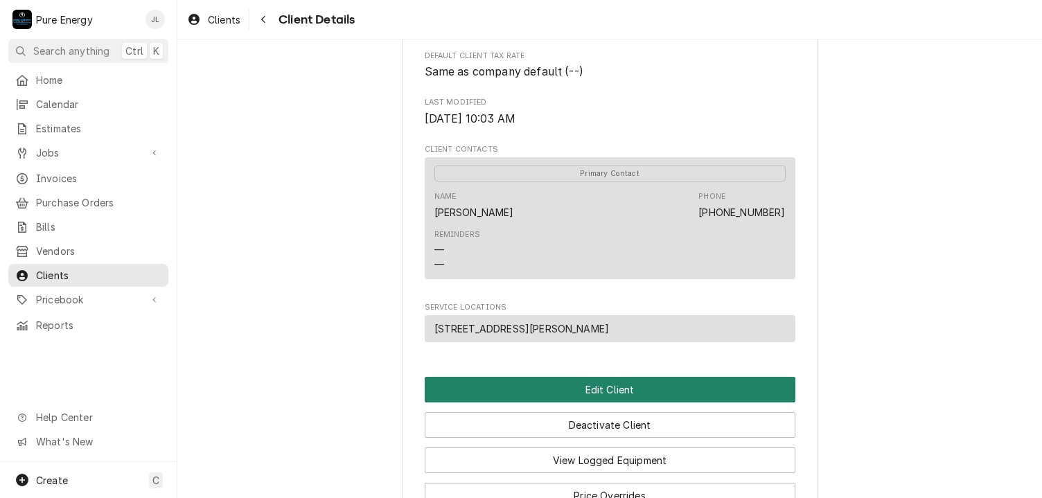
click at [579, 377] on button "Edit Client" at bounding box center [610, 390] width 371 height 26
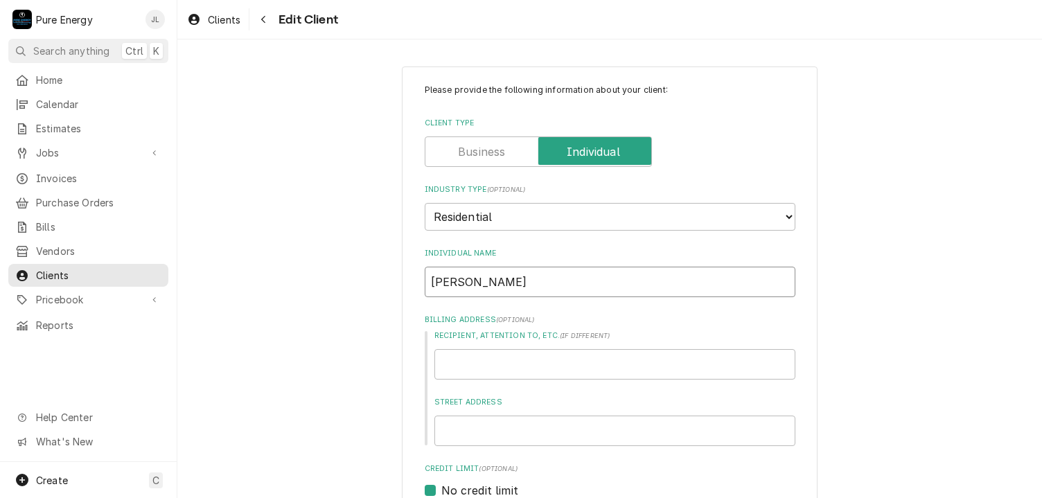
click at [515, 286] on input "[PERSON_NAME]" at bounding box center [610, 282] width 371 height 30
type textarea "x"
type input "[PERSON_NAME]"
type textarea "x"
type input "[PERSON_NAME]"
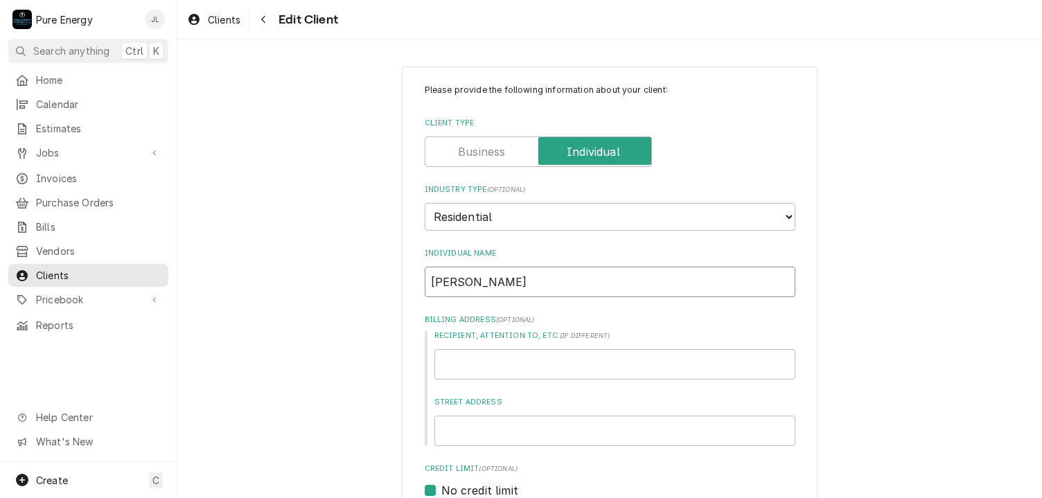
type textarea "x"
type input "[PERSON_NAME]"
type textarea "x"
type input "[PERSON_NAME]"
type textarea "x"
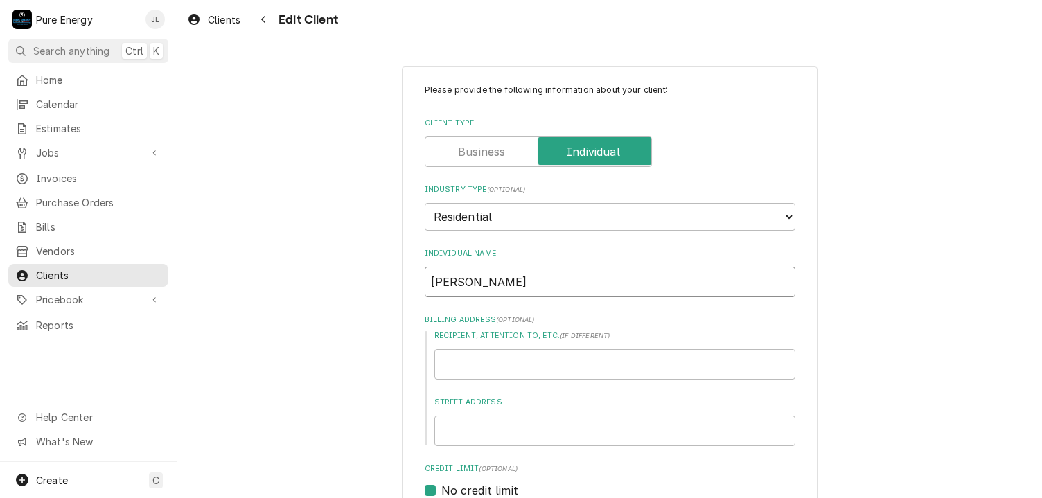
type input "[PERSON_NAME]"
type textarea "x"
type input "[PERSON_NAME]"
type textarea "x"
type input "[PERSON_NAME]"
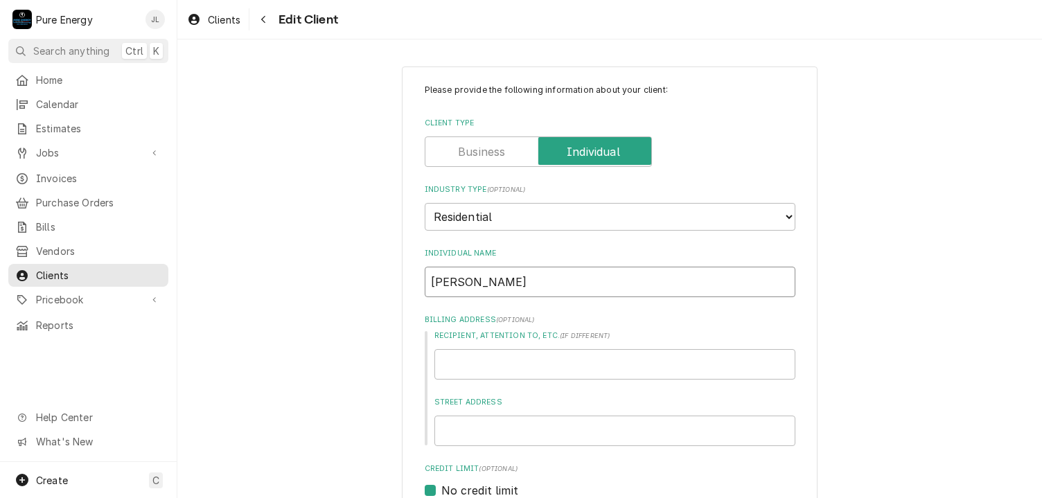
type textarea "x"
type input "[PERSON_NAME]"
type textarea "x"
type input "[PERSON_NAME]"
type textarea "x"
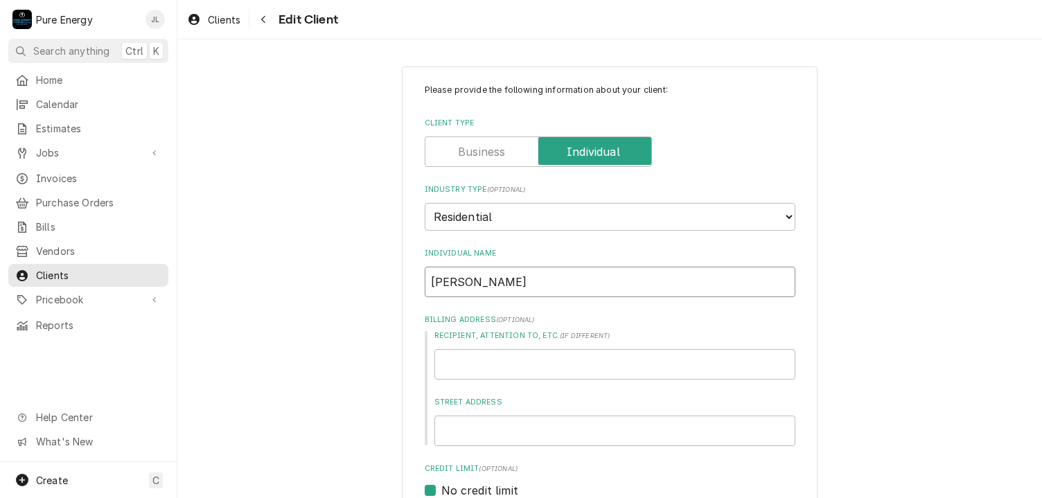
type input "[PERSON_NAME]"
type textarea "x"
type input "[PERSON_NAME]"
type textarea "x"
type input "[PERSON_NAME] [PERSON_NAME]"
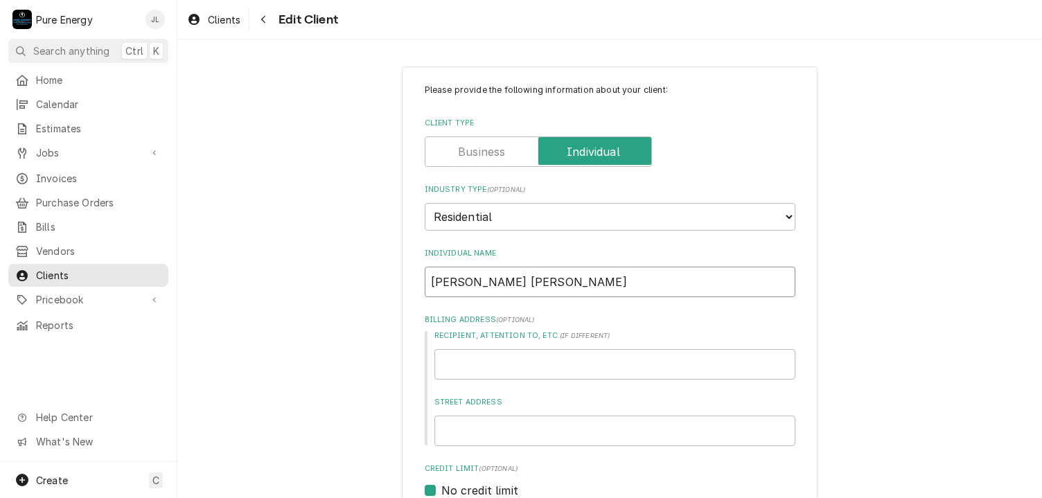
type textarea "x"
type input "[PERSON_NAME]"
type textarea "x"
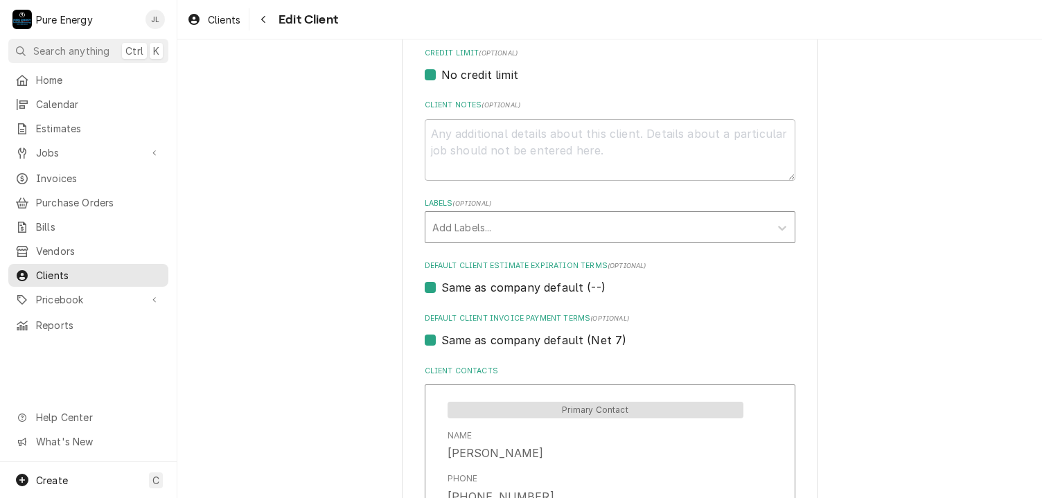
scroll to position [623, 0]
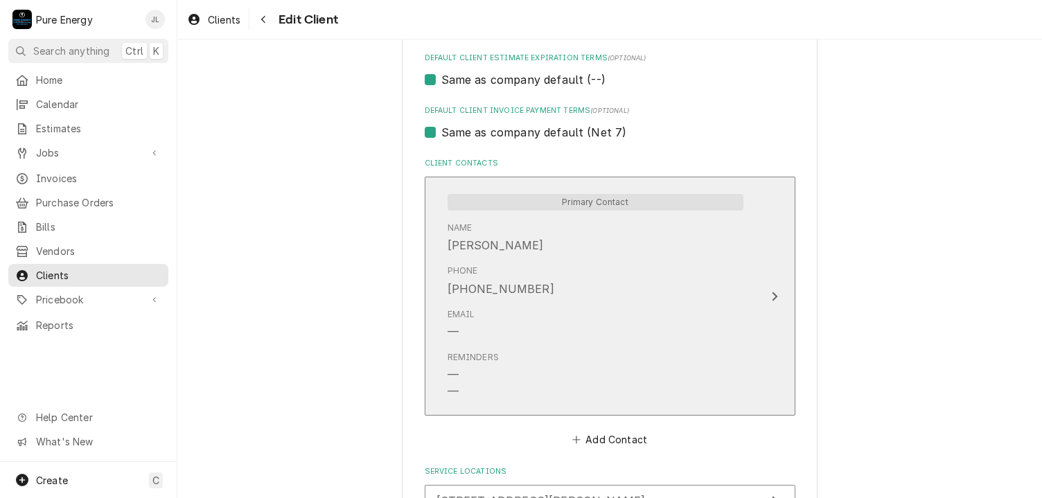
type input "[PERSON_NAME]"
click at [596, 268] on div "Phone [PHONE_NUMBER]" at bounding box center [596, 280] width 296 height 43
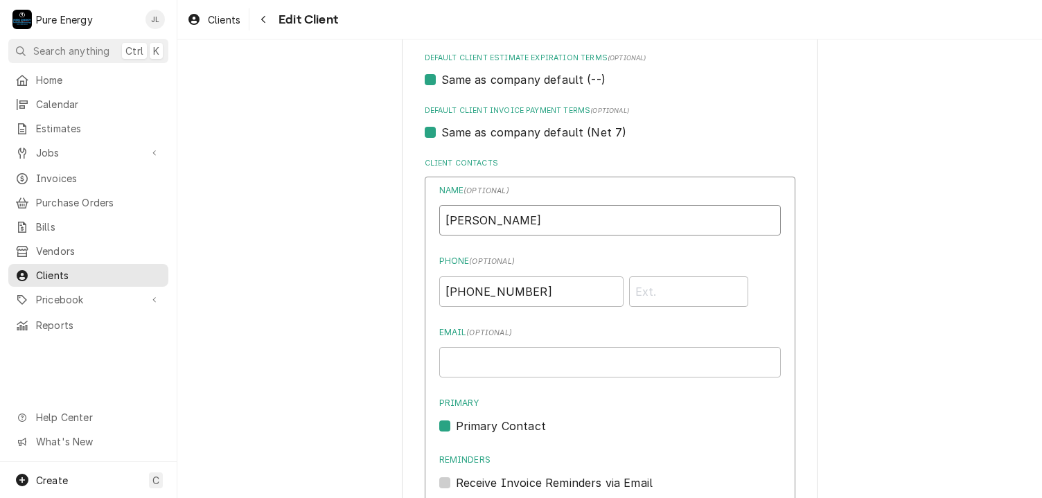
click at [540, 227] on input "[PERSON_NAME]" at bounding box center [610, 220] width 342 height 30
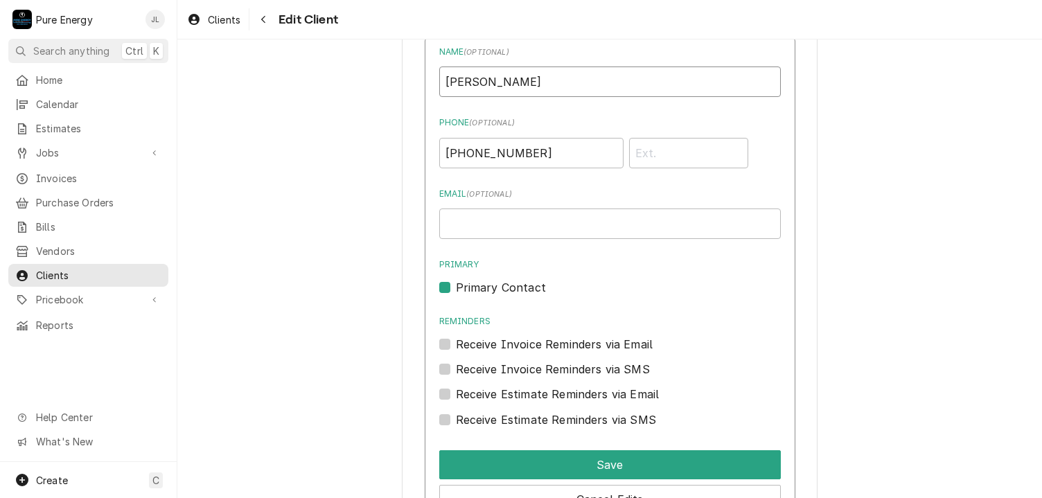
scroll to position [901, 0]
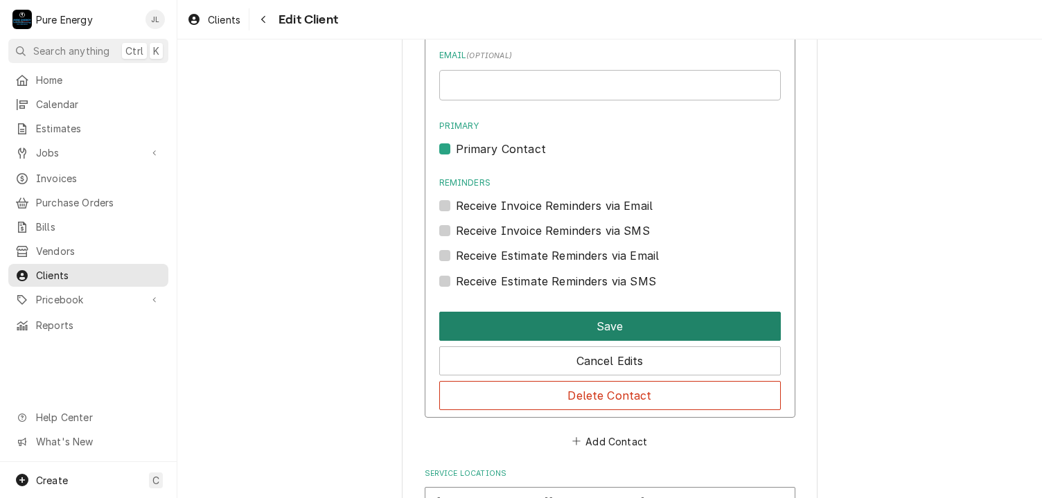
type input "[PERSON_NAME]"
click at [568, 326] on button "Save" at bounding box center [610, 326] width 342 height 29
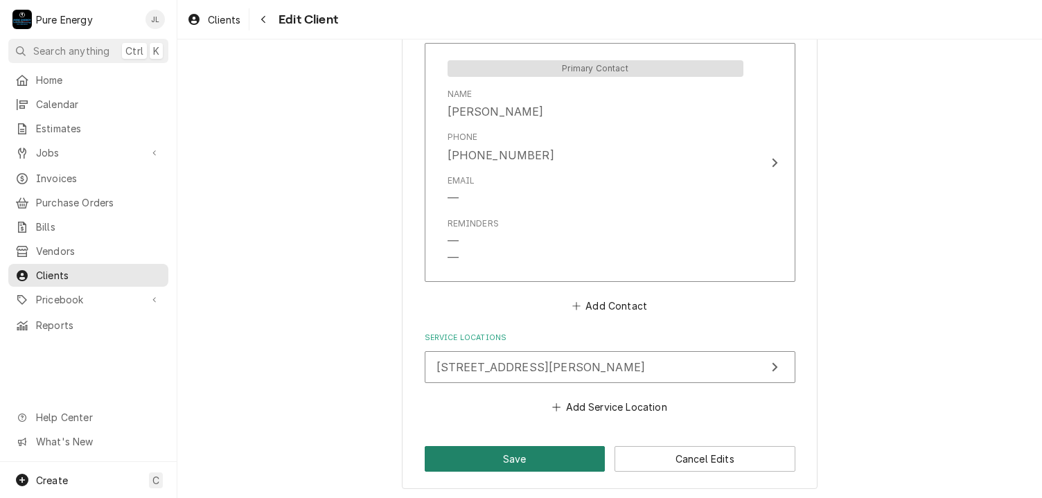
click at [544, 447] on button "Save" at bounding box center [515, 459] width 181 height 26
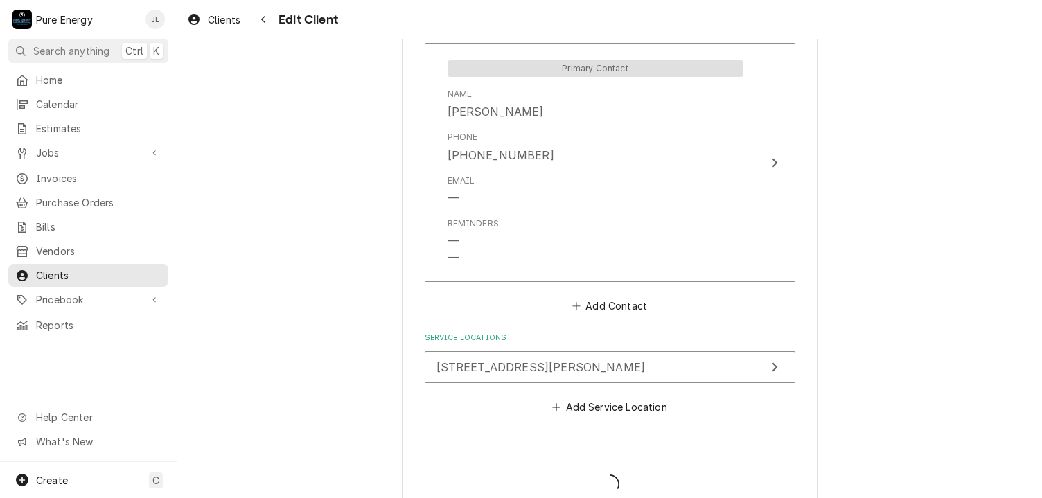
type textarea "x"
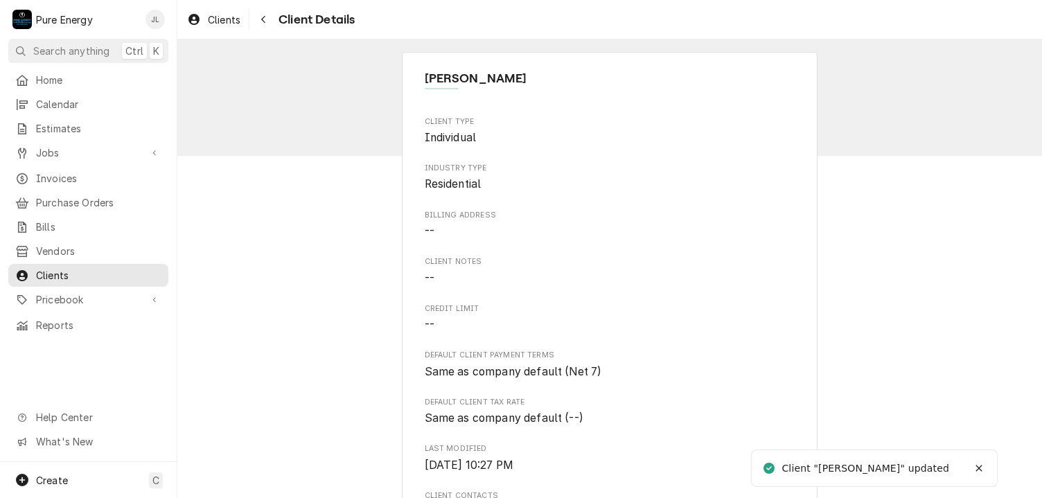
scroll to position [208, 0]
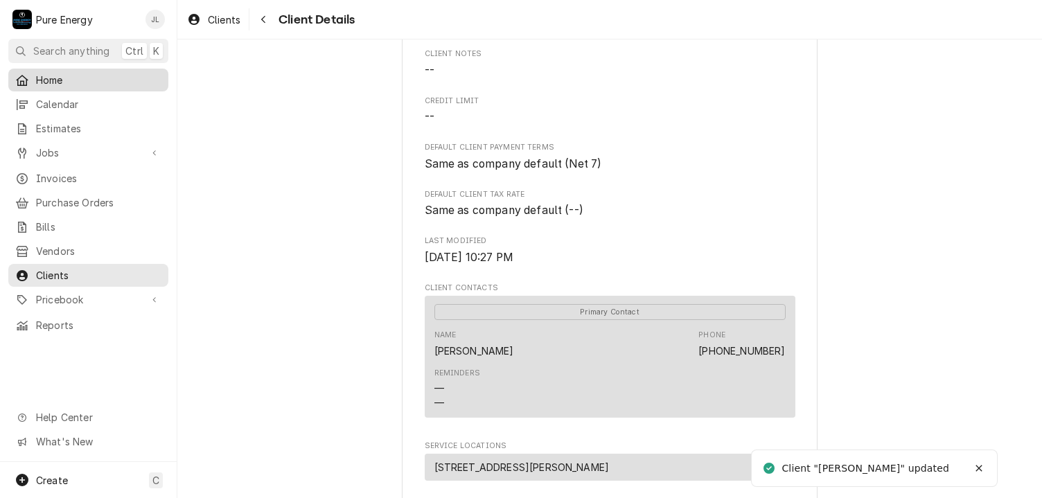
click at [118, 76] on span "Home" at bounding box center [98, 80] width 125 height 15
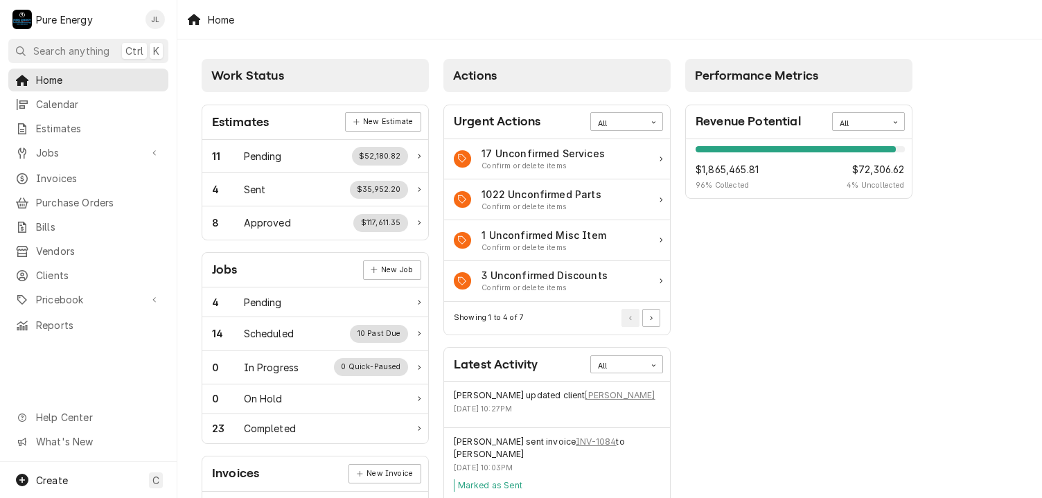
scroll to position [139, 0]
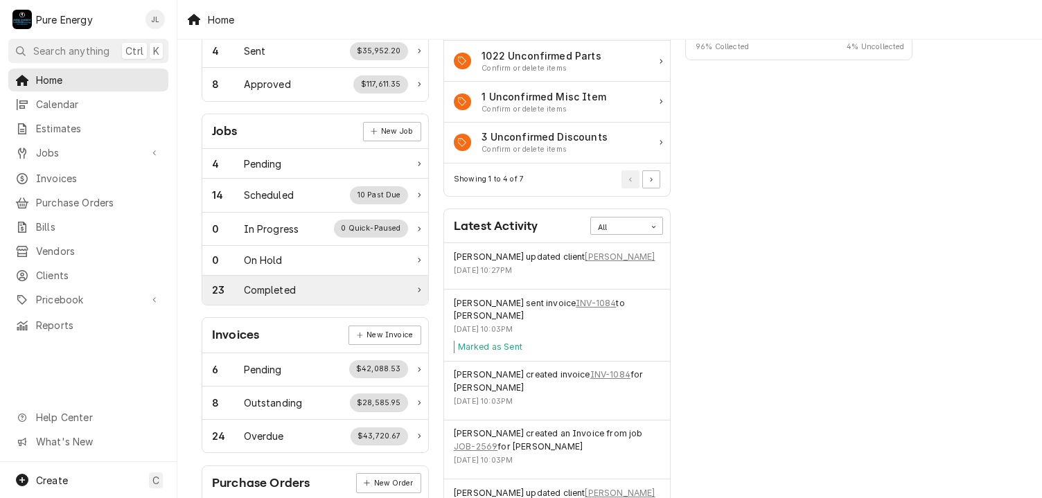
click at [310, 283] on div "23 Completed" at bounding box center [310, 290] width 196 height 15
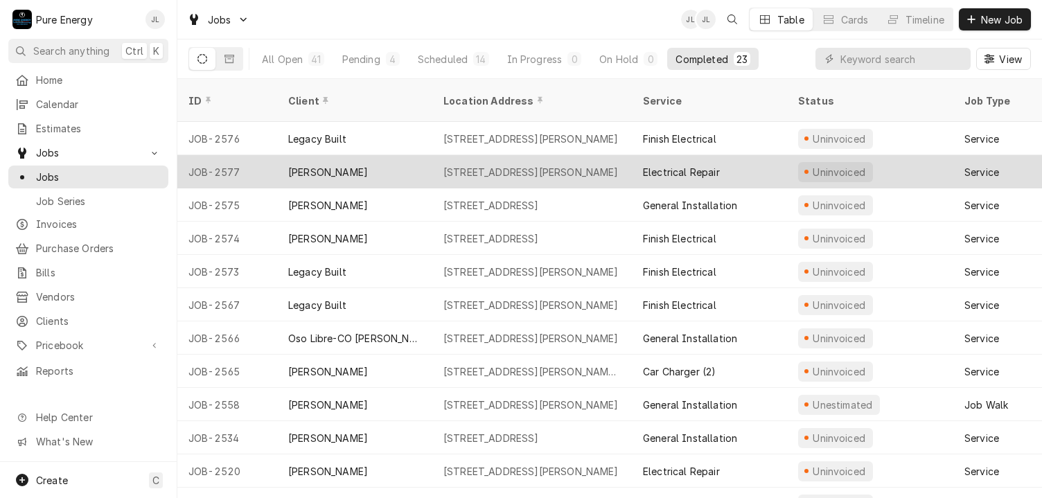
click at [765, 161] on div "Electrical Repair" at bounding box center [709, 171] width 155 height 33
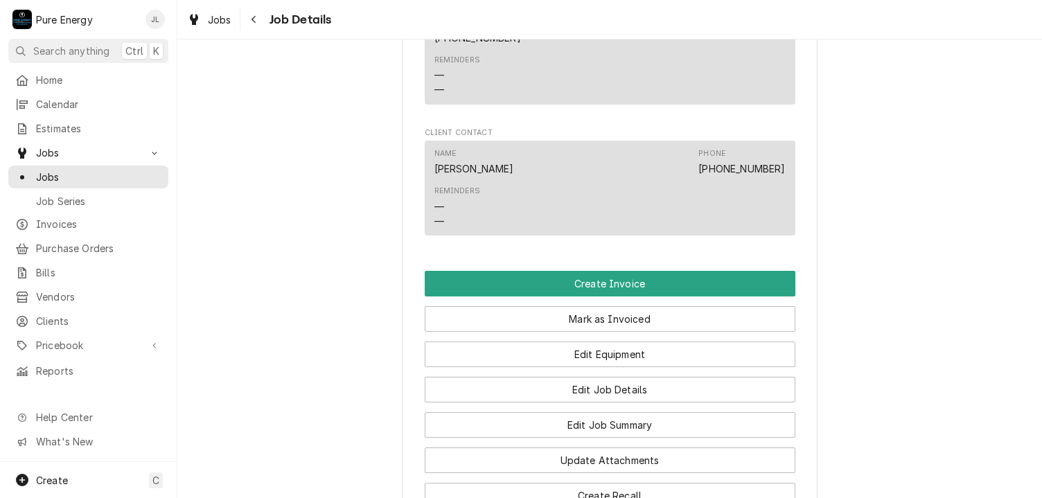
scroll to position [1039, 0]
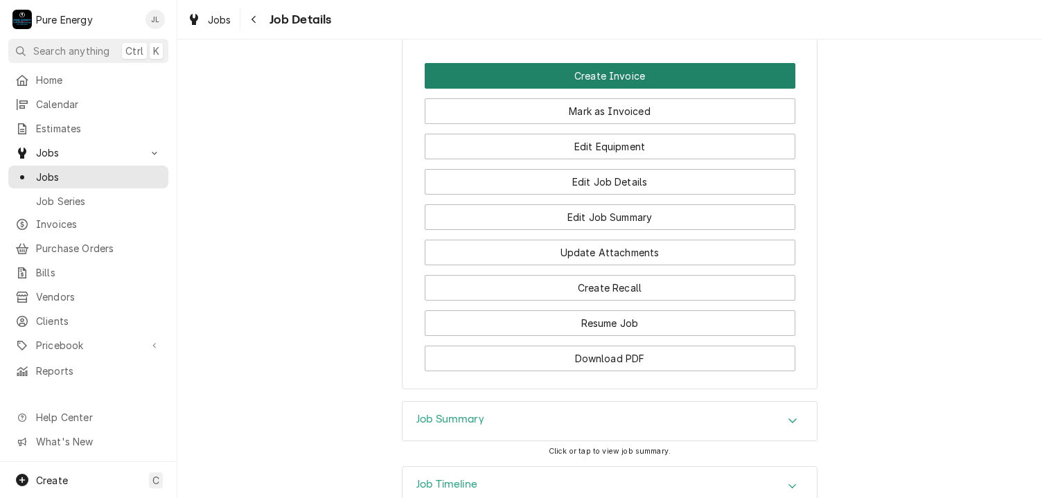
click at [691, 89] on button "Create Invoice" at bounding box center [610, 76] width 371 height 26
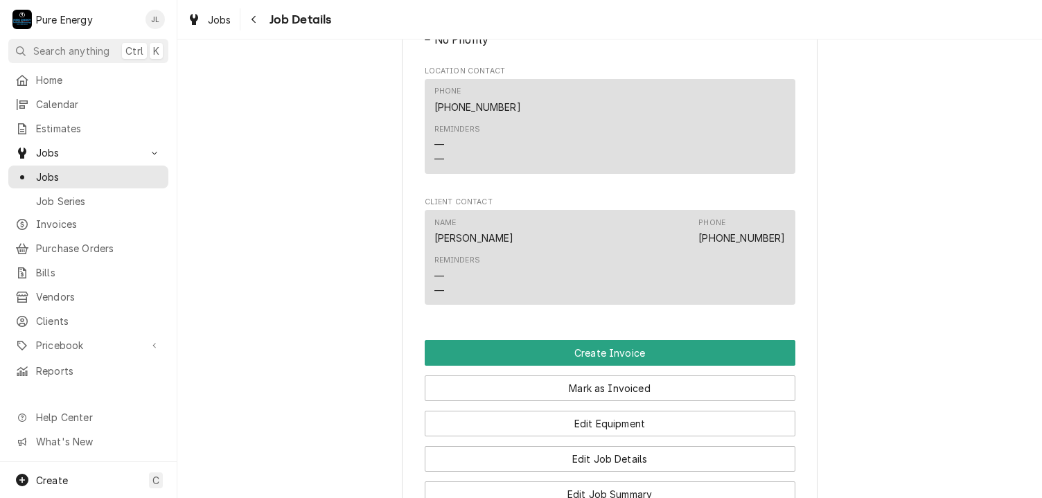
scroll to position [1039, 0]
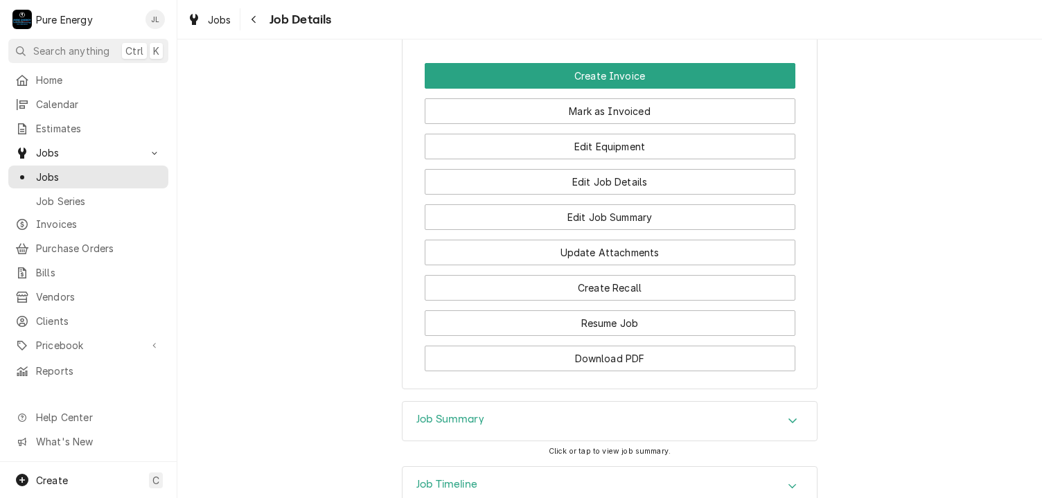
click at [468, 426] on h3 "Job Summary" at bounding box center [450, 419] width 68 height 13
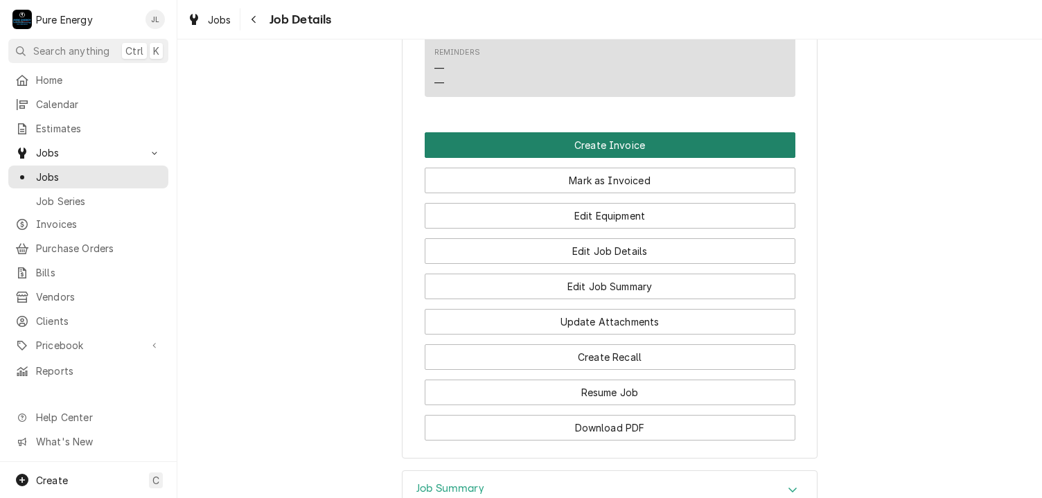
click at [590, 150] on button "Create Invoice" at bounding box center [610, 145] width 371 height 26
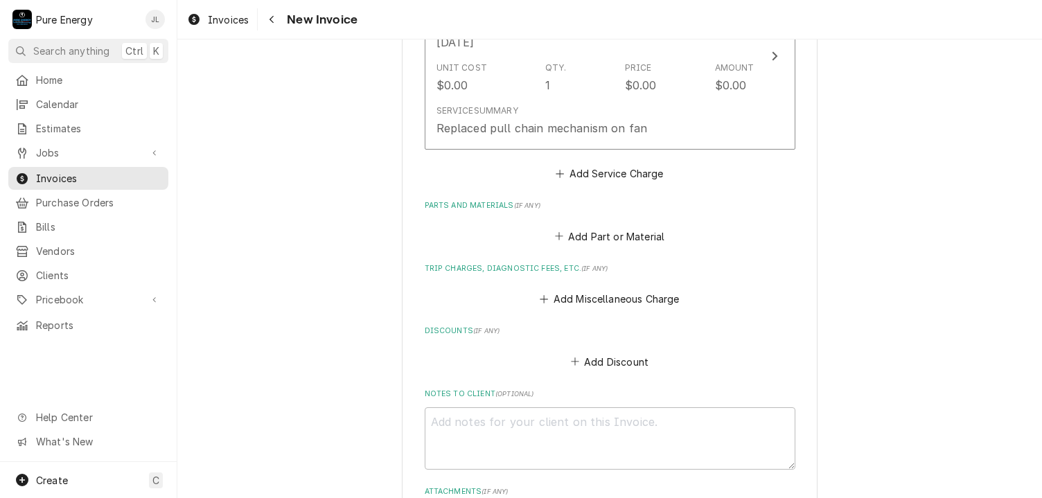
scroll to position [831, 0]
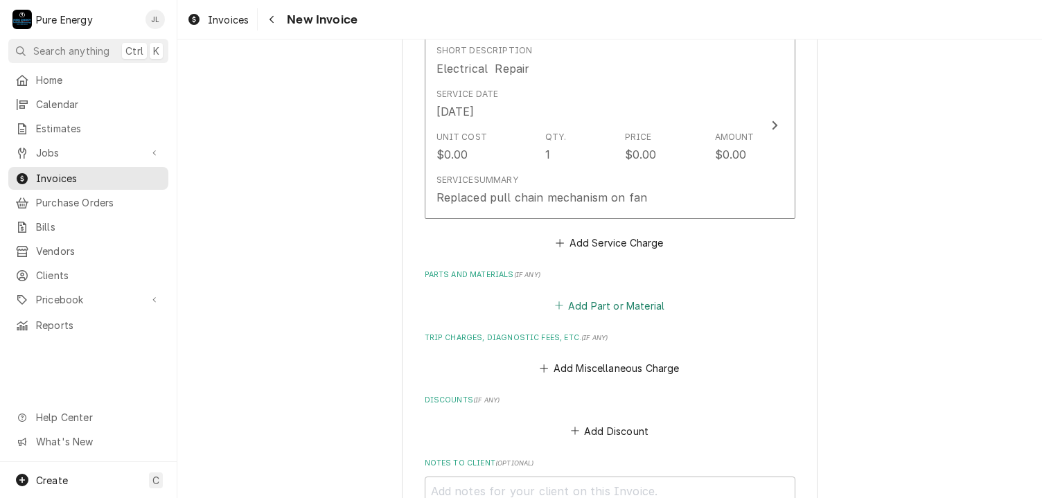
click at [613, 301] on button "Add Part or Material" at bounding box center [609, 305] width 114 height 19
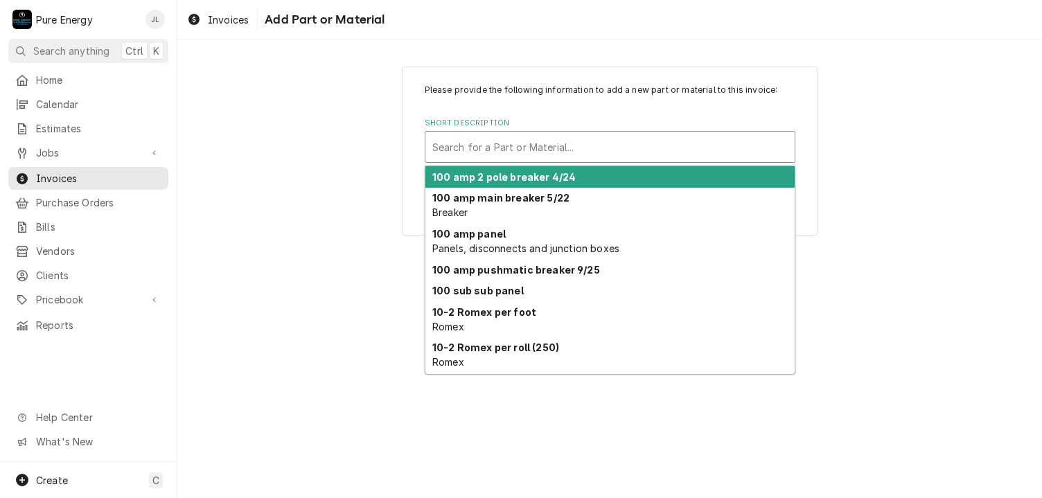
click at [546, 143] on div "Short Description" at bounding box center [609, 146] width 355 height 25
type input "P"
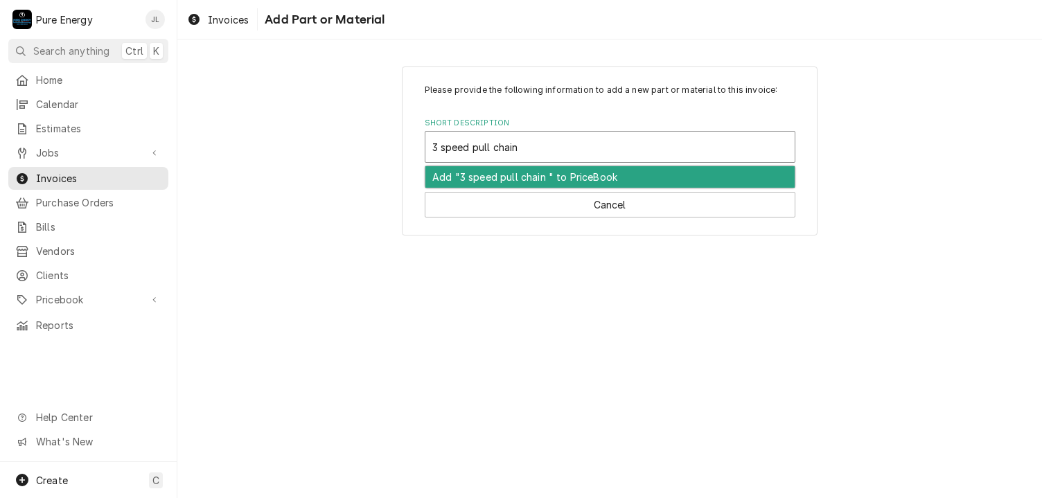
type input "3 speed pull chain"
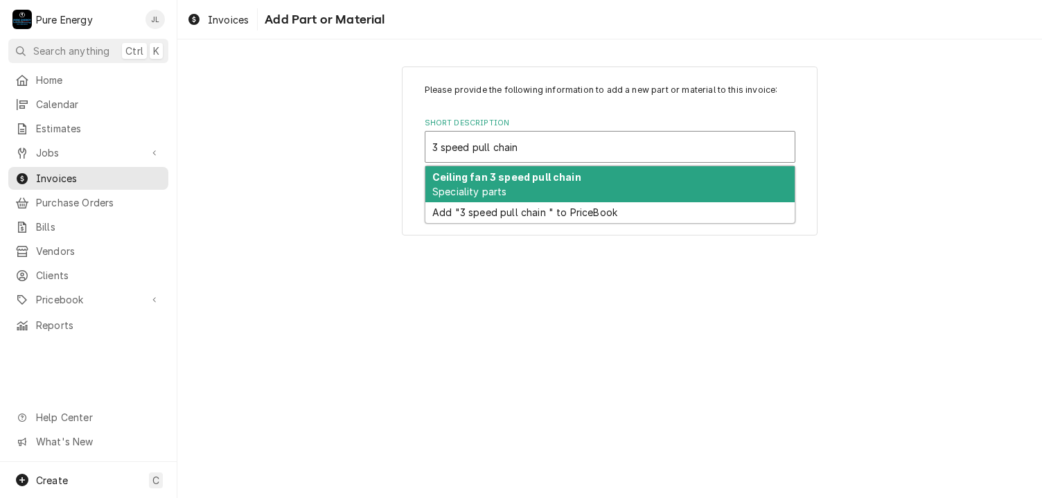
click at [474, 182] on strong "Ceiling fan 3 speed pull chain" at bounding box center [506, 177] width 149 height 12
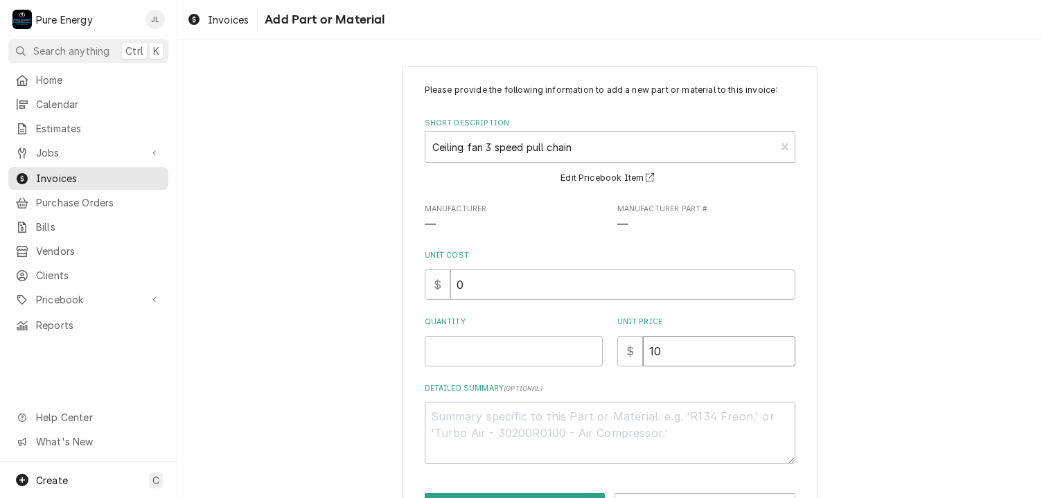
click at [687, 363] on input "10" at bounding box center [719, 351] width 152 height 30
type textarea "x"
type input "1"
type textarea "x"
type input "11"
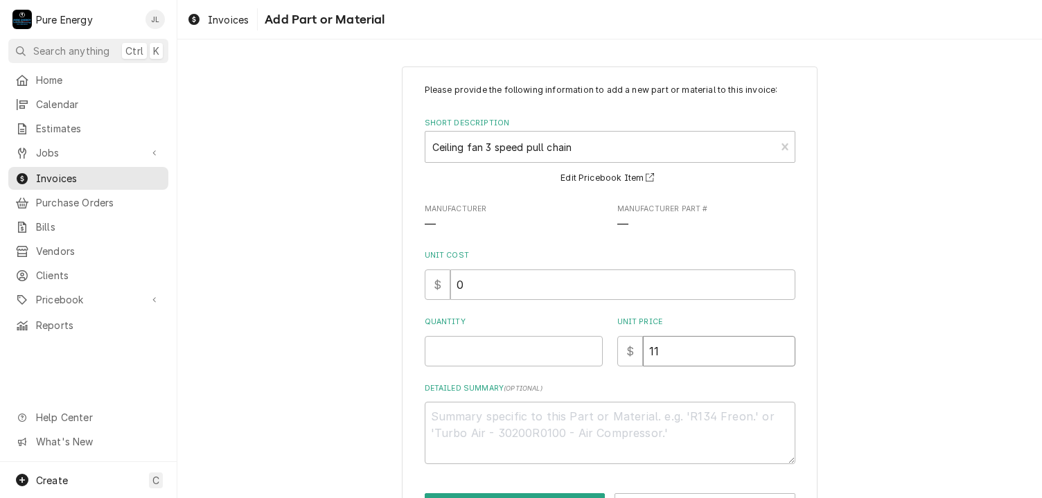
type textarea "x"
type input "11.8"
type textarea "x"
type input "11.82"
click at [565, 351] on input "Quantity" at bounding box center [514, 351] width 178 height 30
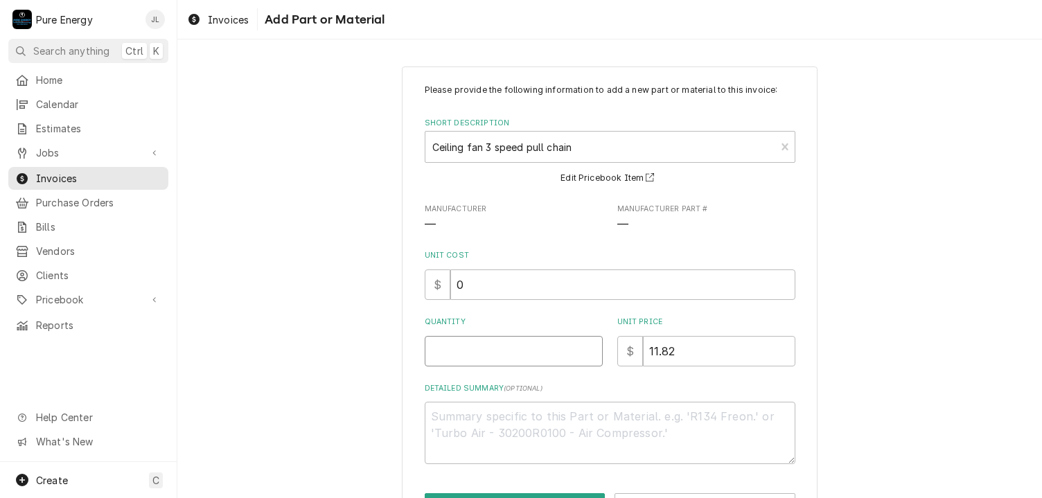
type textarea "x"
type input "1"
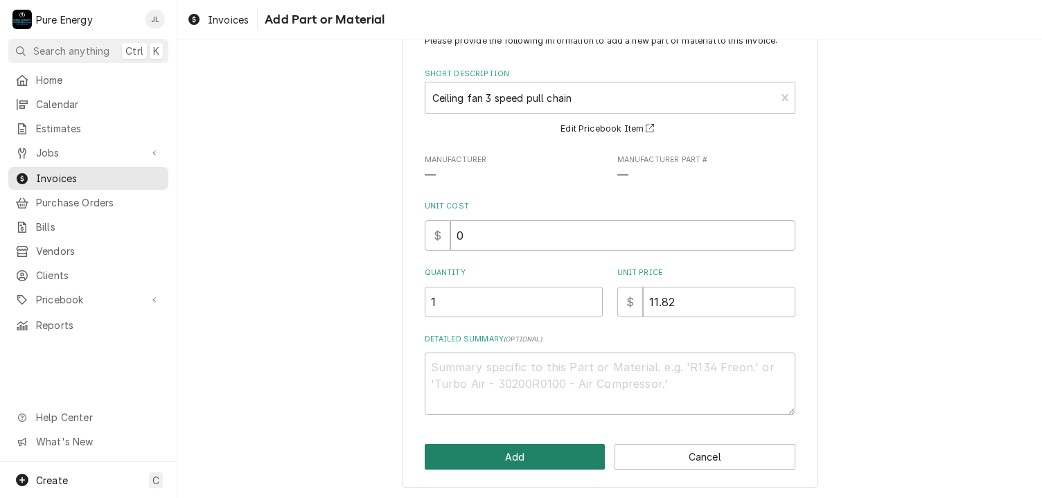
click at [551, 454] on button "Add" at bounding box center [515, 457] width 181 height 26
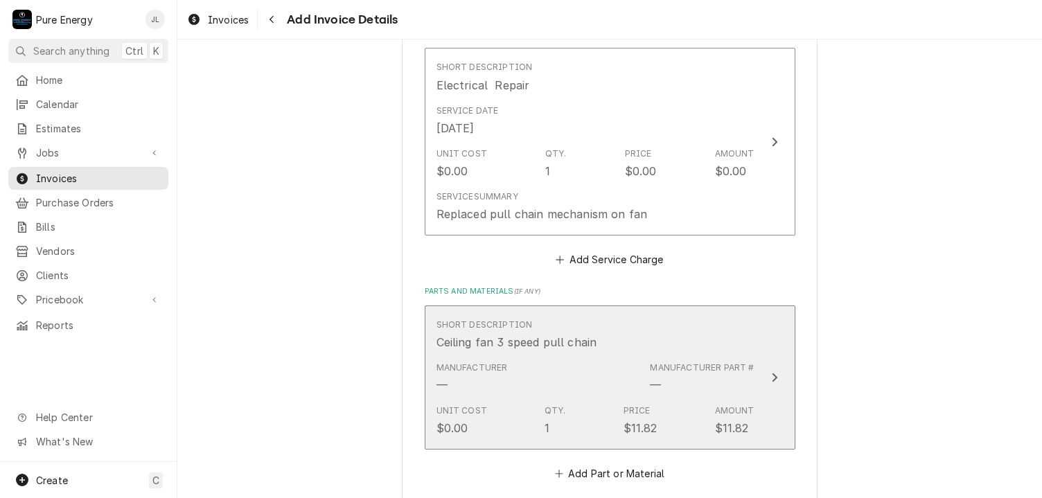
scroll to position [745, 0]
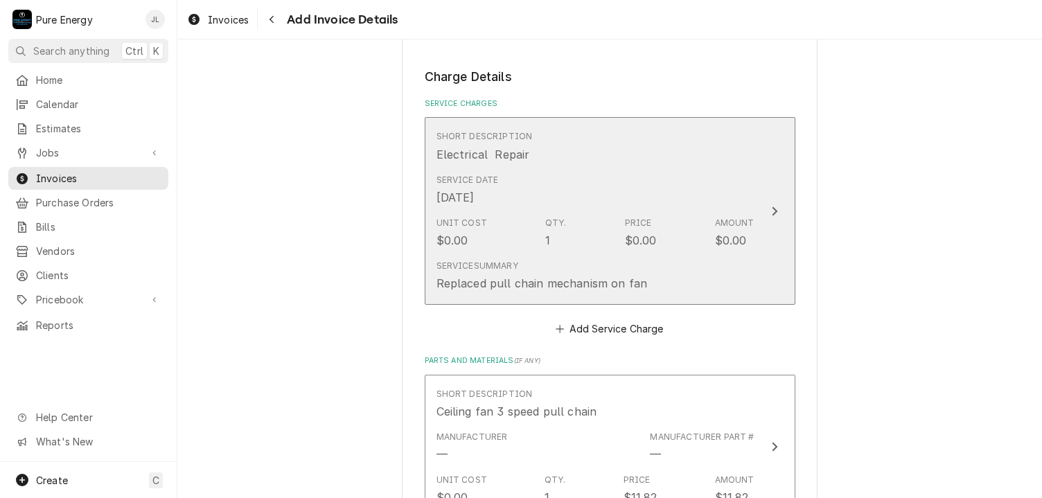
click at [556, 178] on div "Service Date Sep 17, 2025" at bounding box center [595, 189] width 318 height 43
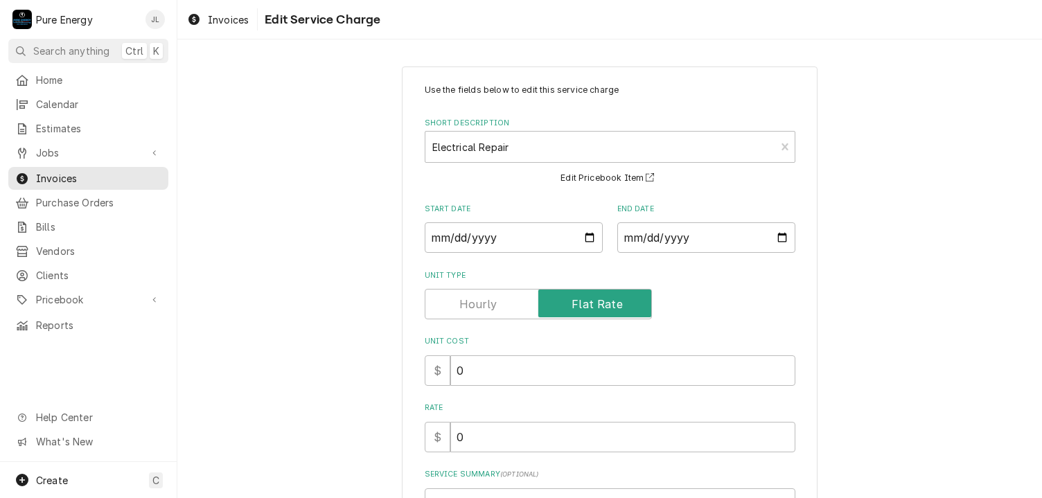
scroll to position [170, 0]
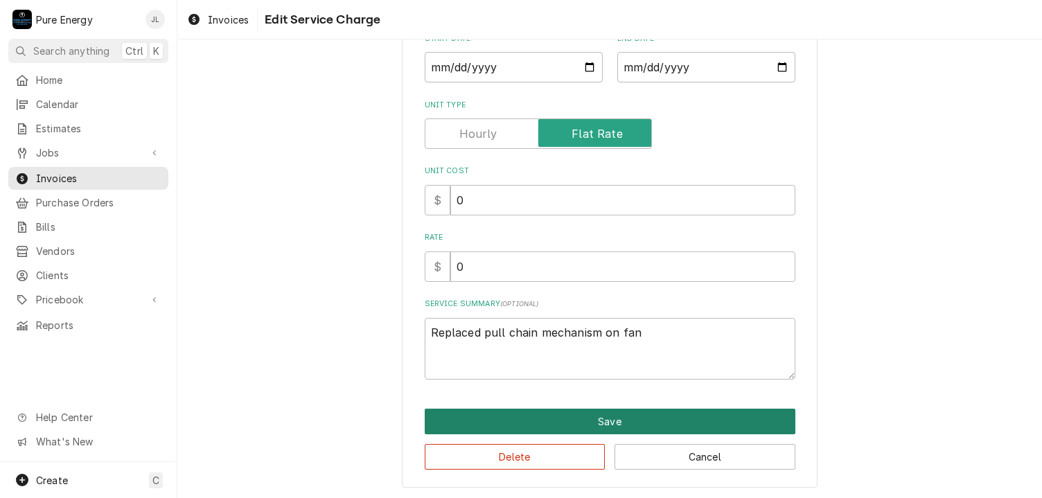
click at [605, 418] on button "Save" at bounding box center [610, 422] width 371 height 26
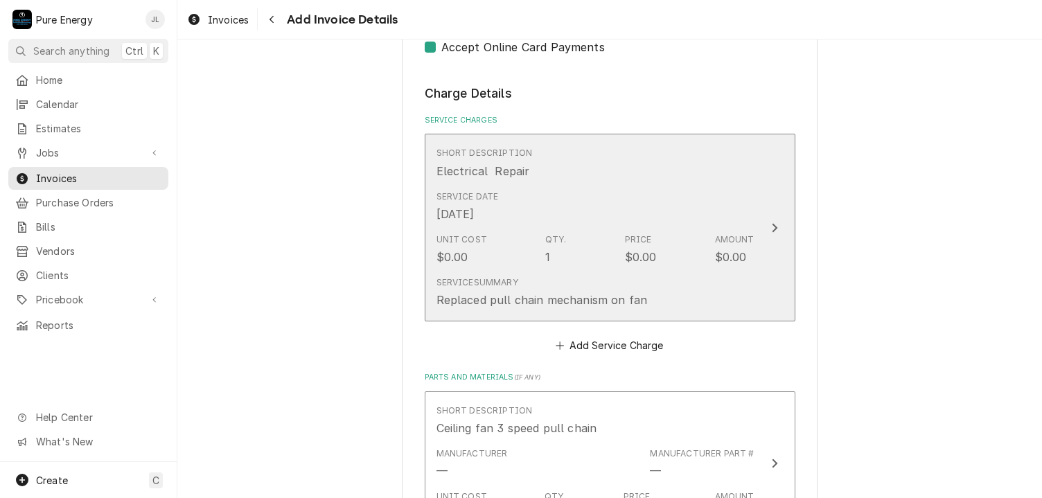
scroll to position [728, 0]
click at [659, 193] on div "Service Date Sep 17, 2025" at bounding box center [595, 207] width 318 height 43
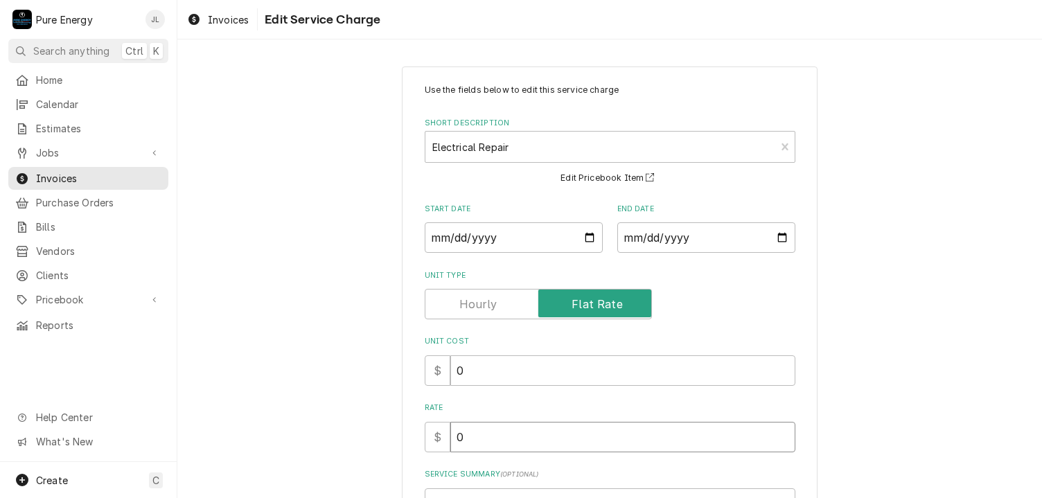
click at [476, 440] on input "0" at bounding box center [622, 437] width 345 height 30
type textarea "x"
type input "1"
type textarea "x"
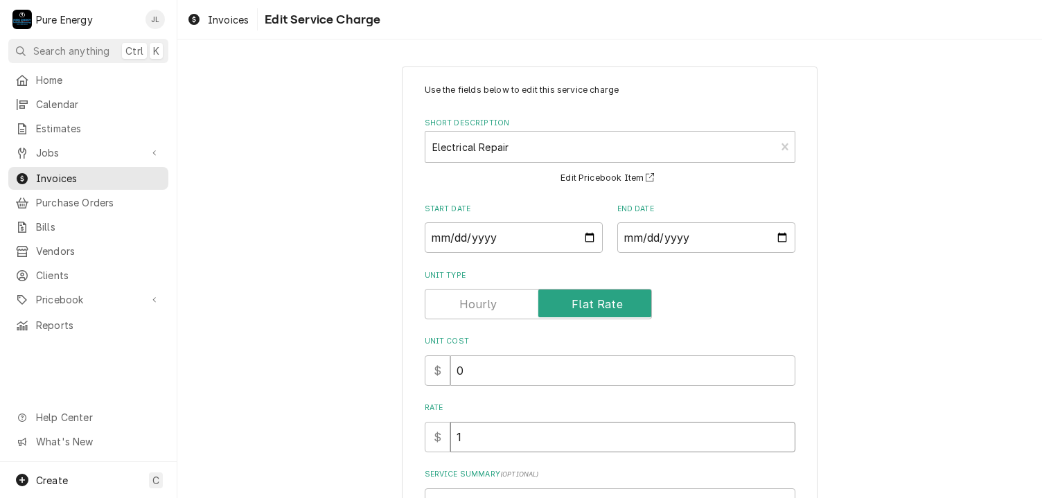
type input "14"
type textarea "x"
type input "140"
type textarea "x"
type input "140.0"
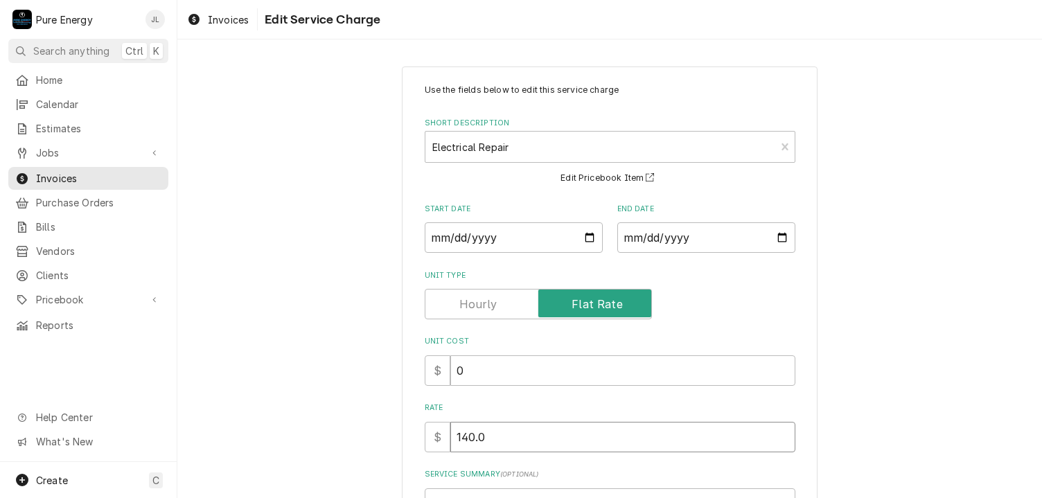
type textarea "x"
type input "140.00"
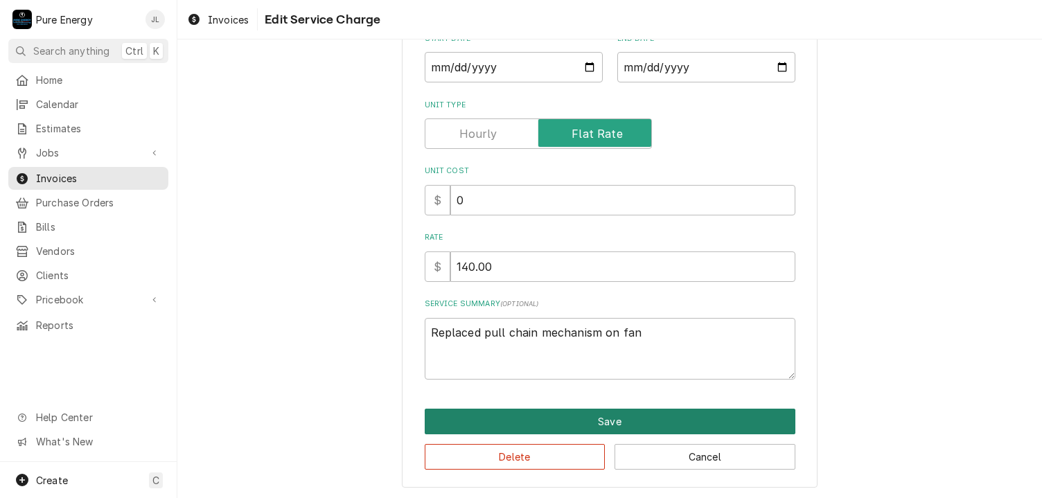
click at [538, 415] on button "Save" at bounding box center [610, 422] width 371 height 26
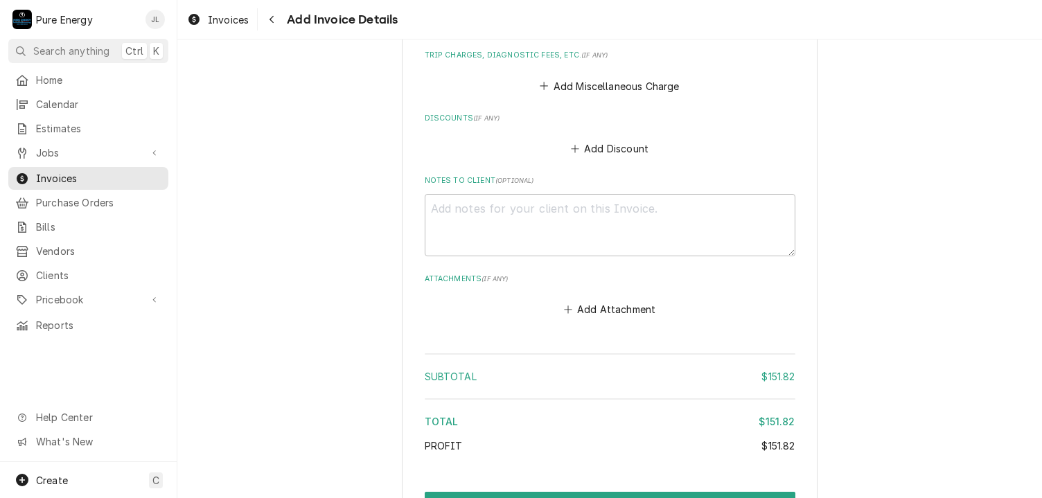
scroll to position [1345, 0]
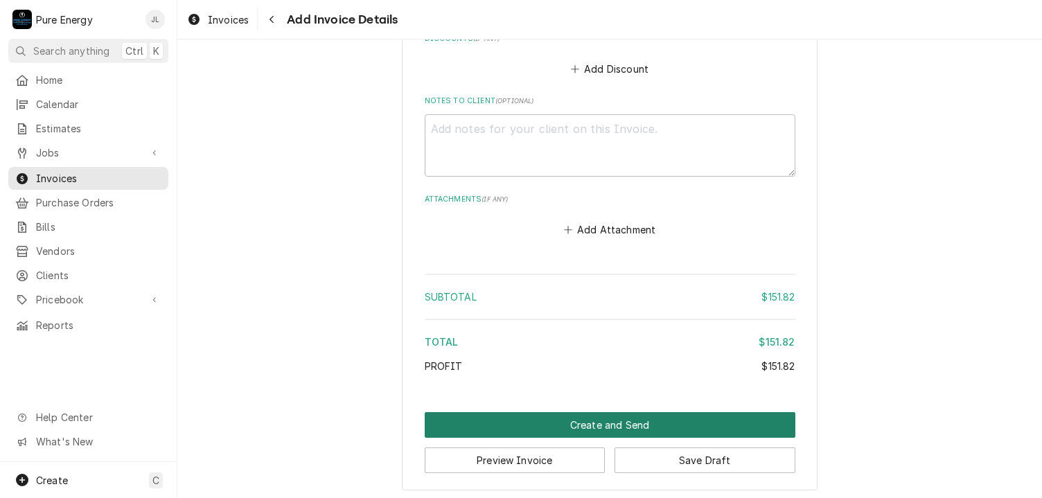
click at [594, 414] on button "Create and Send" at bounding box center [610, 425] width 371 height 26
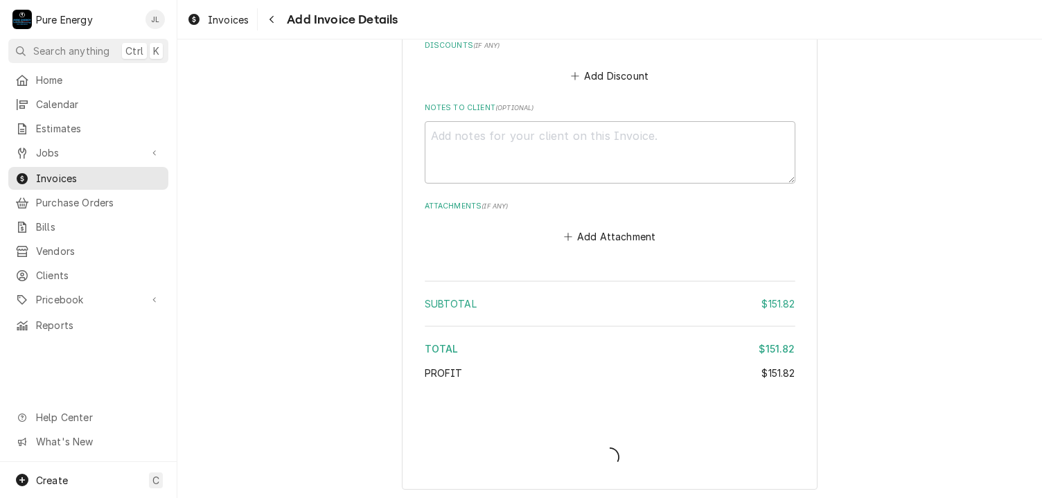
type textarea "x"
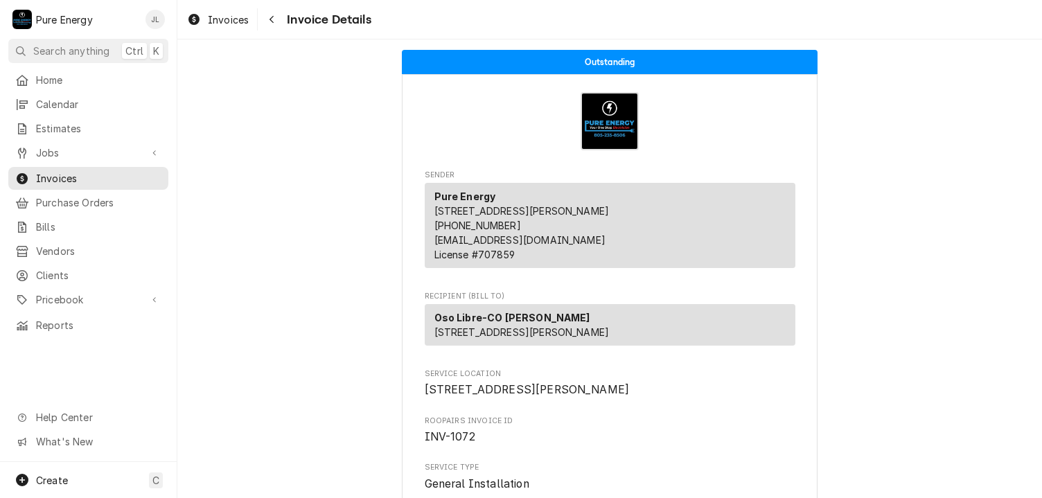
scroll to position [1675, 0]
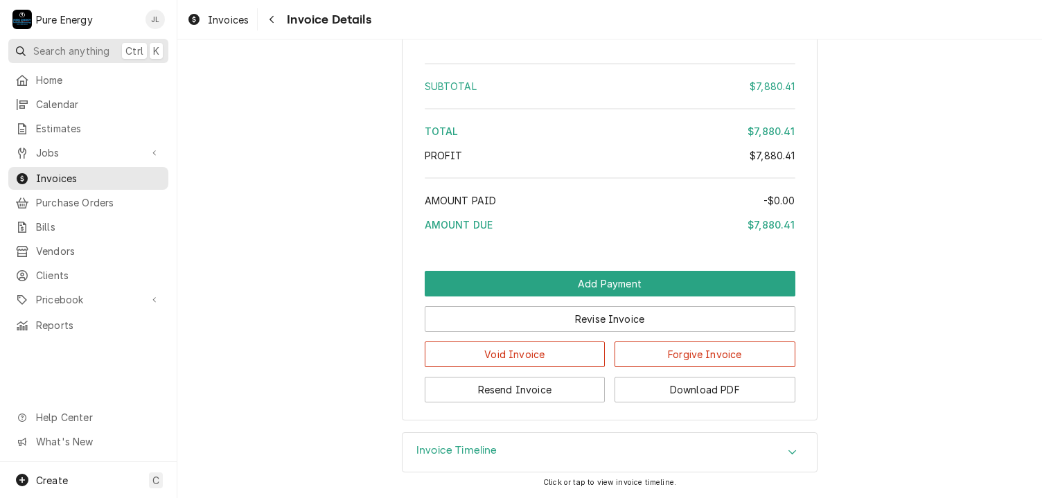
click at [69, 45] on span "Search anything" at bounding box center [71, 51] width 76 height 15
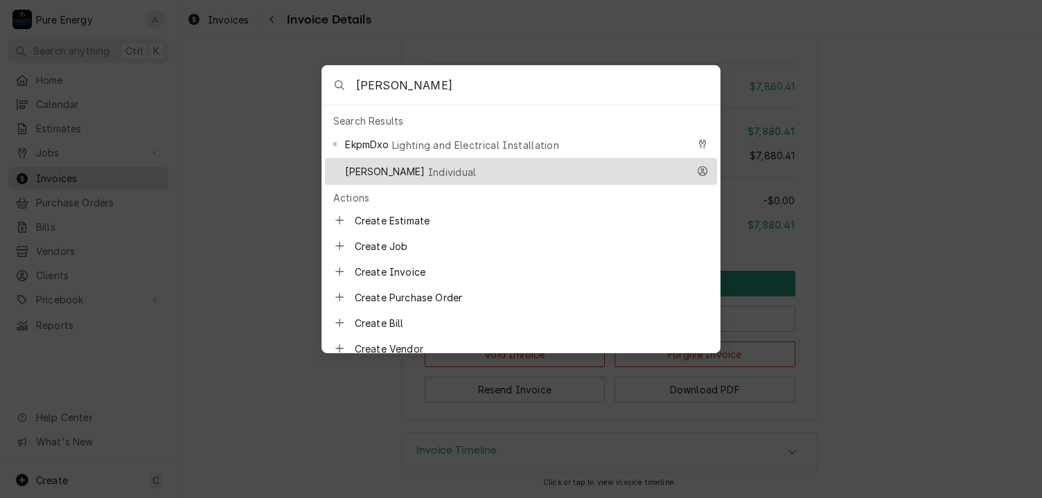
type input "[PERSON_NAME]"
click at [372, 169] on span "[PERSON_NAME]" at bounding box center [385, 171] width 80 height 15
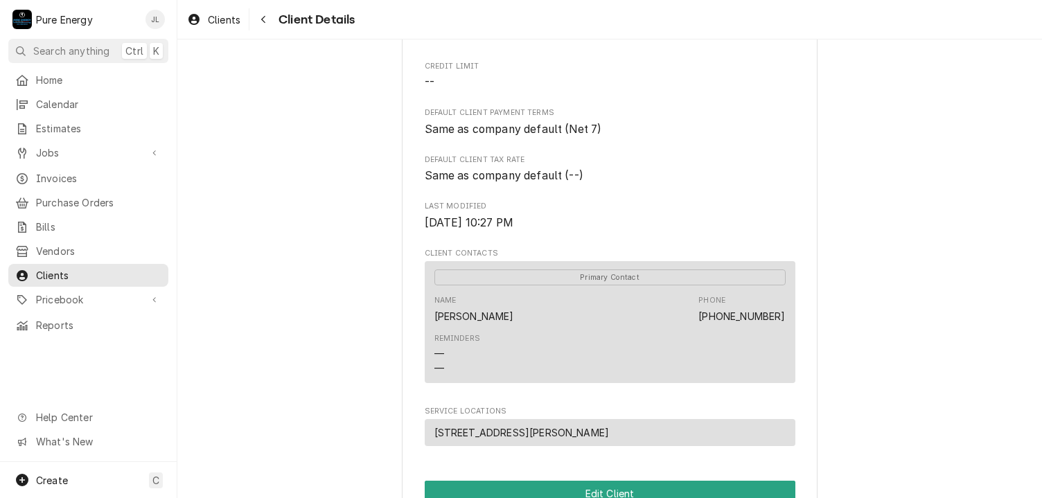
scroll to position [104, 0]
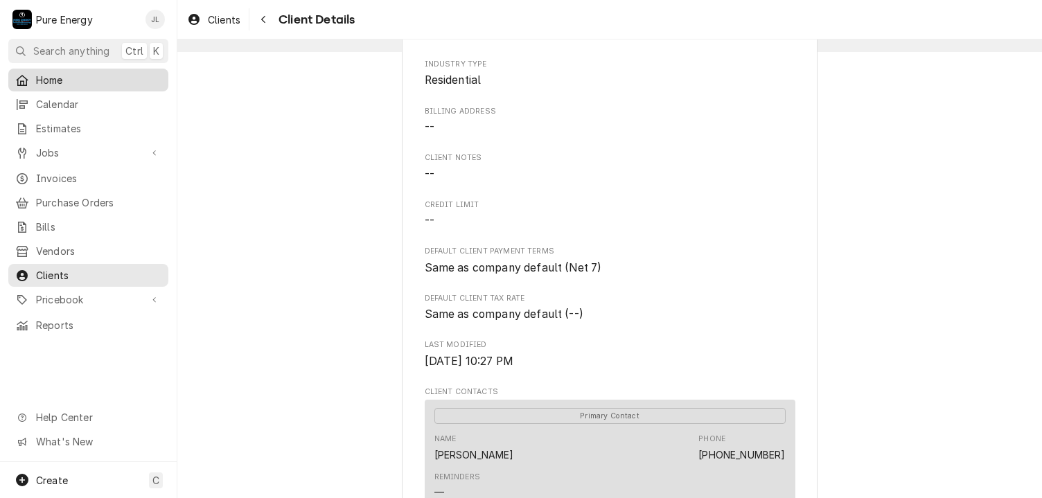
click at [77, 80] on span "Home" at bounding box center [98, 80] width 125 height 15
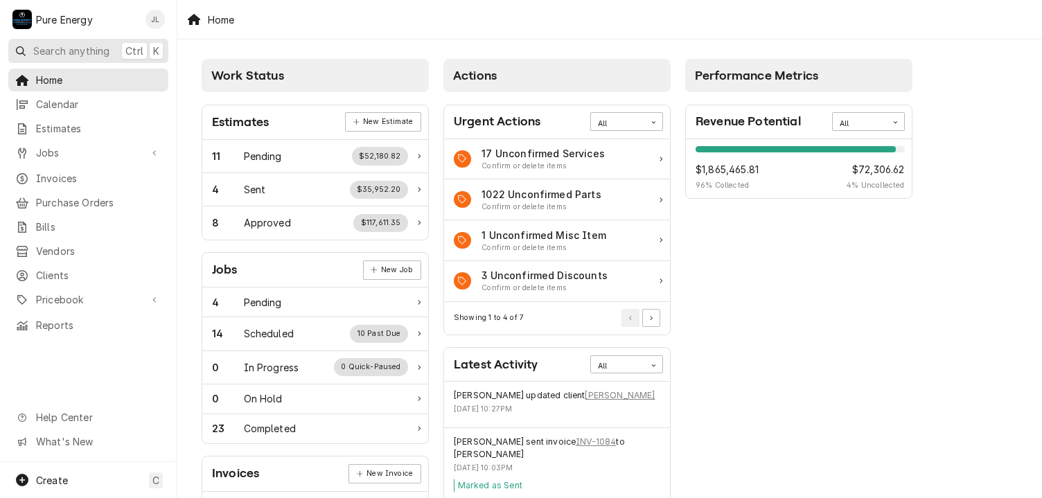
click at [64, 55] on span "Search anything" at bounding box center [71, 51] width 76 height 15
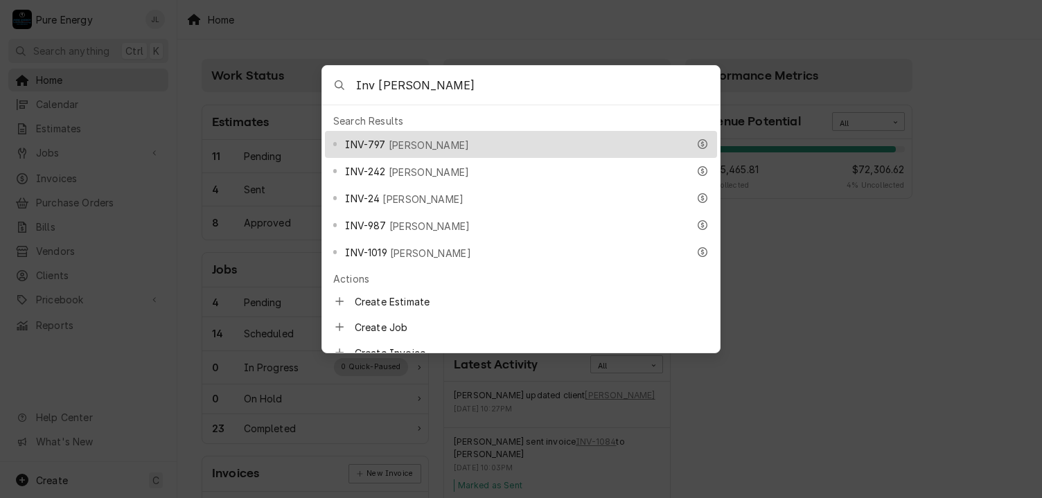
type input "Inv Wendy"
click at [422, 141] on span "Wendy Nimick" at bounding box center [429, 145] width 81 height 15
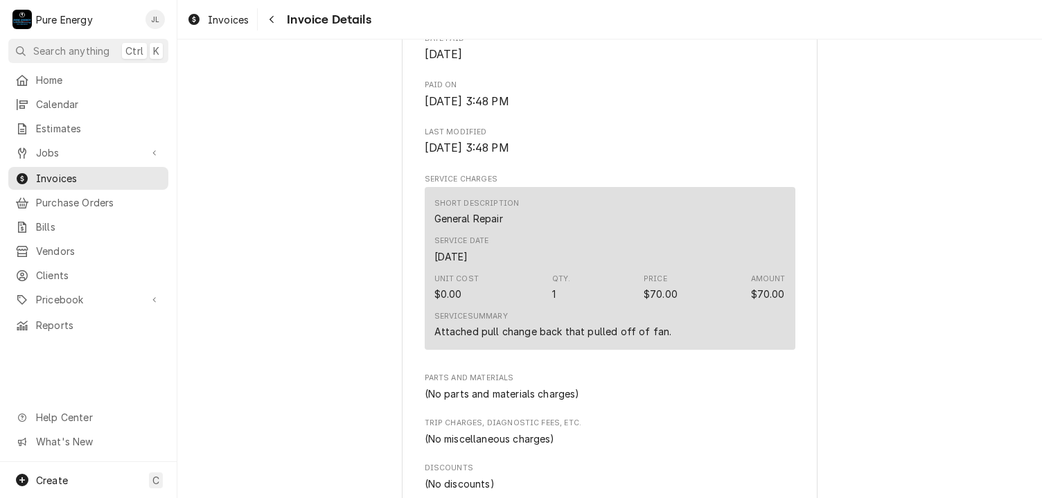
scroll to position [901, 0]
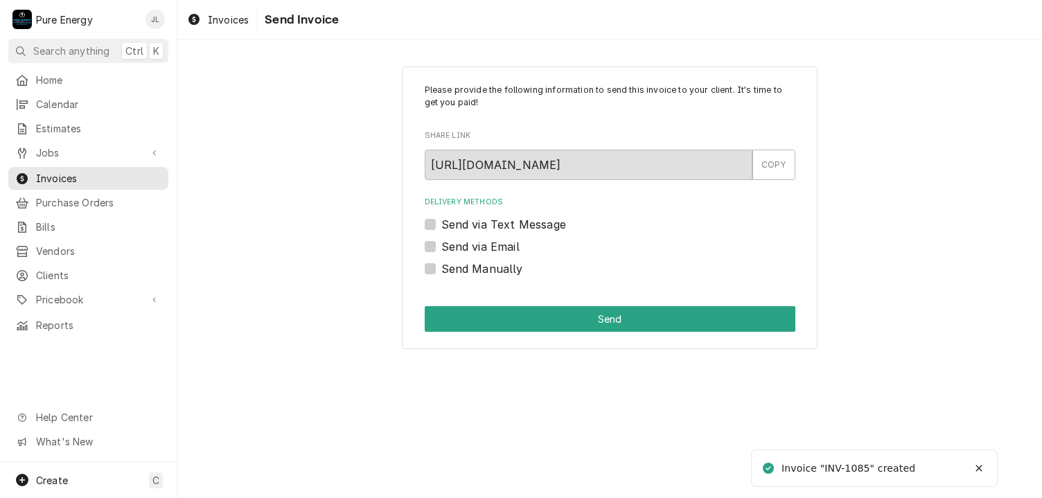
click at [441, 270] on label "Send Manually" at bounding box center [482, 268] width 82 height 17
click at [441, 270] on input "Send Manually" at bounding box center [626, 275] width 371 height 30
checkbox input "true"
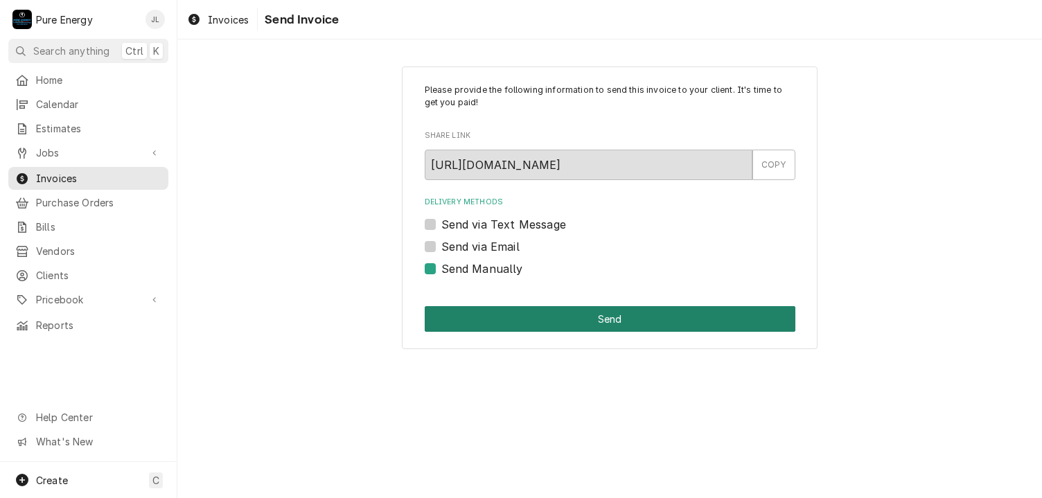
click at [584, 313] on button "Send" at bounding box center [610, 319] width 371 height 26
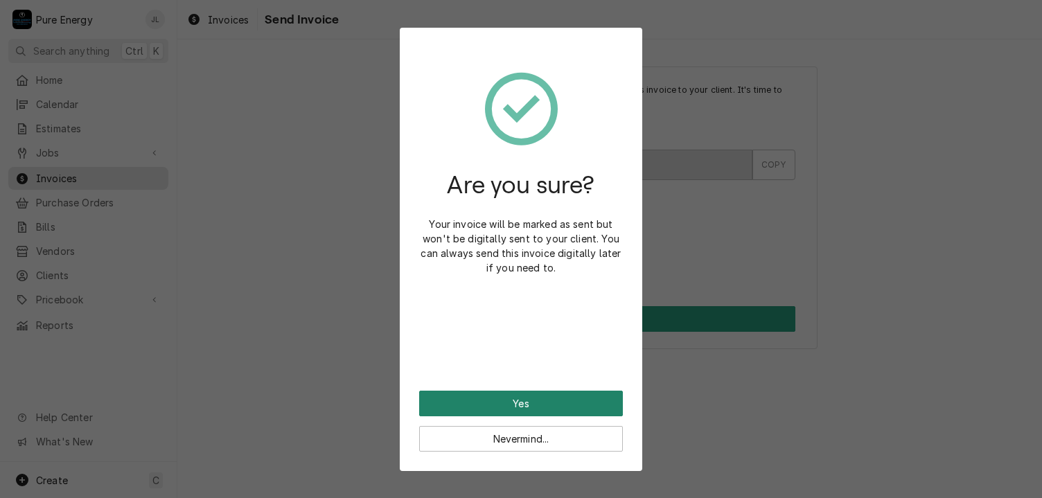
click at [563, 402] on button "Yes" at bounding box center [521, 404] width 204 height 26
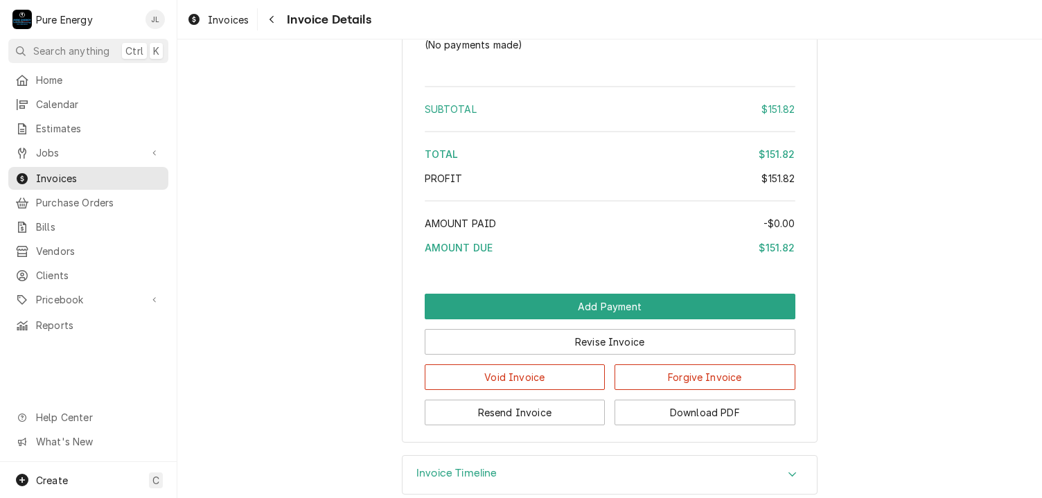
scroll to position [1312, 0]
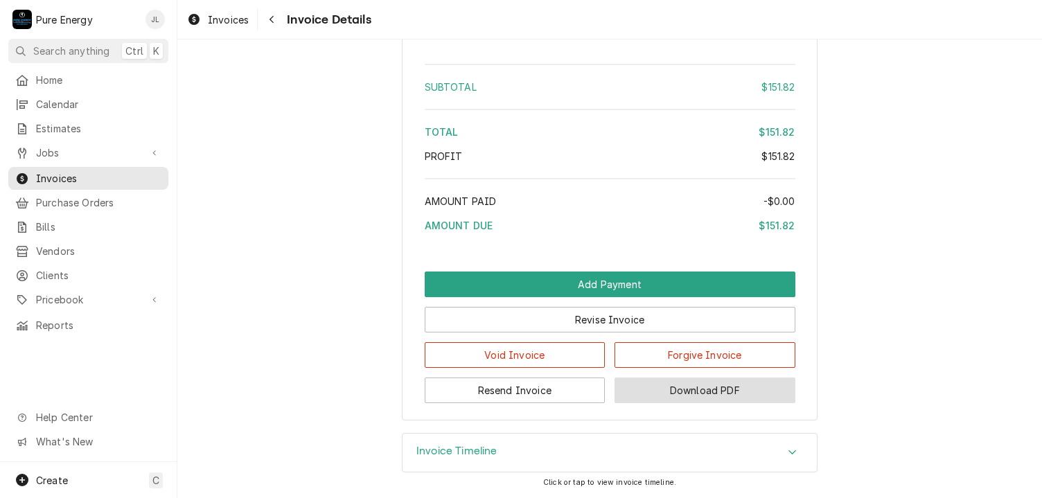
click at [702, 392] on button "Download PDF" at bounding box center [704, 391] width 181 height 26
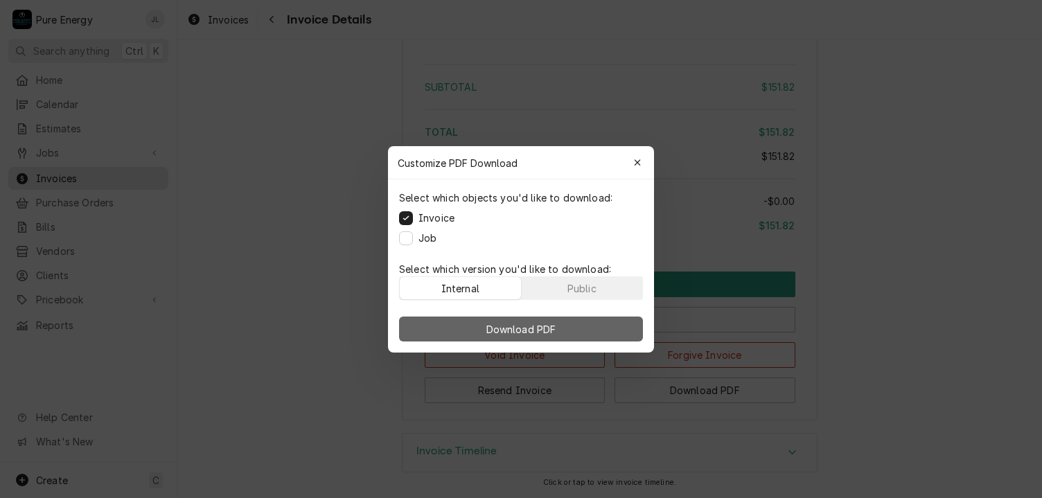
click at [529, 330] on span "Download PDF" at bounding box center [522, 328] width 76 height 15
